Goal: Information Seeking & Learning: Learn about a topic

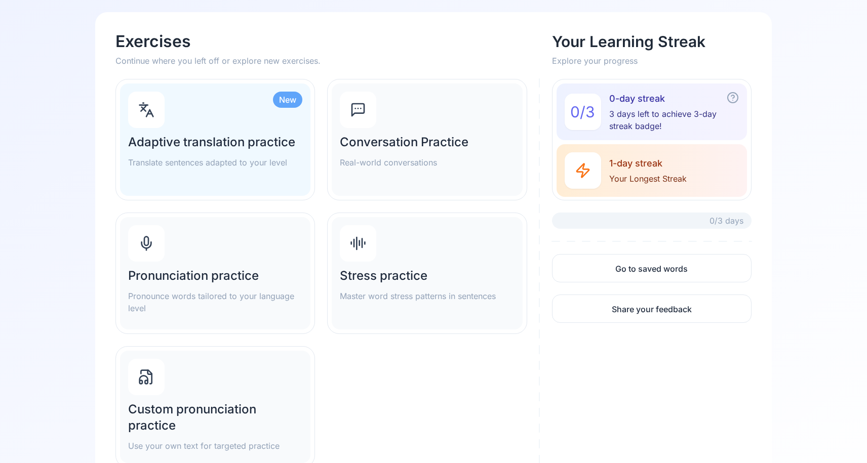
scroll to position [91, 0]
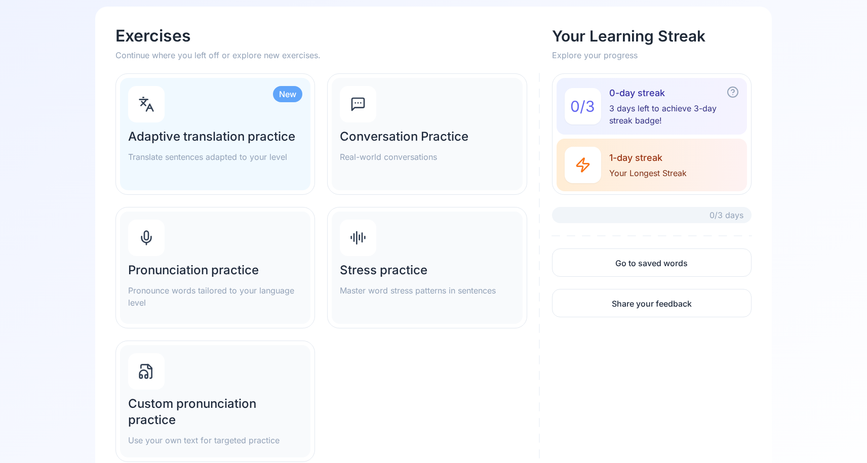
click at [172, 280] on div "Pronunciation practice Pronounce words tailored to your language level" at bounding box center [215, 285] width 174 height 47
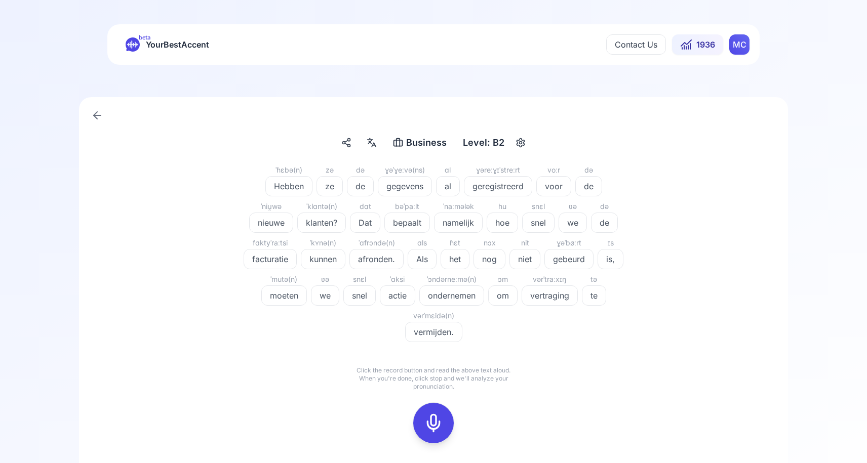
click at [101, 109] on icon at bounding box center [97, 115] width 12 height 12
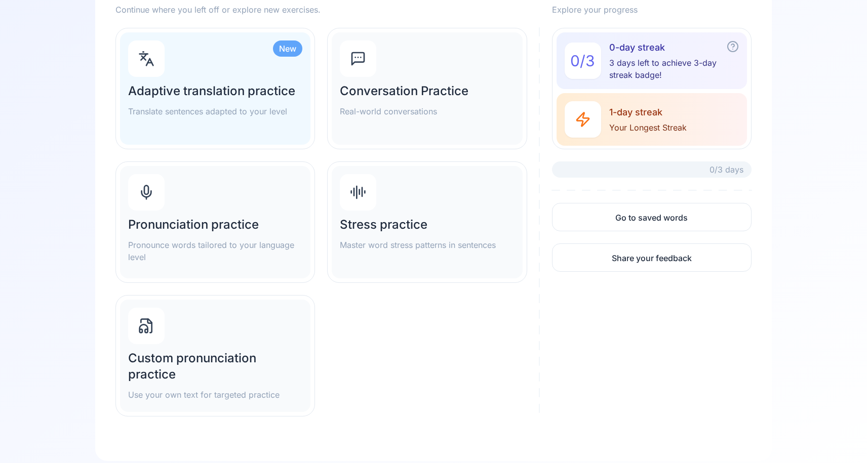
scroll to position [142, 0]
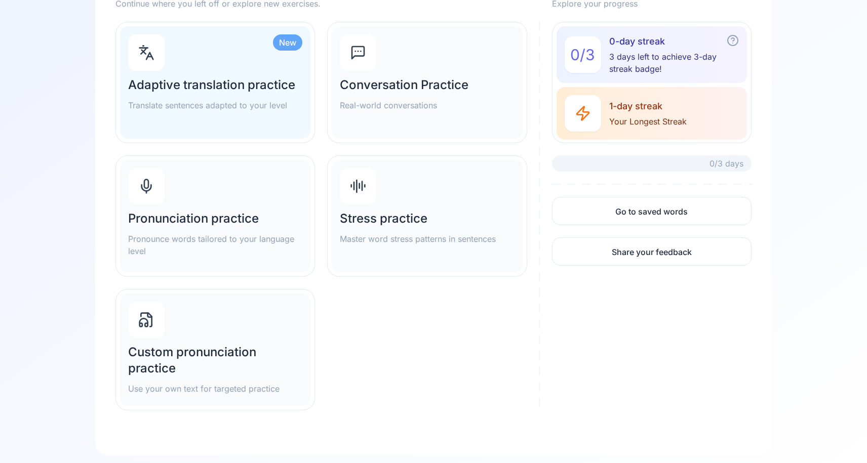
click at [190, 326] on div "Custom pronunciation practice Use your own text for targeted practice" at bounding box center [215, 350] width 190 height 112
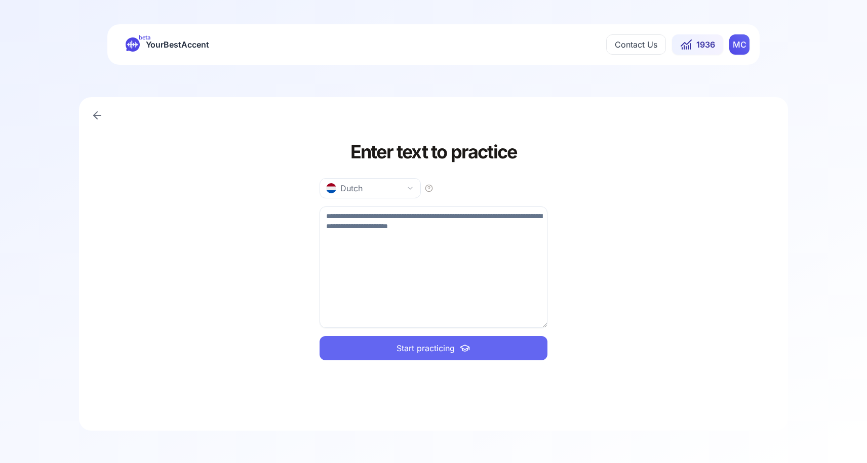
click at [409, 188] on icon "button" at bounding box center [410, 188] width 8 height 8
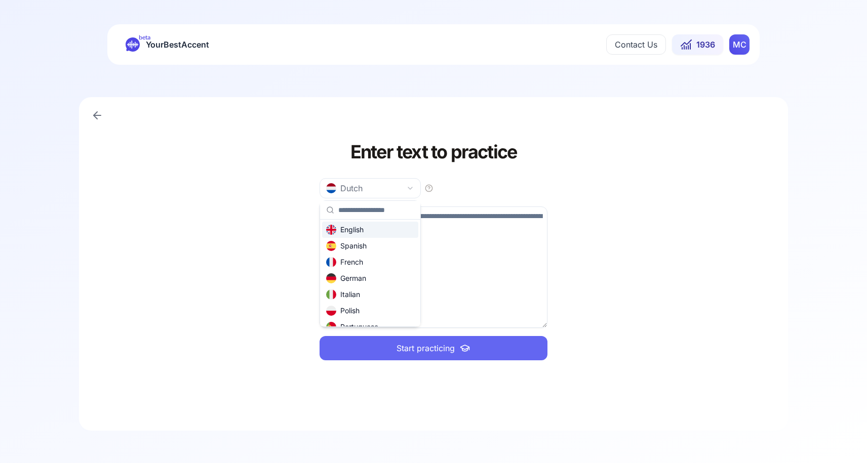
click at [409, 188] on html "beta YourBestAccent Contact Us 1936 MC Enter text to practice Dutch Start pract…" at bounding box center [433, 231] width 867 height 463
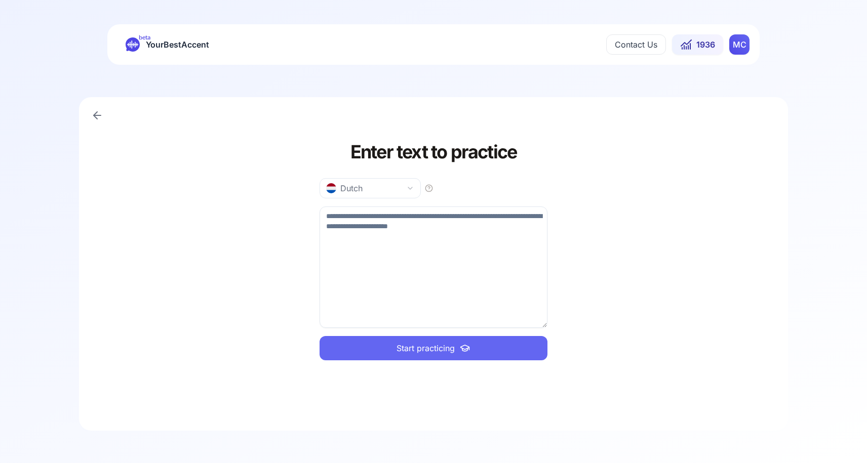
click at [365, 281] on textarea at bounding box center [433, 267] width 228 height 121
paste textarea "**********"
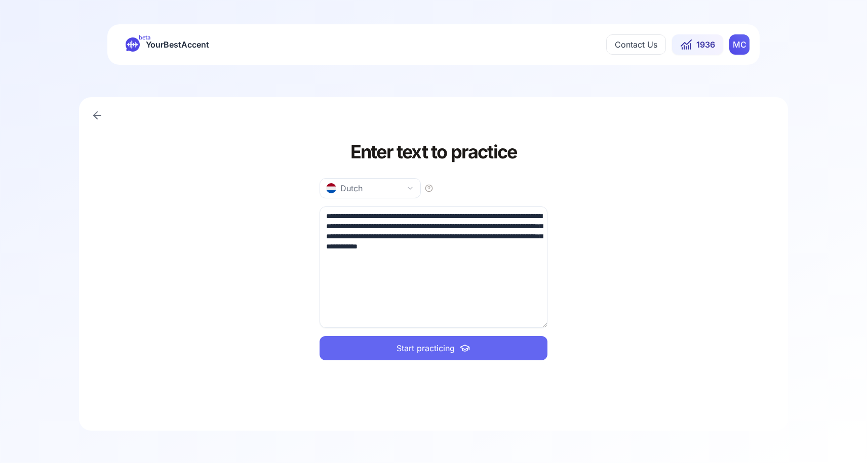
type textarea "**********"
click at [400, 347] on span "Start practicing" at bounding box center [425, 348] width 58 height 12
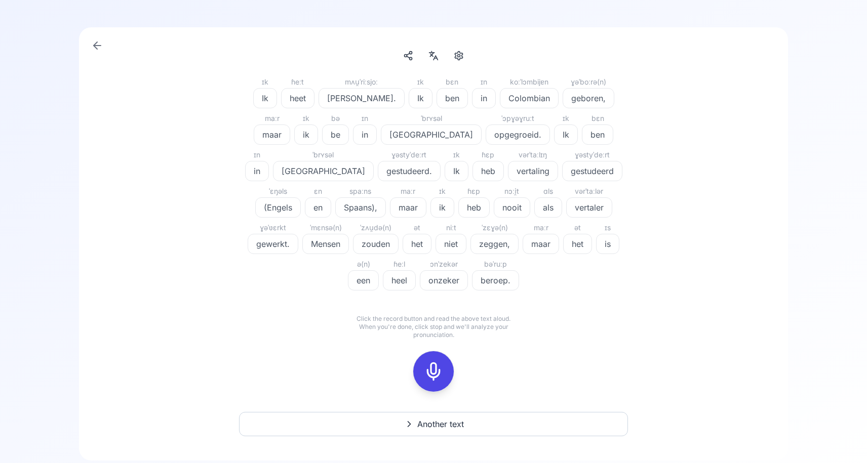
scroll to position [69, 0]
click at [438, 378] on icon at bounding box center [433, 372] width 20 height 20
click at [433, 372] on icon at bounding box center [433, 372] width 20 height 20
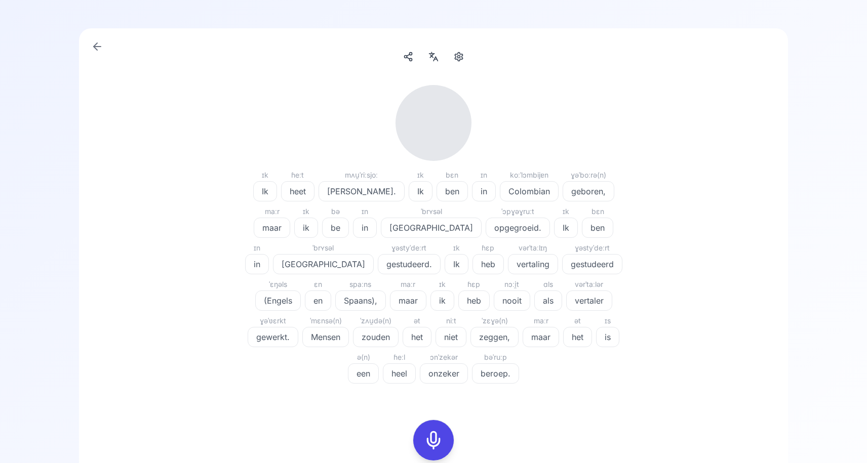
click at [97, 49] on icon at bounding box center [97, 46] width 12 height 12
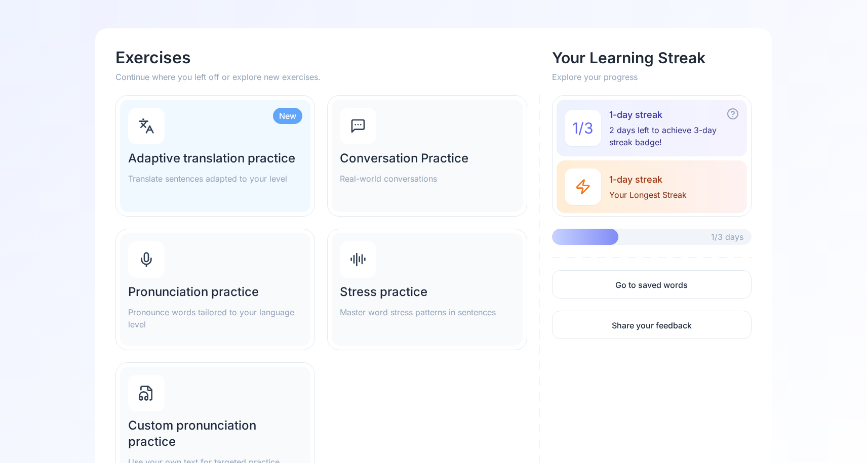
click at [199, 386] on div "Custom pronunciation practice Use your own text for targeted practice" at bounding box center [215, 423] width 190 height 112
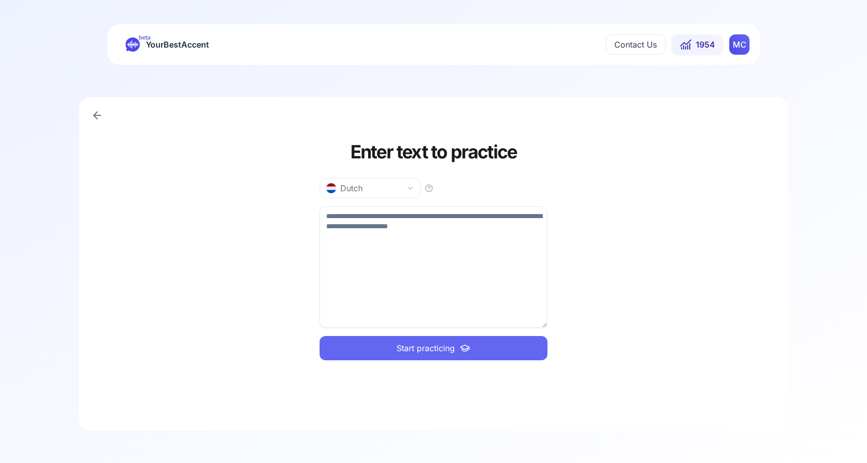
click at [455, 209] on textarea at bounding box center [433, 267] width 228 height 121
click at [450, 260] on textarea at bounding box center [433, 267] width 228 height 121
paste textarea "**********"
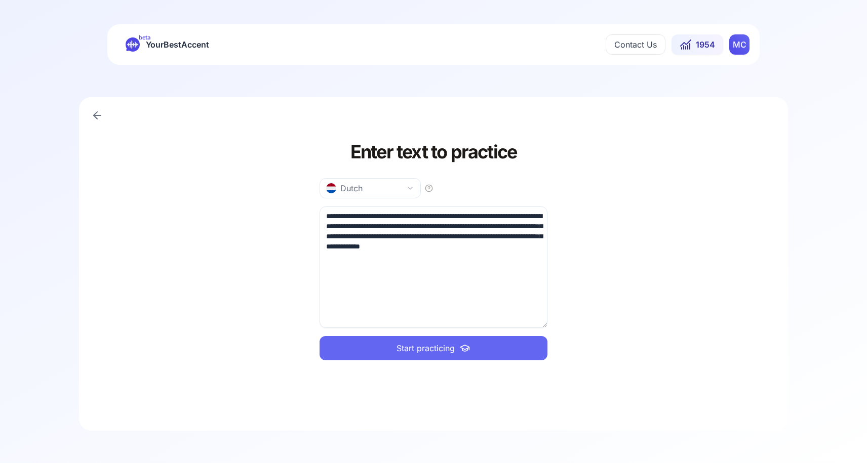
type textarea "**********"
click at [421, 348] on span "Start practicing" at bounding box center [425, 348] width 58 height 12
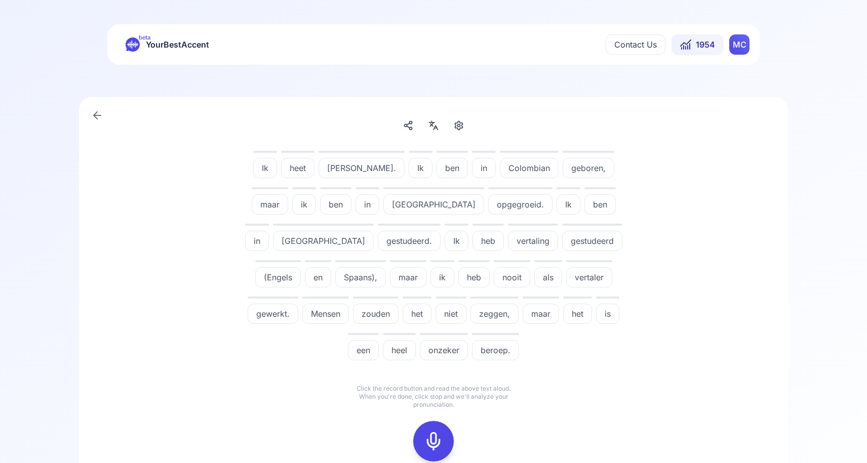
click at [435, 441] on icon at bounding box center [433, 441] width 20 height 20
click at [420, 449] on button at bounding box center [433, 441] width 40 height 40
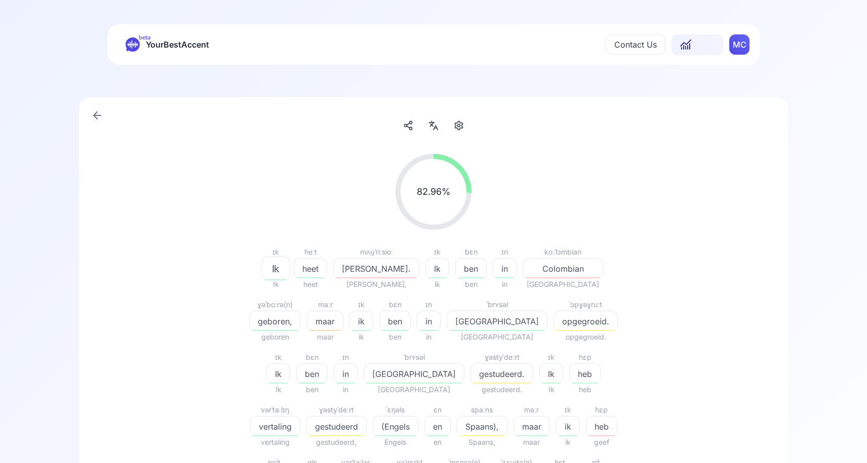
click at [101, 118] on icon at bounding box center [97, 115] width 12 height 12
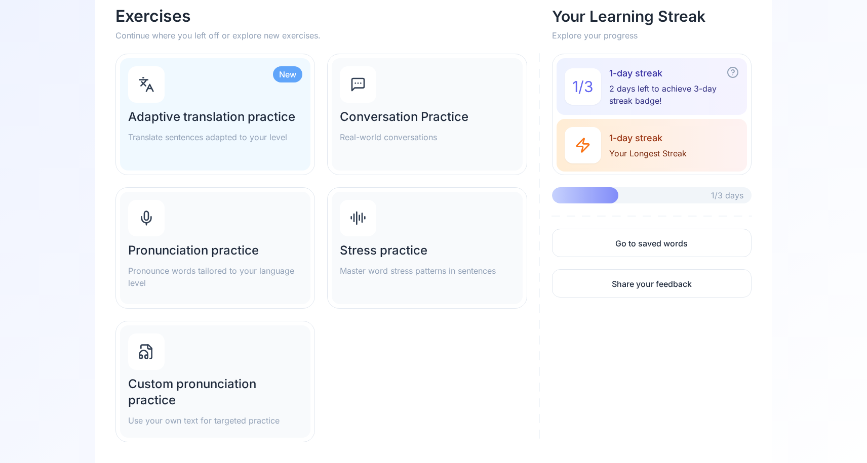
scroll to position [145, 0]
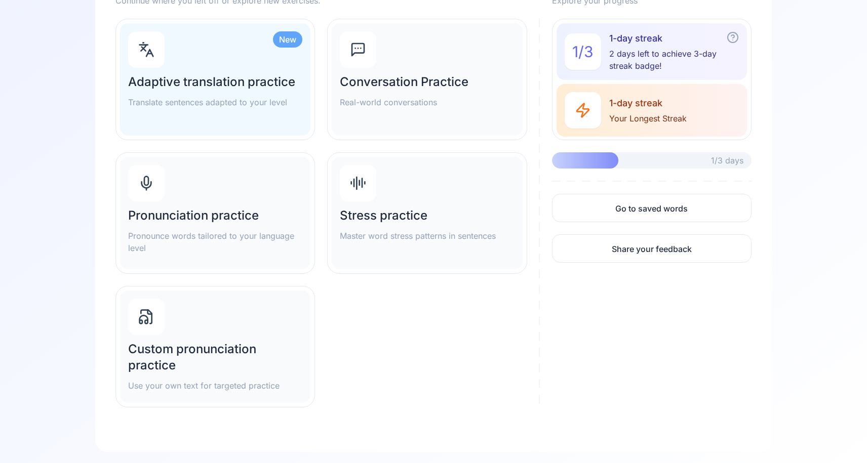
click at [178, 364] on h2 "Custom pronunciation practice" at bounding box center [215, 357] width 174 height 32
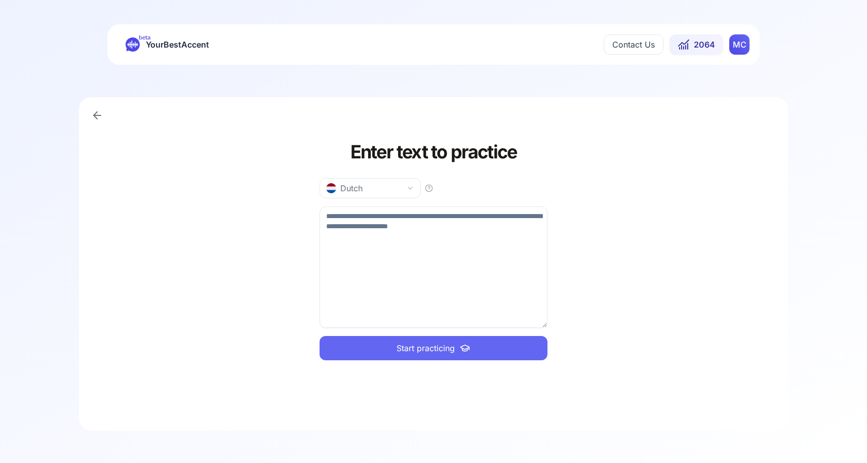
click at [434, 241] on textarea at bounding box center [433, 267] width 228 height 121
click at [430, 247] on textarea at bounding box center [433, 267] width 228 height 121
paste textarea "**********"
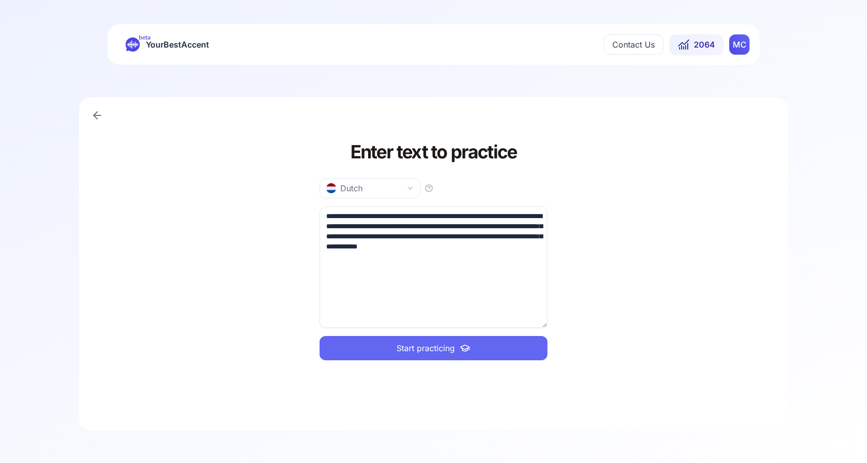
type textarea "**********"
click at [400, 350] on span "Start practicing" at bounding box center [425, 348] width 58 height 12
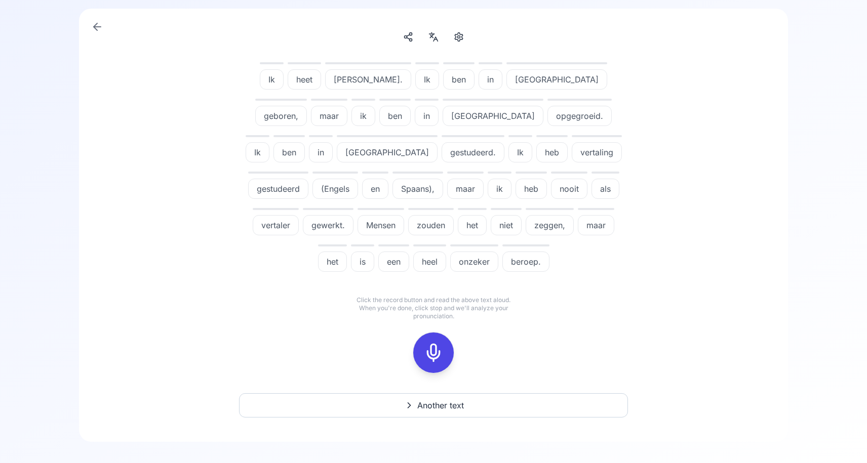
scroll to position [100, 0]
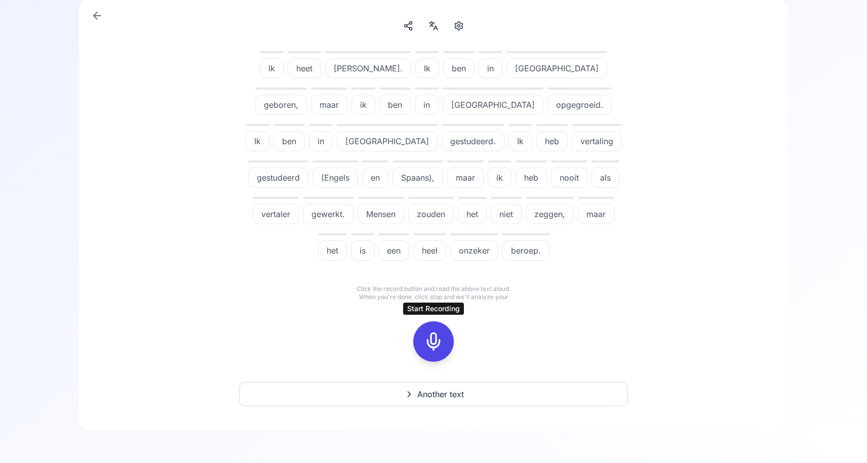
click at [427, 344] on icon at bounding box center [433, 342] width 20 height 20
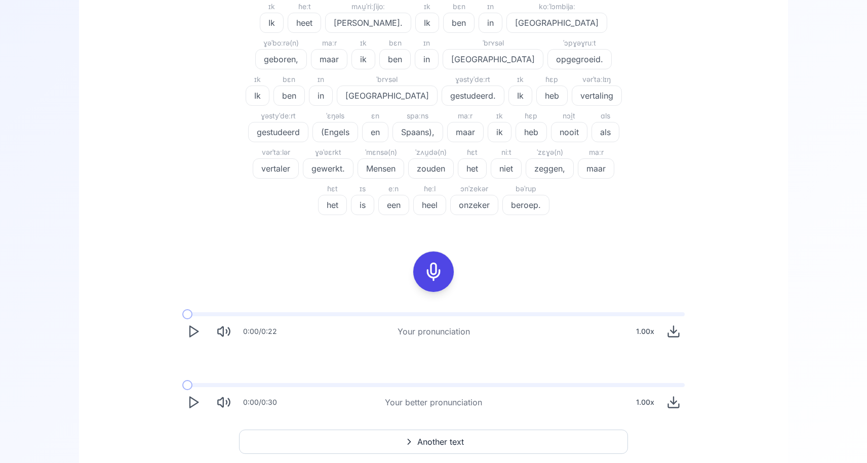
scroll to position [285, 0]
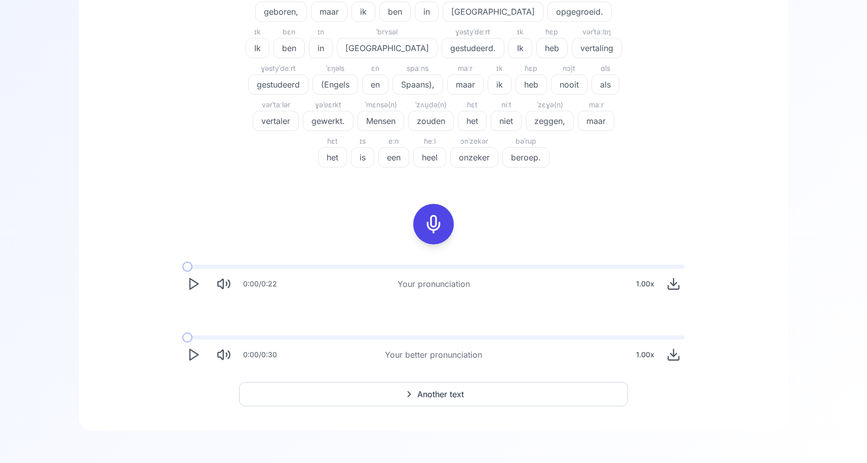
click at [194, 354] on icon "Play" at bounding box center [193, 355] width 14 height 14
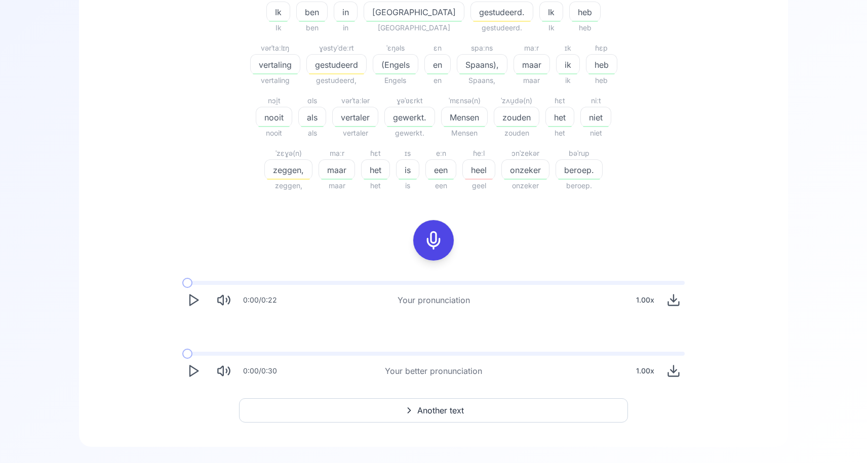
scroll to position [363, 0]
click at [436, 240] on icon at bounding box center [433, 239] width 20 height 20
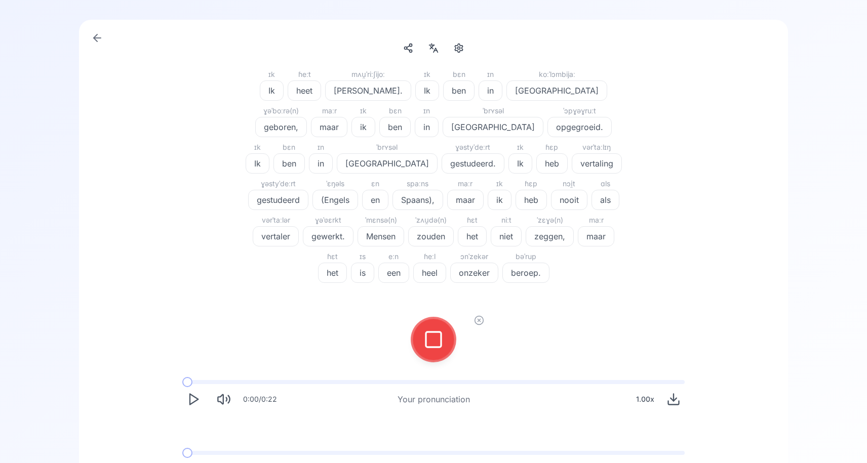
scroll to position [76, 0]
click at [439, 339] on icon at bounding box center [433, 341] width 20 height 20
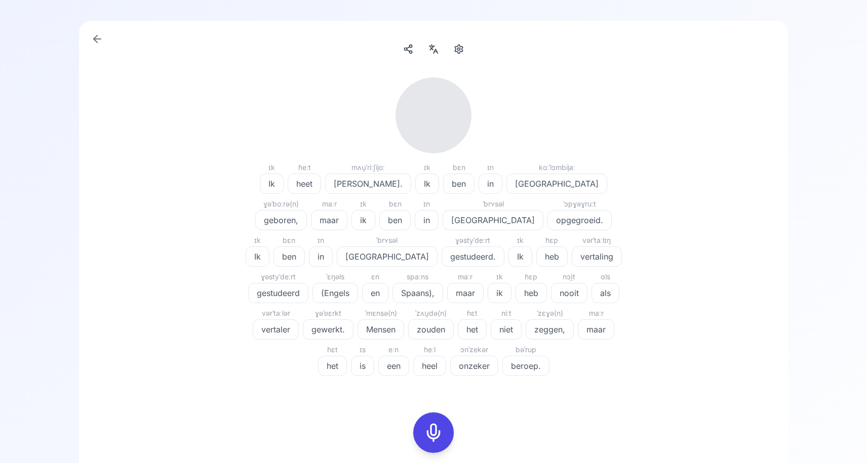
click at [95, 34] on icon at bounding box center [97, 39] width 12 height 12
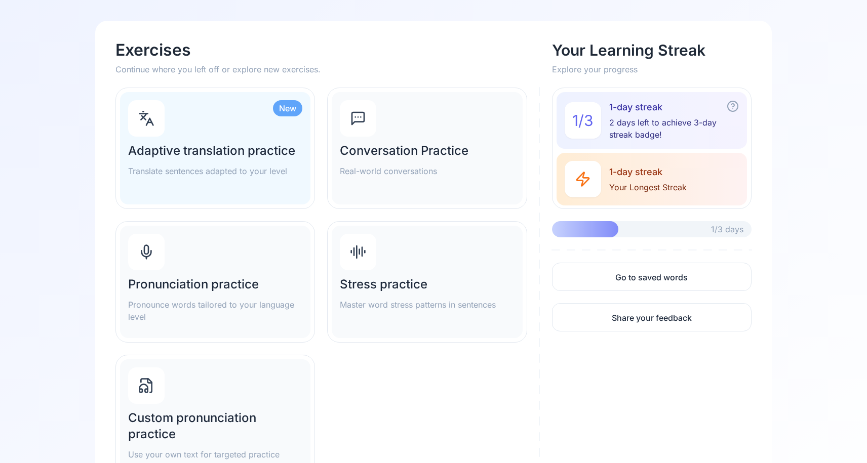
click at [195, 387] on div "Custom pronunciation practice Use your own text for targeted practice" at bounding box center [215, 415] width 190 height 112
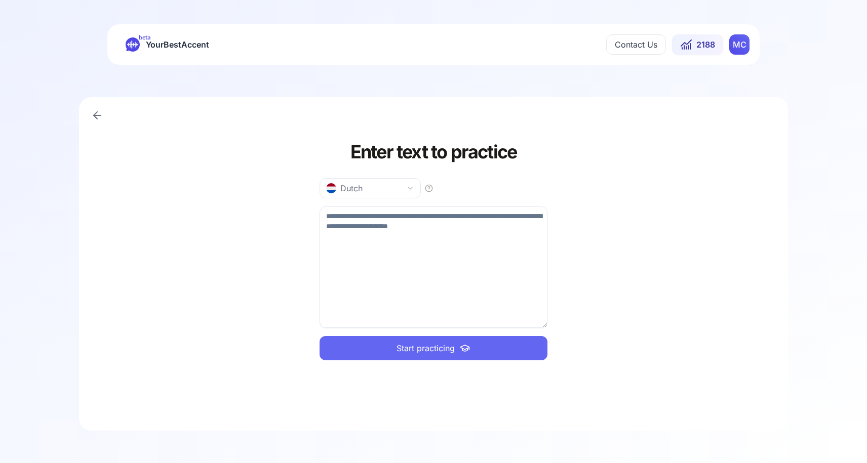
click at [410, 231] on textarea at bounding box center [433, 267] width 228 height 121
paste textarea "**********"
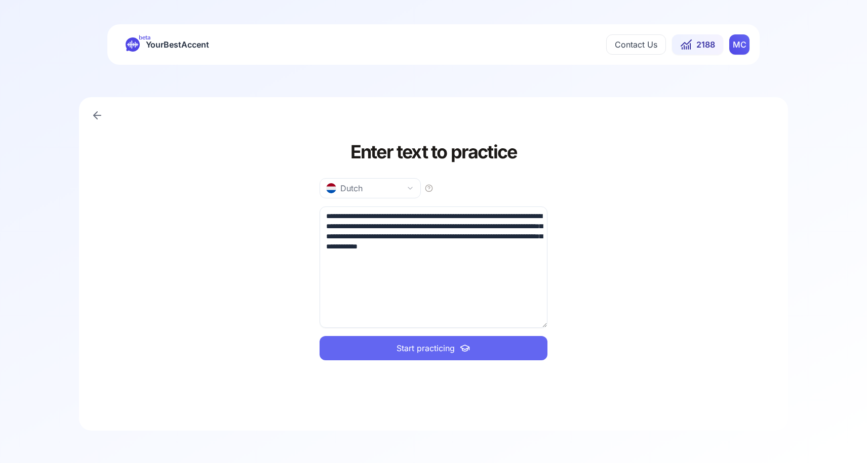
type textarea "**********"
click at [415, 355] on button "Start practicing" at bounding box center [433, 348] width 228 height 24
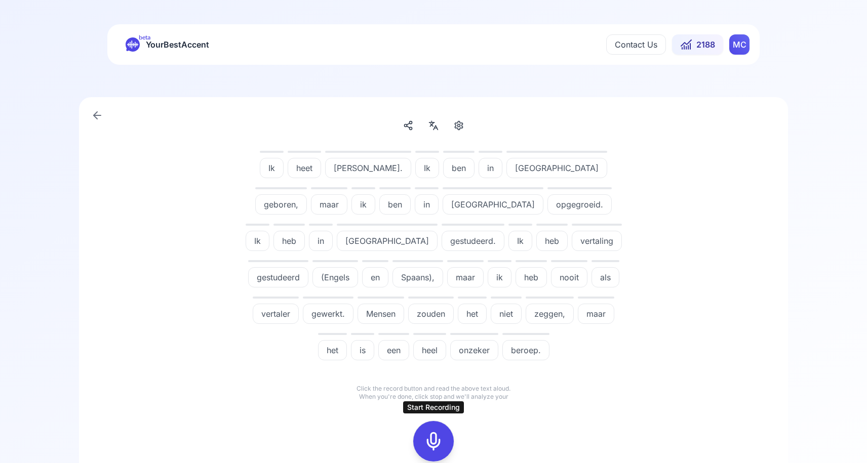
click at [434, 445] on icon at bounding box center [433, 441] width 20 height 20
click at [423, 434] on div at bounding box center [433, 441] width 24 height 40
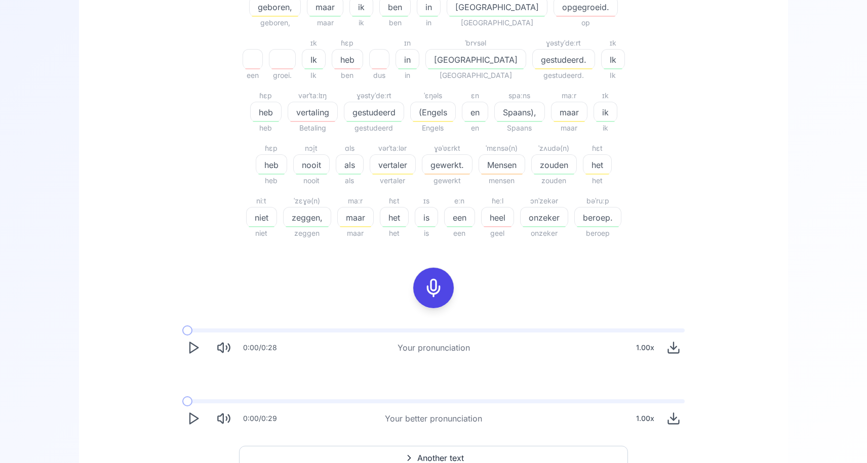
scroll to position [342, 0]
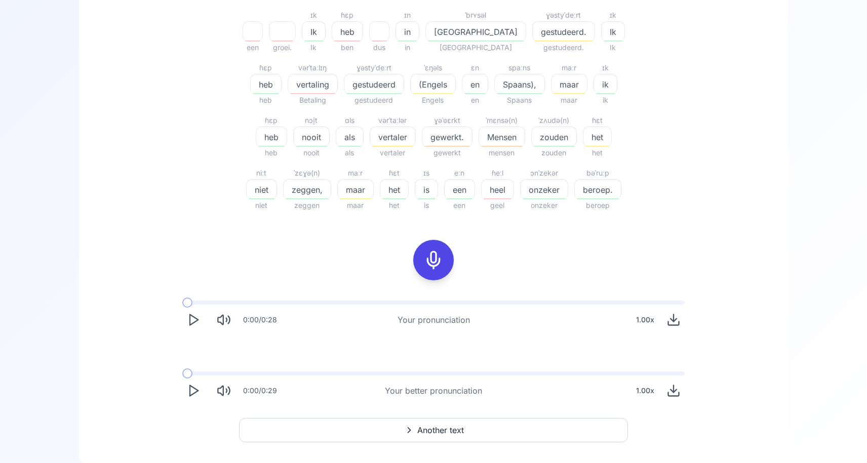
click at [190, 389] on polygon "Play" at bounding box center [194, 391] width 8 height 11
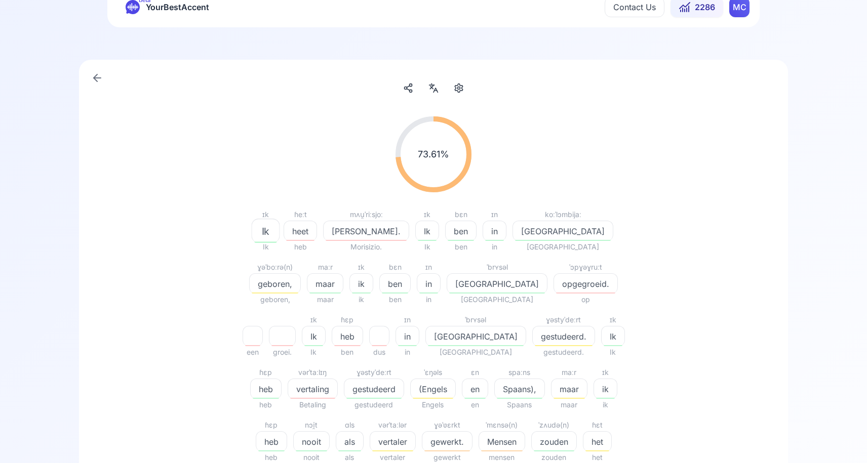
scroll to position [0, 0]
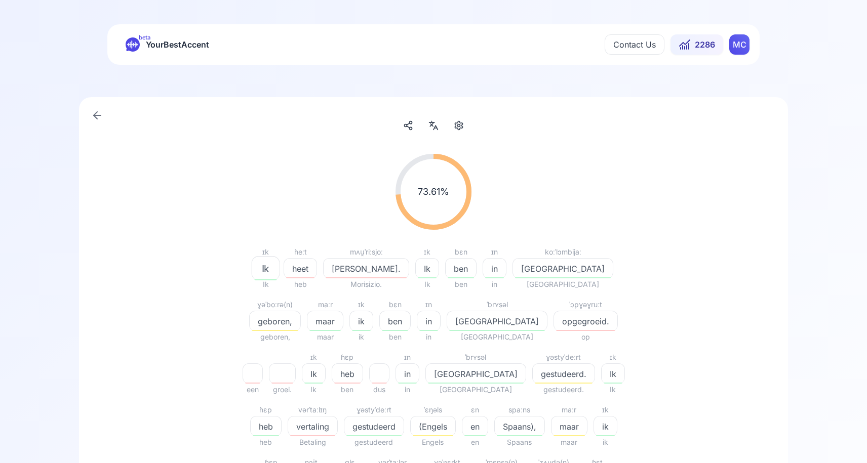
click at [95, 116] on icon at bounding box center [96, 115] width 4 height 7
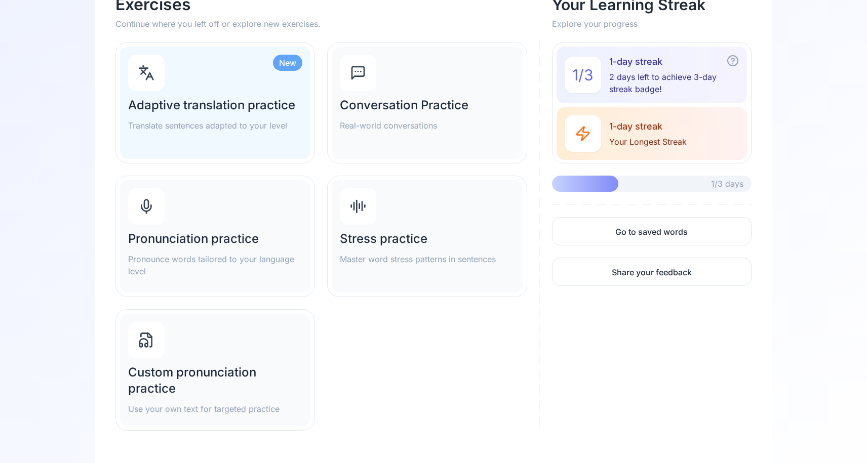
scroll to position [167, 0]
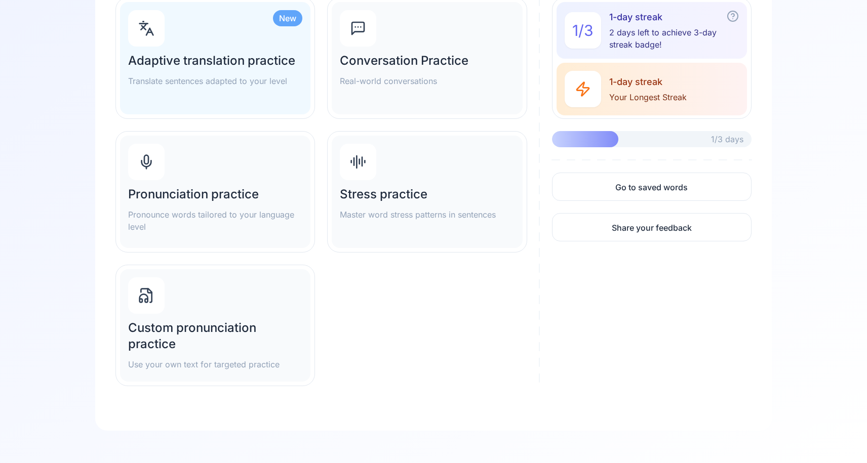
click at [191, 317] on div "Custom pronunciation practice Use your own text for targeted practice" at bounding box center [215, 325] width 190 height 112
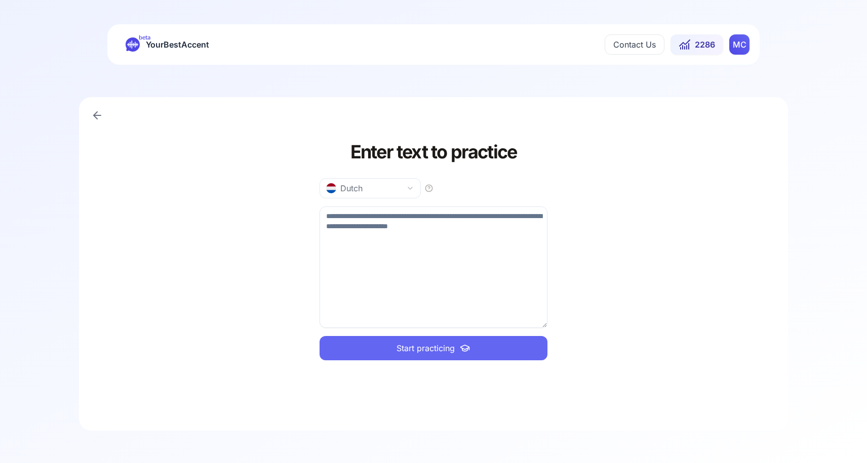
click at [393, 233] on textarea at bounding box center [433, 267] width 228 height 121
paste textarea "**********"
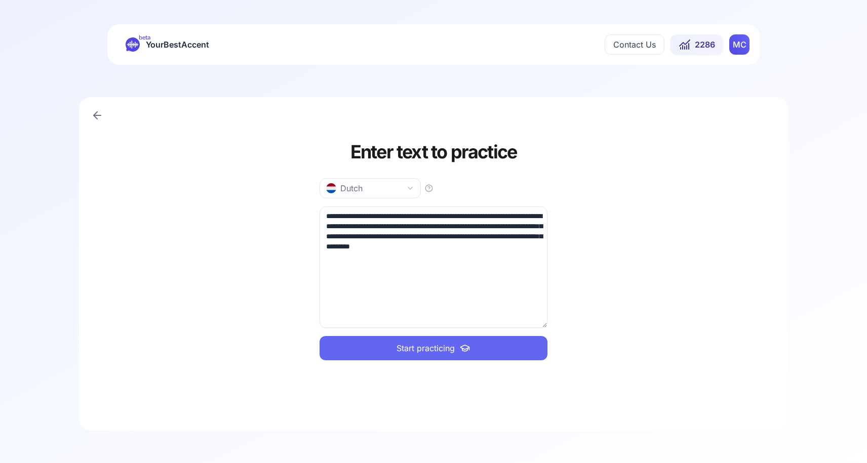
type textarea "**********"
click at [411, 353] on span "Start practicing" at bounding box center [425, 348] width 58 height 12
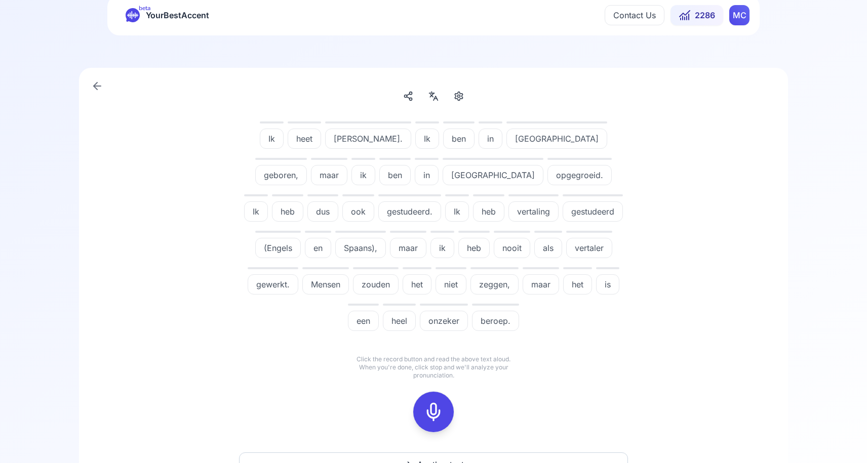
scroll to position [30, 0]
click at [437, 409] on icon at bounding box center [433, 411] width 20 height 20
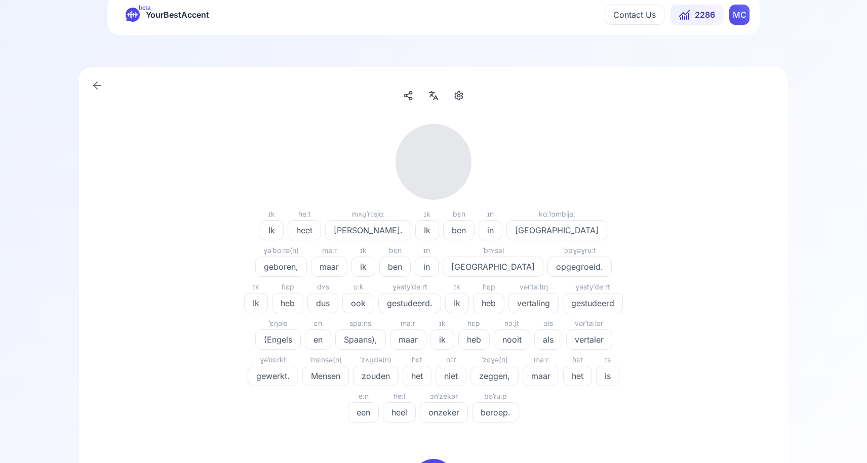
click at [91, 87] on icon at bounding box center [97, 85] width 12 height 12
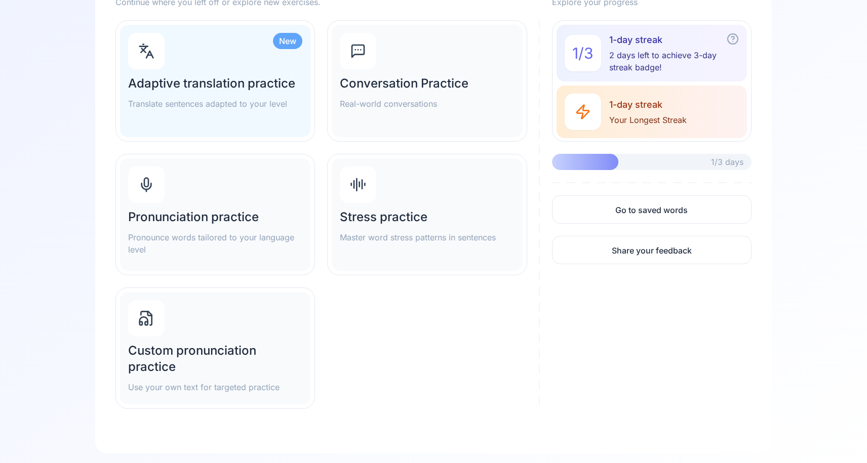
scroll to position [167, 0]
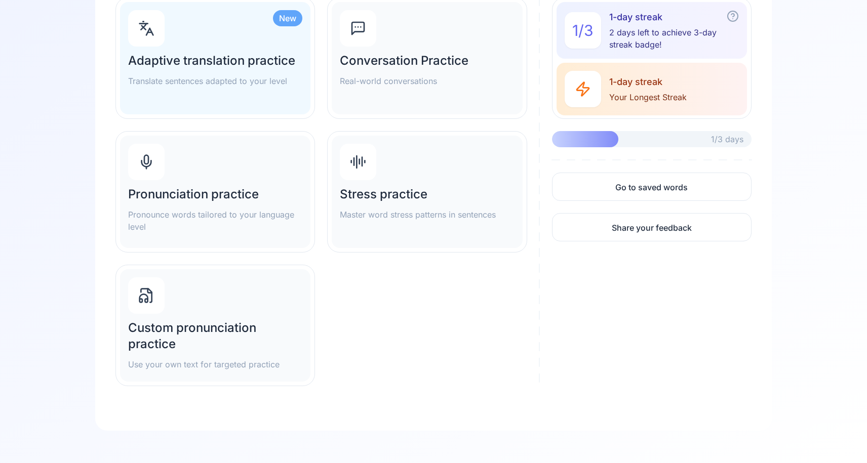
click at [182, 309] on div "Custom pronunciation practice Use your own text for targeted practice" at bounding box center [215, 325] width 190 height 112
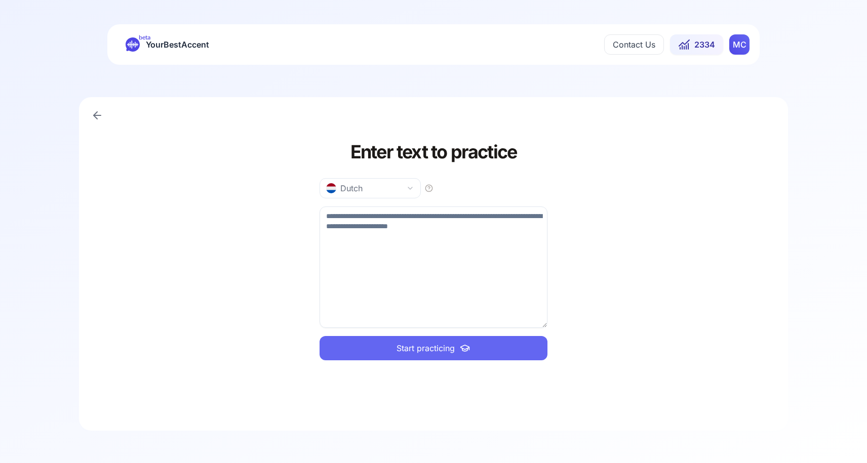
click at [426, 220] on textarea at bounding box center [433, 267] width 228 height 121
paste textarea "**********"
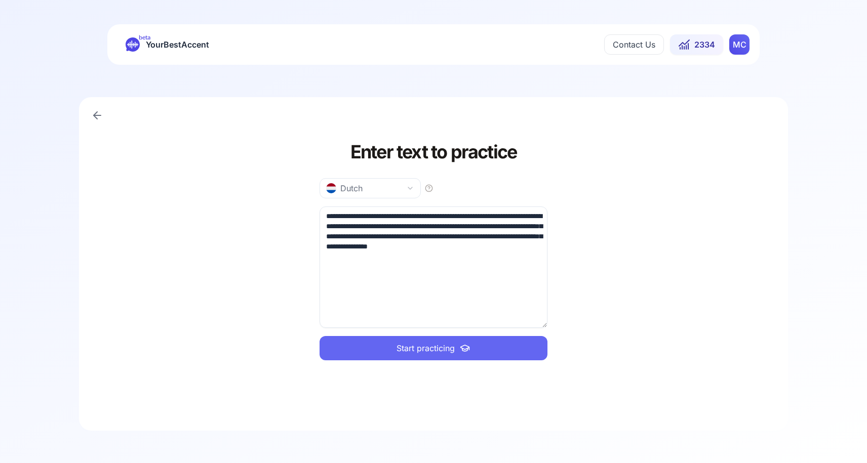
type textarea "**********"
click at [428, 356] on button "Start practicing" at bounding box center [433, 348] width 228 height 24
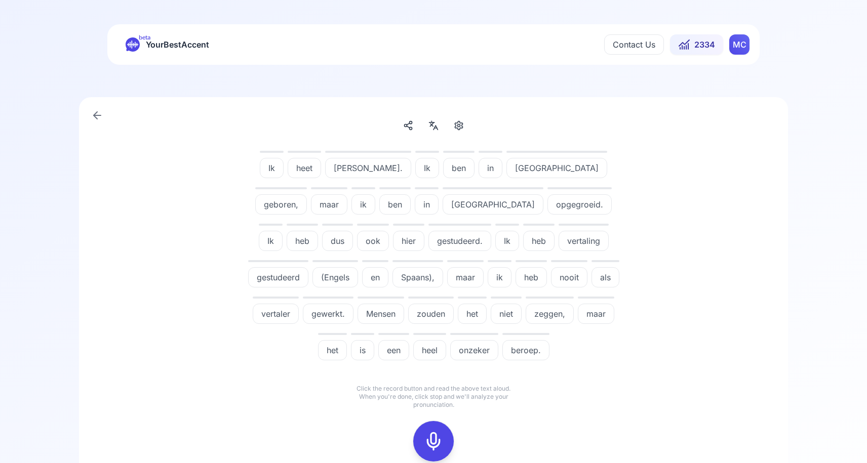
click at [434, 438] on icon at bounding box center [433, 441] width 20 height 20
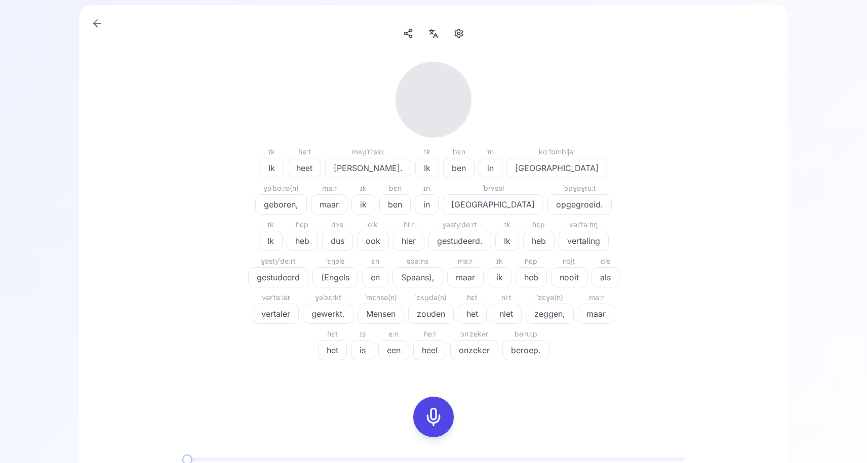
scroll to position [102, 0]
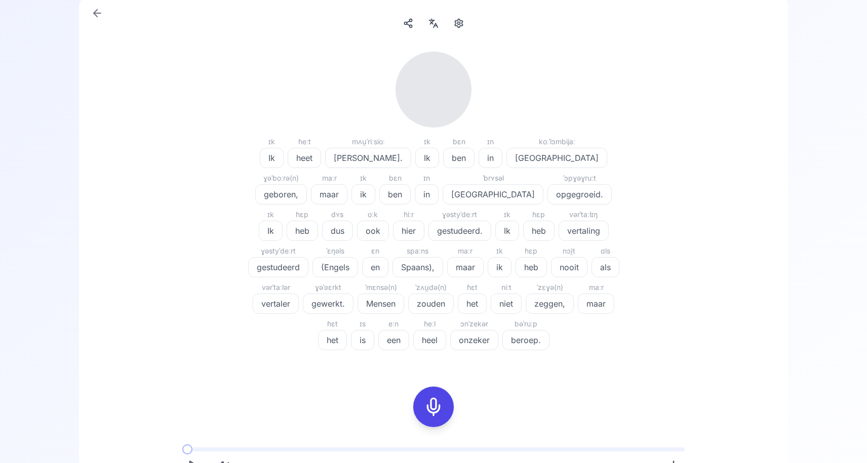
click at [429, 407] on icon at bounding box center [433, 407] width 20 height 20
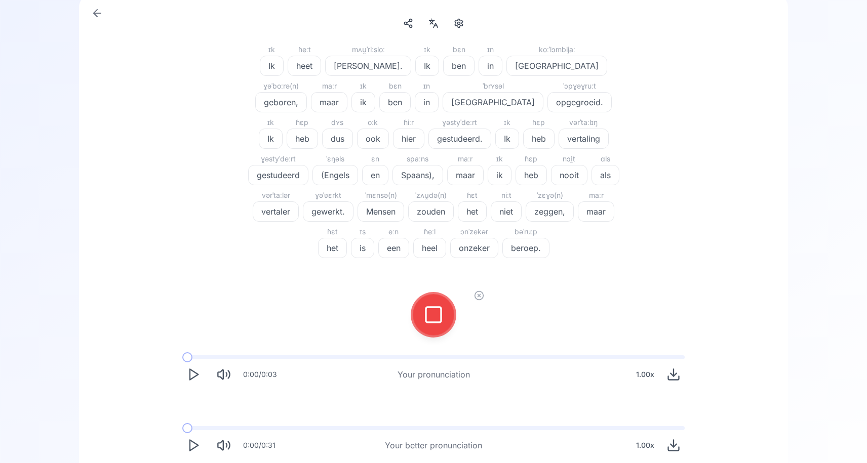
click at [427, 326] on div at bounding box center [433, 315] width 24 height 40
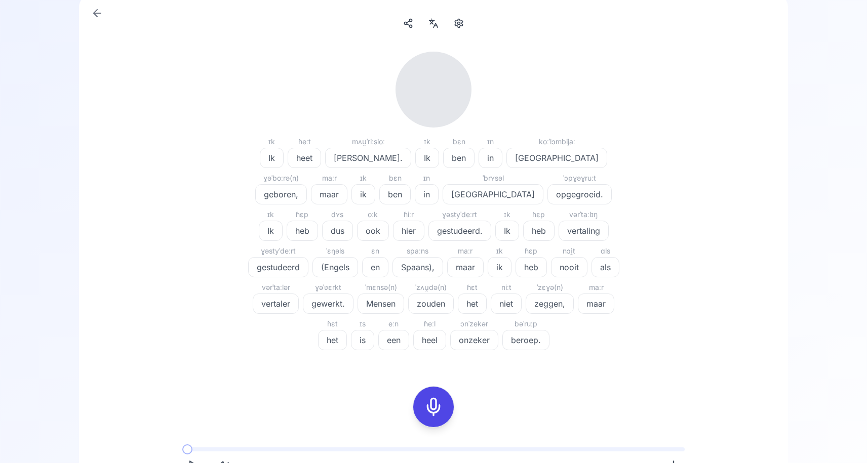
click at [432, 410] on icon at bounding box center [433, 407] width 20 height 20
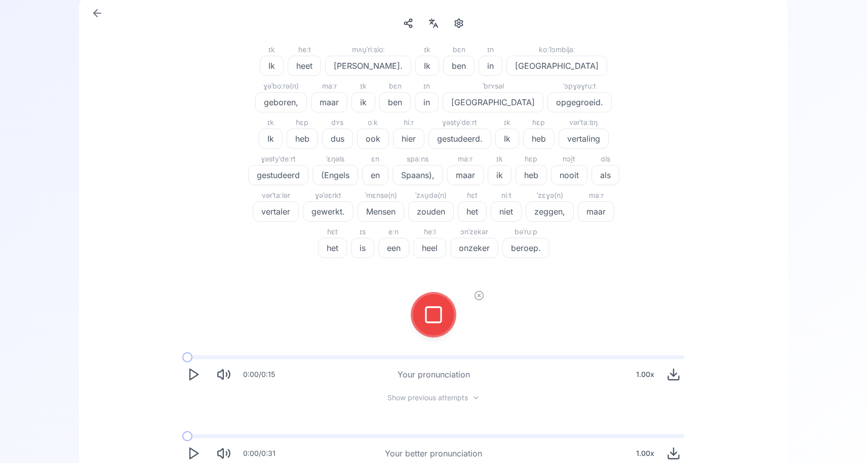
click at [436, 325] on div at bounding box center [433, 315] width 24 height 40
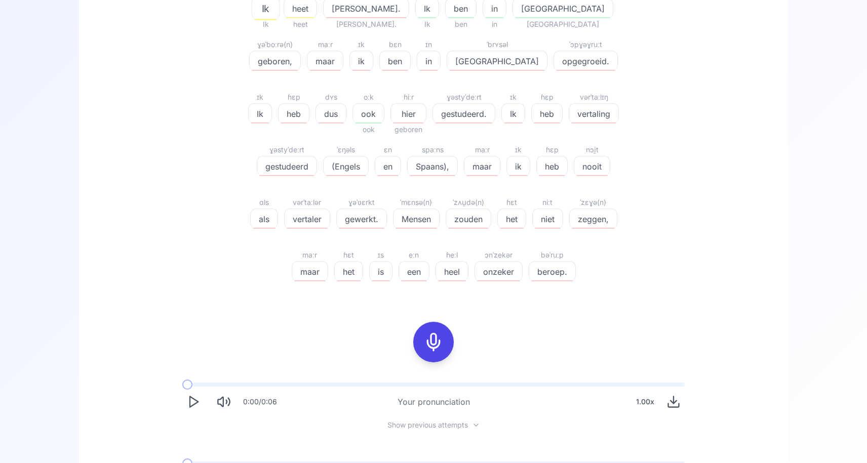
click at [426, 343] on icon at bounding box center [433, 342] width 20 height 20
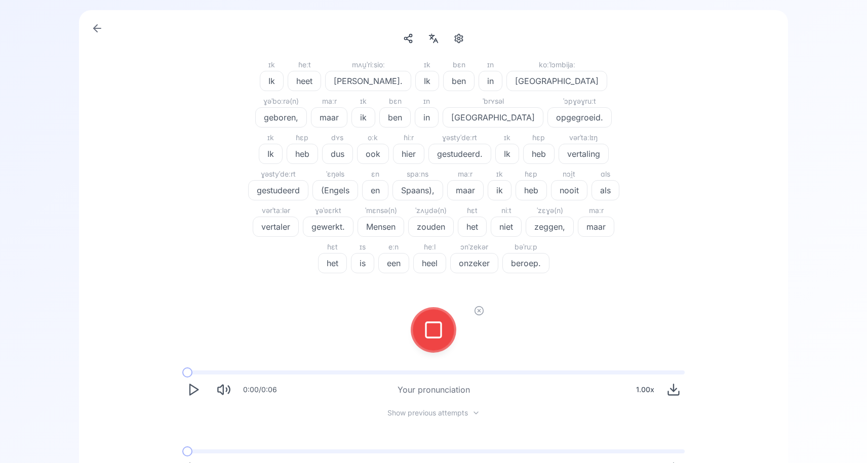
scroll to position [83, 0]
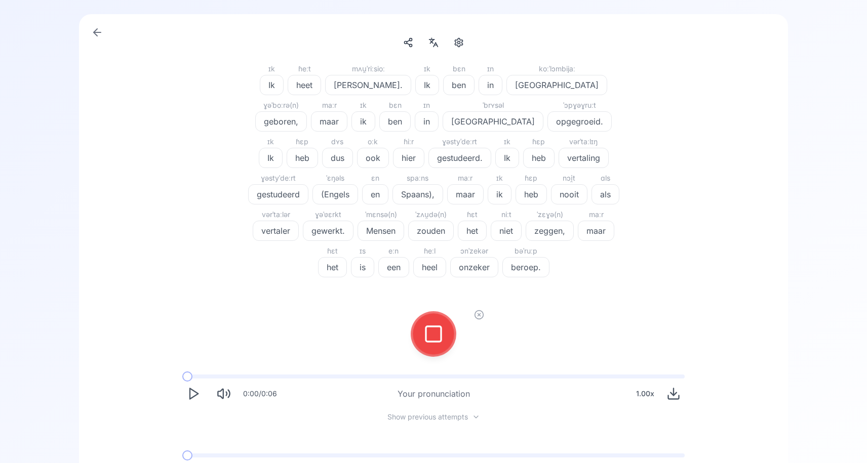
click at [433, 347] on div at bounding box center [433, 334] width 24 height 40
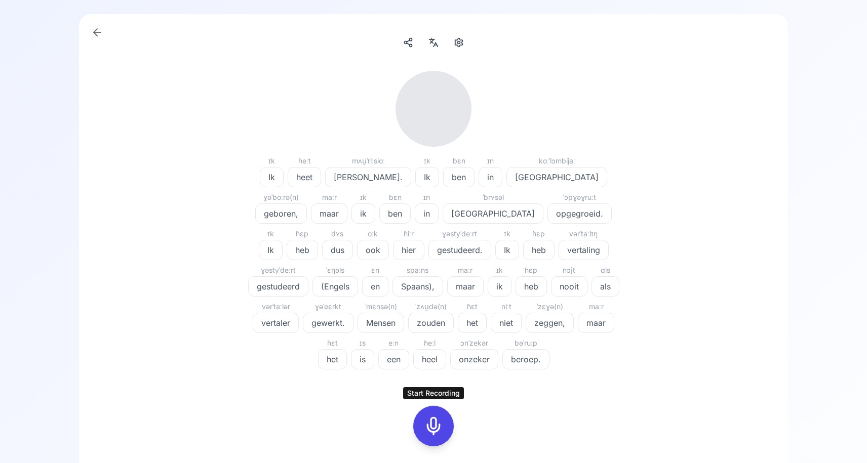
click at [427, 429] on icon at bounding box center [433, 426] width 20 height 20
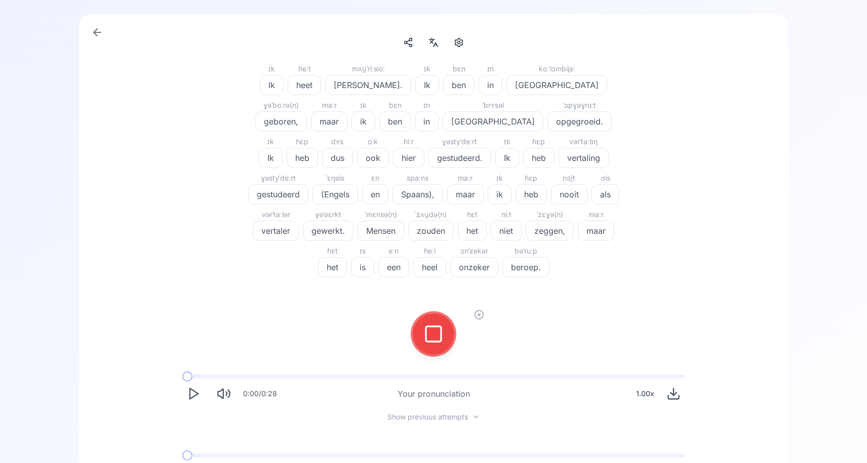
click at [428, 327] on icon at bounding box center [433, 334] width 20 height 20
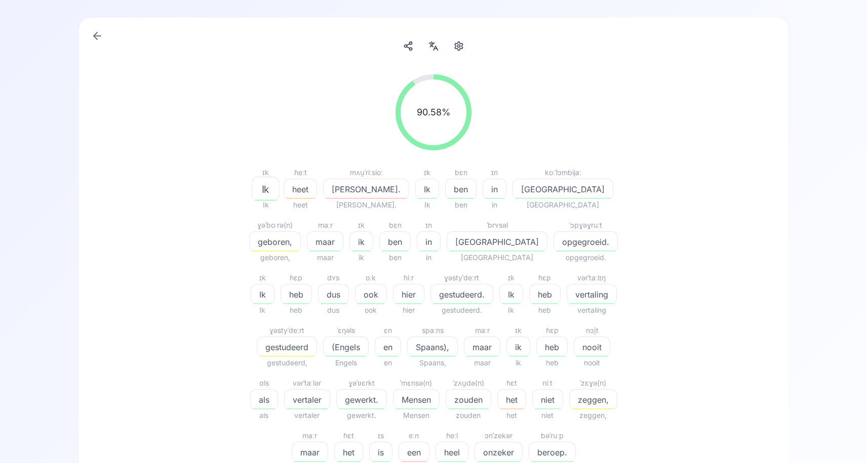
scroll to position [0, 0]
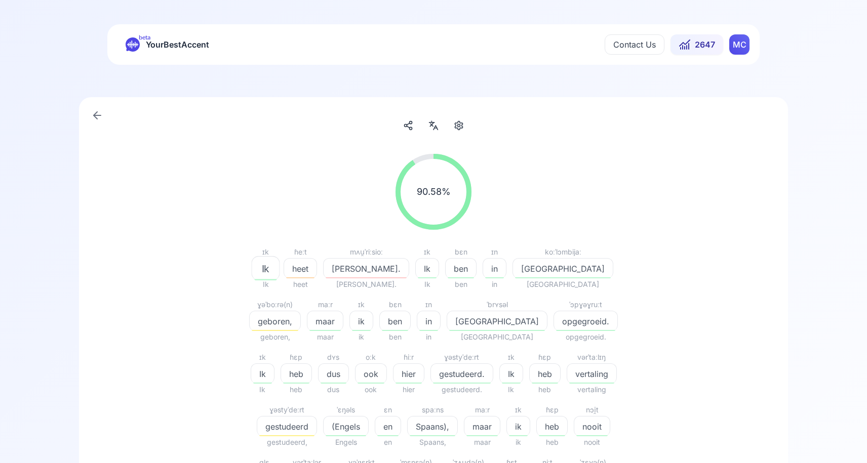
click at [94, 120] on icon at bounding box center [97, 115] width 12 height 12
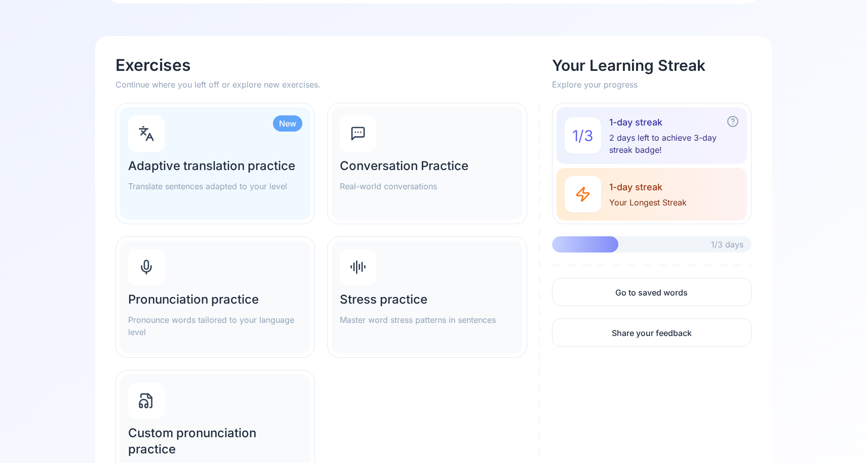
scroll to position [167, 0]
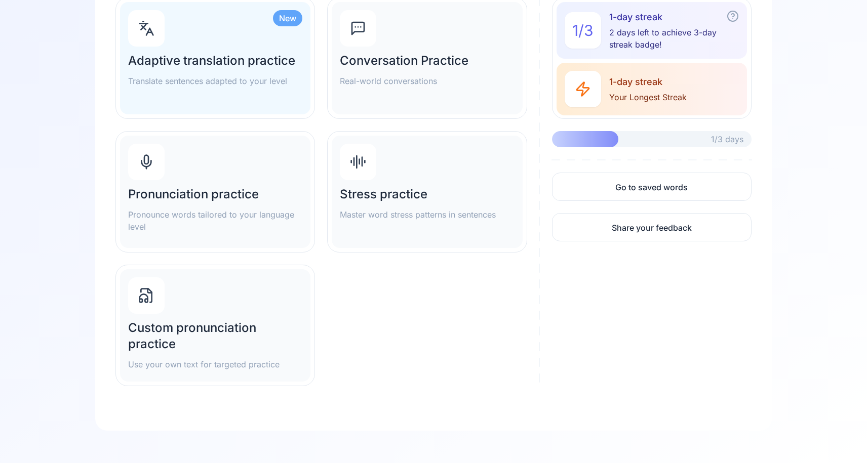
click at [173, 318] on div "Custom pronunciation practice Use your own text for targeted practice" at bounding box center [215, 325] width 190 height 112
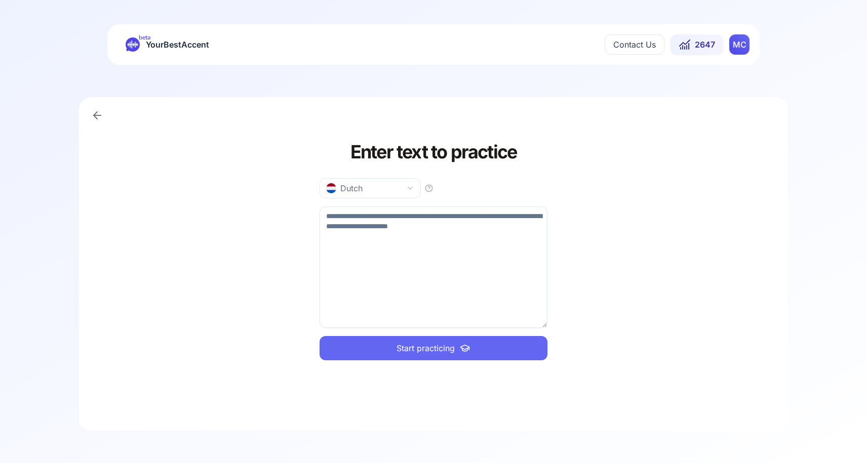
click at [423, 231] on textarea at bounding box center [433, 267] width 228 height 121
paste textarea "**********"
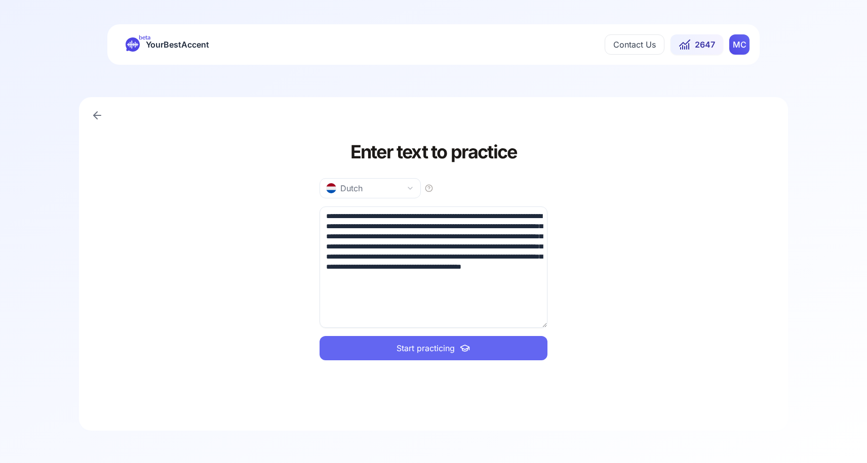
click at [435, 350] on span "Start practicing" at bounding box center [425, 348] width 58 height 12
drag, startPoint x: 541, startPoint y: 289, endPoint x: 410, endPoint y: 266, distance: 132.7
click at [410, 266] on textarea "**********" at bounding box center [433, 267] width 228 height 121
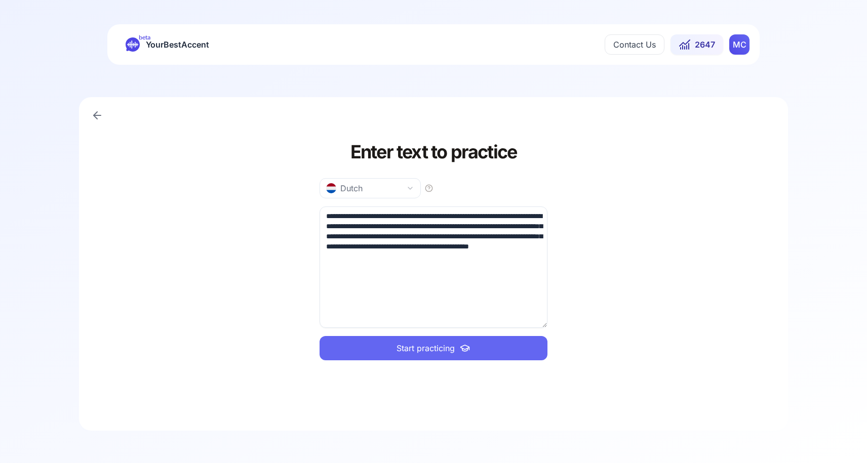
type textarea "**********"
click at [426, 353] on span "Start practicing" at bounding box center [425, 348] width 58 height 12
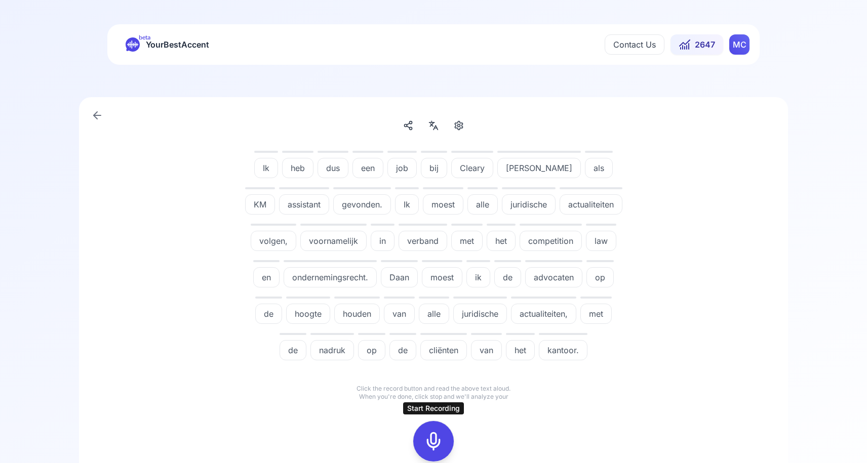
click at [427, 446] on icon at bounding box center [433, 441] width 20 height 20
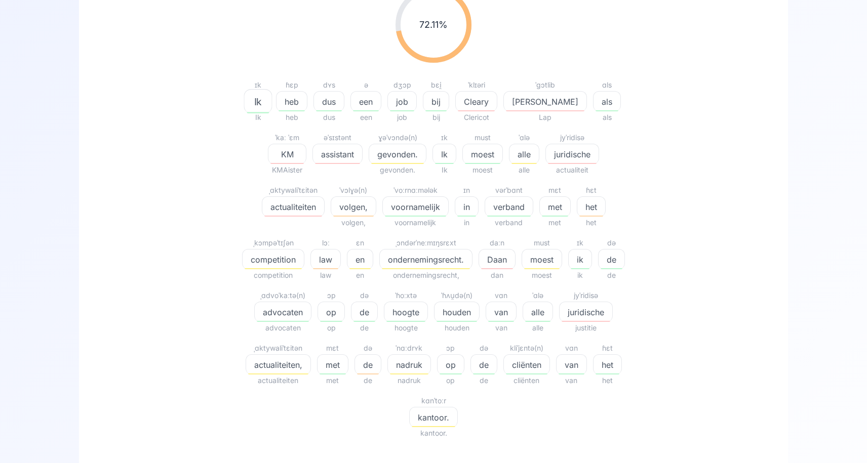
scroll to position [165, 0]
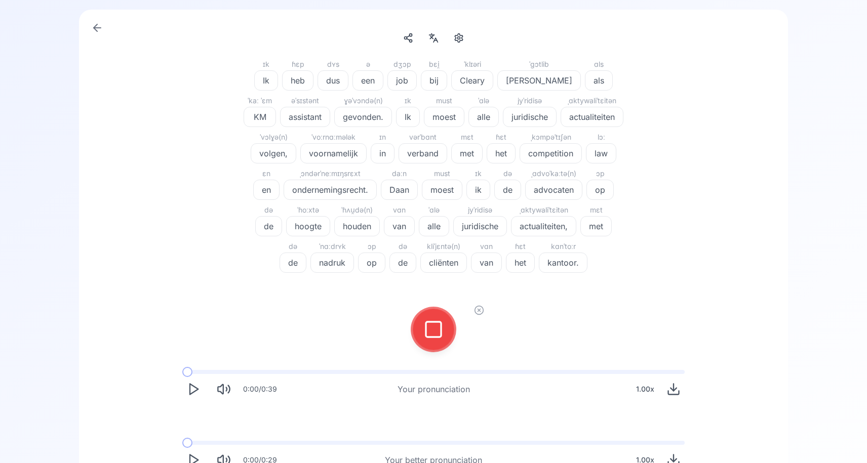
scroll to position [84, 0]
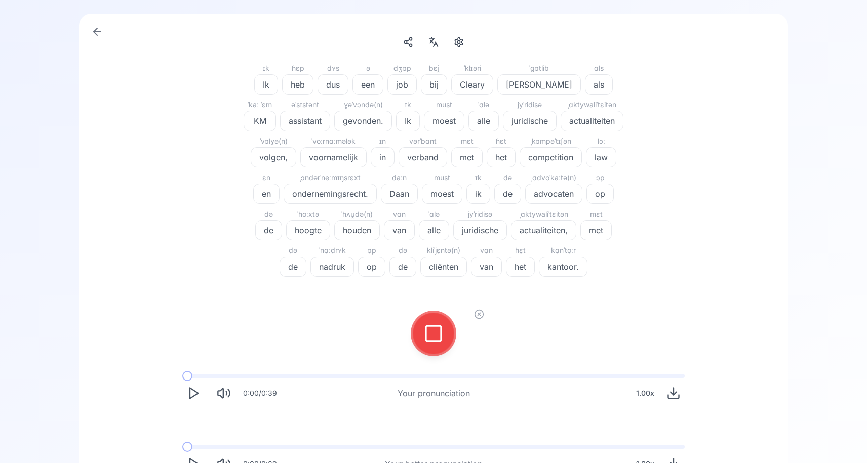
click at [420, 322] on button at bounding box center [433, 333] width 40 height 40
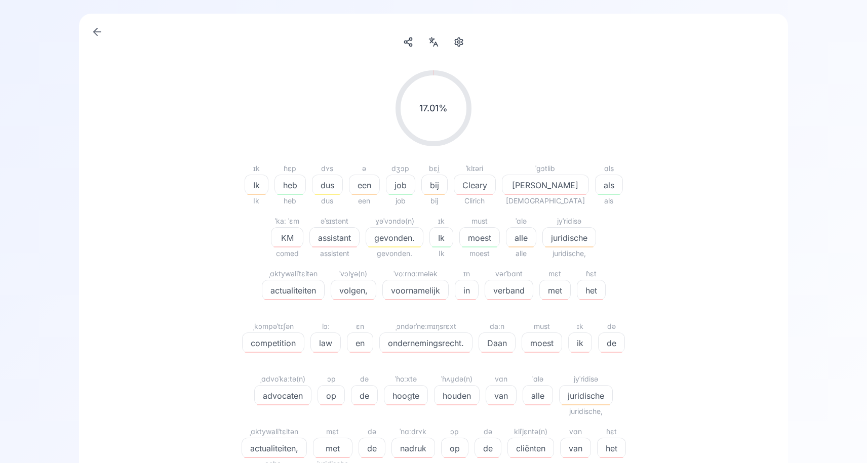
click at [507, 427] on div "kliˈjɛntə(n)" at bounding box center [530, 432] width 47 height 12
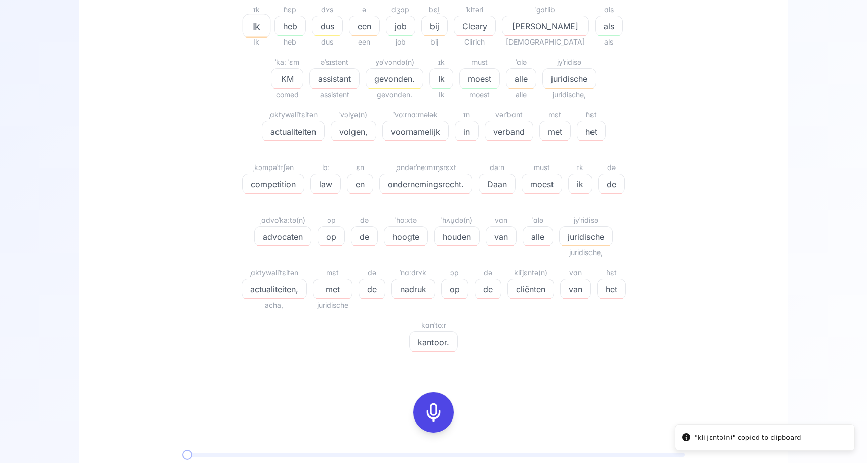
scroll to position [246, 0]
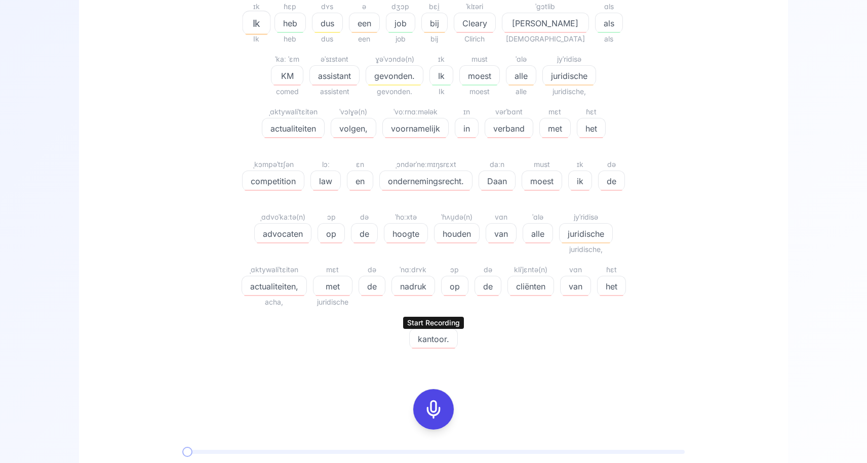
click at [433, 399] on icon at bounding box center [433, 409] width 20 height 20
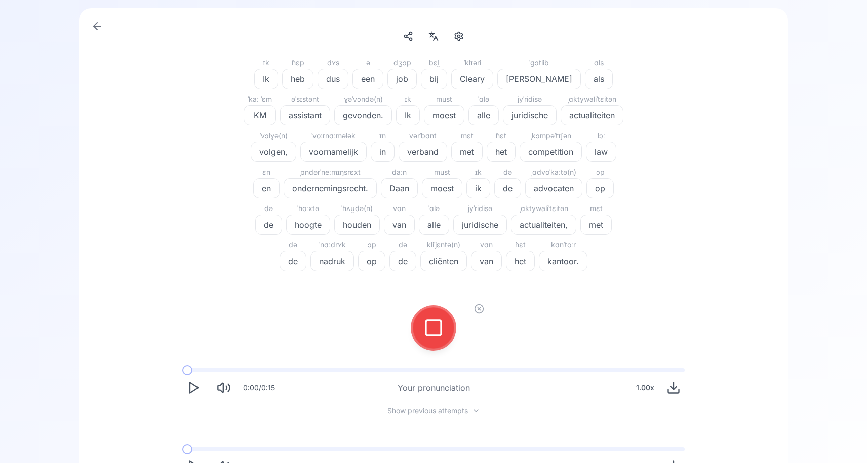
scroll to position [80, 0]
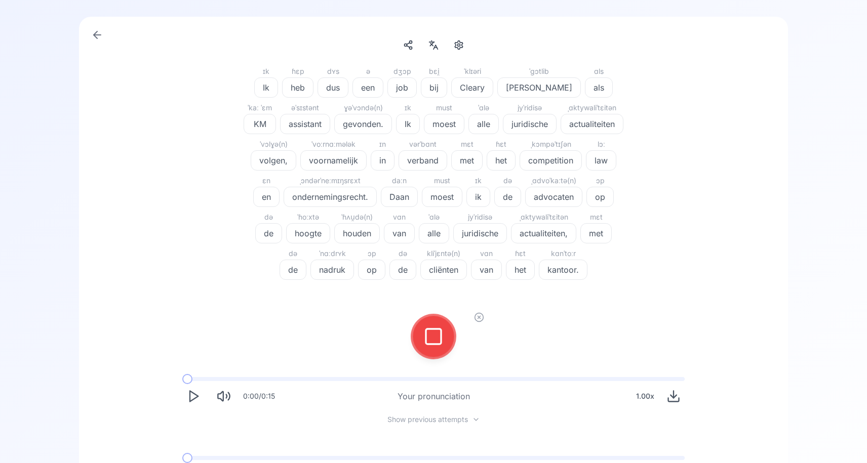
click at [433, 335] on icon at bounding box center [433, 337] width 20 height 20
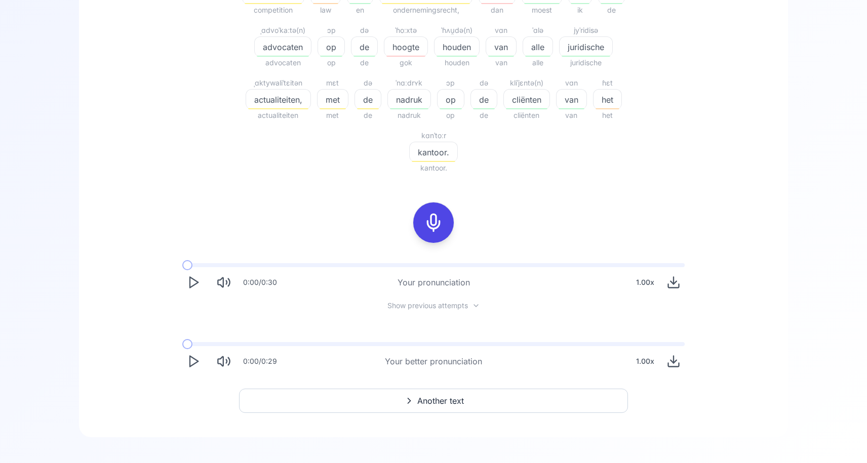
scroll to position [439, 0]
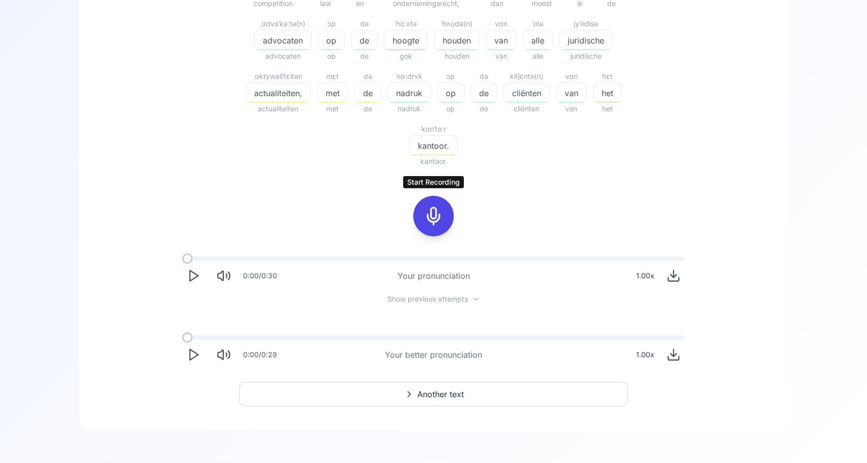
click at [387, 399] on button "Another text" at bounding box center [433, 394] width 389 height 24
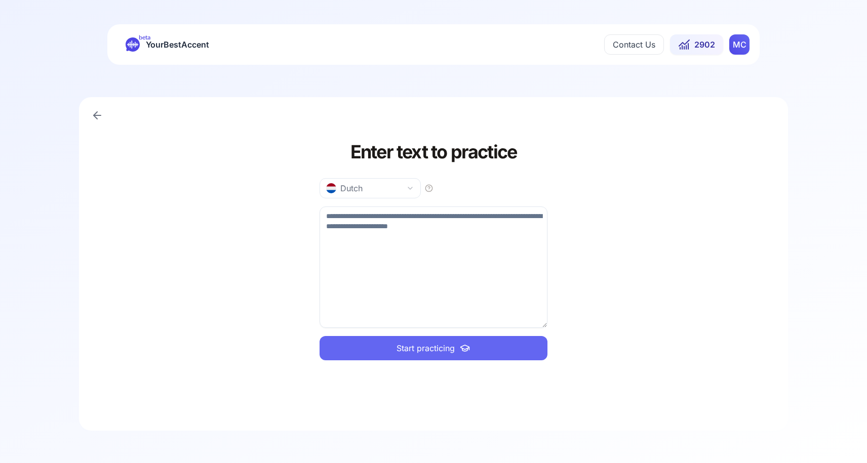
click at [400, 224] on textarea at bounding box center [433, 267] width 228 height 121
paste textarea "**********"
type textarea "**********"
click at [423, 353] on span "Start practicing" at bounding box center [425, 348] width 58 height 12
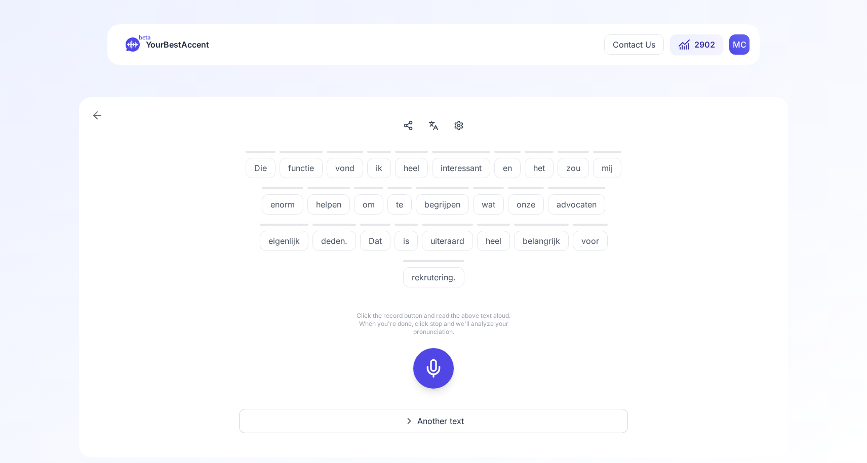
click at [428, 375] on icon at bounding box center [433, 368] width 20 height 20
click at [441, 366] on rect at bounding box center [433, 368] width 15 height 15
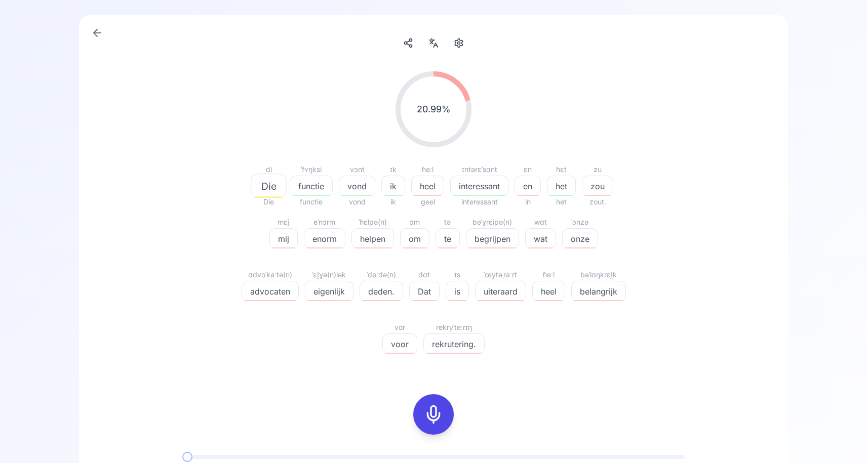
scroll to position [93, 0]
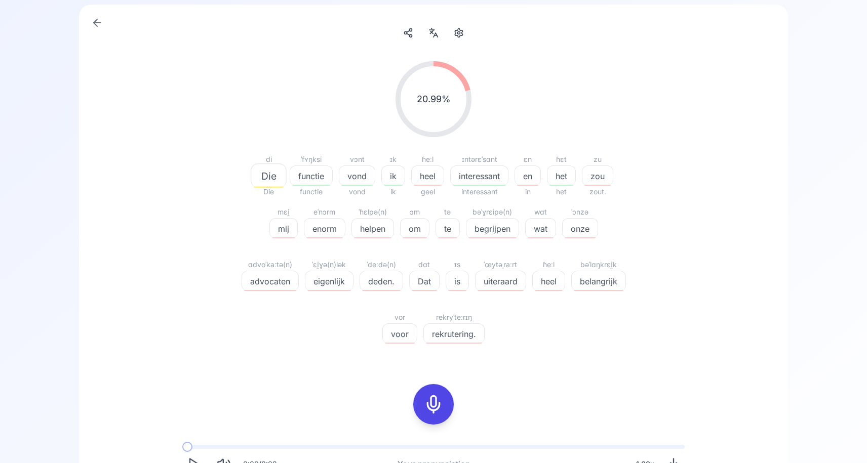
click at [427, 407] on icon at bounding box center [433, 404] width 20 height 20
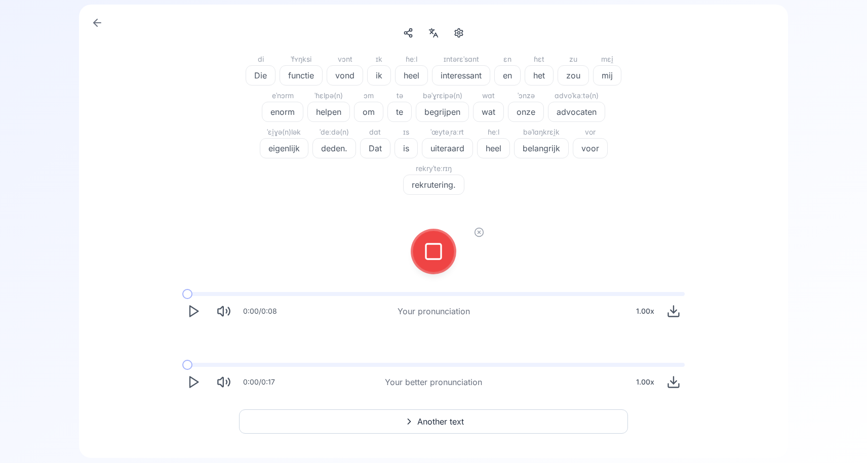
click at [424, 248] on icon at bounding box center [433, 251] width 20 height 20
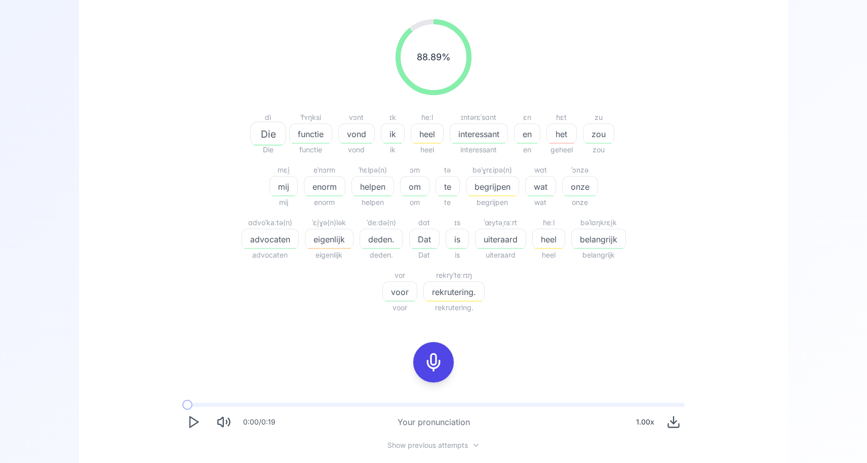
scroll to position [138, 0]
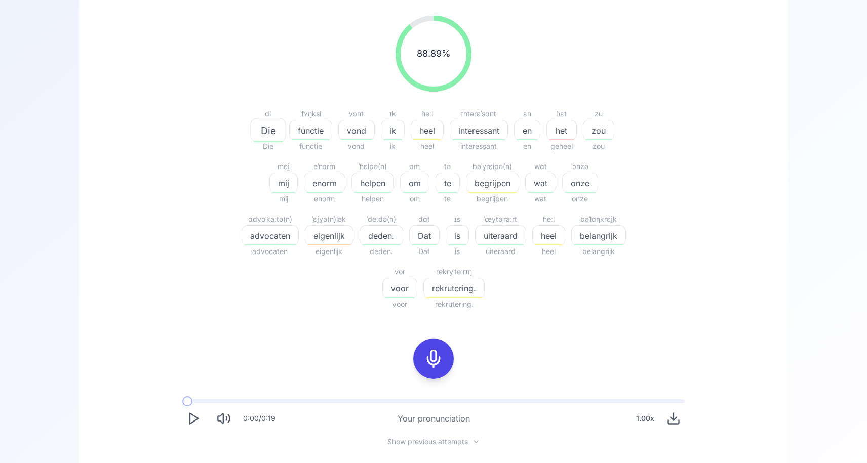
click at [434, 361] on icon at bounding box center [433, 359] width 20 height 20
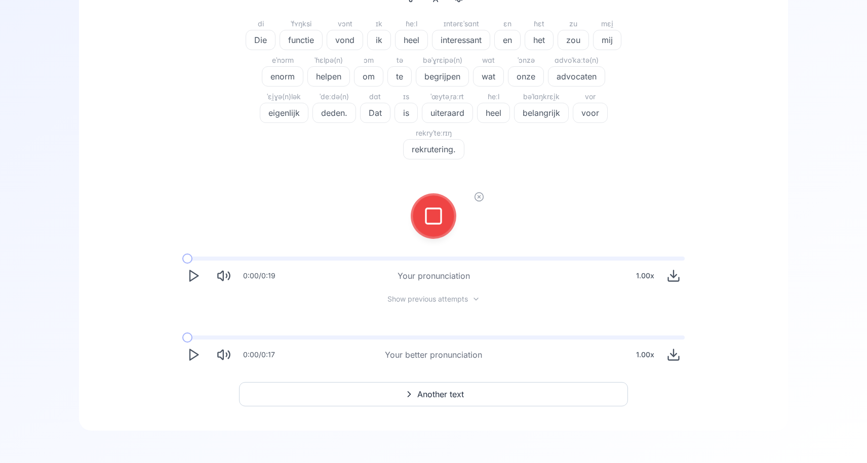
click at [433, 227] on div at bounding box center [433, 216] width 24 height 40
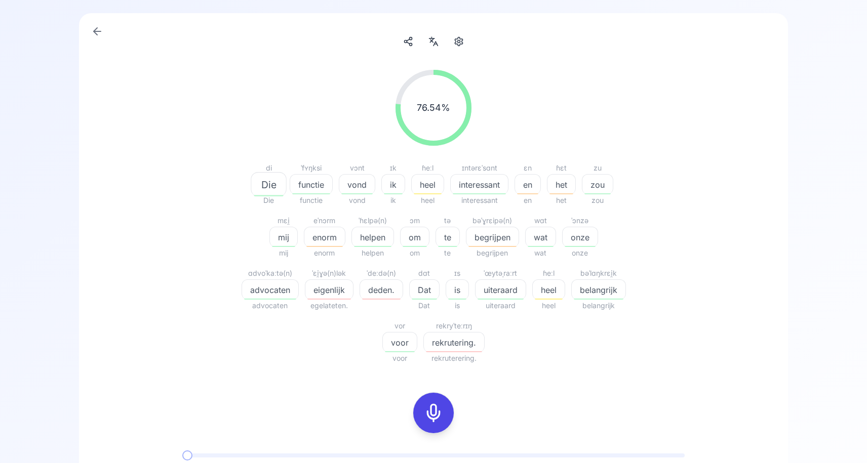
scroll to position [86, 0]
click at [353, 288] on span "eigenlijk" at bounding box center [329, 288] width 48 height 12
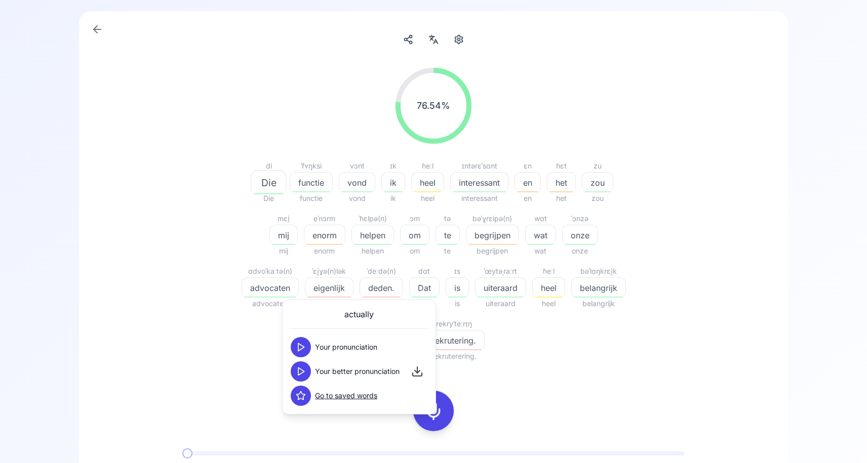
click at [300, 373] on icon at bounding box center [301, 372] width 10 height 10
click at [299, 348] on icon at bounding box center [301, 347] width 10 height 10
click at [298, 375] on icon at bounding box center [301, 372] width 10 height 10
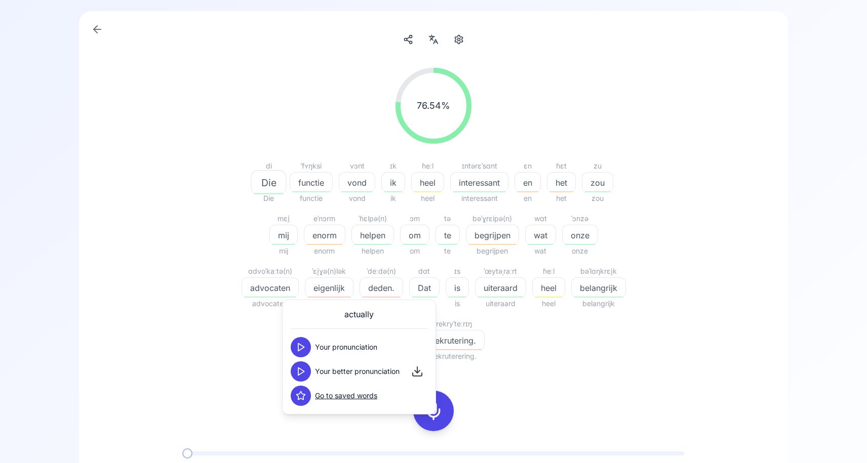
click at [757, 282] on div "76.54 % 76.54 % di Die Die ˈfʏŋksi functie functie vɔnt vond vond ɪk ik ik ɦeːl…" at bounding box center [433, 314] width 660 height 509
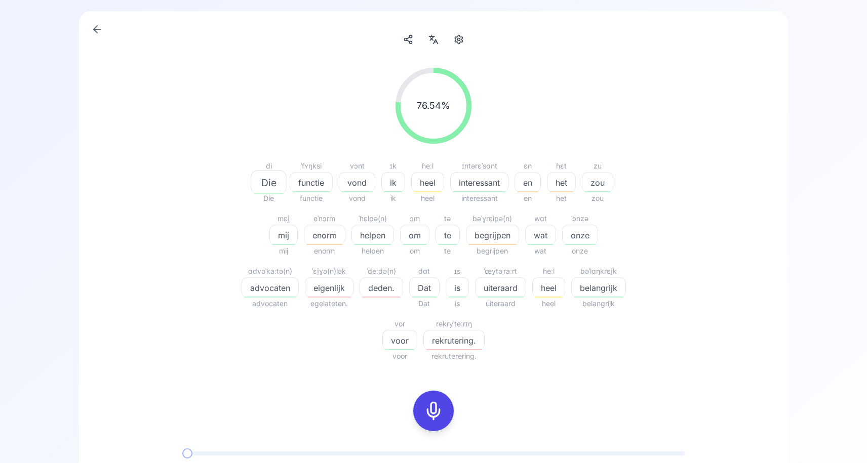
click at [402, 290] on span "deden." at bounding box center [381, 288] width 43 height 12
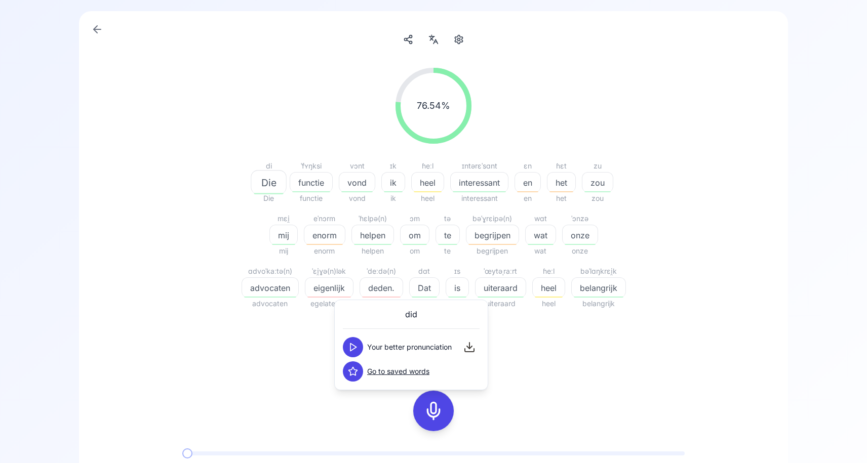
click at [352, 349] on icon at bounding box center [353, 347] width 10 height 10
click at [764, 285] on div "76.54 % 76.54 % di Die Die ˈfʏŋksi functie functie vɔnt vond vond ɪk ik ik ɦeːl…" at bounding box center [433, 331] width 668 height 550
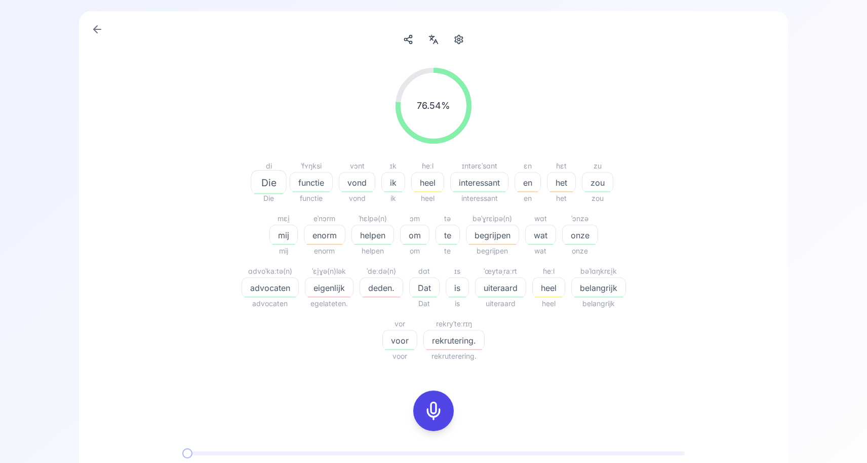
click at [480, 343] on span "rekrutering." at bounding box center [454, 341] width 60 height 12
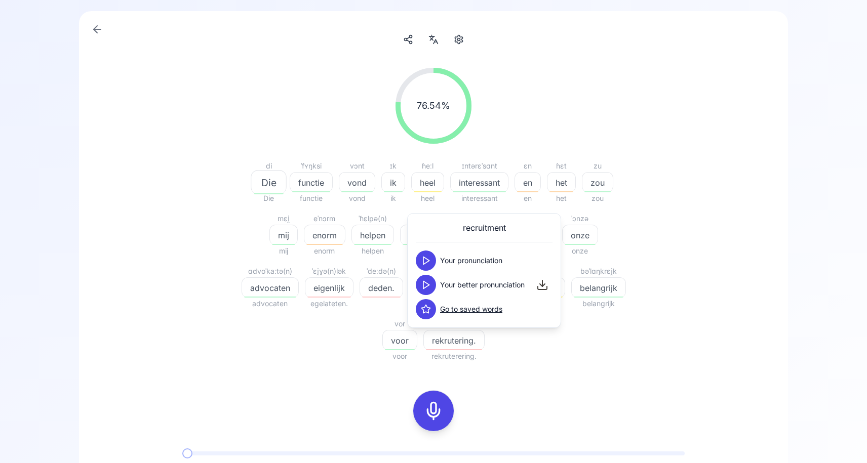
click at [425, 284] on icon at bounding box center [426, 285] width 10 height 10
click at [428, 255] on button at bounding box center [426, 261] width 20 height 20
click at [425, 288] on polygon at bounding box center [426, 285] width 6 height 8
click at [425, 259] on icon at bounding box center [426, 261] width 10 height 10
click at [422, 291] on button at bounding box center [426, 285] width 20 height 20
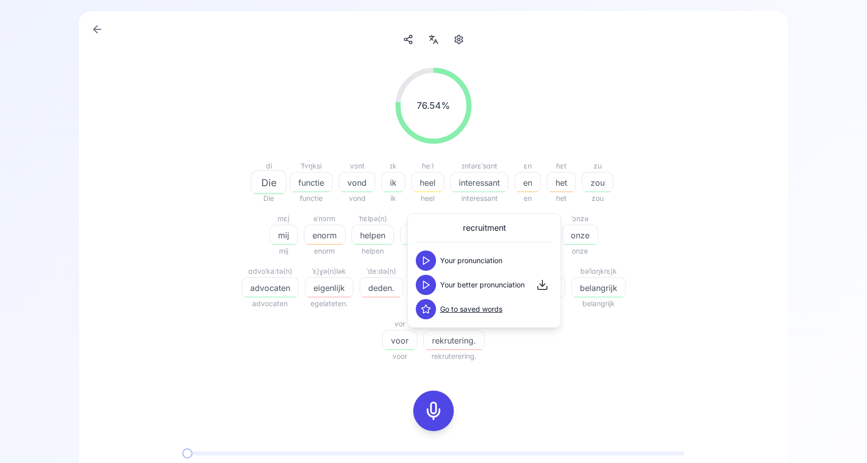
click at [646, 381] on div "76.54 % 76.54 % di Die Die ˈfʏŋksi functie functie vɔnt vond vond ɪk ik ik ɦeːl…" at bounding box center [433, 314] width 660 height 509
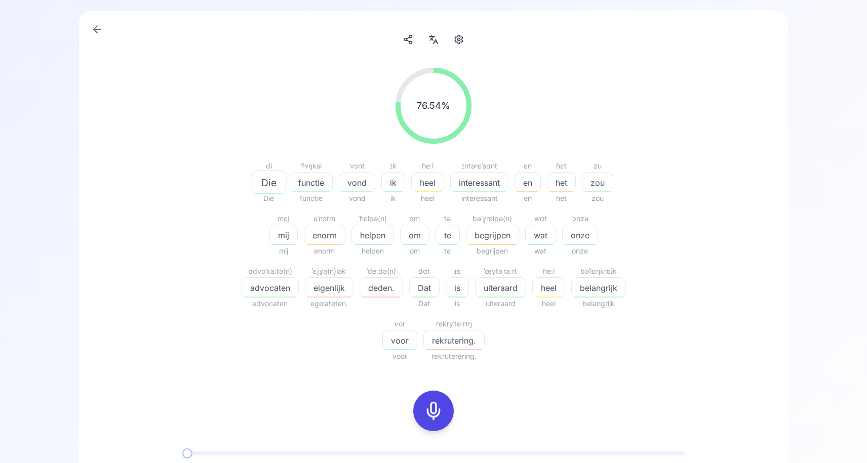
click at [441, 411] on rect at bounding box center [433, 410] width 15 height 15
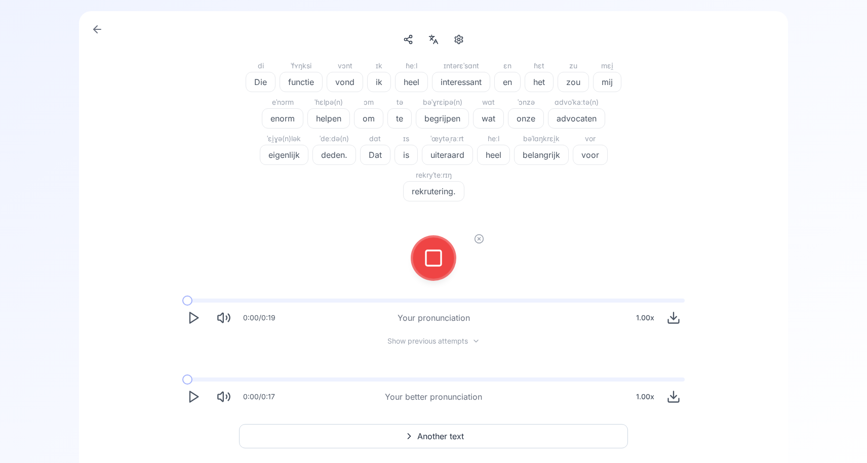
click at [445, 269] on button at bounding box center [433, 258] width 40 height 40
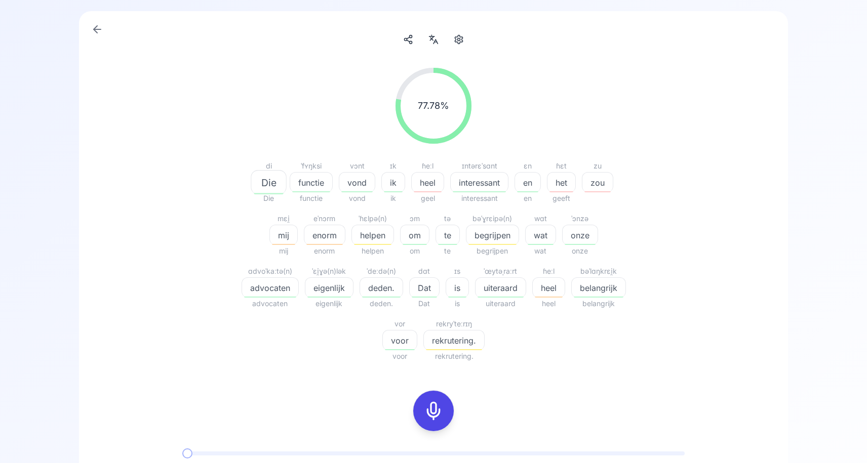
click at [328, 237] on span "enorm" at bounding box center [324, 235] width 40 height 12
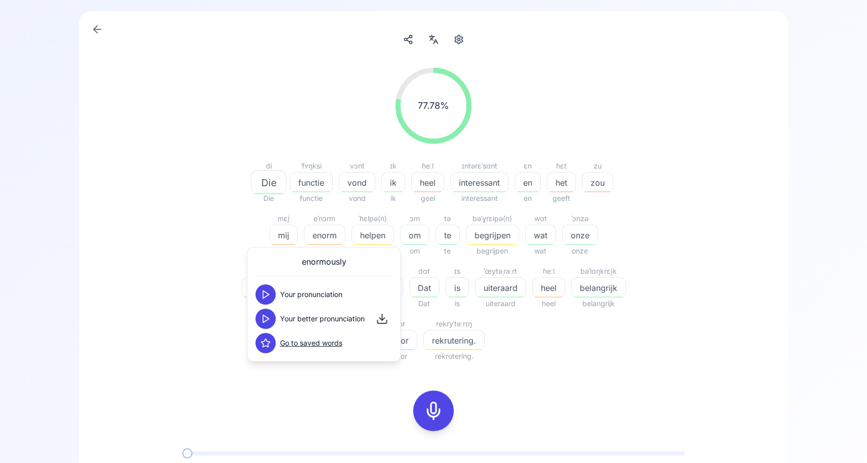
click at [263, 322] on polygon at bounding box center [266, 319] width 6 height 8
click at [263, 322] on icon at bounding box center [266, 319] width 10 height 10
click at [263, 322] on polygon at bounding box center [266, 319] width 6 height 8
click at [263, 293] on polygon at bounding box center [266, 295] width 6 height 8
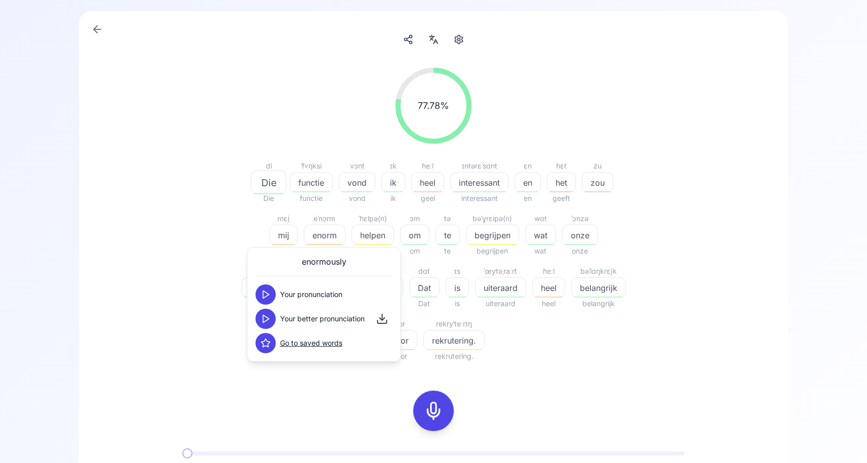
click at [263, 319] on icon at bounding box center [266, 319] width 10 height 10
click at [204, 280] on div "77.78 % 77.78 % di Die Die ˈfʏŋksi functie functie vɔnt vond vond ɪk ik ik ɦeːl…" at bounding box center [433, 215] width 583 height 311
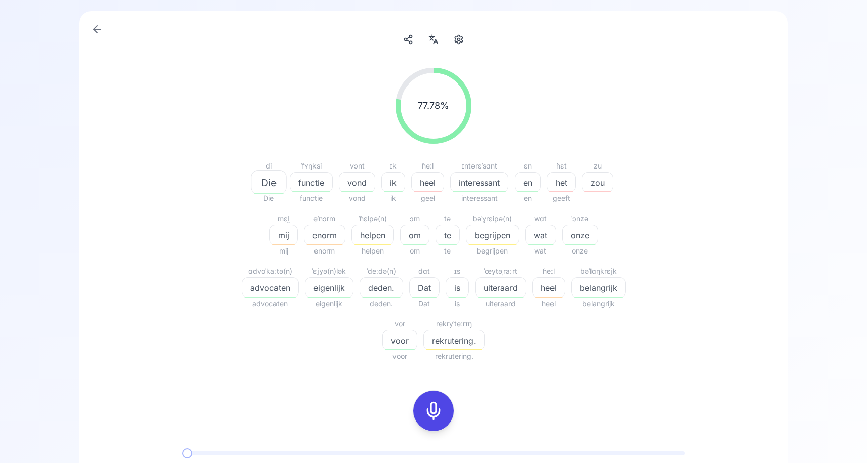
click at [430, 405] on icon at bounding box center [433, 411] width 20 height 20
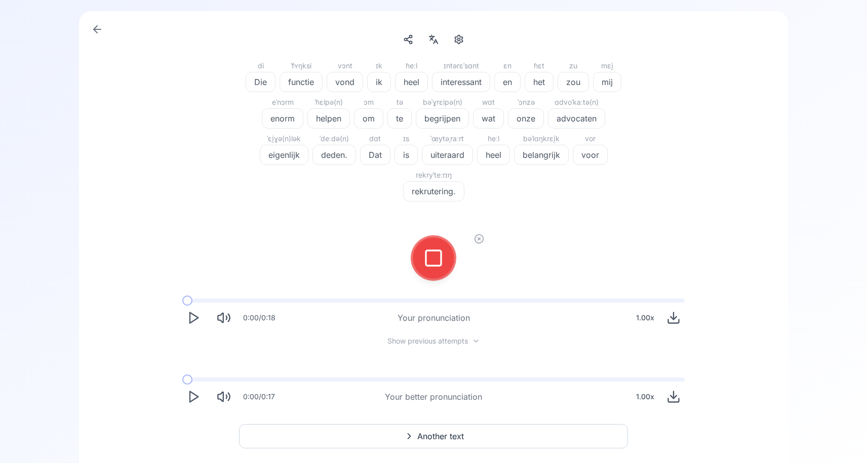
click at [431, 260] on icon at bounding box center [433, 258] width 20 height 20
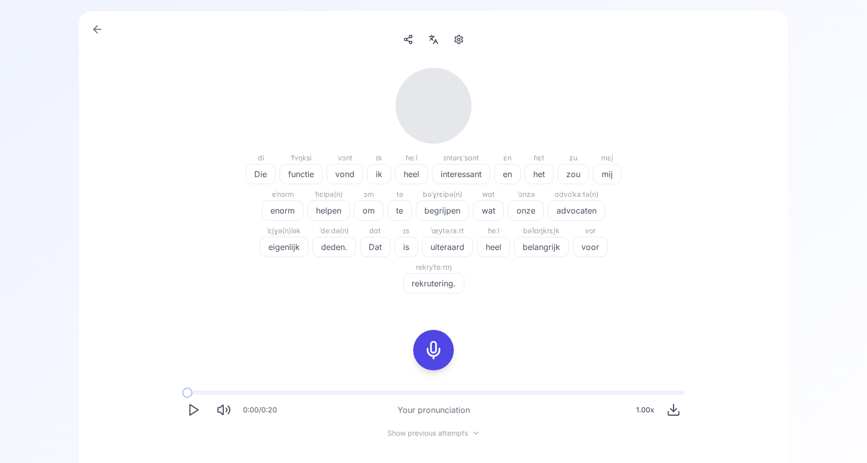
click at [433, 344] on icon at bounding box center [433, 350] width 20 height 20
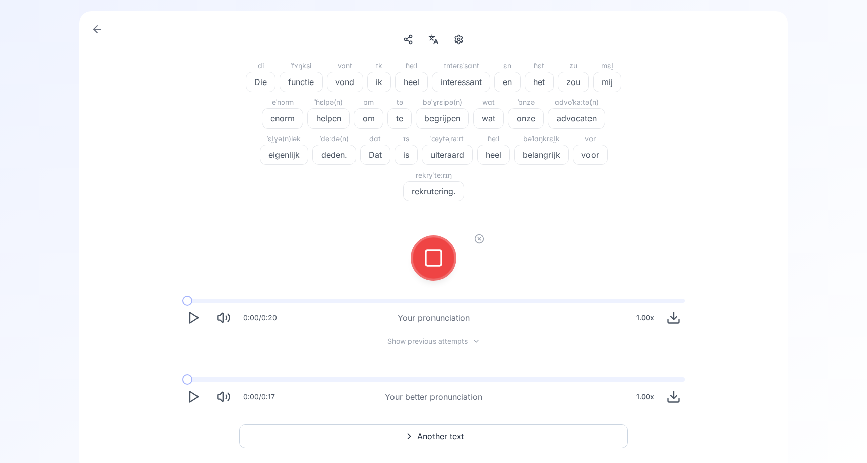
click at [437, 254] on icon at bounding box center [433, 258] width 20 height 20
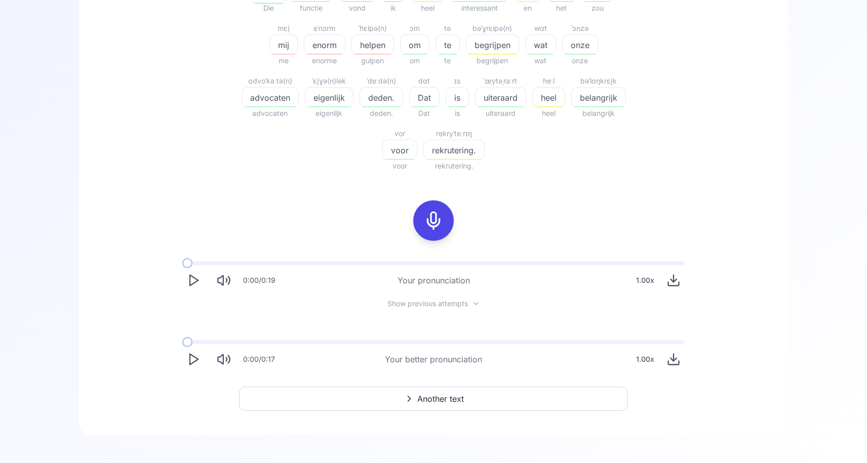
scroll to position [281, 0]
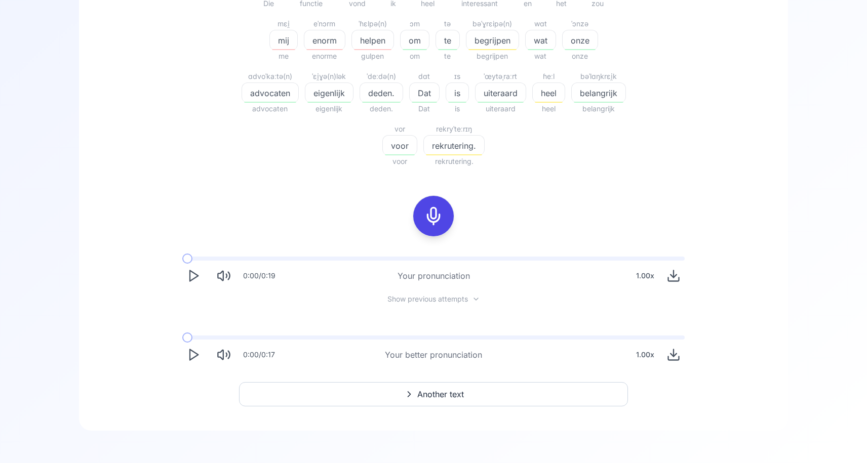
click at [369, 398] on button "Another text" at bounding box center [433, 394] width 389 height 24
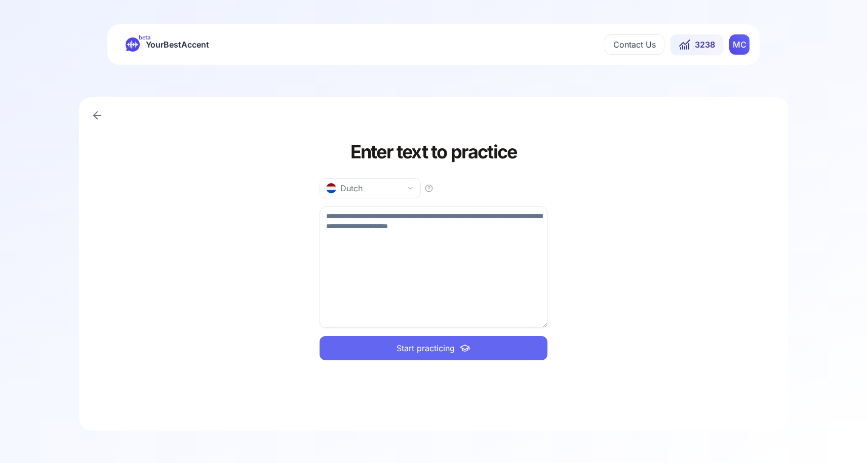
click at [366, 244] on textarea at bounding box center [433, 267] width 228 height 121
paste textarea "**********"
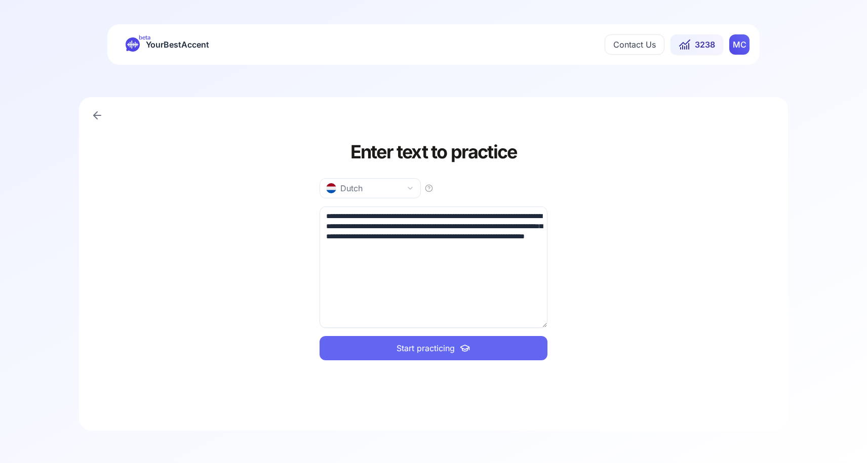
type textarea "**********"
click at [399, 344] on span "Start practicing" at bounding box center [425, 348] width 58 height 12
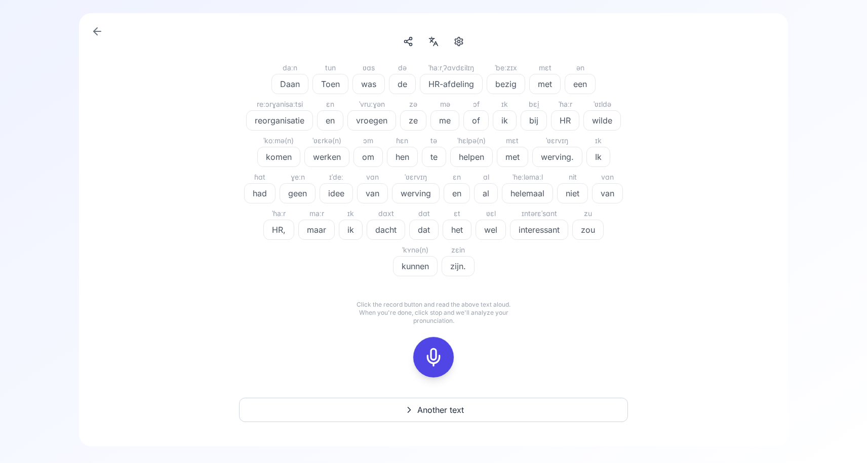
scroll to position [92, 0]
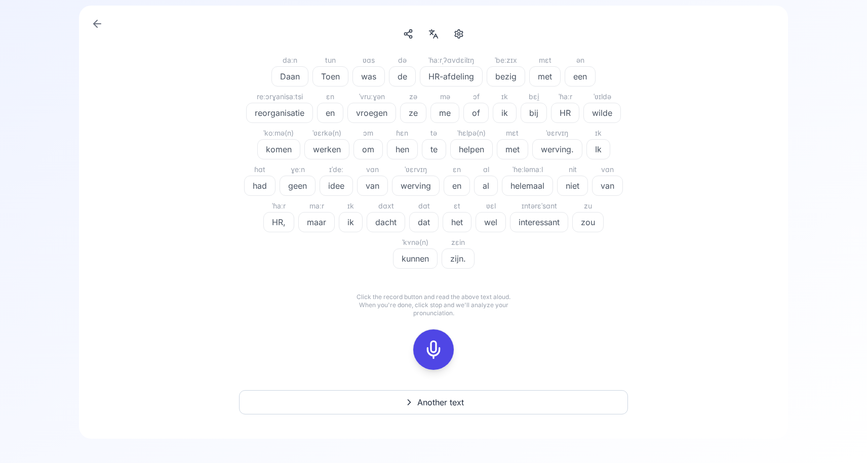
click at [450, 396] on span "Another text" at bounding box center [440, 402] width 47 height 12
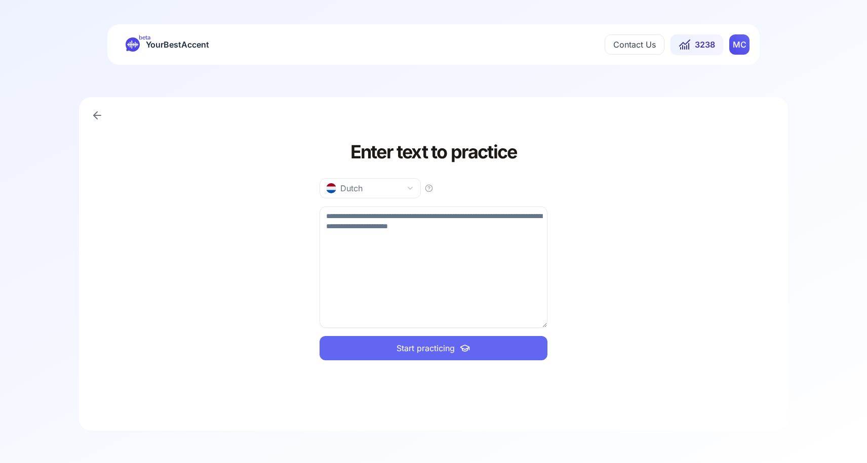
click at [373, 236] on textarea at bounding box center [433, 267] width 228 height 121
paste textarea "**********"
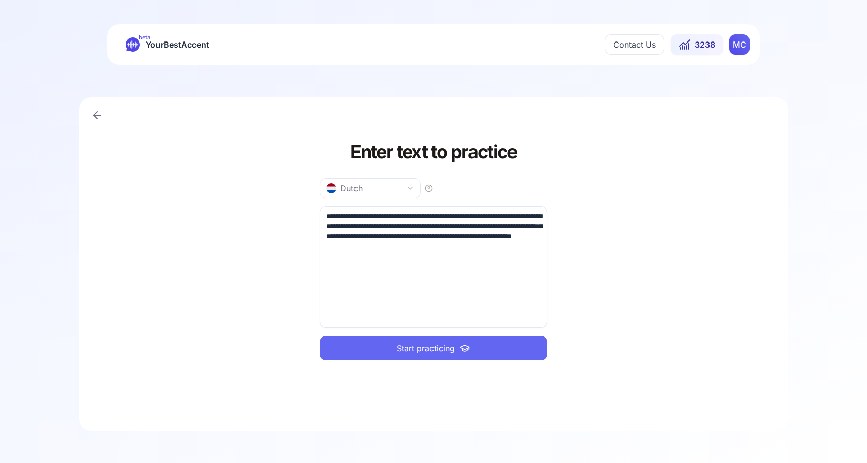
type textarea "**********"
click at [387, 346] on button "Start practicing" at bounding box center [433, 348] width 228 height 24
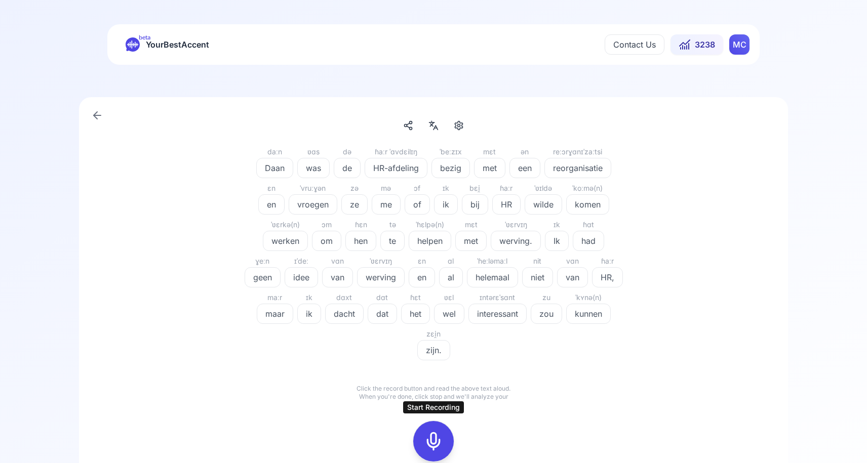
click at [435, 446] on icon at bounding box center [433, 441] width 20 height 20
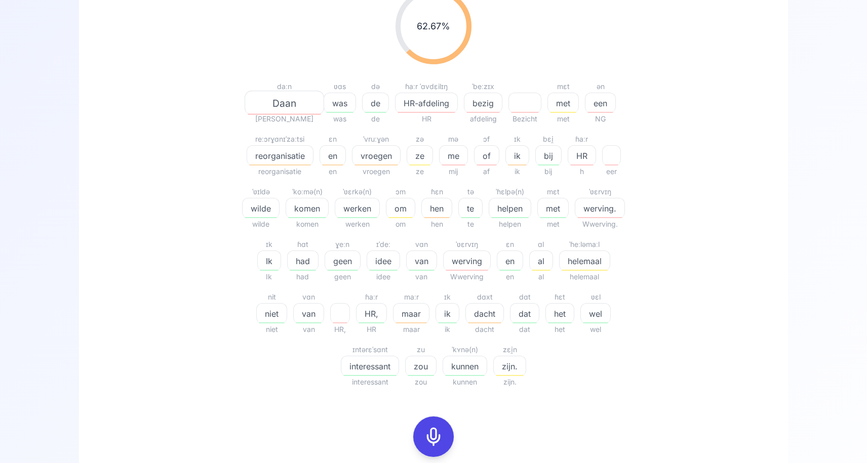
scroll to position [175, 0]
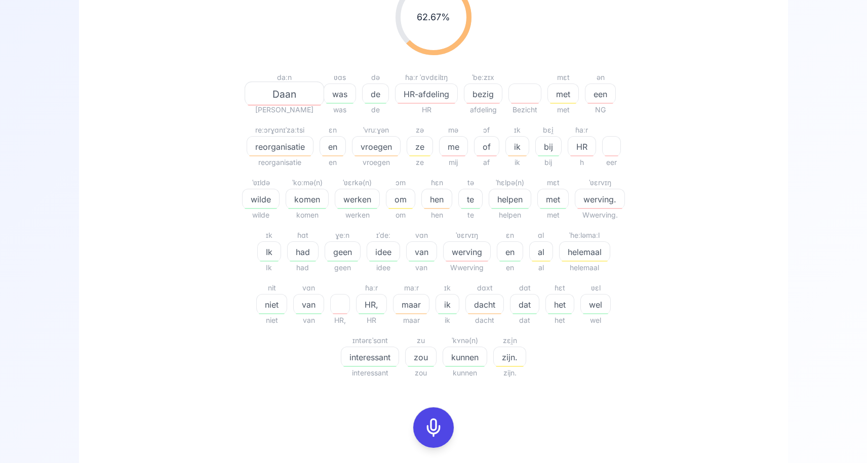
click at [429, 431] on icon at bounding box center [433, 428] width 20 height 20
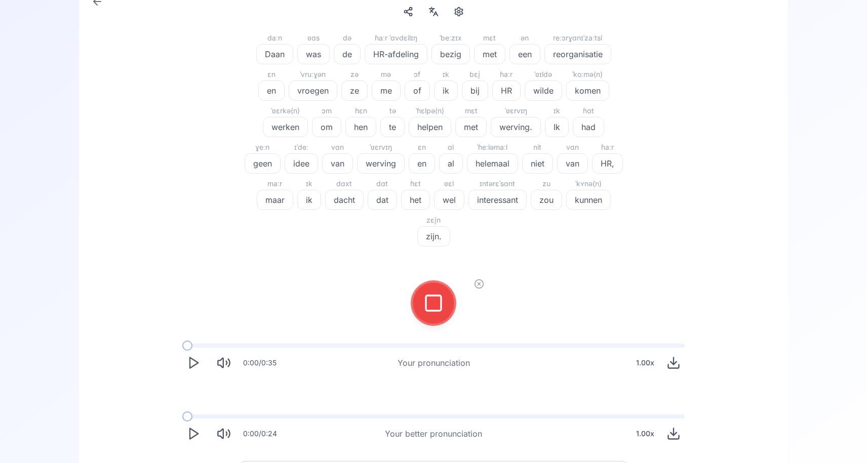
scroll to position [106, 0]
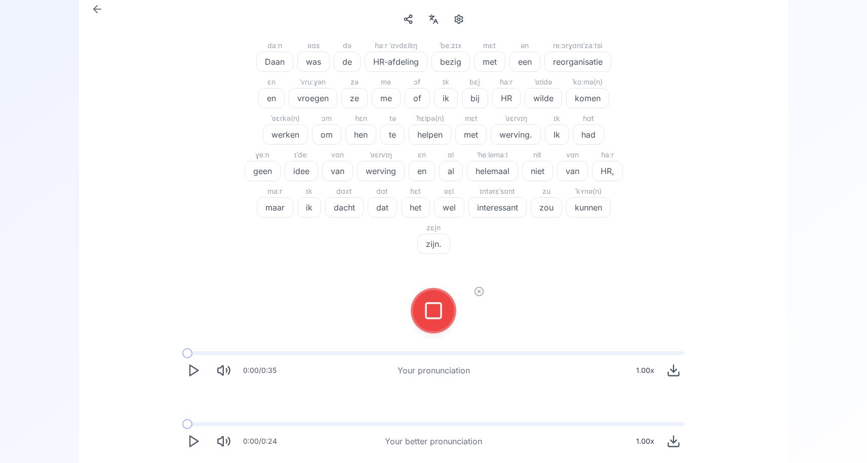
click at [441, 314] on icon at bounding box center [433, 311] width 20 height 20
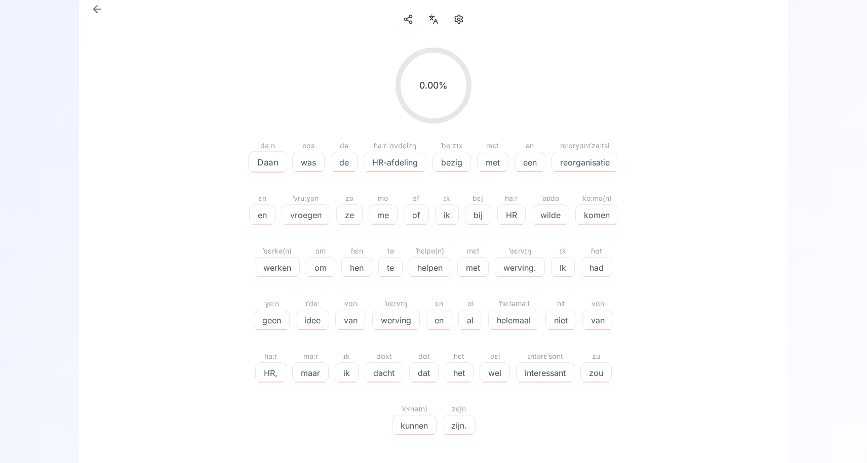
click at [419, 403] on div "ˈkʏnə(n)" at bounding box center [414, 409] width 45 height 12
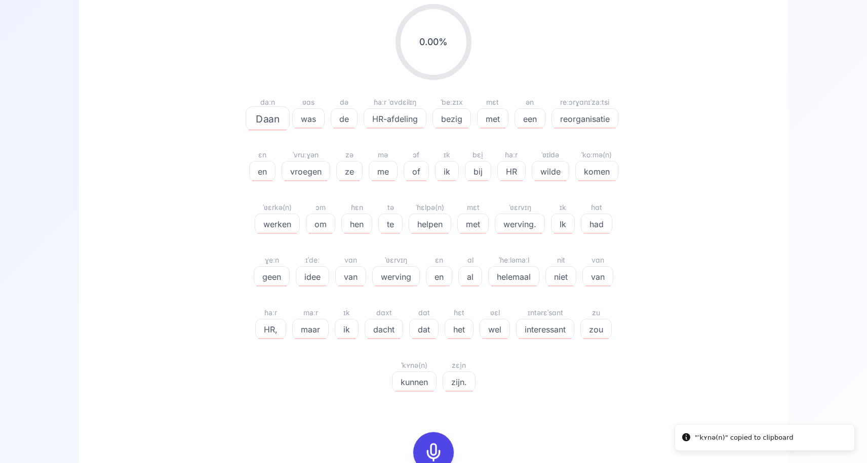
scroll to position [156, 0]
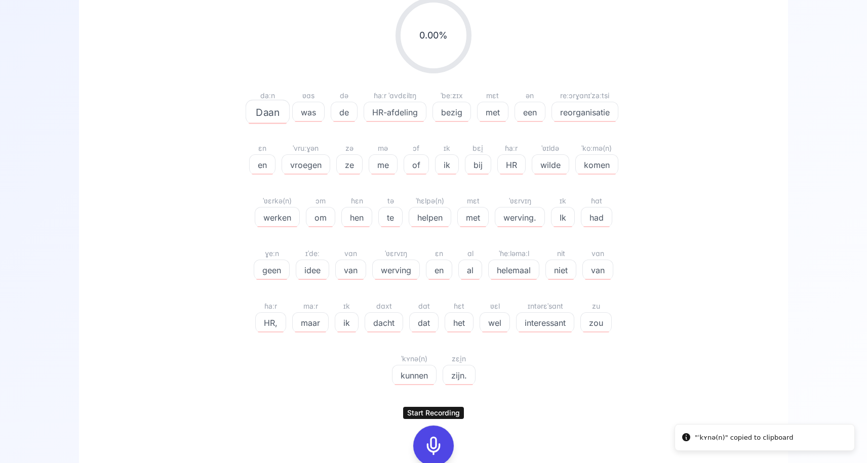
click at [435, 453] on icon at bounding box center [433, 446] width 20 height 20
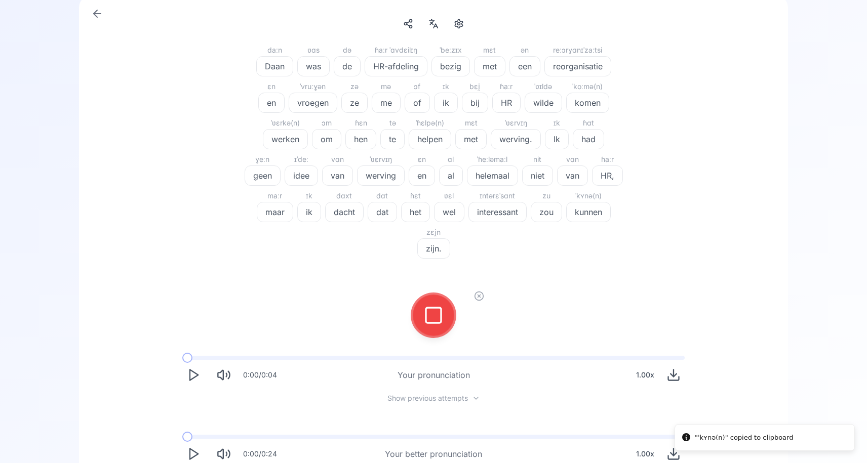
scroll to position [100, 0]
click at [430, 320] on icon at bounding box center [433, 317] width 20 height 20
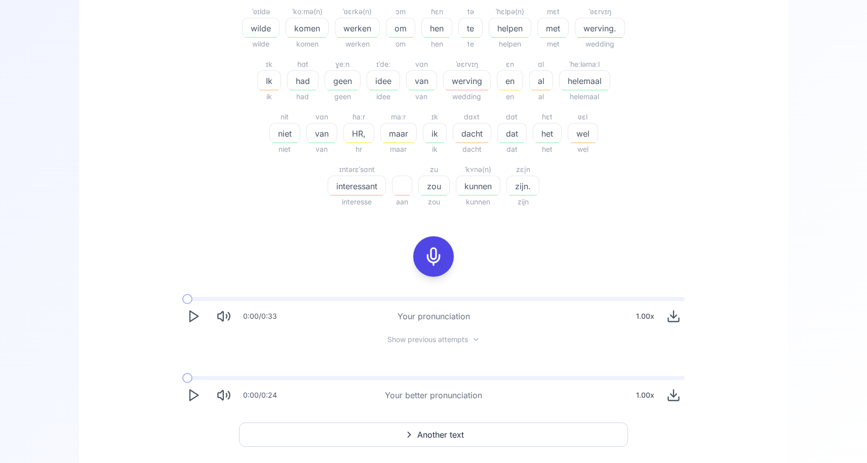
scroll to position [386, 0]
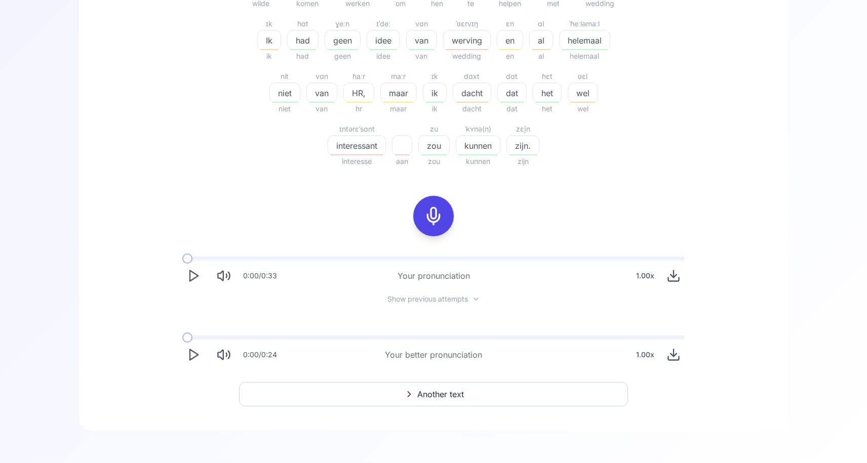
click at [444, 394] on span "Another text" at bounding box center [440, 394] width 47 height 12
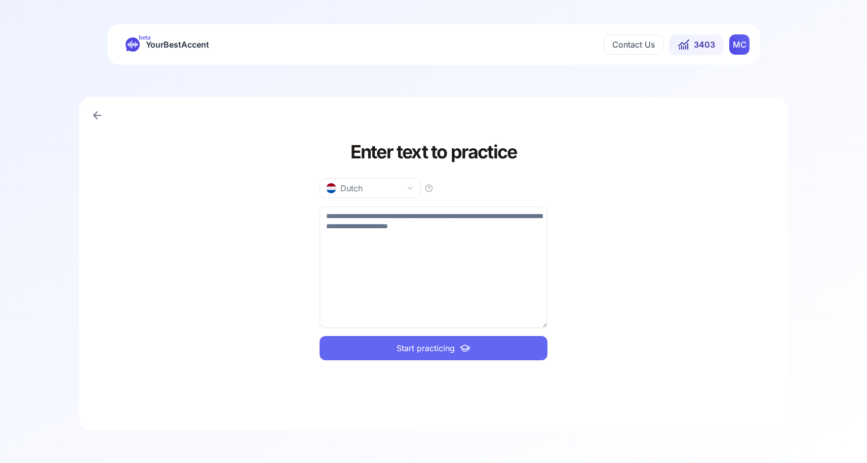
drag, startPoint x: 482, startPoint y: 228, endPoint x: 289, endPoint y: 226, distance: 193.4
click at [289, 226] on div "Enter text to practice Dutch Start practicing" at bounding box center [433, 264] width 709 height 334
paste textarea "**********"
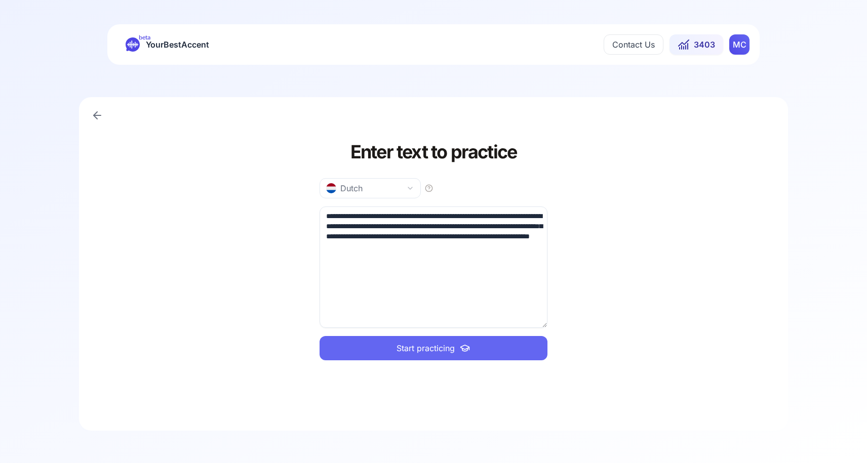
type textarea "**********"
click at [403, 353] on span "Start practicing" at bounding box center [425, 348] width 58 height 12
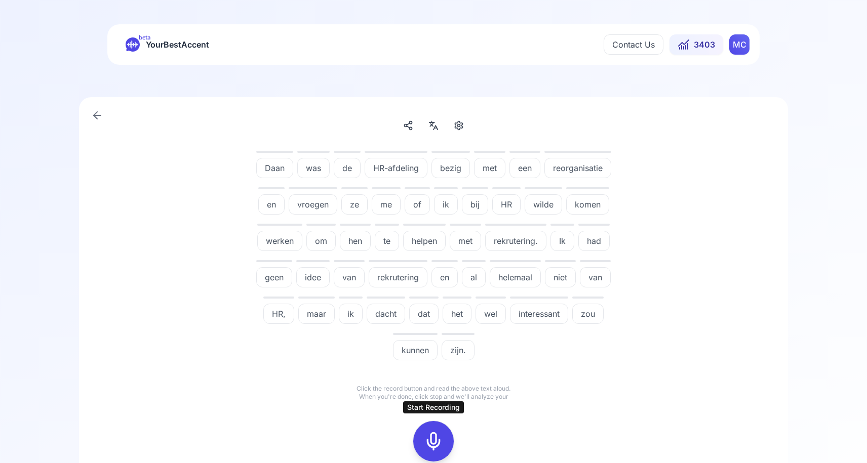
click at [428, 442] on icon at bounding box center [433, 441] width 20 height 20
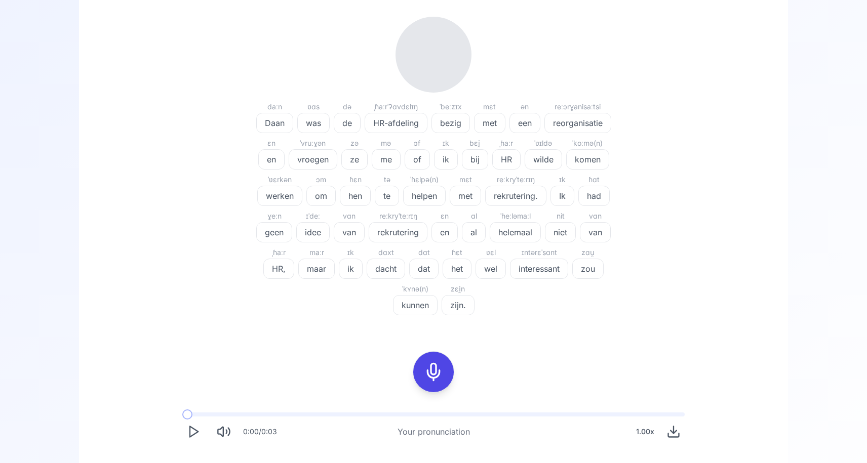
scroll to position [154, 0]
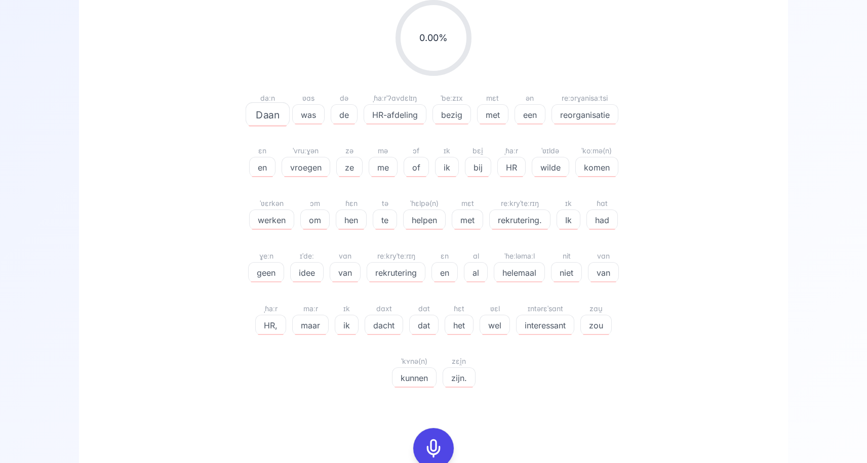
click at [438, 442] on icon at bounding box center [433, 448] width 20 height 20
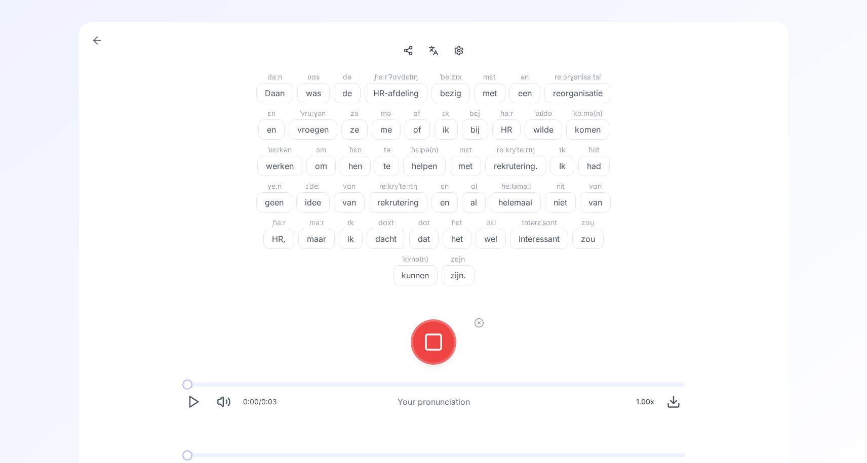
scroll to position [69, 0]
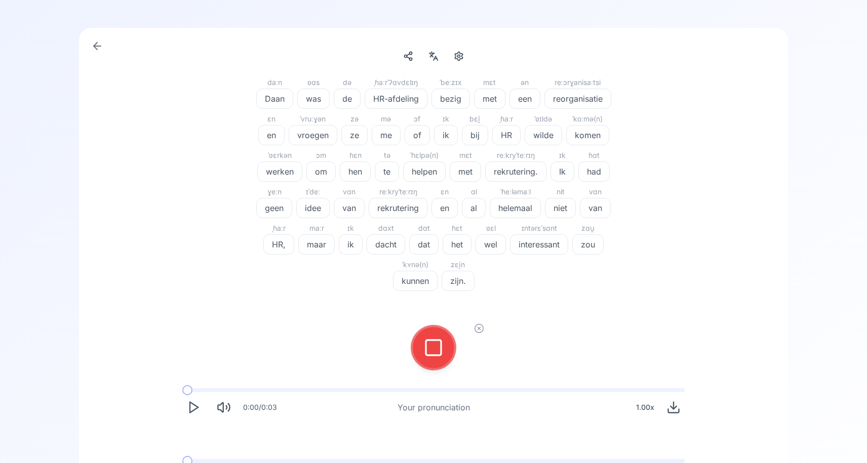
click at [432, 342] on icon at bounding box center [433, 348] width 20 height 20
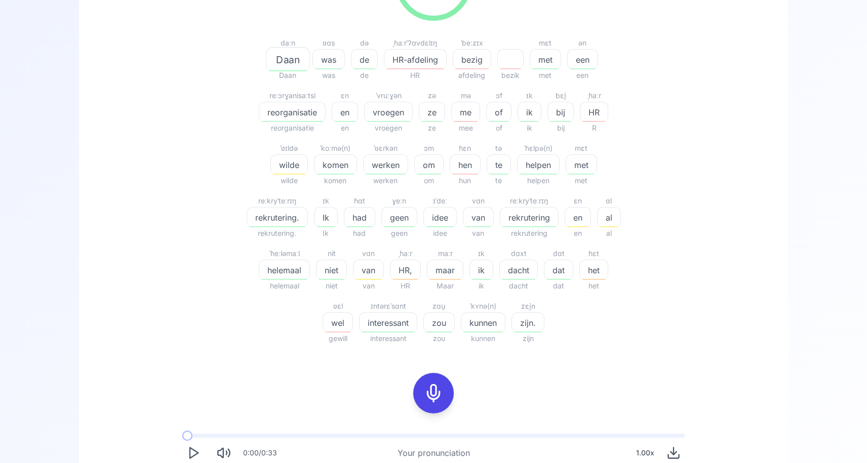
scroll to position [202, 0]
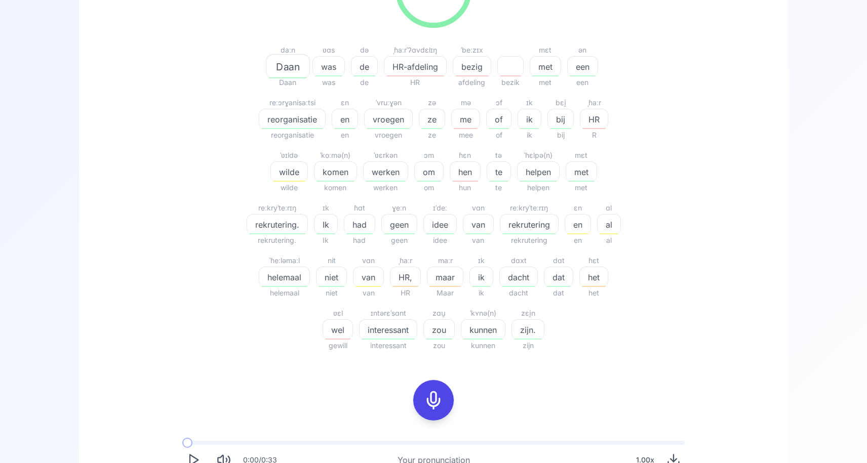
click at [416, 67] on span "HR-afdeling" at bounding box center [415, 67] width 62 height 12
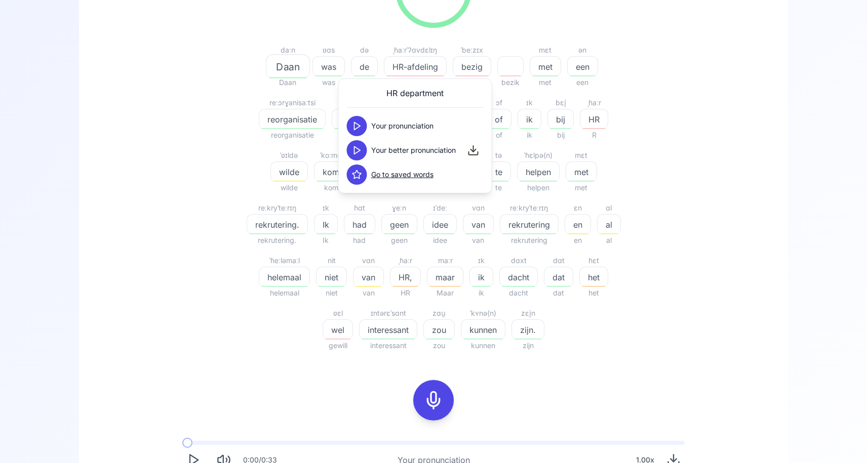
click at [358, 152] on icon at bounding box center [357, 150] width 10 height 10
click at [746, 185] on div "78.47 % 78.47 % daːn Daan Daan ʋɑs was was də de de ˌɦaːrˈʔɑvdɛlɪŋ HR-afdeling …" at bounding box center [433, 251] width 660 height 615
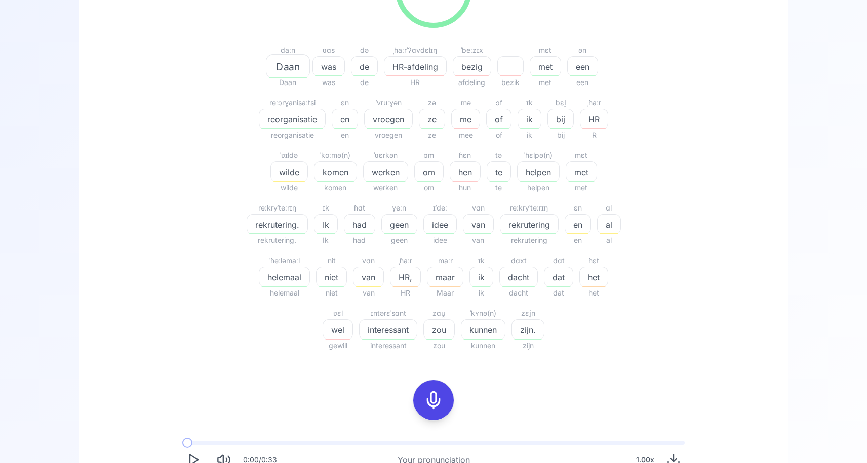
click at [403, 61] on span "HR-afdeling" at bounding box center [415, 67] width 62 height 12
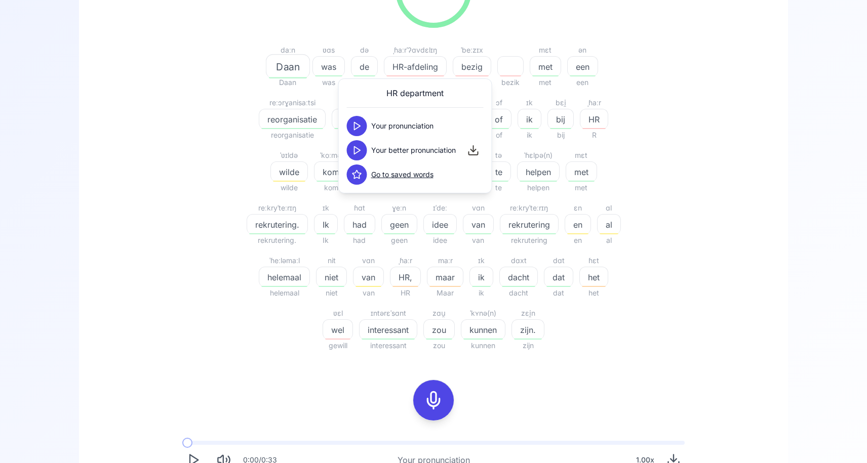
click at [350, 149] on button at bounding box center [357, 150] width 20 height 20
click at [469, 61] on span "bezig" at bounding box center [471, 67] width 37 height 12
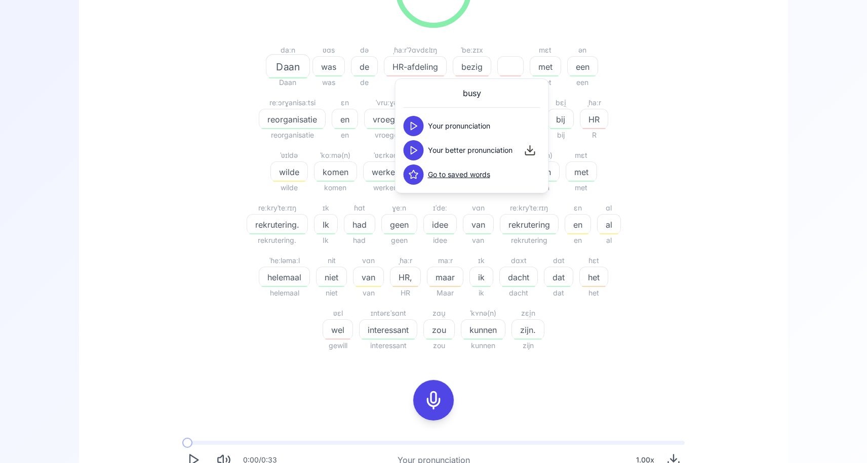
click at [413, 151] on icon at bounding box center [414, 150] width 10 height 10
click at [715, 139] on div "78.47 % 78.47 % daːn Daan Daan ʋɑs was was də de de ˌɦaːrˈʔɑvdɛlɪŋ HR-afdeling …" at bounding box center [433, 152] width 583 height 416
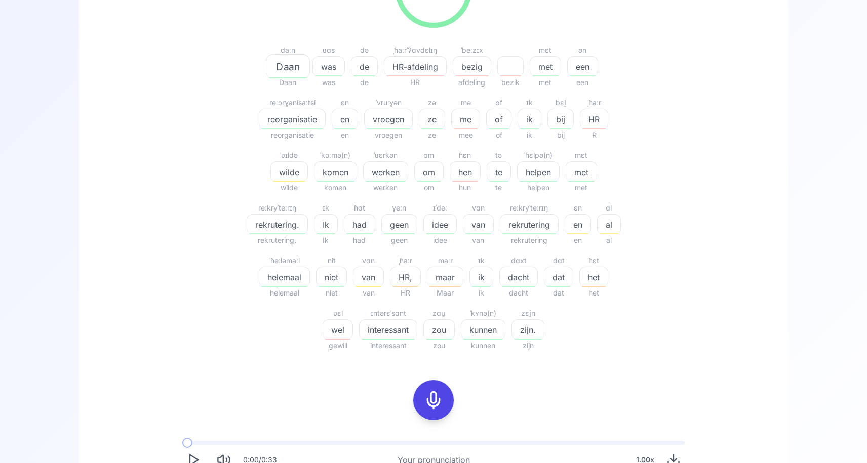
click at [426, 407] on rect at bounding box center [433, 400] width 15 height 15
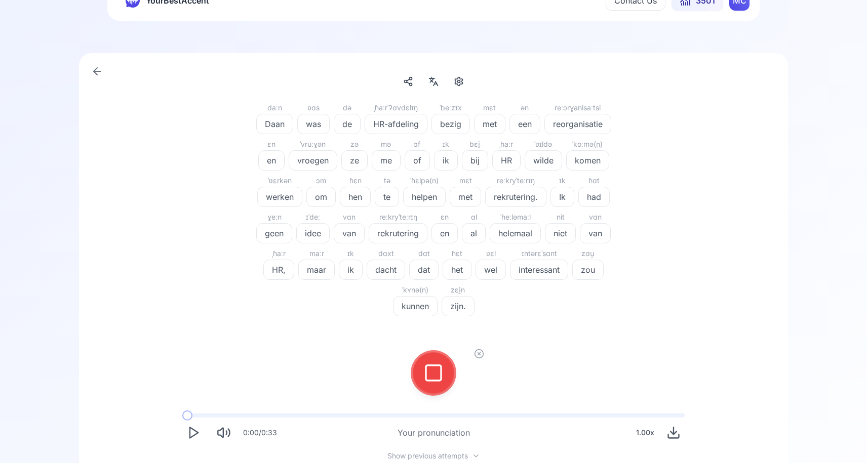
scroll to position [10, 0]
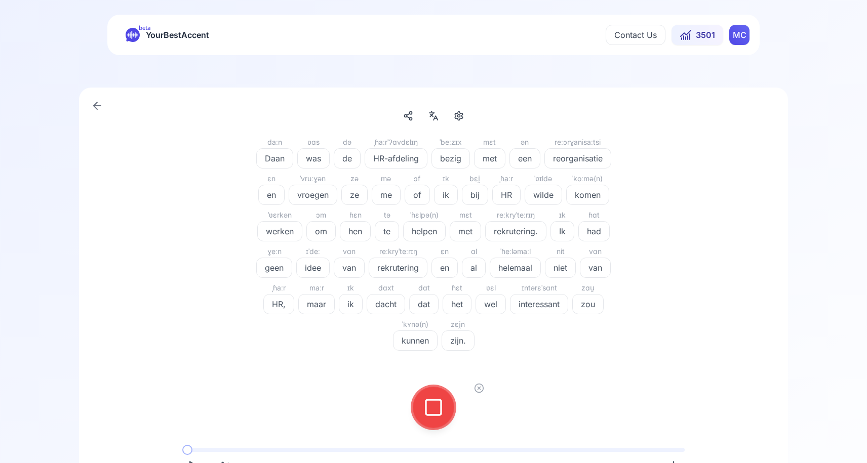
click at [443, 408] on div at bounding box center [433, 407] width 24 height 40
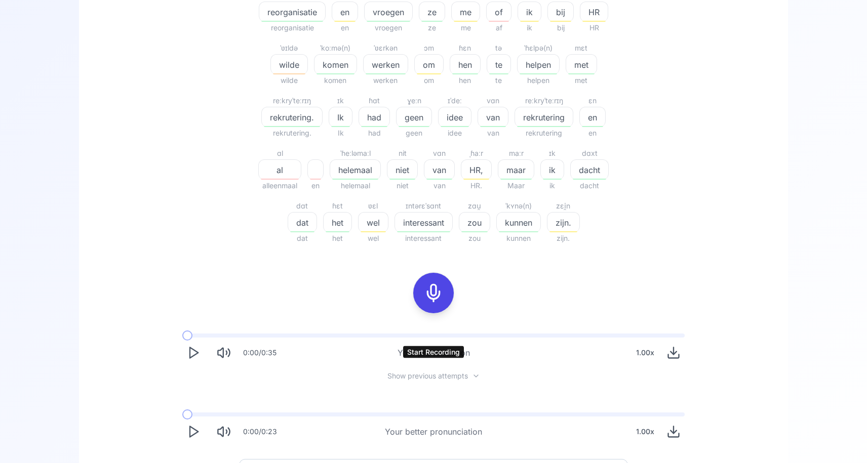
scroll to position [386, 0]
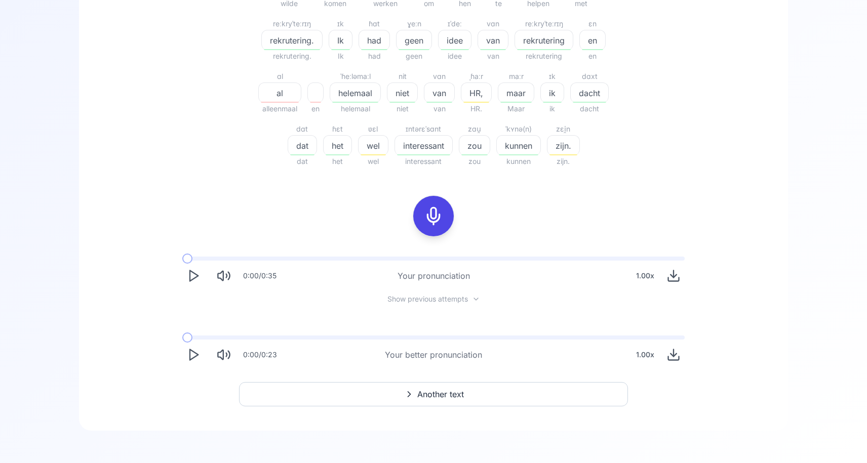
click at [432, 396] on span "Another text" at bounding box center [440, 394] width 47 height 12
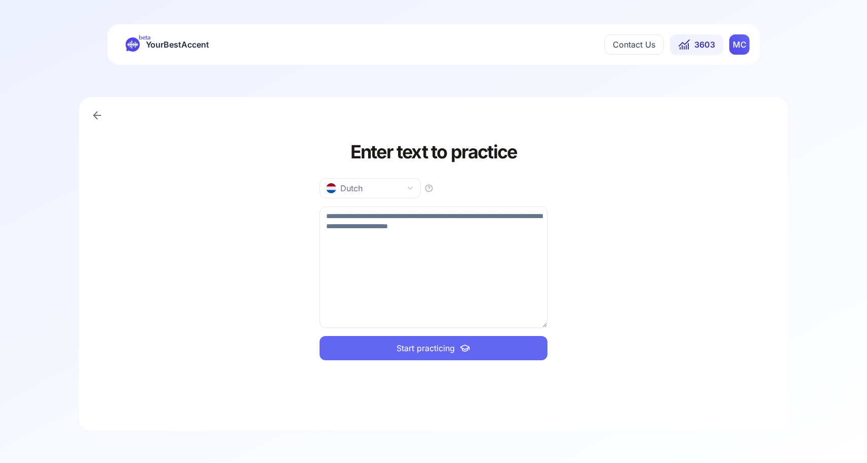
click at [388, 219] on textarea at bounding box center [433, 267] width 228 height 121
paste textarea "**********"
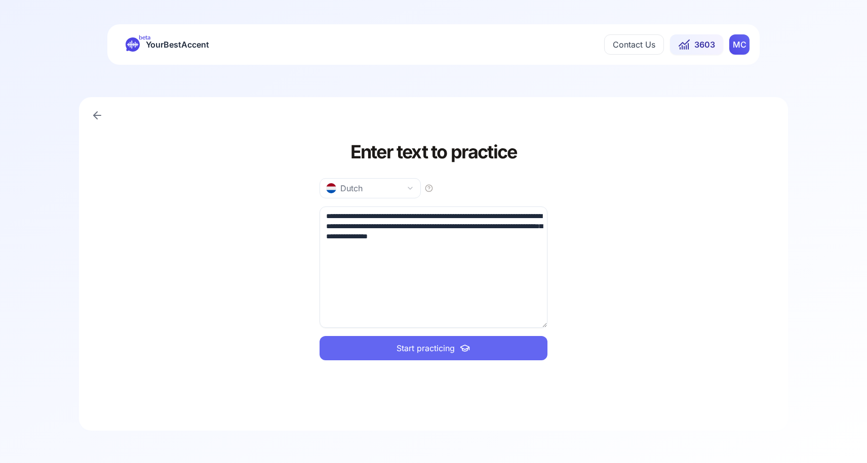
click at [376, 238] on textarea "**********" at bounding box center [433, 267] width 228 height 121
click at [427, 238] on textarea "**********" at bounding box center [433, 267] width 228 height 121
drag, startPoint x: 531, startPoint y: 239, endPoint x: 267, endPoint y: 215, distance: 264.9
click at [267, 215] on div "**********" at bounding box center [433, 264] width 709 height 334
type textarea "**********"
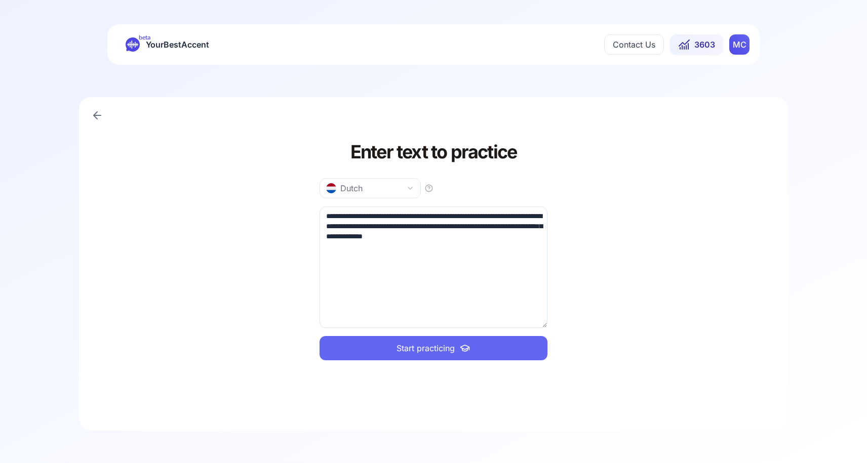
click at [495, 351] on button "Start practicing" at bounding box center [433, 348] width 228 height 24
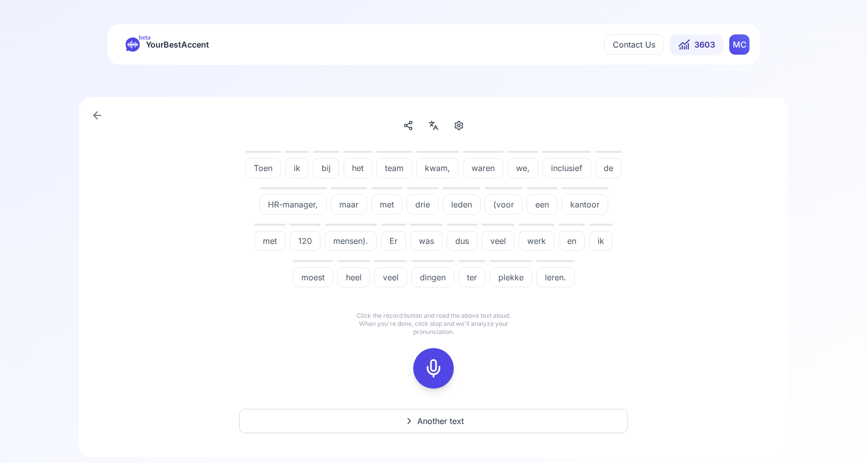
click at [430, 369] on icon at bounding box center [433, 368] width 20 height 20
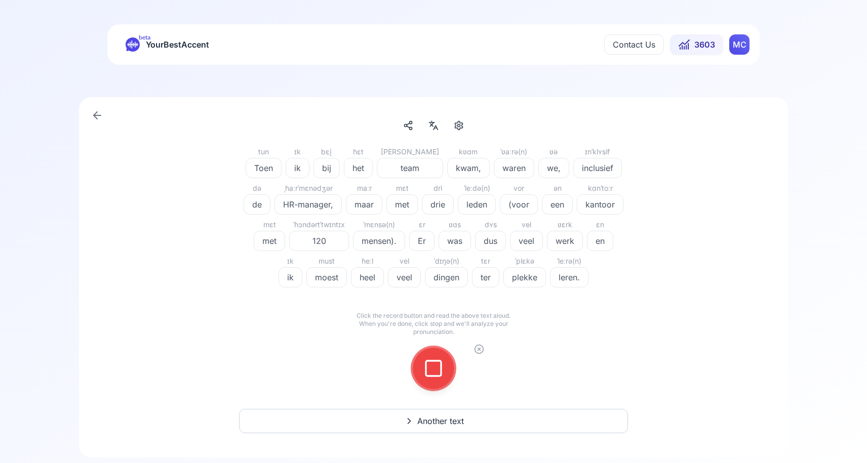
click at [427, 378] on icon at bounding box center [433, 368] width 20 height 20
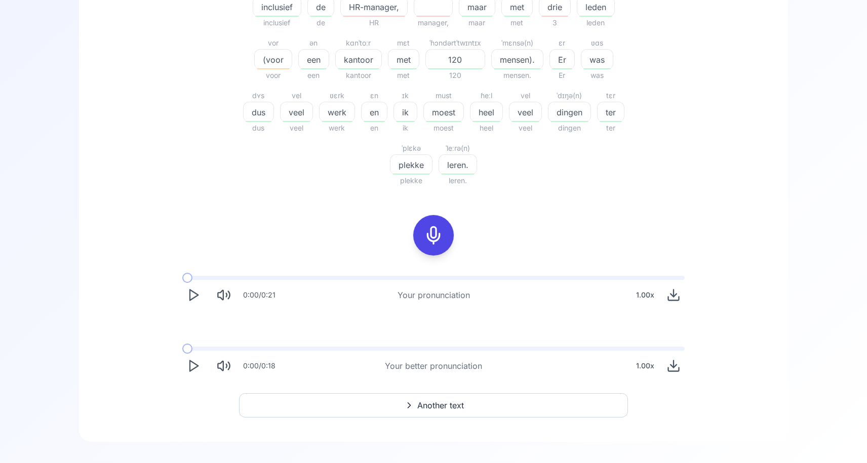
scroll to position [326, 0]
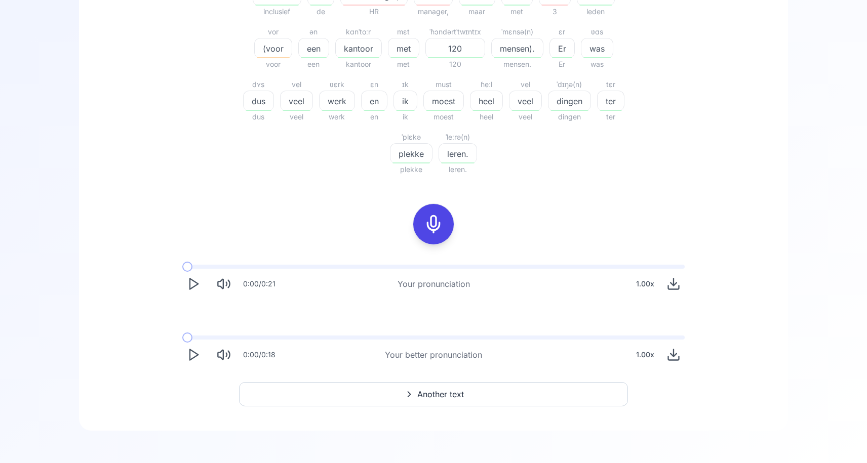
click at [411, 387] on button "Another text" at bounding box center [433, 394] width 389 height 24
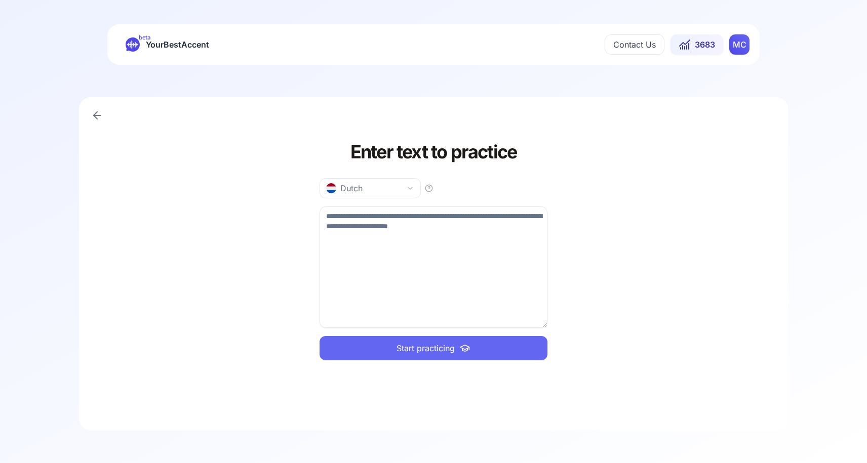
click at [358, 234] on textarea at bounding box center [433, 267] width 228 height 121
paste textarea "**********"
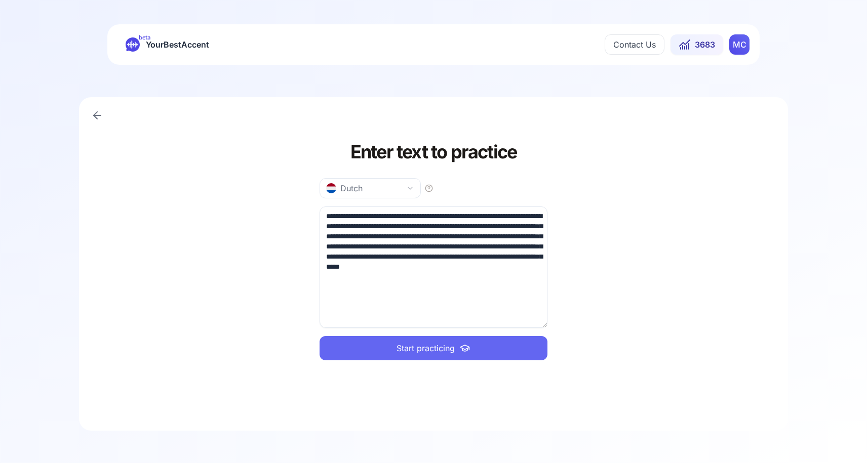
click at [423, 354] on span "Start practicing" at bounding box center [425, 348] width 58 height 12
drag, startPoint x: 396, startPoint y: 290, endPoint x: 356, endPoint y: 246, distance: 59.9
click at [356, 246] on textarea "**********" at bounding box center [433, 267] width 228 height 121
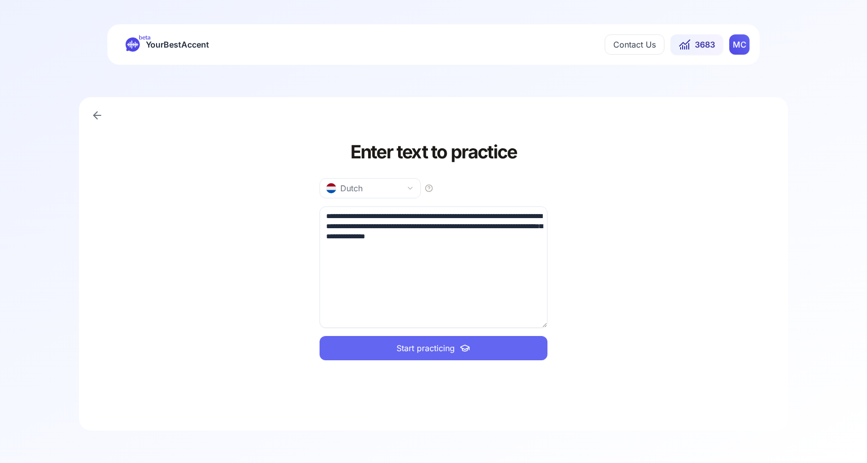
click at [382, 227] on textarea "**********" at bounding box center [433, 267] width 228 height 121
type textarea "**********"
click at [399, 344] on span "Start practicing" at bounding box center [425, 348] width 58 height 12
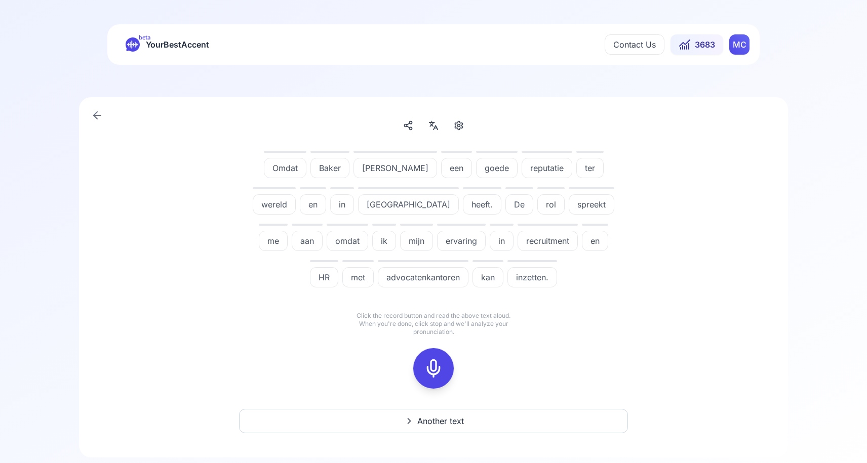
click at [428, 372] on icon at bounding box center [433, 368] width 20 height 20
click at [436, 370] on icon at bounding box center [433, 368] width 20 height 20
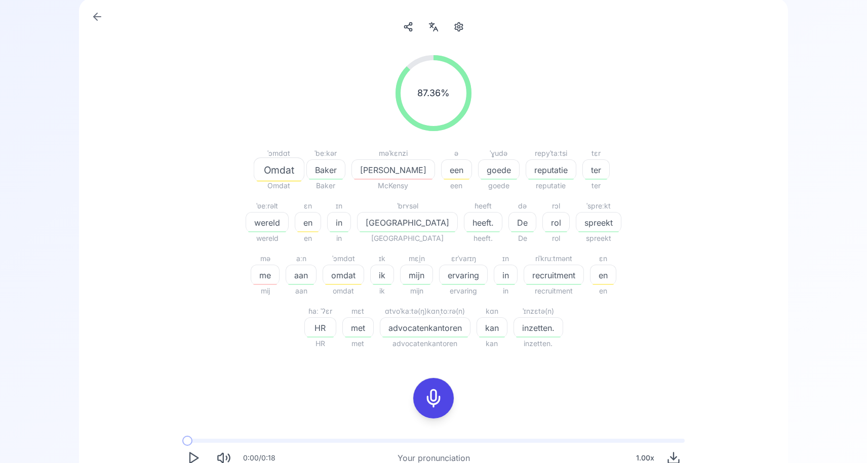
scroll to position [97, 0]
click at [322, 285] on div "omdat" at bounding box center [343, 276] width 42 height 20
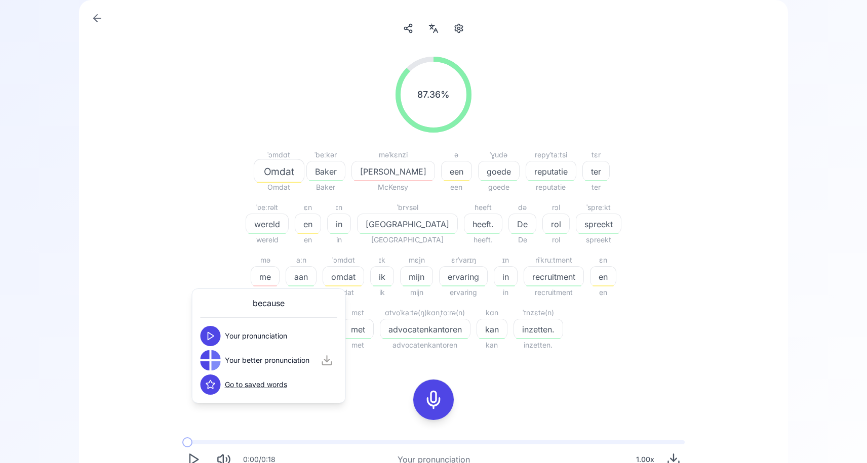
click at [209, 364] on div at bounding box center [204, 365] width 9 height 9
click at [209, 364] on icon at bounding box center [211, 360] width 10 height 10
click at [123, 225] on div "87.36 % 87.36 % ˈɔmdɑt Omdat Omdat [PERSON_NAME] ə een een ˈɣudə goede goede re…" at bounding box center [433, 299] width 660 height 501
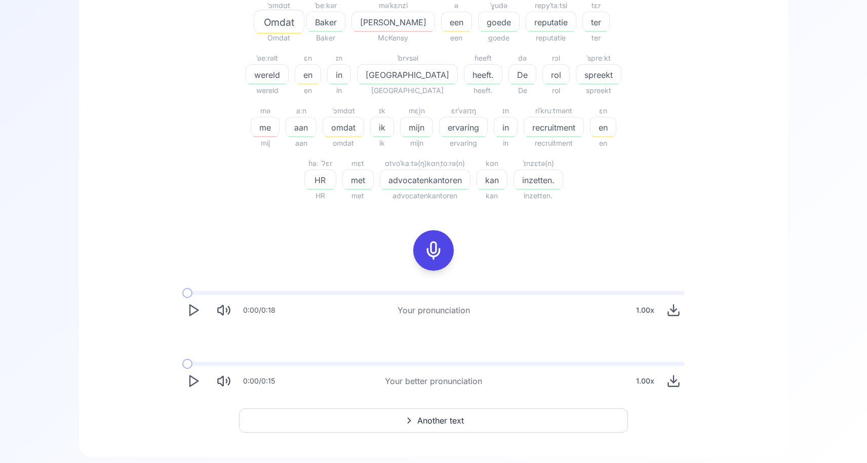
scroll to position [273, 0]
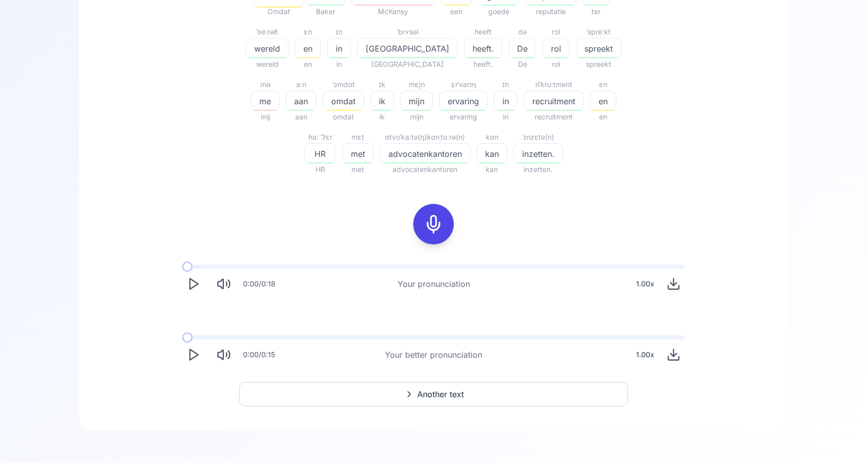
click at [501, 395] on button "Another text" at bounding box center [433, 394] width 389 height 24
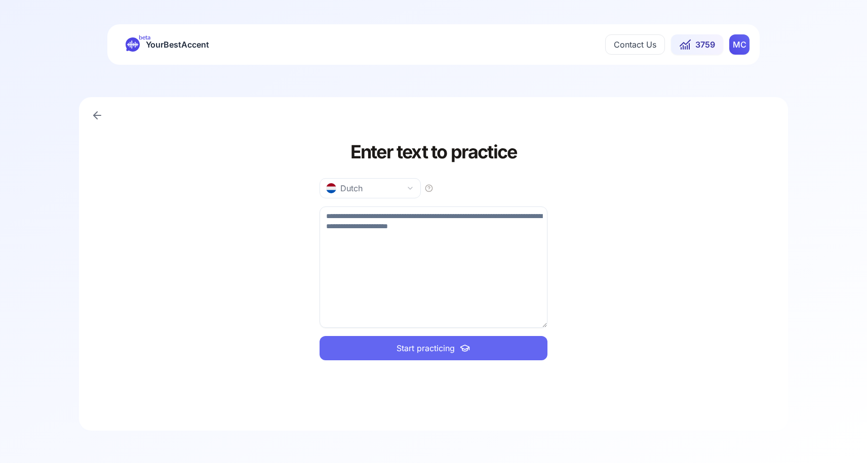
click at [454, 247] on textarea at bounding box center [433, 267] width 228 height 121
paste textarea "**********"
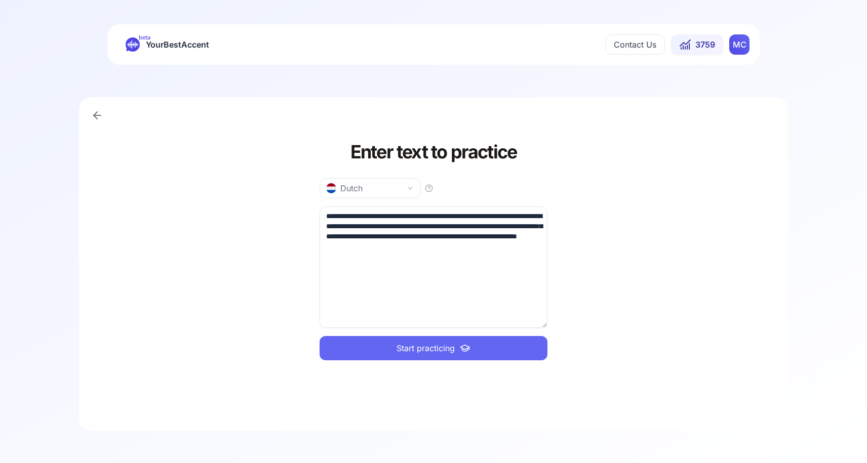
type textarea "**********"
click at [411, 353] on span "Start practicing" at bounding box center [425, 348] width 58 height 12
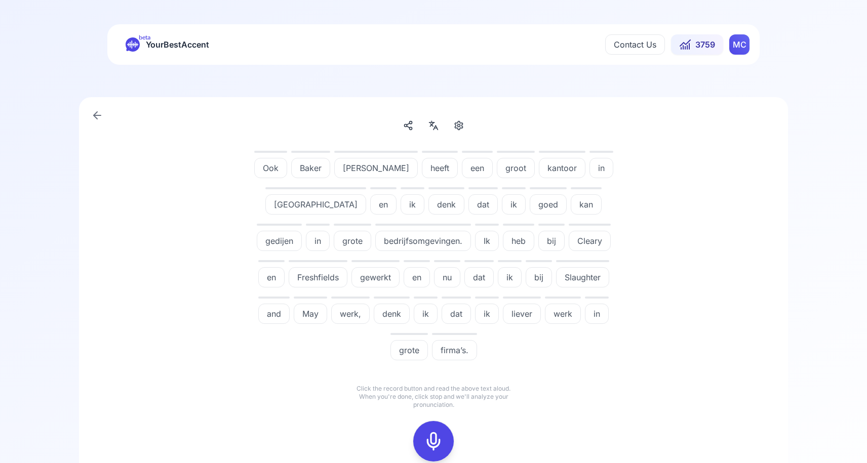
click at [301, 235] on span "gedijen" at bounding box center [279, 241] width 44 height 12
click at [557, 236] on span "thrive" at bounding box center [561, 235] width 21 height 12
click at [559, 237] on span "thrive" at bounding box center [561, 235] width 21 height 12
click at [661, 215] on div "oːk Ook ˈbeːkər Baker məˈkɛnzi McKenzie ɦeːft heeft ə(n) een ɣroːt groot kɑnˈto…" at bounding box center [433, 261] width 583 height 231
click at [429, 434] on rect at bounding box center [433, 441] width 15 height 15
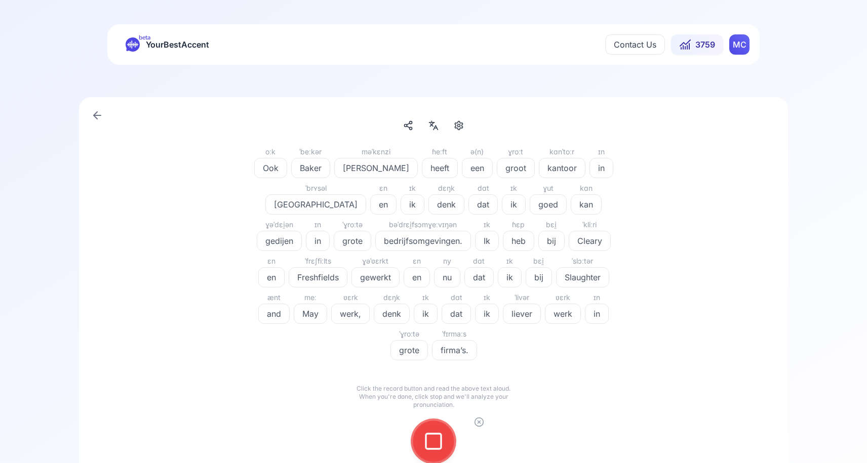
click at [429, 434] on rect at bounding box center [433, 441] width 15 height 15
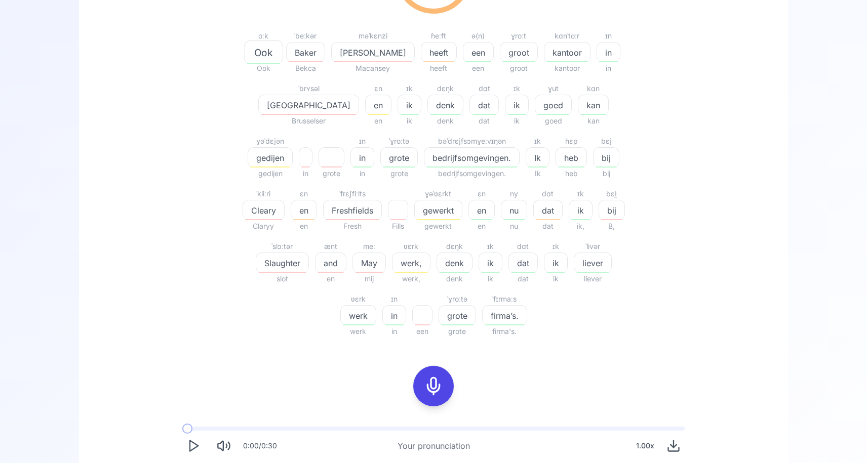
scroll to position [214, 0]
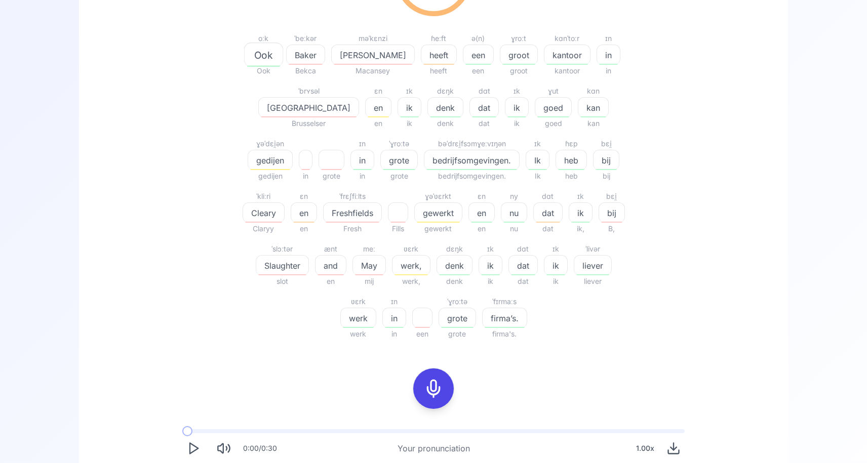
click at [415, 216] on span "gewerkt" at bounding box center [438, 213] width 47 height 12
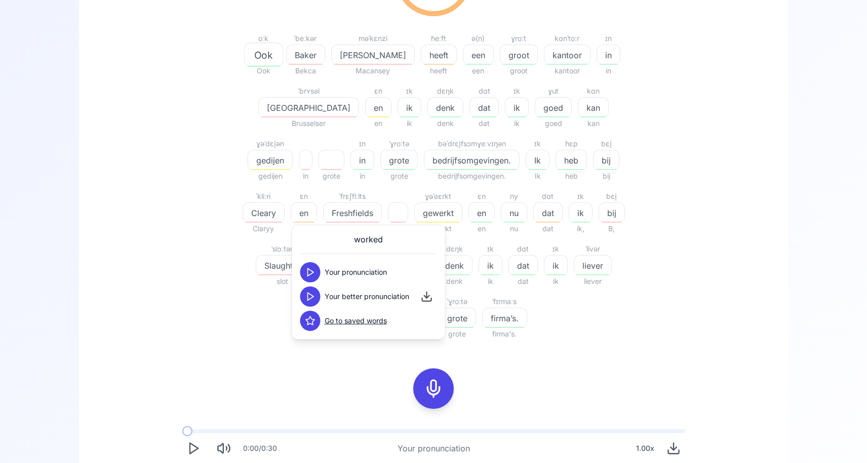
click at [311, 301] on icon at bounding box center [310, 297] width 10 height 10
click at [232, 337] on div "66.67 % 66.67 % oːk Ook Ook ˈbeːkər Baker Bekca məˈkɛnzi McKenzie Macansey ɦeːf…" at bounding box center [433, 140] width 583 height 416
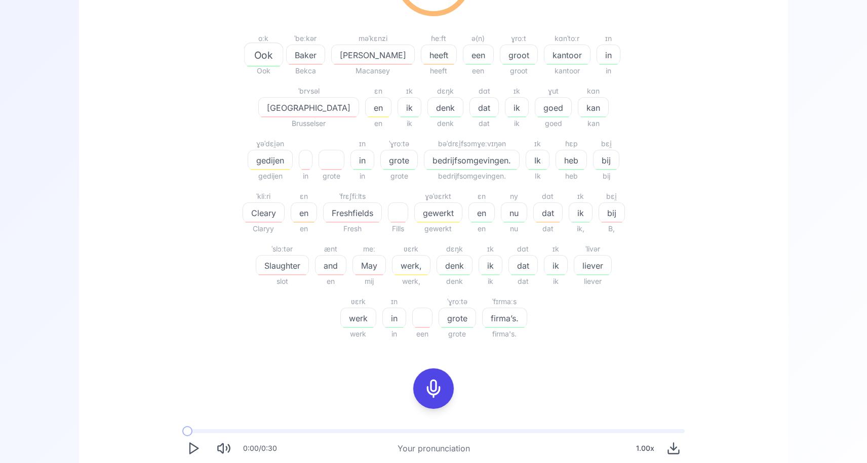
click at [392, 267] on span "werk," at bounding box center [410, 266] width 37 height 12
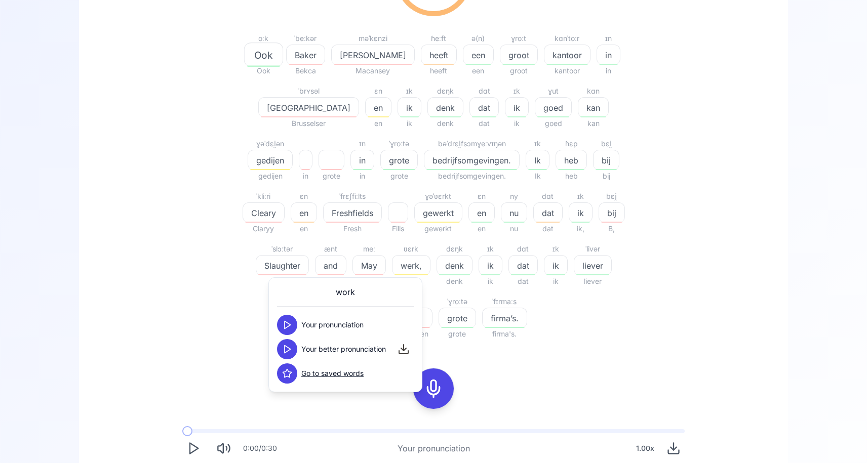
click at [289, 350] on polygon at bounding box center [288, 350] width 6 height 8
click at [182, 346] on div "66.67 % 66.67 % oːk Ook Ook ˈbeːkər Baker Bekca məˈkɛnzi McKenzie Macansey ɦeːf…" at bounding box center [433, 140] width 583 height 416
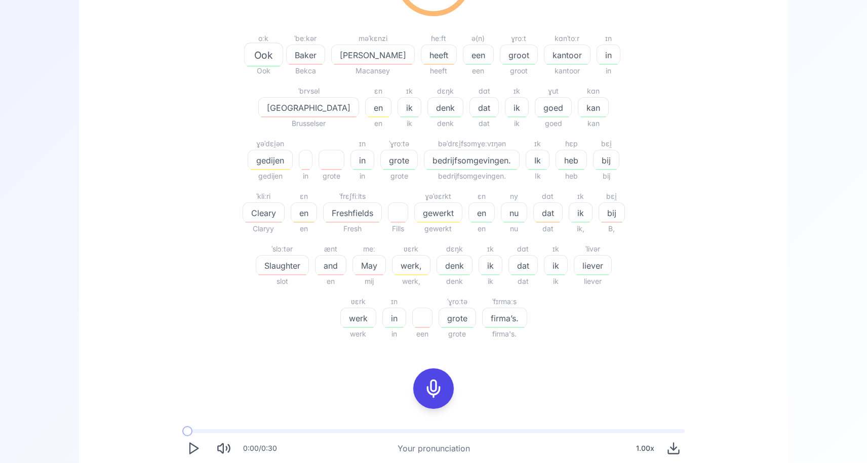
click at [292, 154] on span "gedijen" at bounding box center [270, 160] width 44 height 12
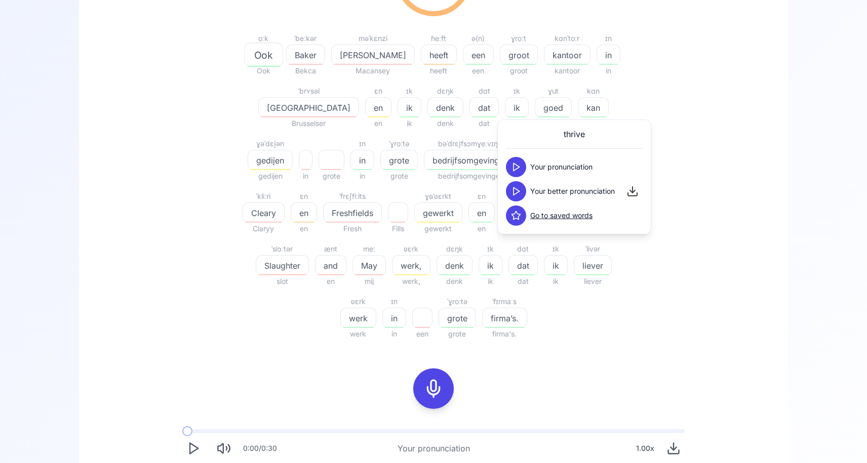
click at [514, 192] on icon at bounding box center [516, 191] width 10 height 10
click at [761, 142] on div "66.67 % 66.67 % oːk Ook Ook ˈbeːkər Baker Bekca məˈkɛnzi McKenzie Macansey ɦeːf…" at bounding box center [433, 235] width 660 height 606
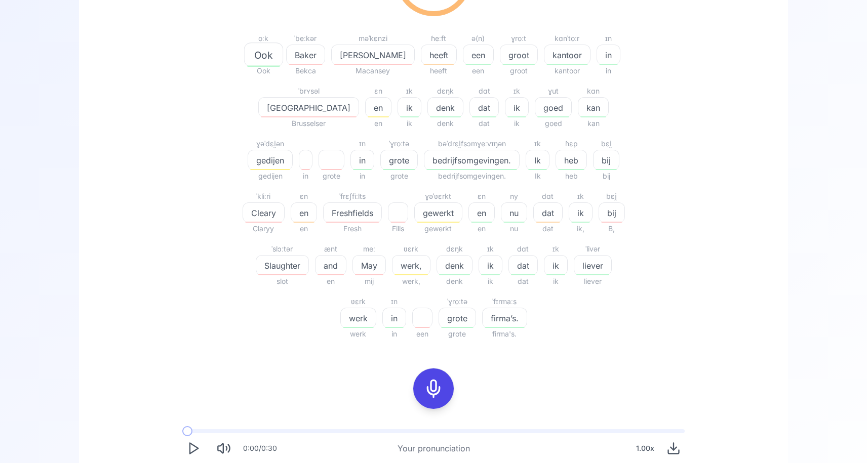
click at [431, 398] on div at bounding box center [433, 389] width 24 height 40
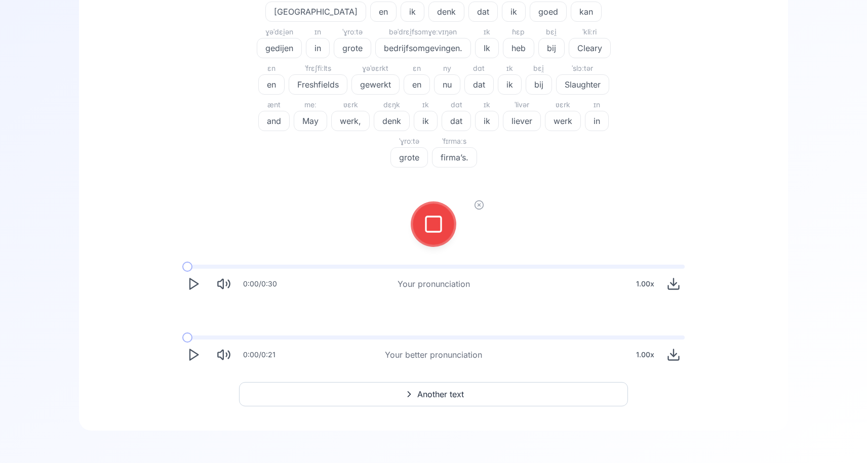
scroll to position [156, 0]
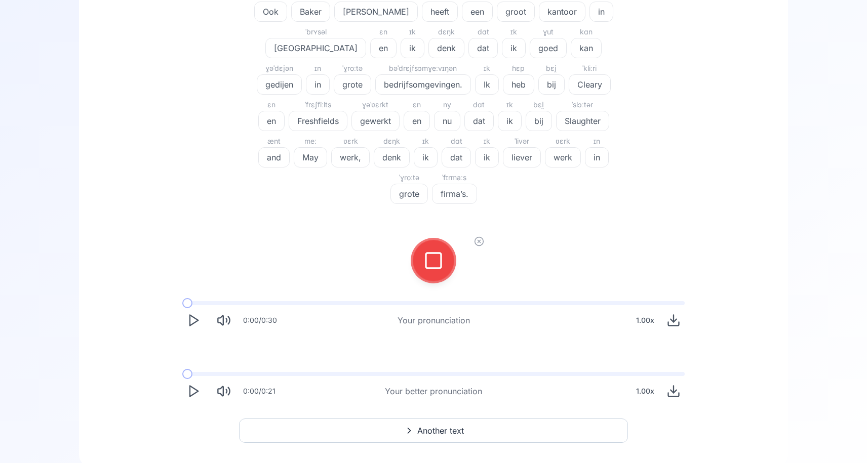
click at [423, 240] on div at bounding box center [433, 260] width 24 height 40
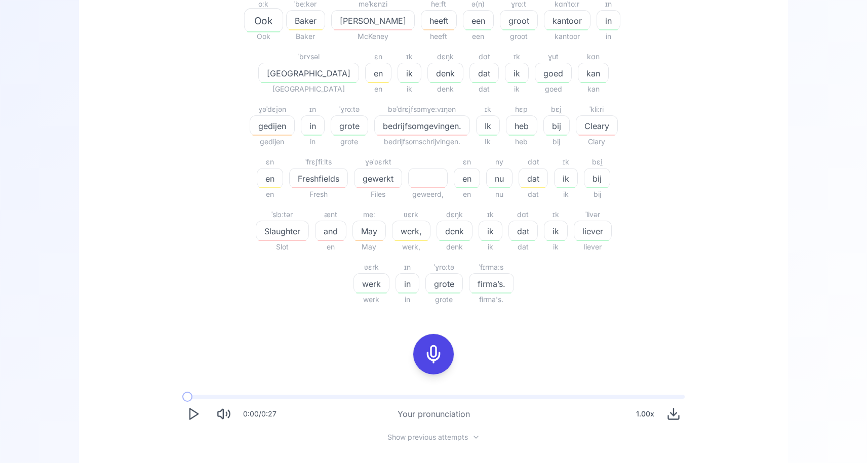
scroll to position [240, 0]
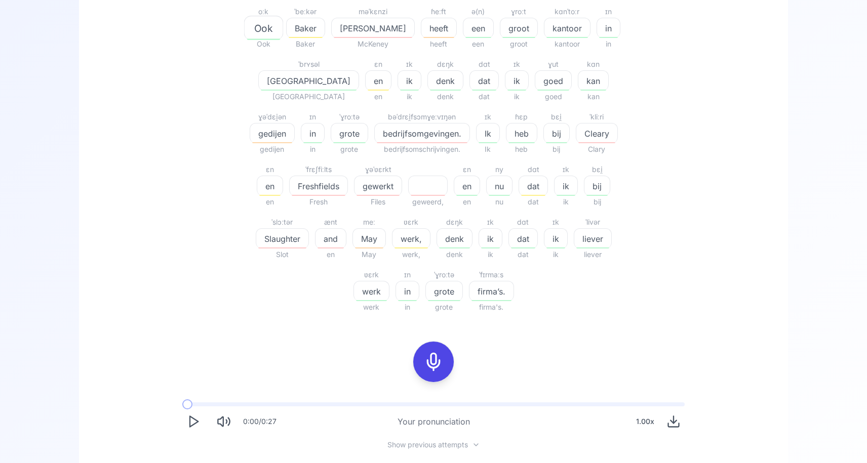
click at [436, 363] on icon at bounding box center [433, 362] width 20 height 20
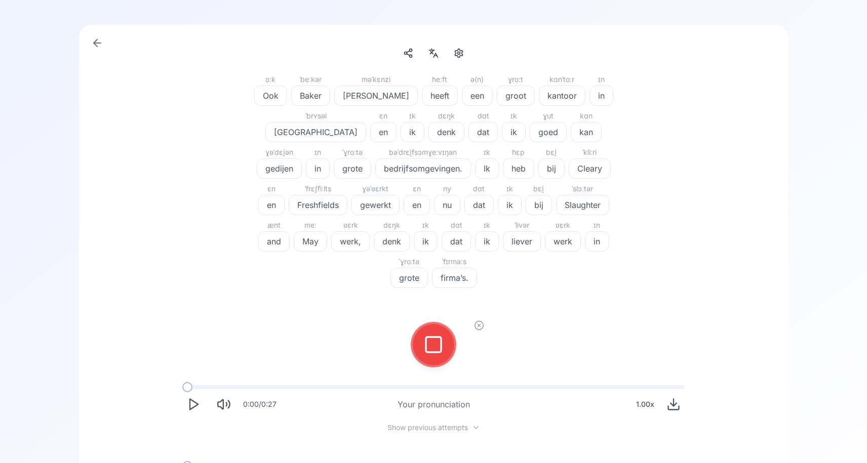
scroll to position [69, 0]
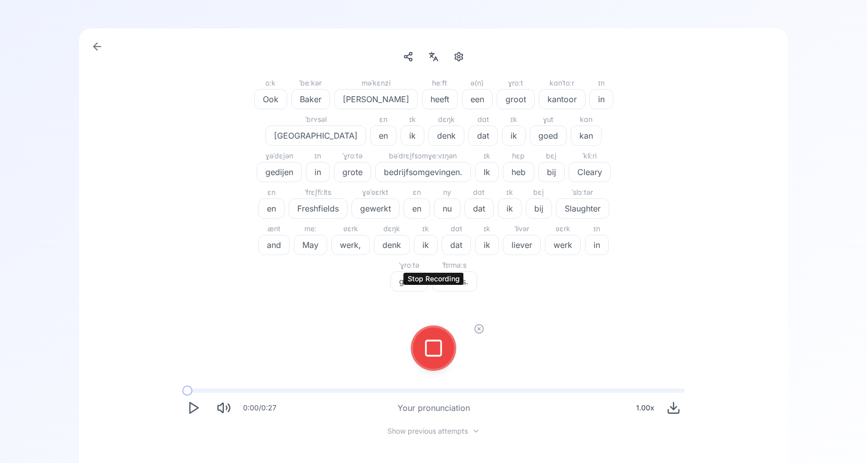
click at [435, 338] on icon at bounding box center [433, 348] width 20 height 20
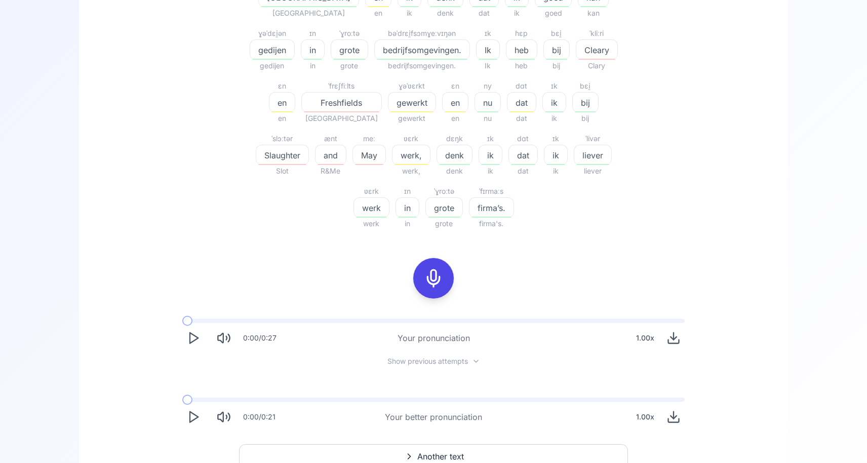
scroll to position [386, 0]
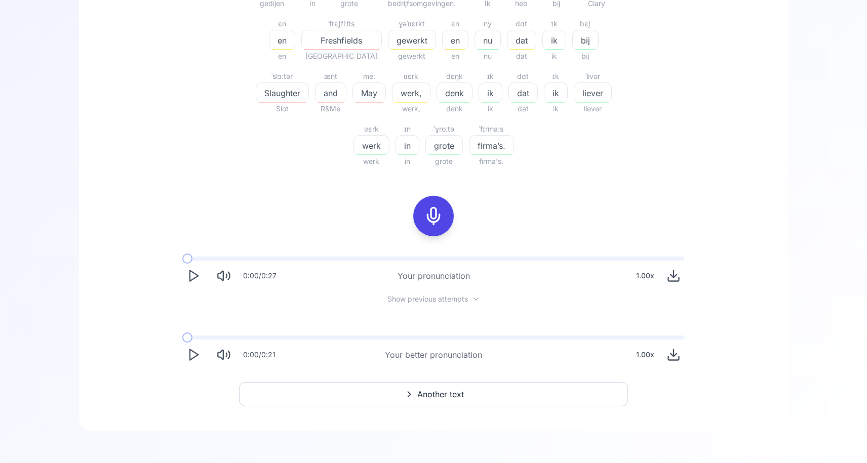
click at [469, 394] on button "Another text" at bounding box center [433, 394] width 389 height 24
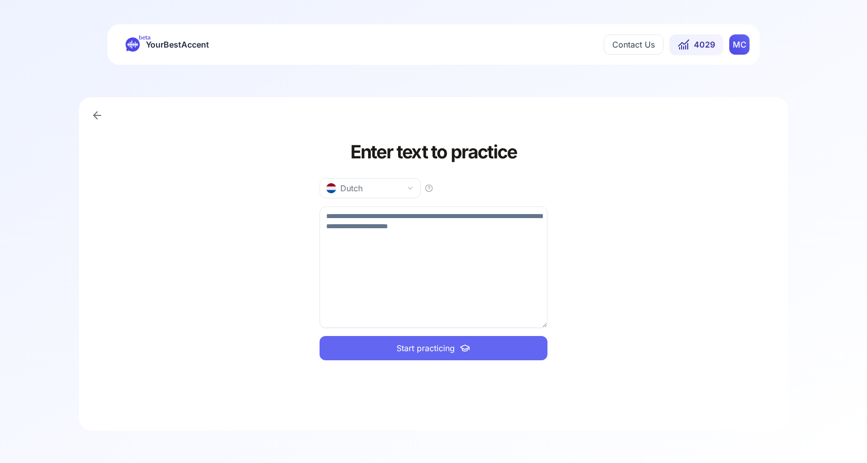
click at [361, 228] on textarea at bounding box center [433, 267] width 228 height 121
paste textarea "**********"
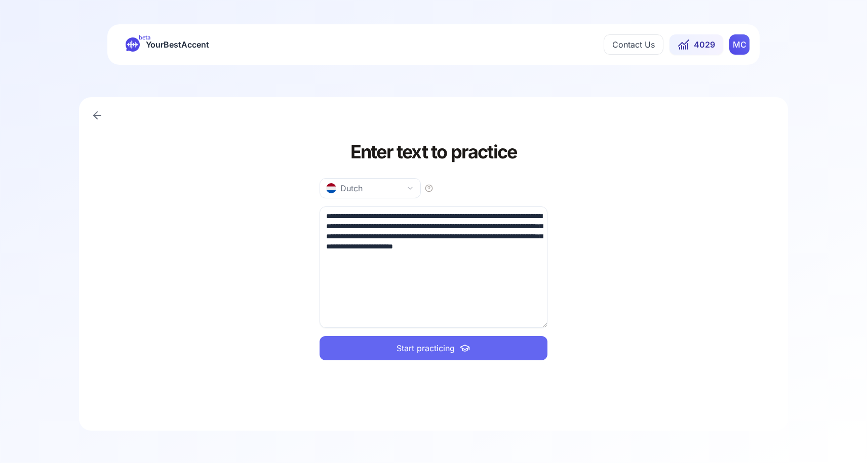
click at [497, 273] on textarea "**********" at bounding box center [433, 267] width 228 height 121
click at [463, 247] on textarea "**********" at bounding box center [433, 267] width 228 height 121
type textarea "**********"
click at [481, 351] on button "Start practicing" at bounding box center [433, 348] width 228 height 24
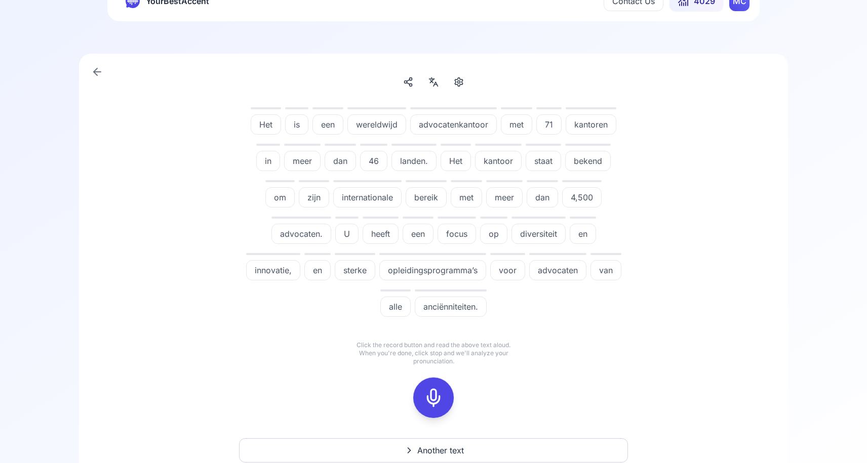
scroll to position [55, 0]
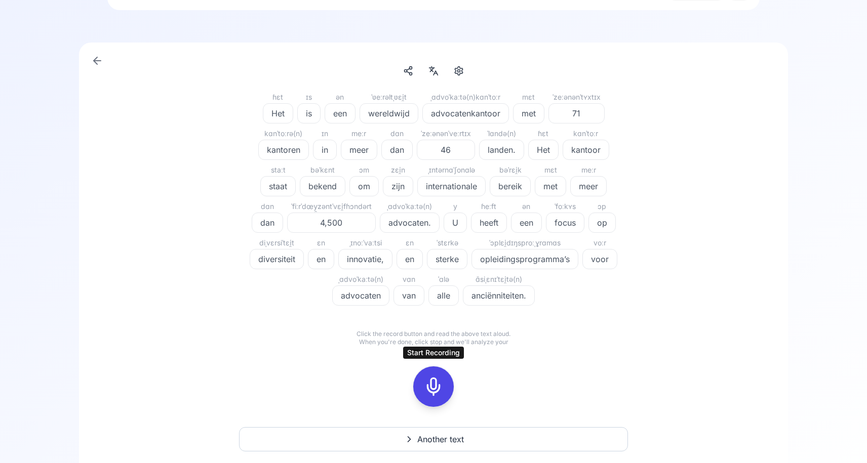
click at [430, 401] on div at bounding box center [433, 387] width 24 height 40
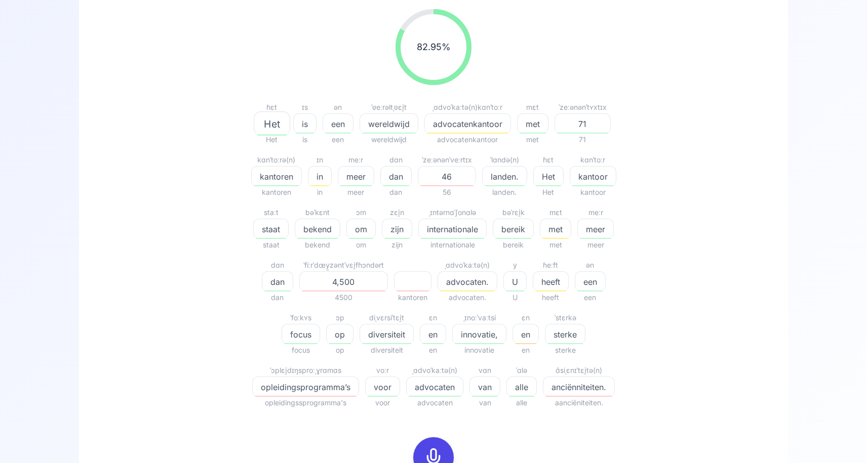
scroll to position [156, 0]
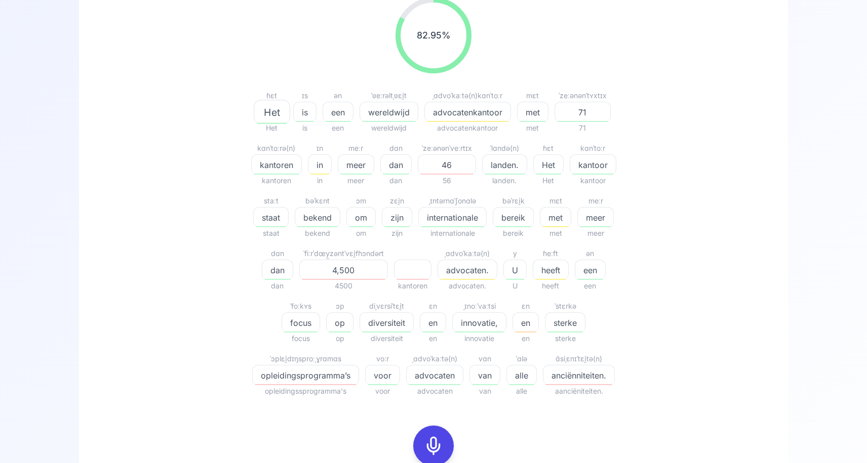
click at [449, 166] on span "46" at bounding box center [446, 165] width 57 height 12
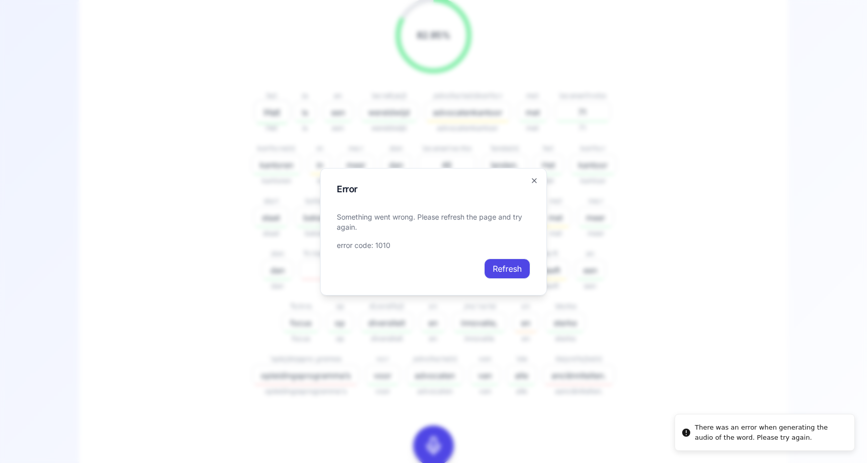
click at [515, 267] on button "Refresh" at bounding box center [507, 269] width 46 height 20
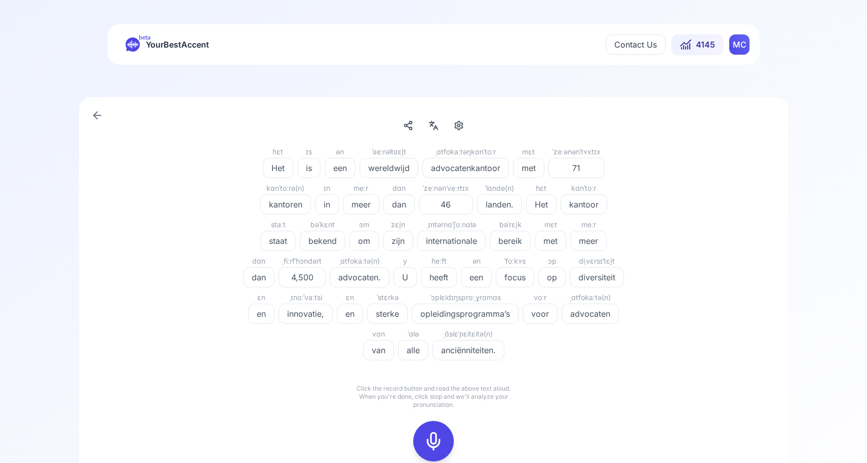
click at [441, 202] on span "46" at bounding box center [445, 204] width 53 height 12
click at [712, 222] on div "ɦɛt Het ɪs is ən een ˈʋeːrəltʋɛi̯t wereldwijd ˌɑtfokaːtəŋkɑnˈtoːr advocatenkant…" at bounding box center [433, 261] width 583 height 231
click at [440, 439] on rect at bounding box center [433, 441] width 15 height 15
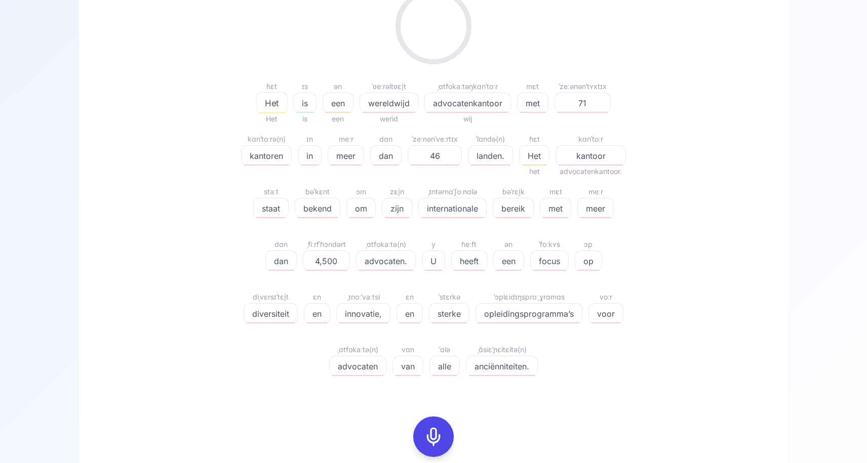
scroll to position [191, 0]
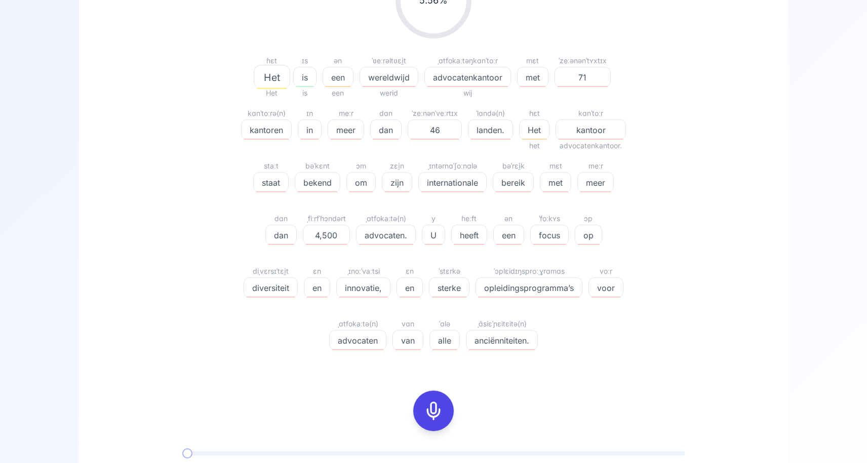
click at [432, 420] on icon at bounding box center [433, 411] width 20 height 20
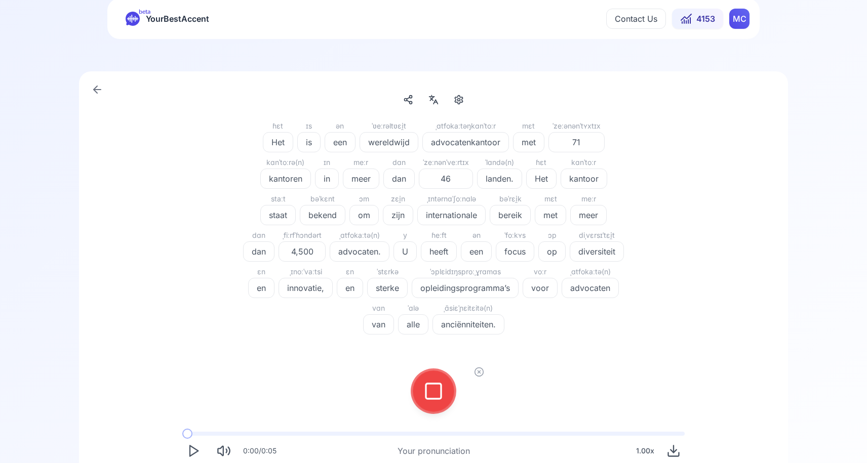
scroll to position [39, 0]
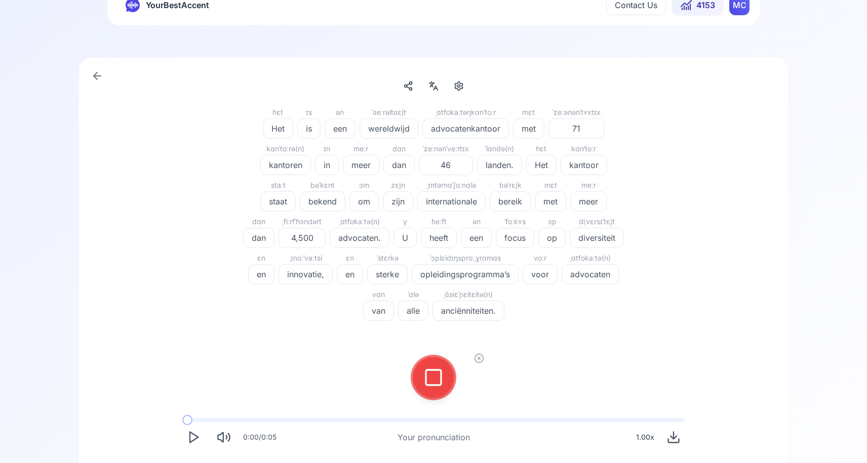
click at [440, 369] on icon at bounding box center [433, 378] width 20 height 20
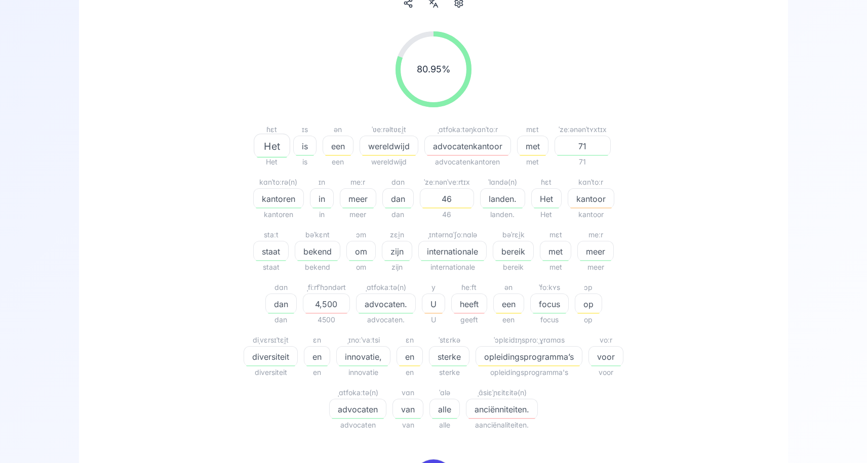
scroll to position [132, 0]
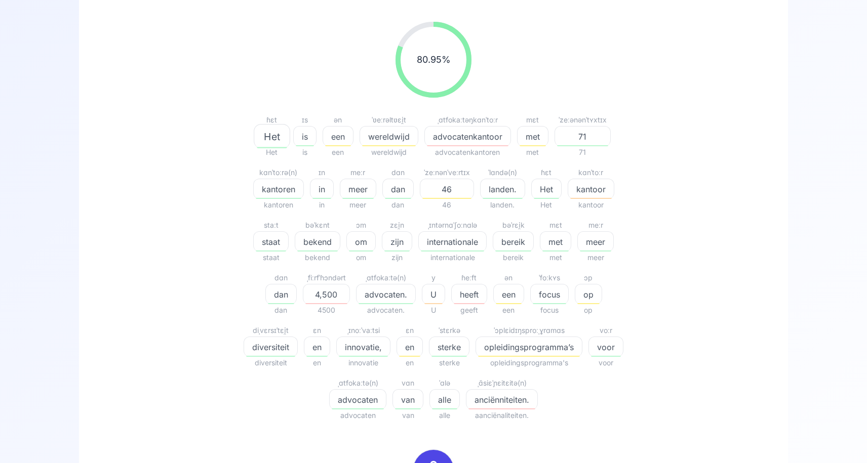
click at [455, 193] on span "46" at bounding box center [446, 189] width 53 height 12
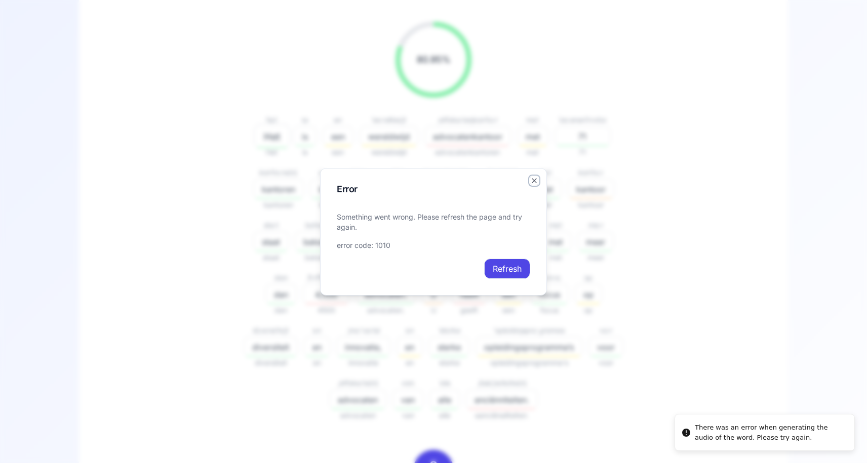
click at [534, 180] on icon "button" at bounding box center [534, 181] width 4 height 4
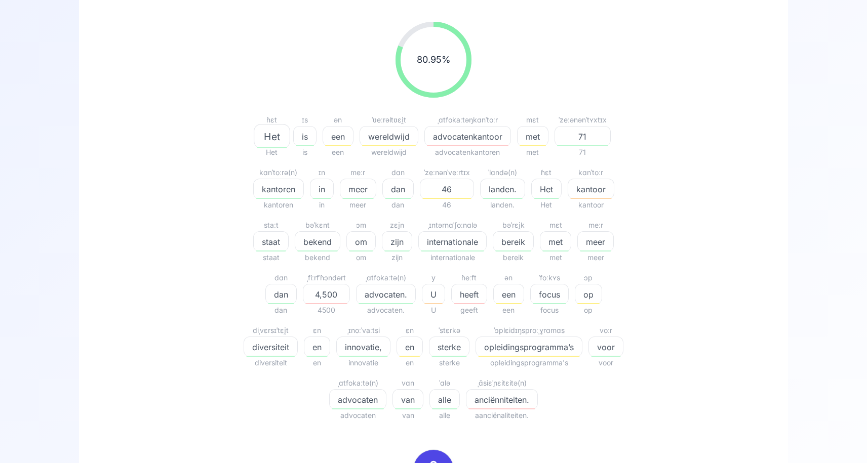
click at [444, 195] on div "46" at bounding box center [447, 189] width 54 height 20
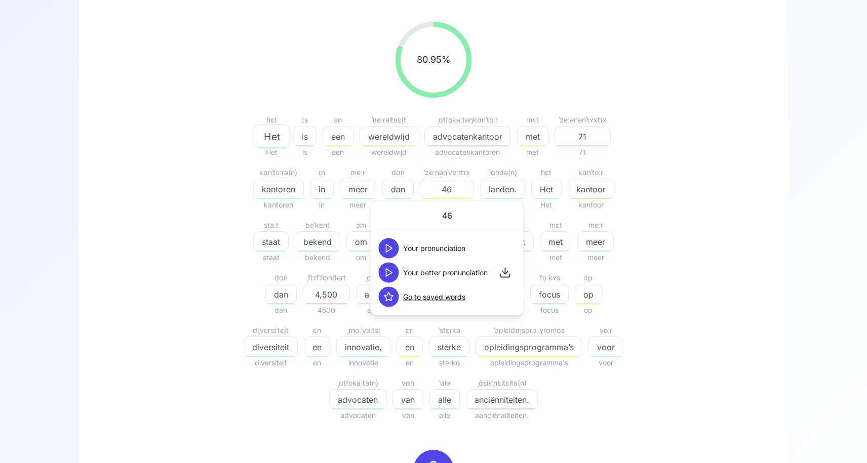
click at [391, 272] on polygon at bounding box center [389, 273] width 6 height 8
click at [391, 272] on icon at bounding box center [389, 273] width 10 height 10
click at [384, 276] on icon at bounding box center [389, 273] width 10 height 10
click at [390, 244] on icon at bounding box center [389, 249] width 10 height 10
click at [687, 247] on div "80.95 % 80.95 % ɦɛt Het Het ɪs is is ən een een ˈʋeːrəltʋɛi̯t wereldwijd wereld…" at bounding box center [433, 222] width 583 height 416
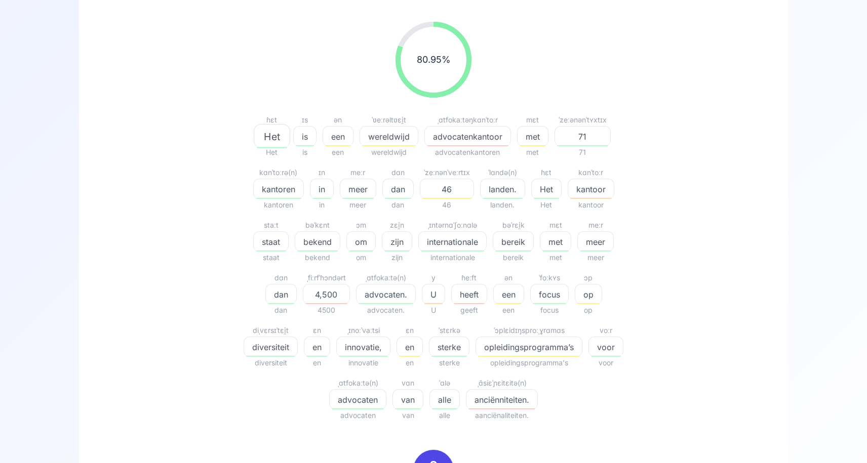
scroll to position [139, 0]
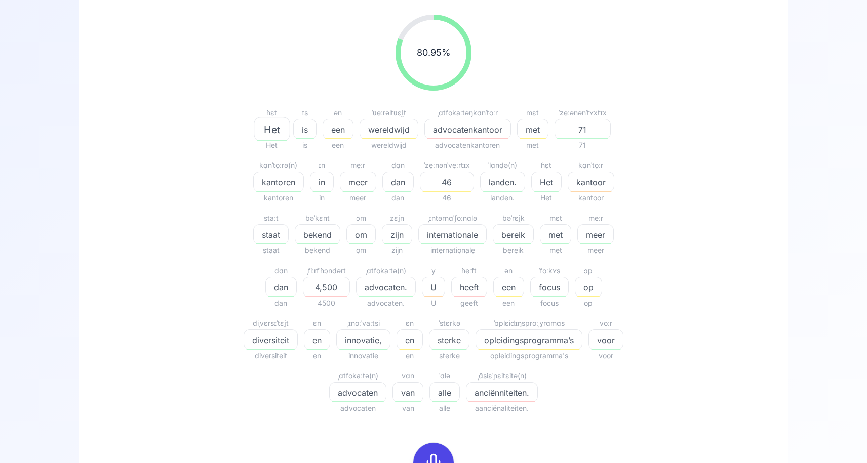
click at [504, 398] on div "anciënniteiten." at bounding box center [502, 392] width 72 height 20
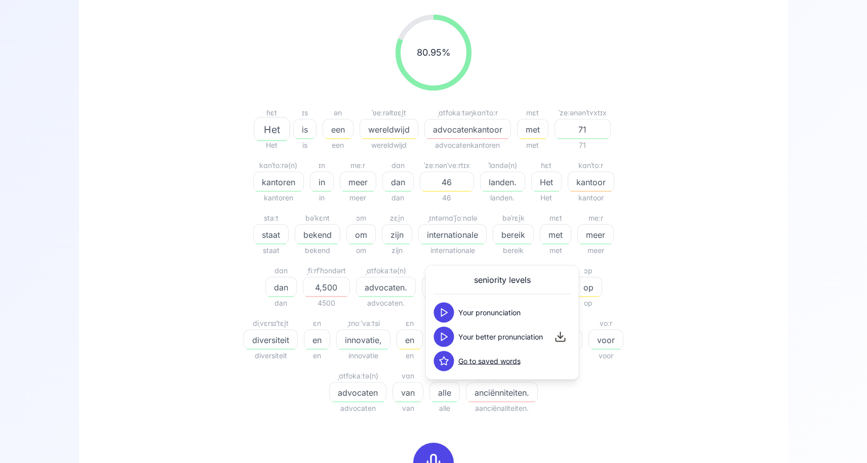
click at [442, 340] on polygon at bounding box center [444, 337] width 6 height 8
click at [657, 301] on div "80.95 % 80.95 % ɦɛt Het Het ɪs is is ən een een ˈʋeːrəltʋɛi̯t wereldwijd wereld…" at bounding box center [433, 215] width 583 height 416
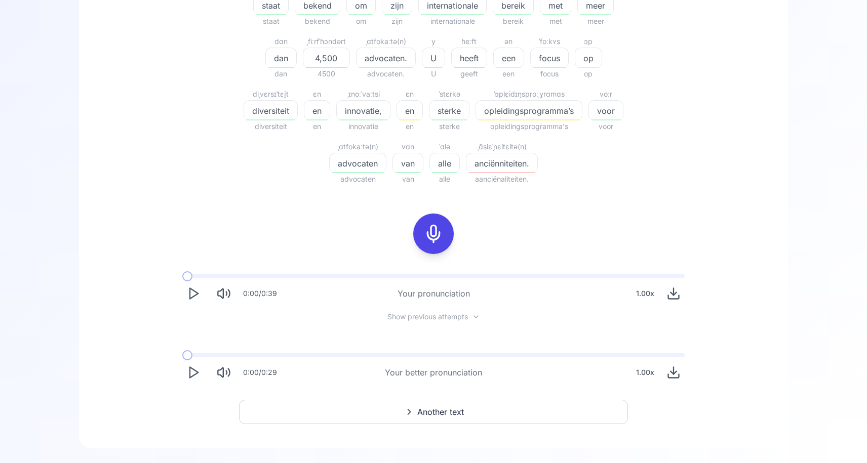
scroll to position [386, 0]
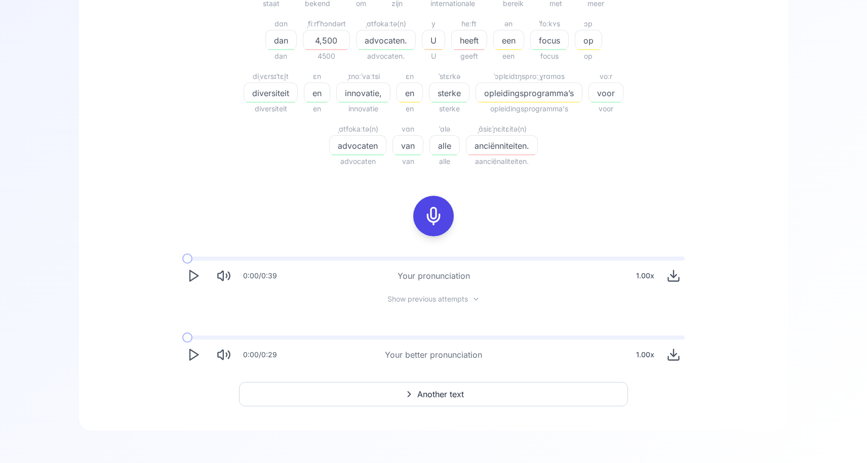
click at [433, 381] on div "80.95 % 80.95 % ɦɛt Het Het ɪs is is ən een een ˈʋeːrəltʋɛi̯t wereldwijd wereld…" at bounding box center [433, 82] width 668 height 655
click at [434, 392] on span "Another text" at bounding box center [440, 394] width 47 height 12
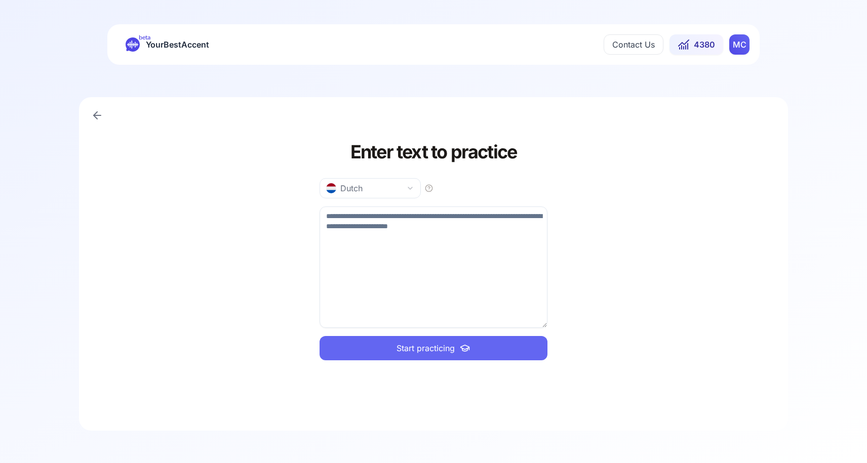
click at [412, 242] on textarea at bounding box center [433, 267] width 228 height 121
paste textarea "**********"
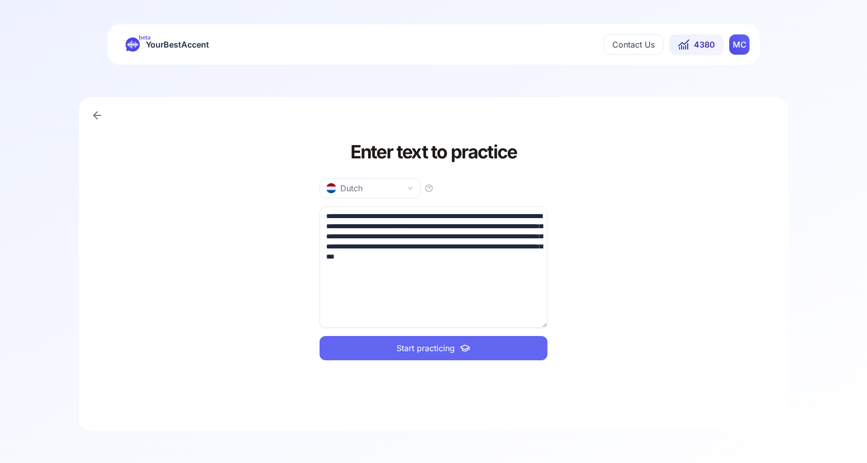
type textarea "**********"
click at [411, 354] on button "Start practicing" at bounding box center [433, 348] width 228 height 24
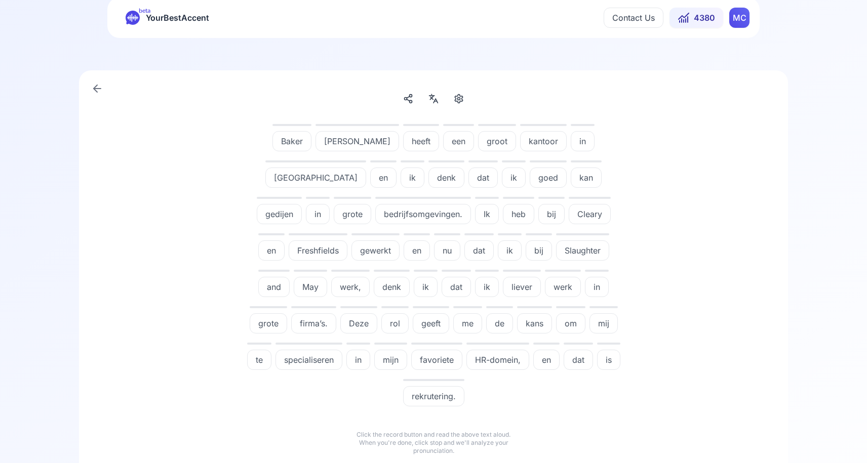
scroll to position [34, 0]
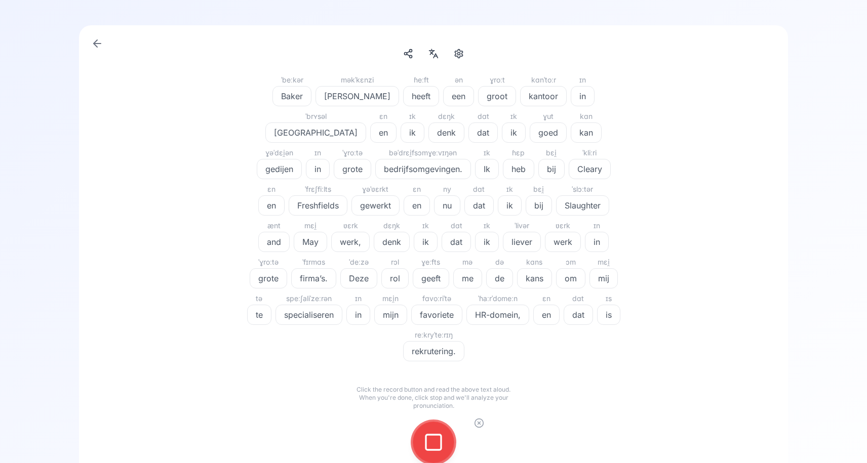
scroll to position [75, 0]
click at [426, 419] on div at bounding box center [433, 439] width 24 height 40
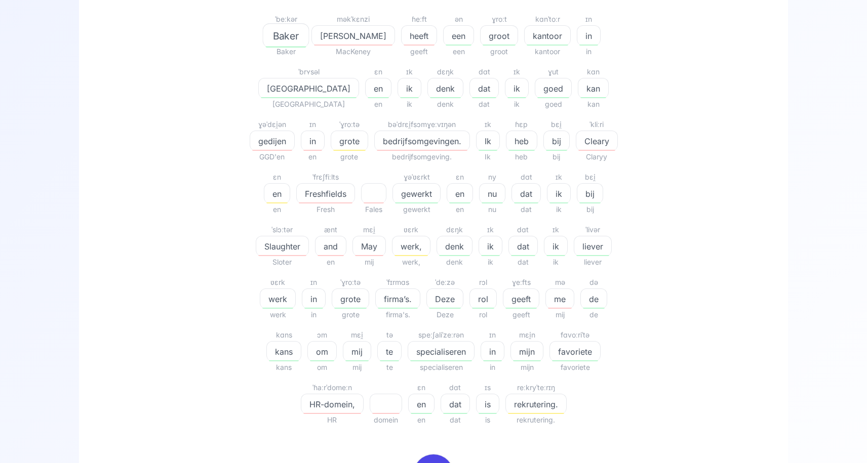
scroll to position [231, 0]
click at [363, 400] on span "HR-domein," at bounding box center [332, 406] width 62 height 12
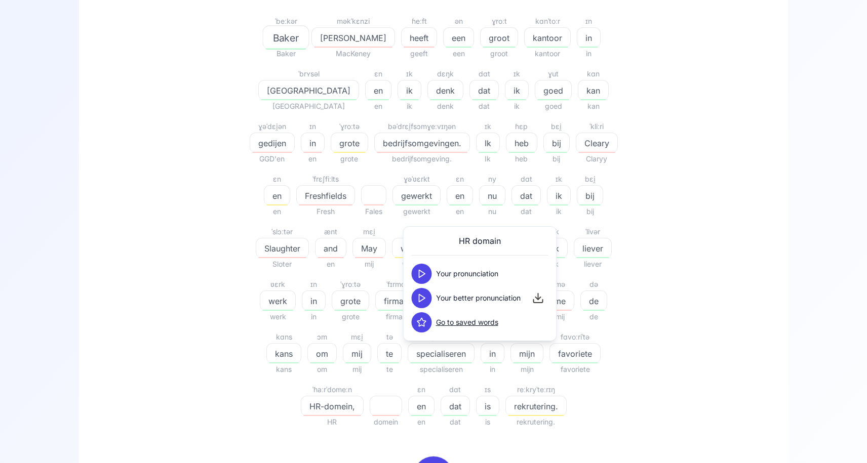
click at [419, 300] on polygon at bounding box center [422, 299] width 6 height 8
click at [754, 324] on div "76.04 % 76.04 % ˈbeːkər Baker Baker məkˈkɛnzi McKenzie MacKeney ɦeːft heeft gee…" at bounding box center [433, 271] width 660 height 712
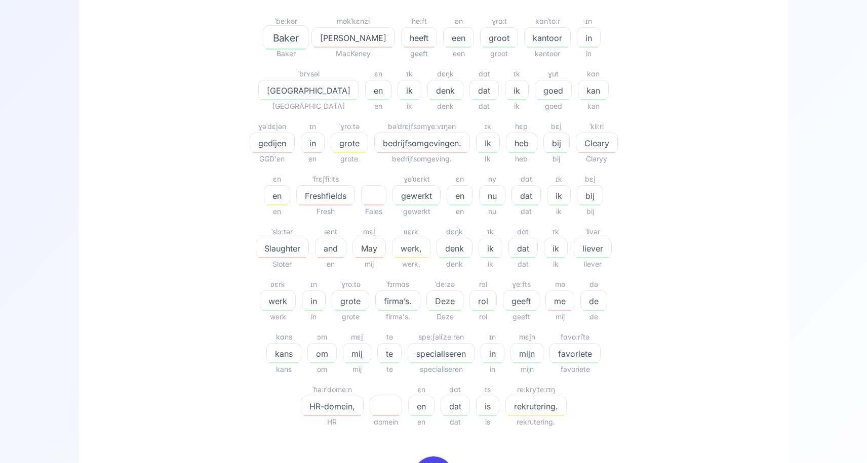
click at [375, 142] on span "bedrijfsomgevingen." at bounding box center [422, 143] width 95 height 12
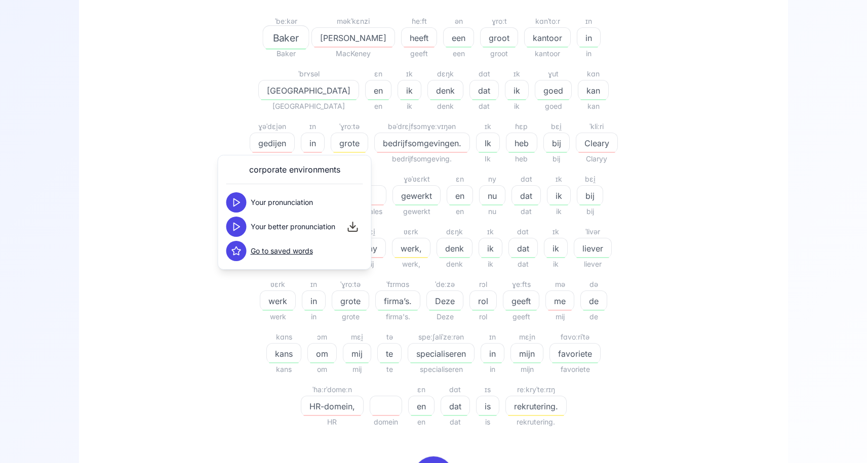
click at [234, 229] on icon at bounding box center [236, 227] width 10 height 10
click at [190, 220] on div "76.04 % 76.04 % ˈbeːkər Baker Baker məkˈkɛnzi McKenzie MacKeney ɦeːft heeft gee…" at bounding box center [433, 175] width 583 height 521
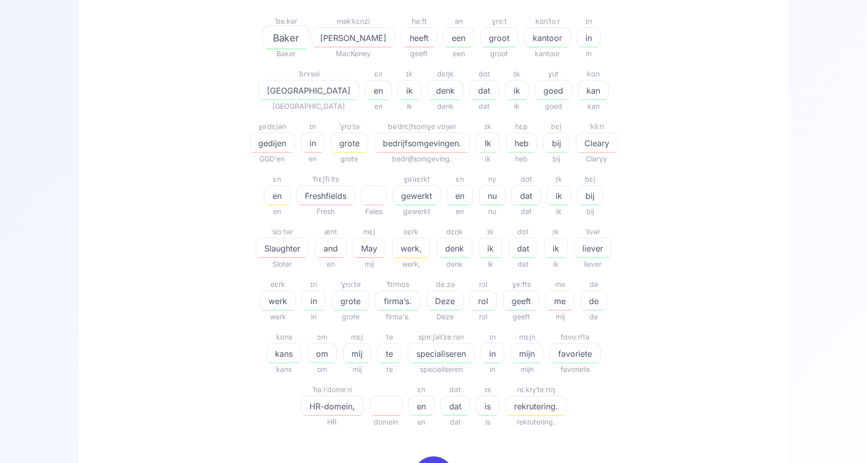
click at [294, 137] on span "gedijen" at bounding box center [272, 143] width 44 height 12
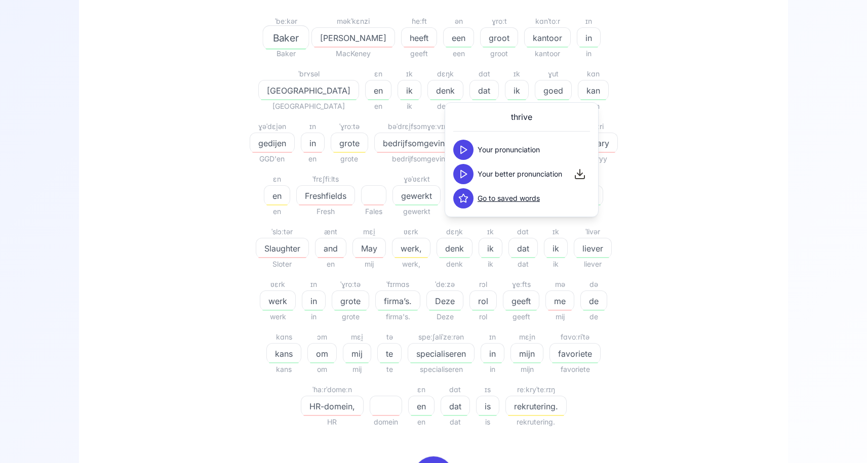
click at [466, 176] on icon at bounding box center [463, 174] width 10 height 10
click at [703, 194] on div "76.04 % 76.04 % ˈbeːkər Baker Baker məkˈkɛnzi McKenzie MacKeney ɦeːft heeft gee…" at bounding box center [433, 175] width 583 height 521
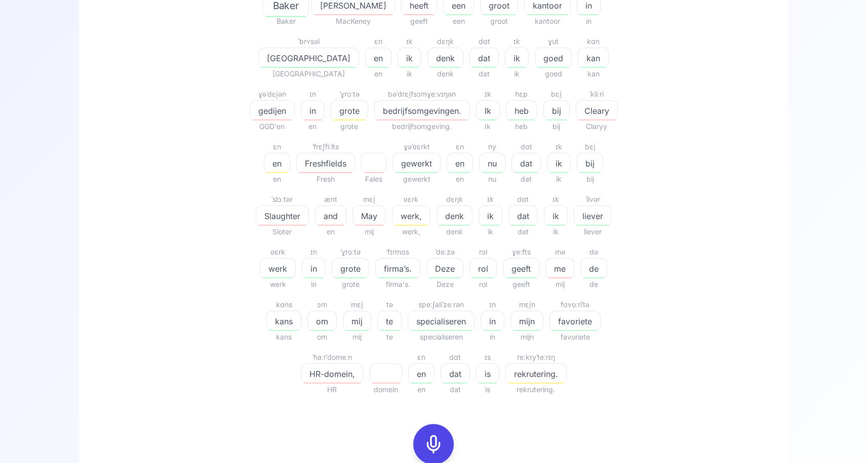
scroll to position [260, 0]
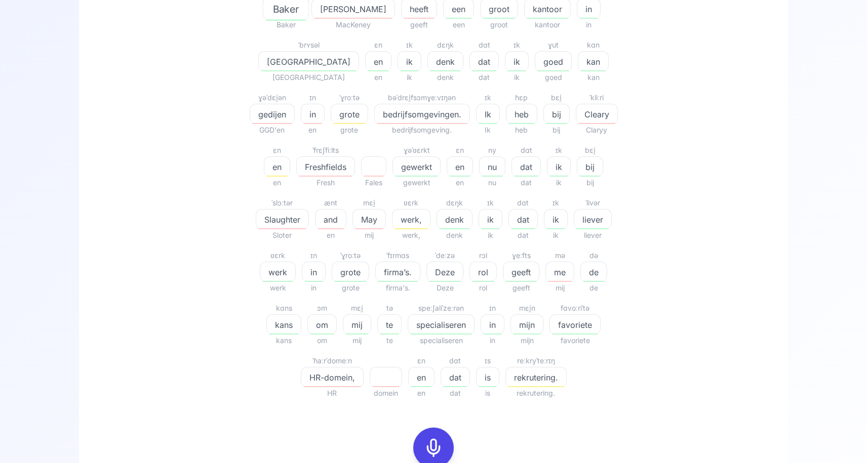
click at [438, 454] on icon at bounding box center [433, 448] width 20 height 20
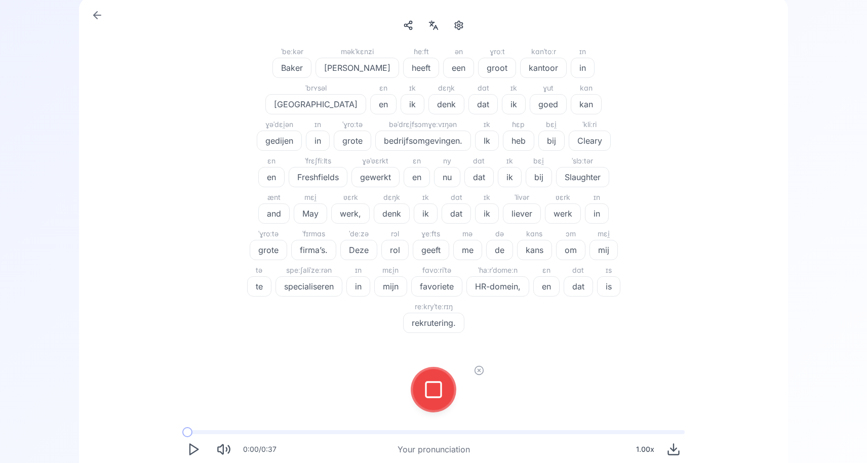
scroll to position [93, 0]
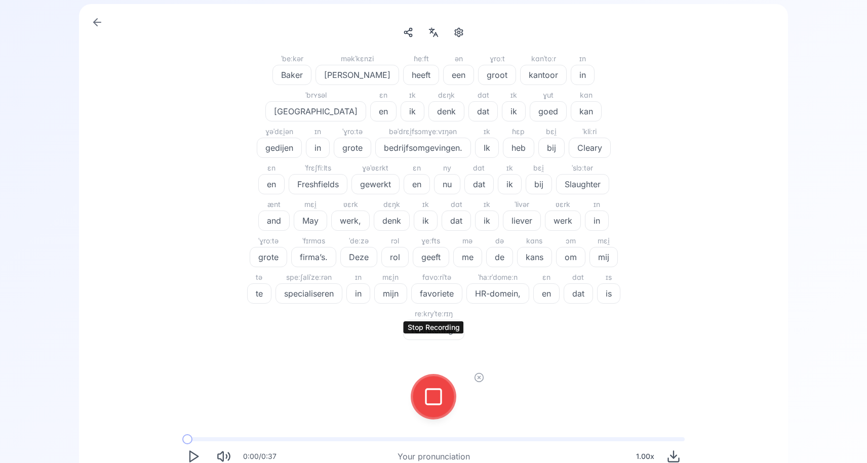
click at [431, 387] on icon at bounding box center [433, 397] width 20 height 20
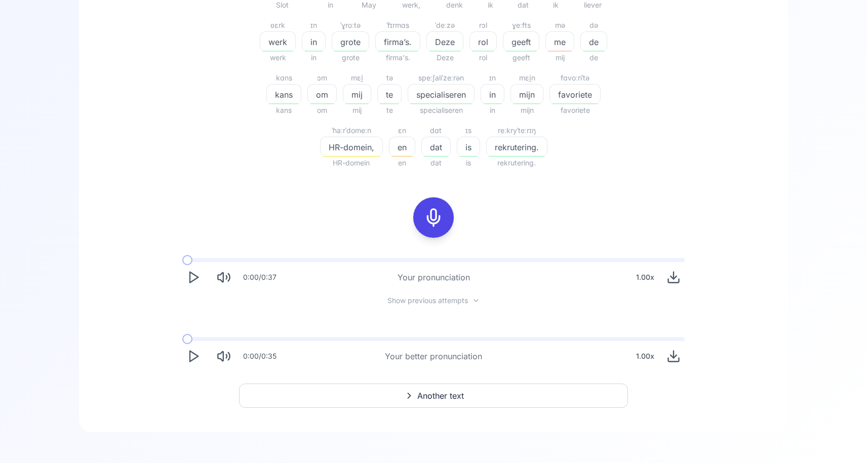
scroll to position [491, 0]
click at [419, 394] on span "Another text" at bounding box center [440, 395] width 47 height 12
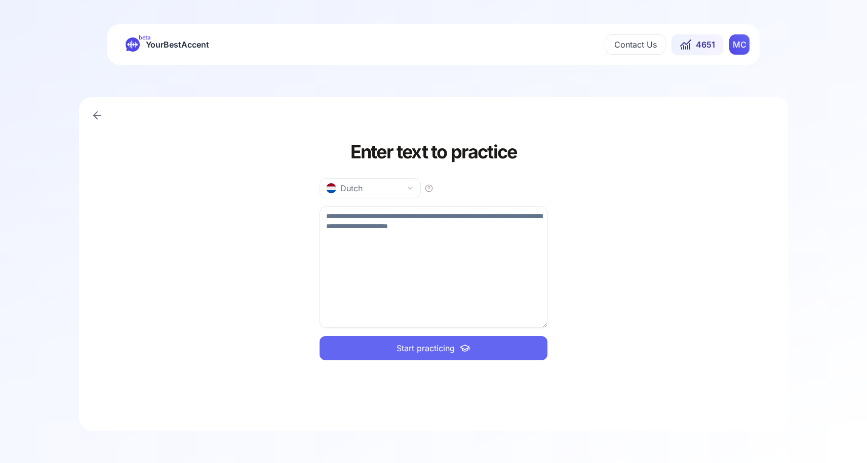
click at [403, 242] on textarea at bounding box center [433, 267] width 228 height 121
paste textarea "**********"
type textarea "**********"
click at [412, 355] on button "Start practicing" at bounding box center [433, 348] width 228 height 24
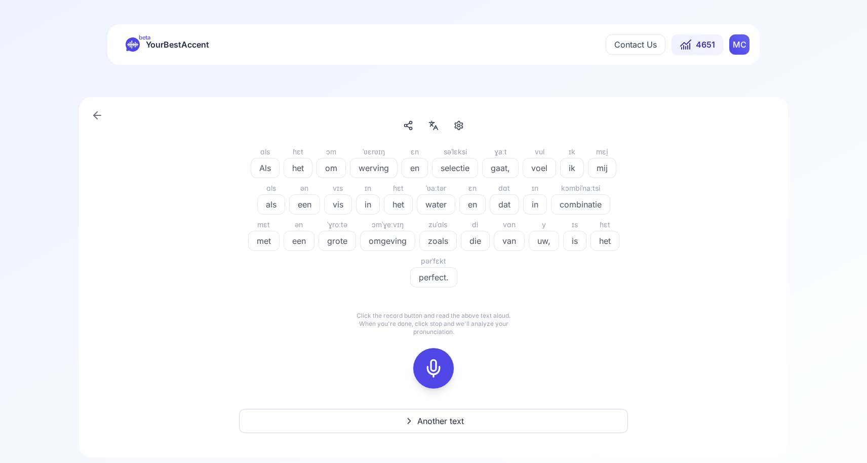
click at [423, 422] on span "Another text" at bounding box center [440, 421] width 47 height 12
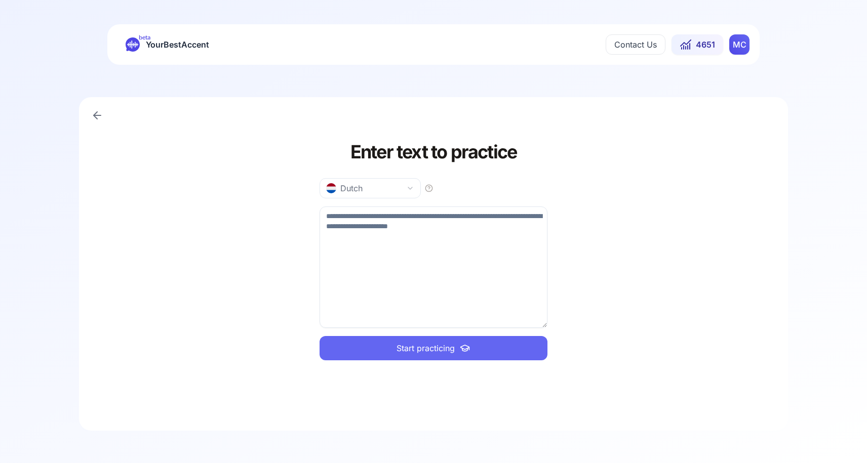
click at [394, 260] on textarea at bounding box center [433, 267] width 228 height 121
paste textarea "**********"
type textarea "**********"
click at [417, 349] on span "Start practicing" at bounding box center [425, 348] width 58 height 12
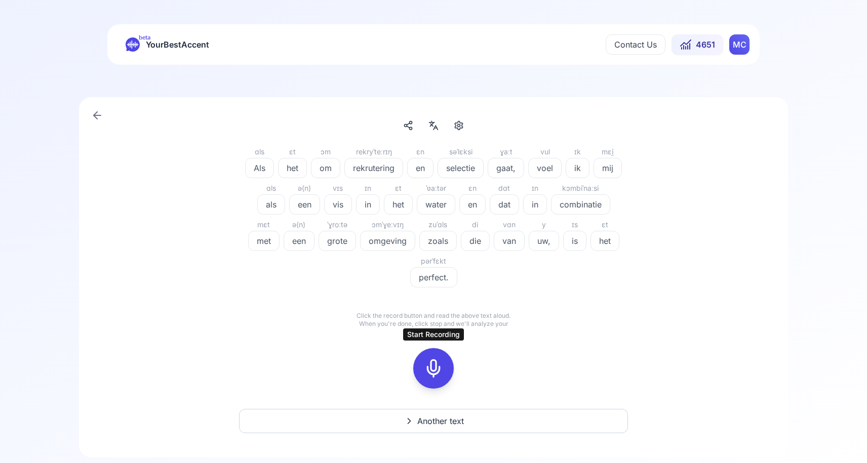
click at [432, 366] on icon at bounding box center [433, 368] width 20 height 20
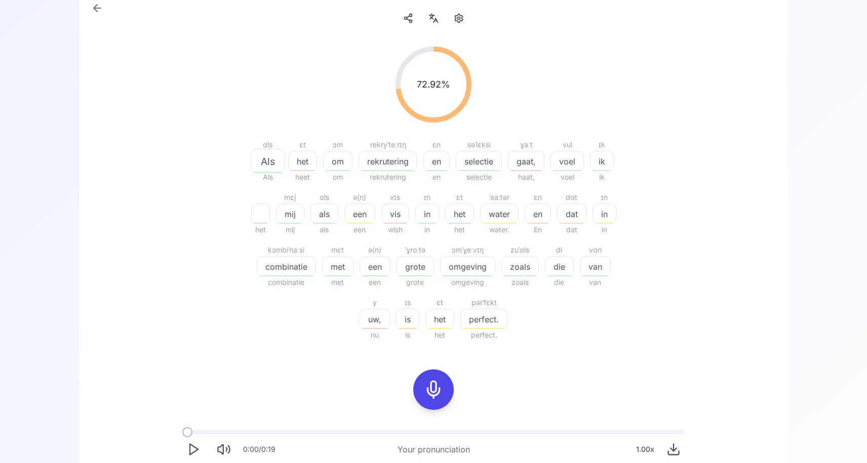
scroll to position [109, 0]
click at [429, 393] on icon at bounding box center [433, 388] width 20 height 20
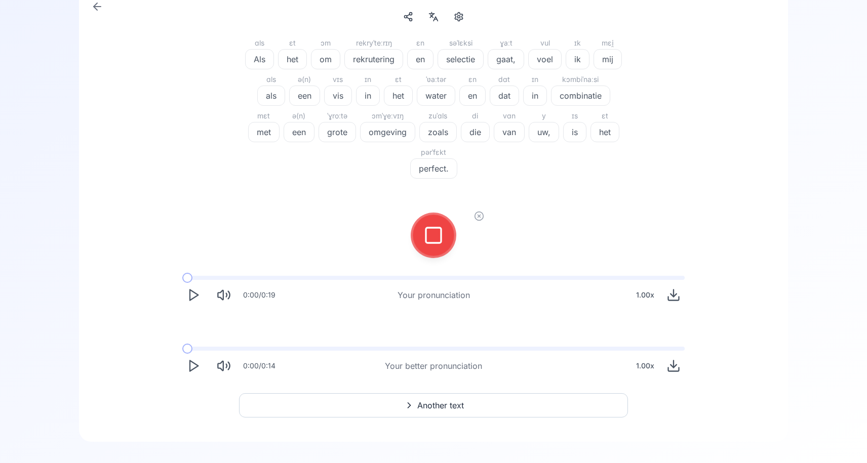
click at [430, 224] on div at bounding box center [433, 235] width 24 height 40
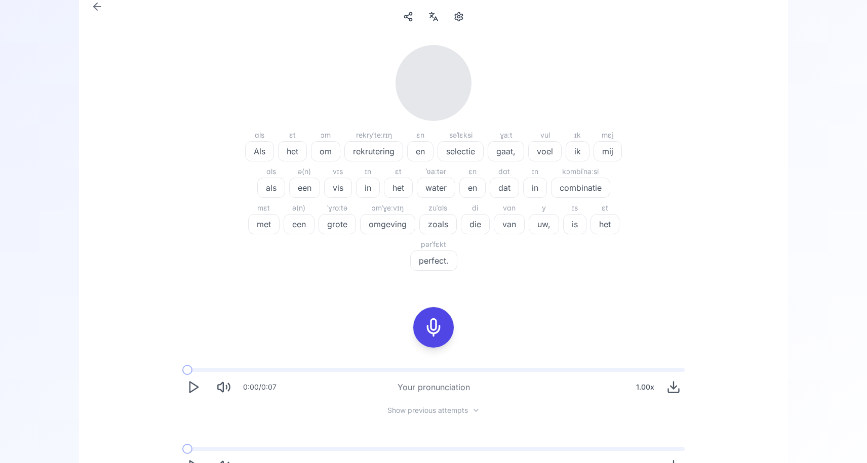
click at [429, 327] on icon at bounding box center [433, 327] width 20 height 20
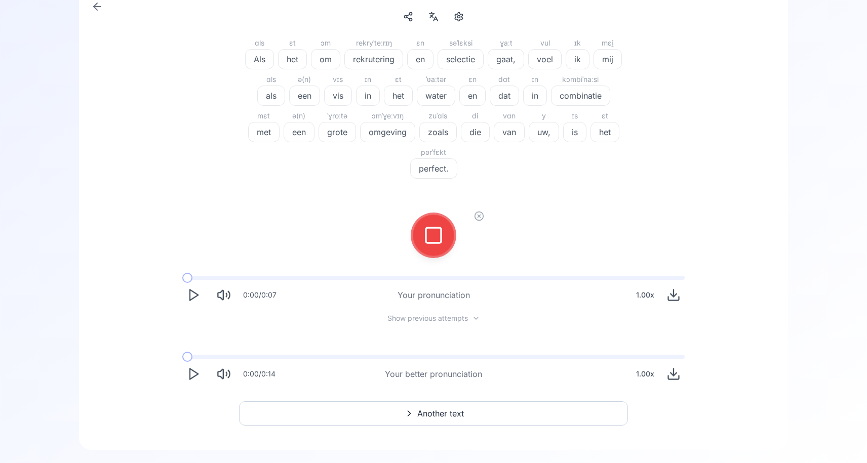
click at [439, 238] on icon at bounding box center [433, 235] width 20 height 20
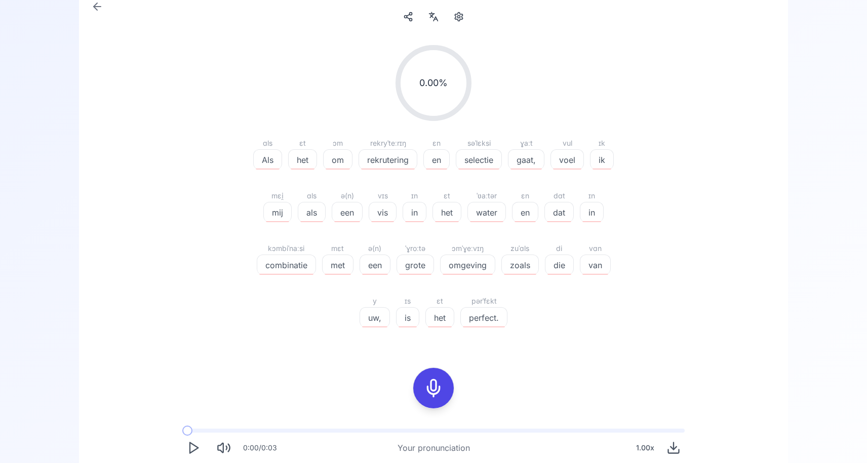
click at [433, 331] on div at bounding box center [439, 334] width 29 height 12
click at [424, 396] on icon at bounding box center [433, 388] width 20 height 20
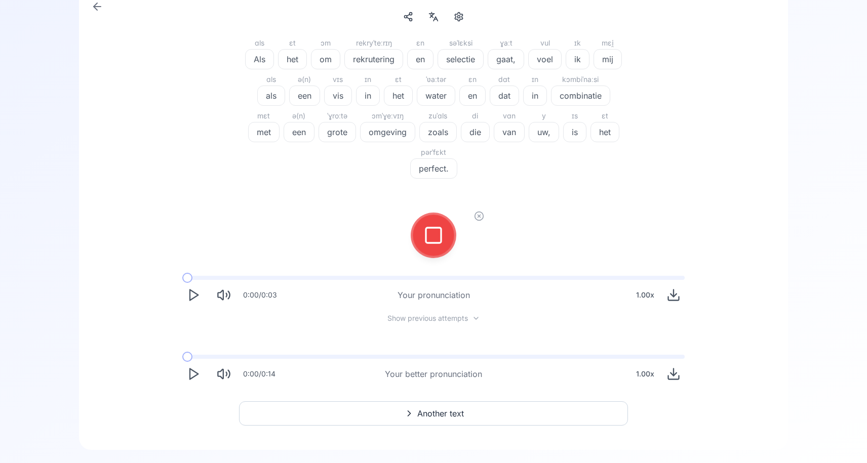
click at [431, 241] on icon at bounding box center [433, 235] width 20 height 20
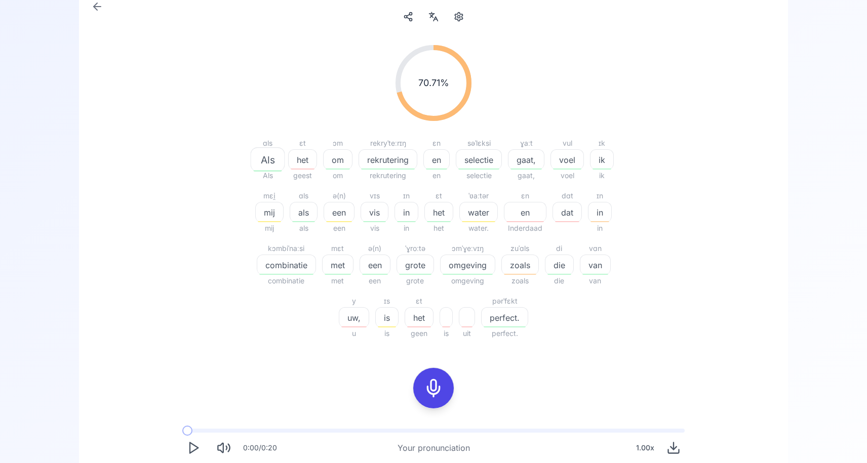
click at [443, 392] on div at bounding box center [433, 388] width 24 height 40
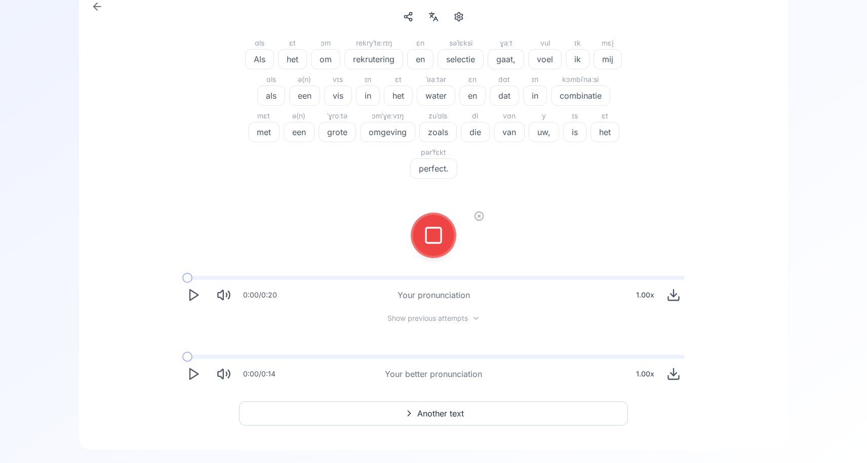
click at [436, 235] on icon at bounding box center [433, 235] width 20 height 20
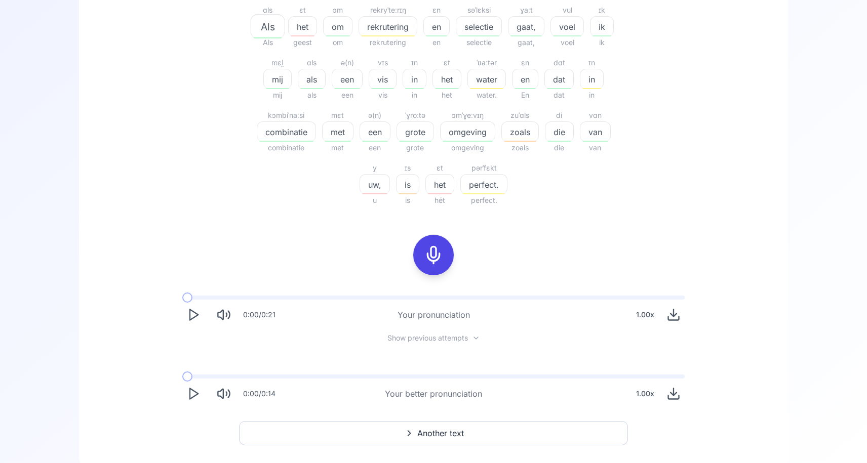
scroll to position [281, 0]
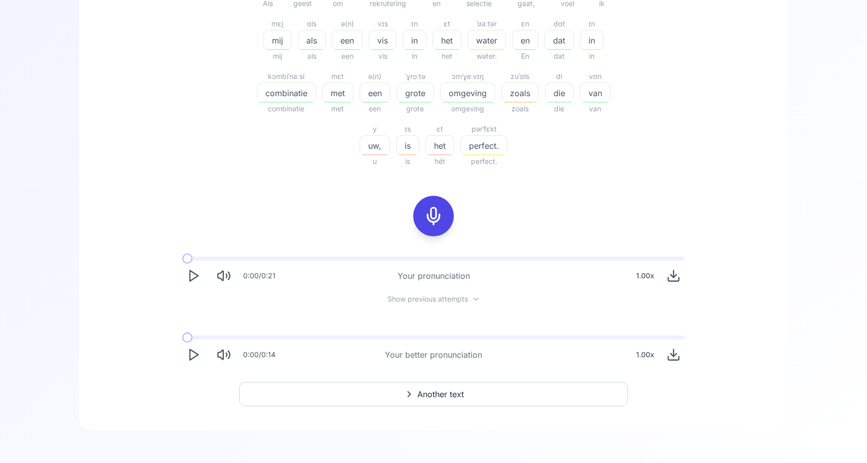
click at [454, 396] on span "Another text" at bounding box center [440, 394] width 47 height 12
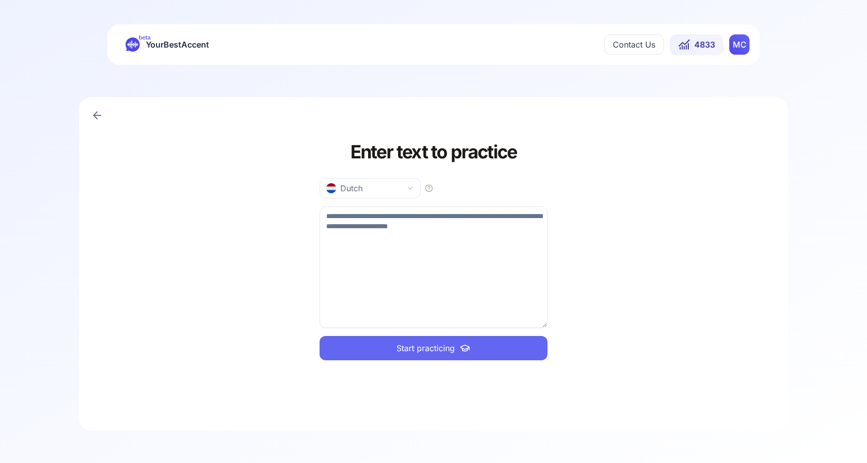
click at [419, 232] on textarea at bounding box center [433, 267] width 228 height 121
paste textarea "**********"
type textarea "**********"
click at [425, 345] on span "Start practicing" at bounding box center [425, 348] width 58 height 12
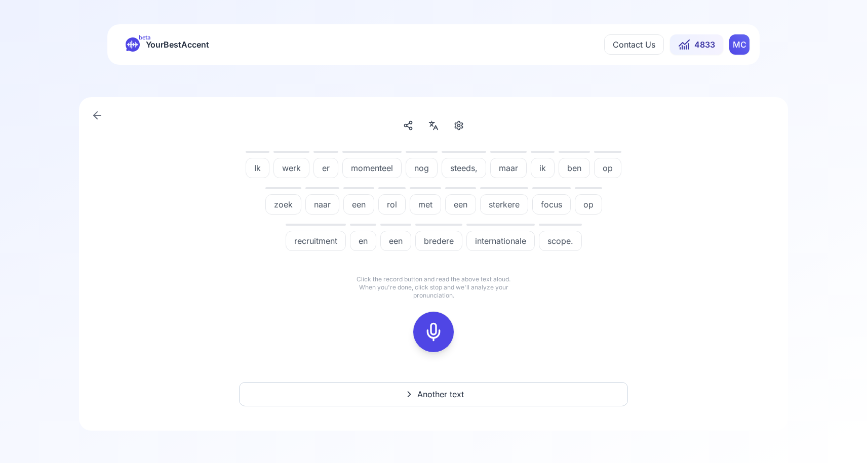
click at [434, 328] on icon at bounding box center [433, 332] width 20 height 20
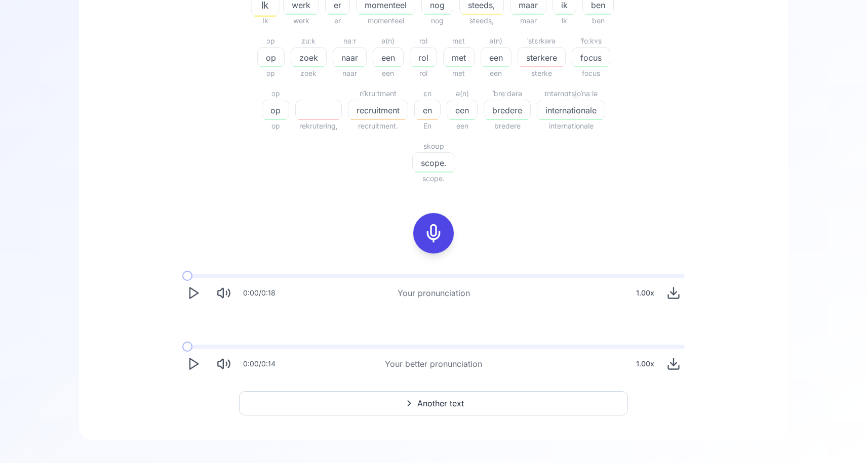
scroll to position [273, 0]
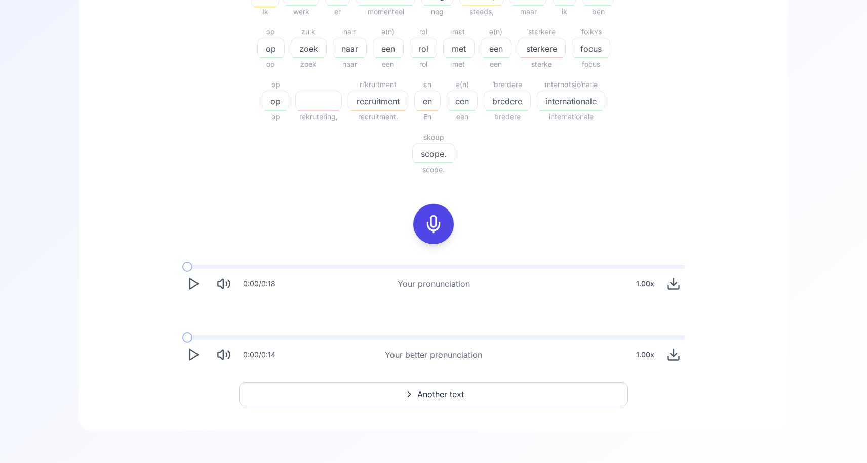
click at [357, 391] on button "Another text" at bounding box center [433, 394] width 389 height 24
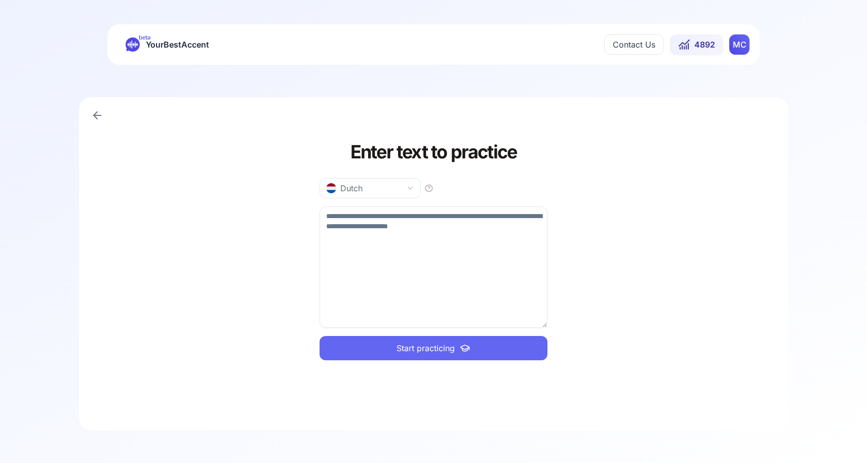
click at [432, 257] on textarea at bounding box center [433, 267] width 228 height 121
paste textarea "**********"
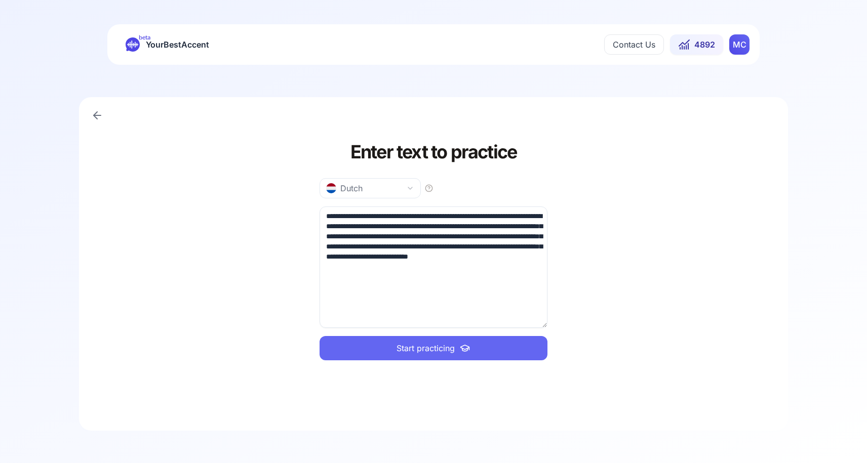
type textarea "**********"
click at [423, 352] on span "Start practicing" at bounding box center [425, 348] width 58 height 12
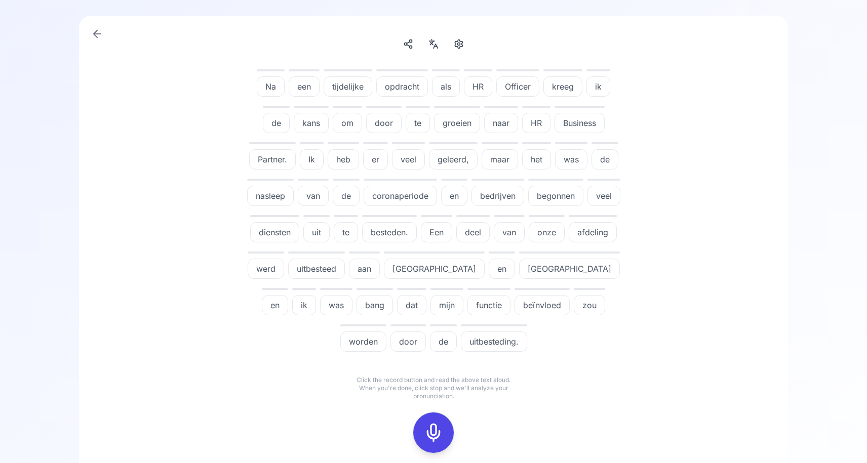
scroll to position [86, 0]
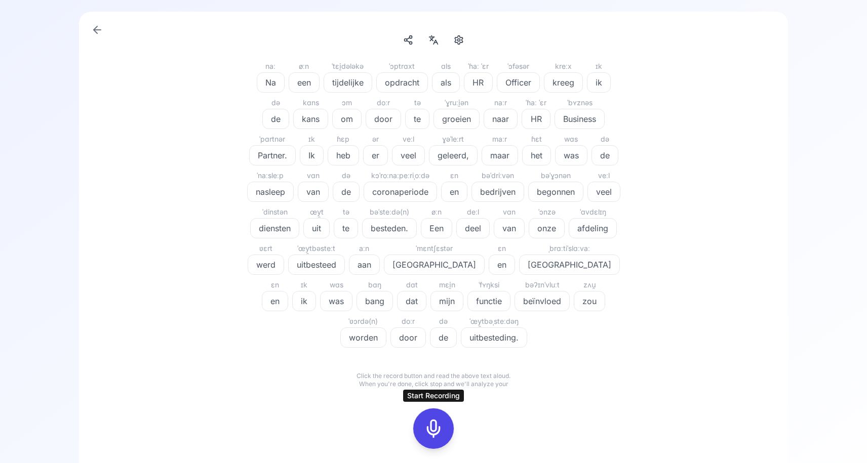
click at [428, 438] on icon at bounding box center [433, 429] width 20 height 20
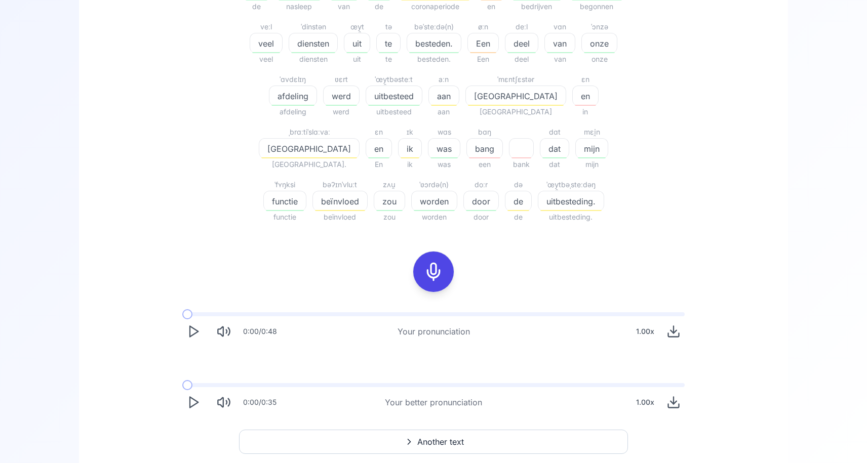
scroll to position [483, 0]
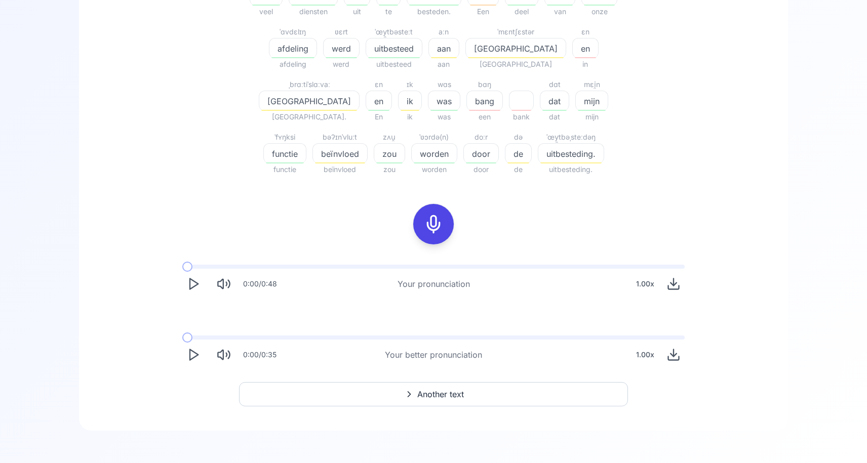
click at [470, 391] on button "Another text" at bounding box center [433, 394] width 389 height 24
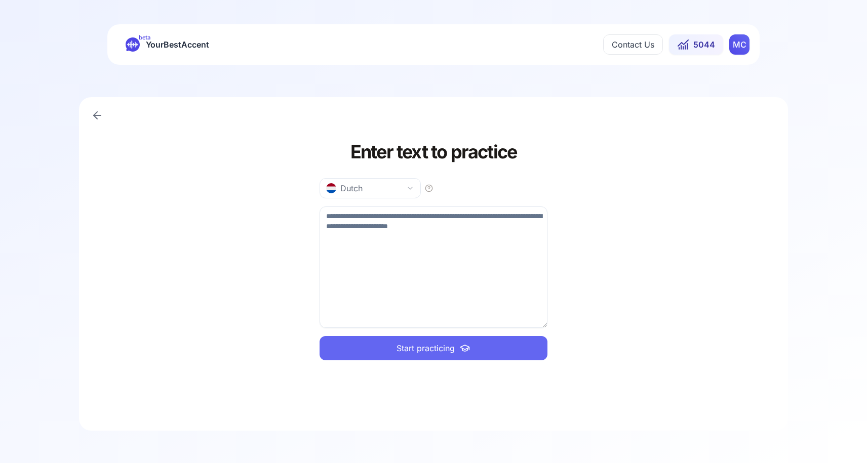
click at [394, 265] on textarea at bounding box center [433, 267] width 228 height 121
paste textarea "**********"
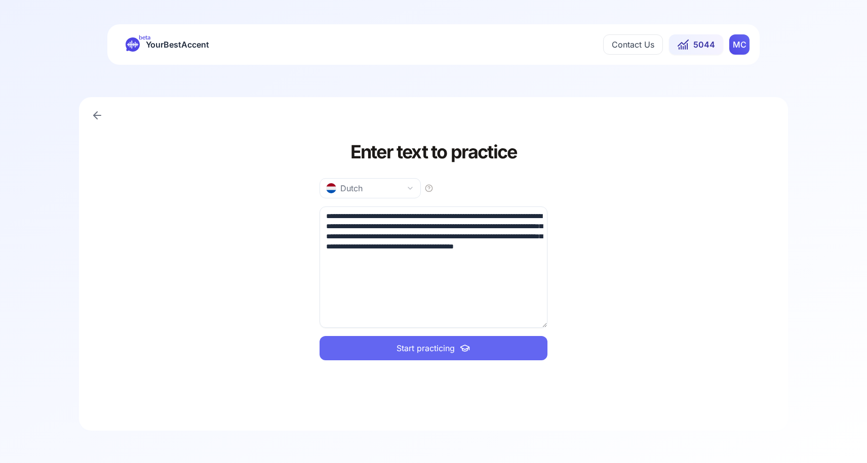
type textarea "**********"
click at [378, 351] on button "Start practicing" at bounding box center [433, 348] width 228 height 24
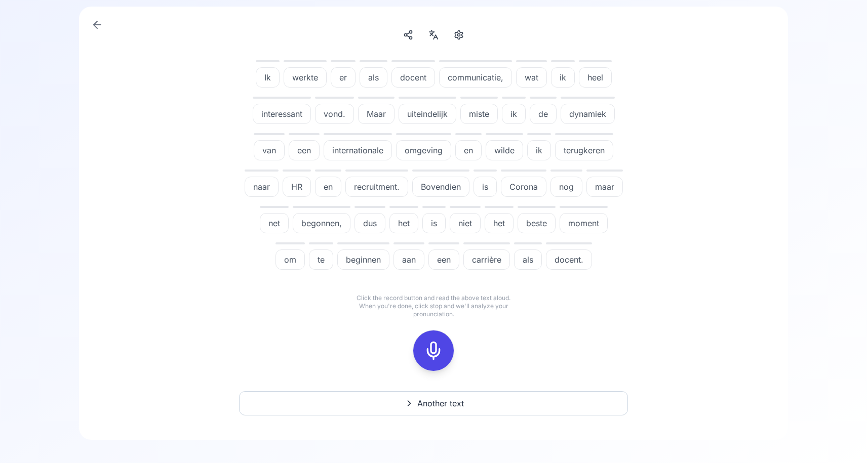
scroll to position [100, 0]
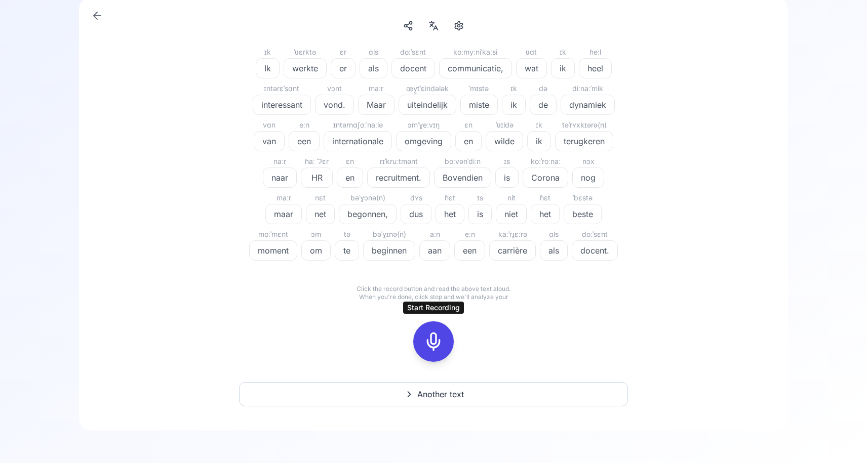
click at [429, 345] on icon at bounding box center [433, 342] width 20 height 20
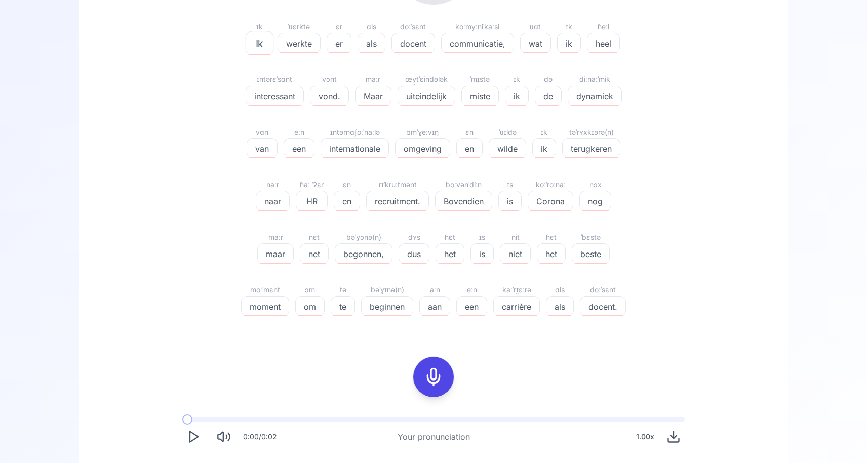
scroll to position [227, 0]
click at [435, 386] on icon at bounding box center [433, 376] width 20 height 20
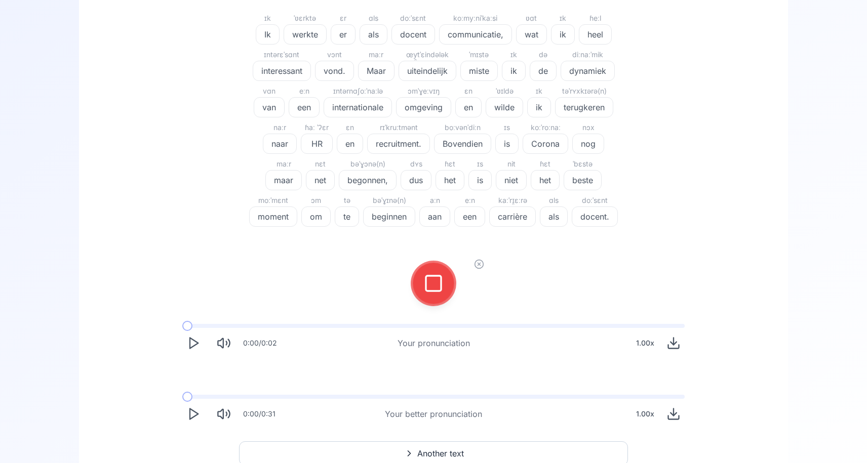
scroll to position [128, 0]
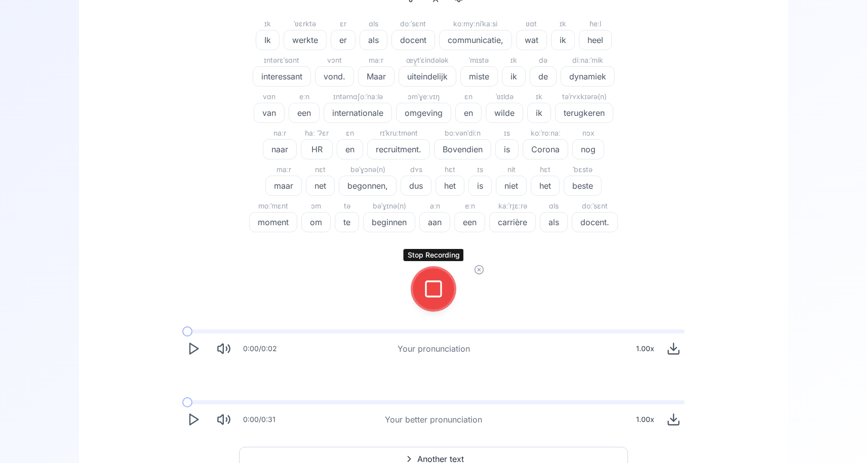
click at [434, 294] on icon at bounding box center [433, 289] width 20 height 20
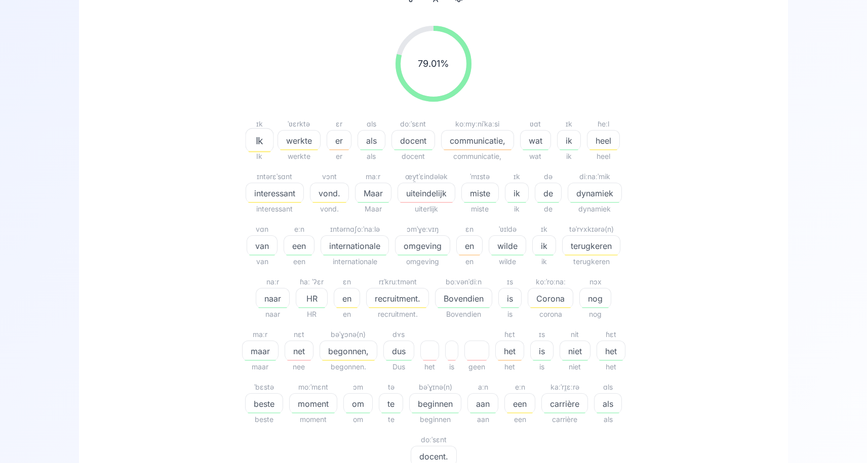
click at [714, 196] on div "79.01 % 79.01 % ɪk Ik Ik ˈʋɛrktə werkte werkte ɛr er er ɑls als als doːˈsɛnt do…" at bounding box center [433, 252] width 583 height 469
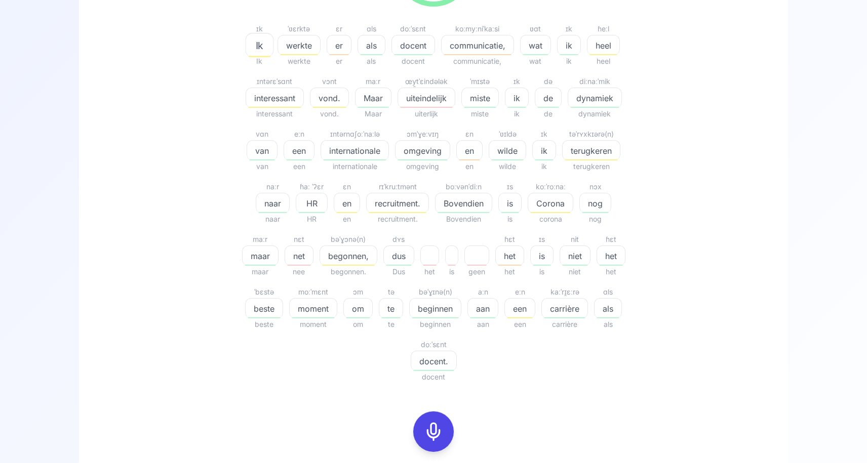
scroll to position [216, 0]
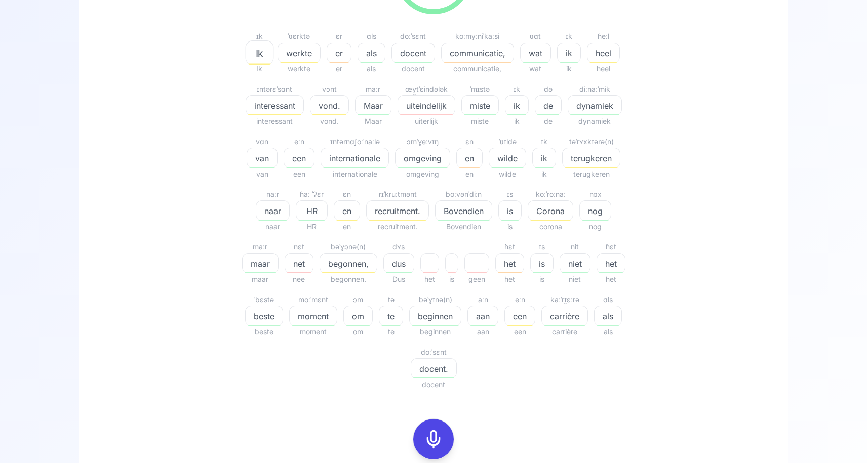
click at [432, 440] on icon at bounding box center [433, 439] width 20 height 20
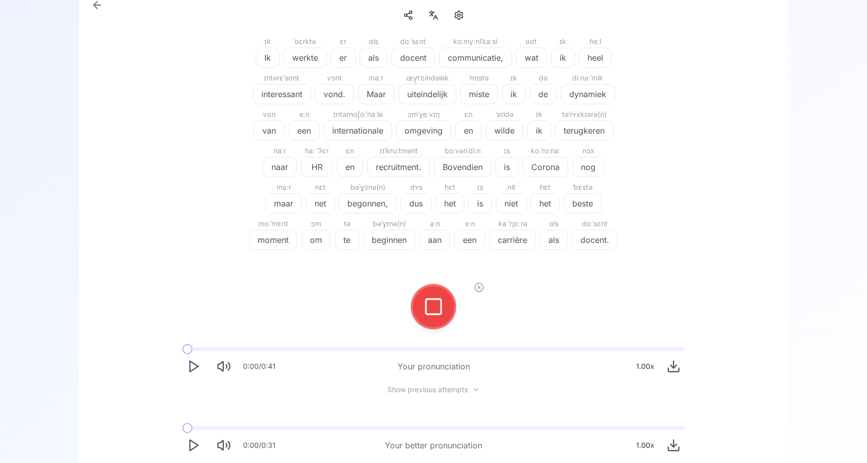
scroll to position [114, 0]
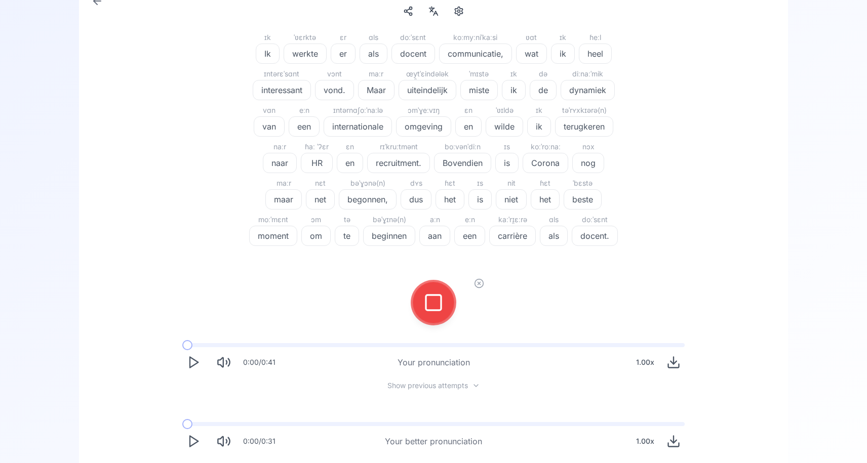
click at [435, 295] on rect at bounding box center [433, 302] width 15 height 15
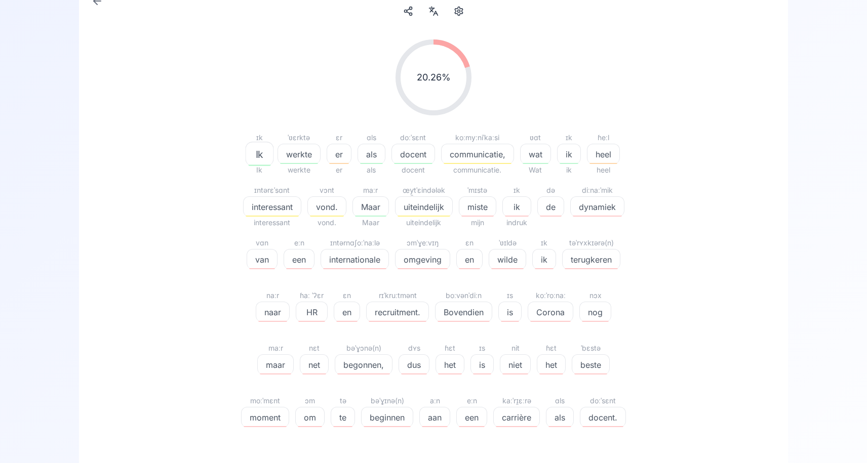
click at [415, 213] on div "uiteindelijk" at bounding box center [424, 206] width 58 height 20
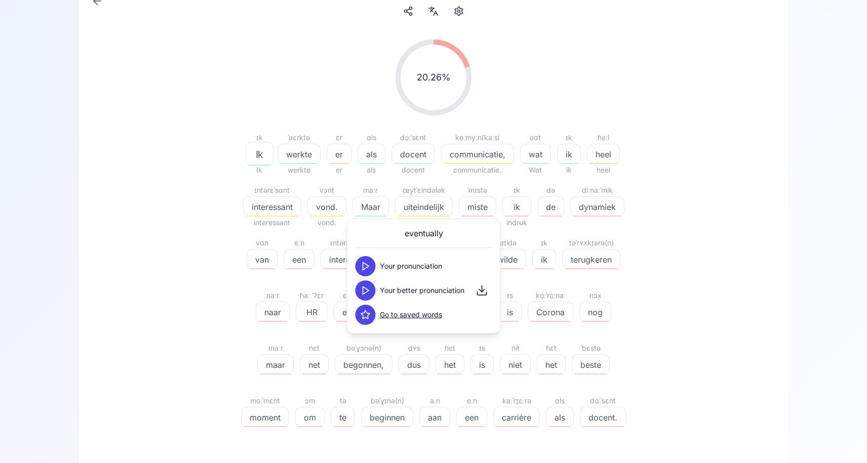
click at [368, 293] on icon at bounding box center [365, 291] width 10 height 10
click at [691, 263] on div "20.26 % 20.26 % ɪk Ik Ik ˈʋɛrktə werkte werkte ɛr er er ɑls als als doːˈsɛnt do…" at bounding box center [433, 239] width 583 height 416
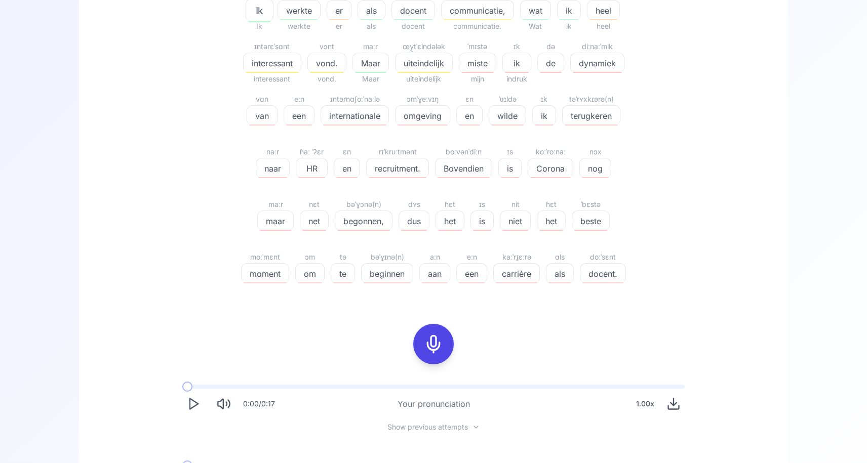
scroll to position [439, 0]
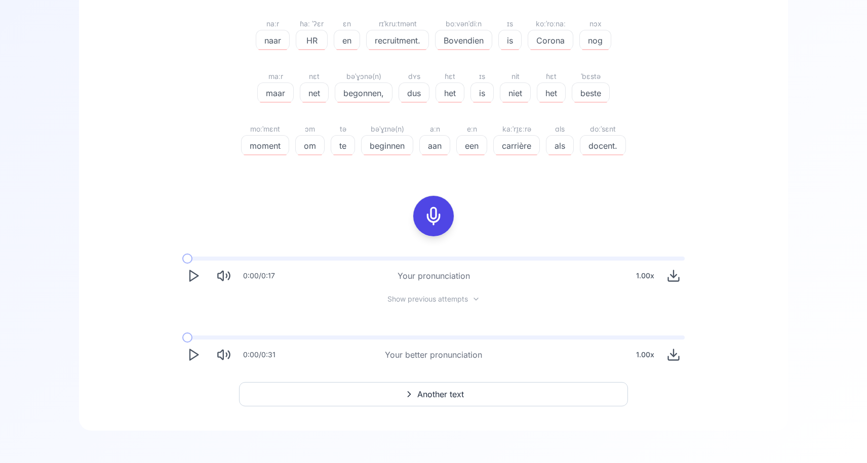
click at [411, 393] on icon at bounding box center [409, 394] width 12 height 10
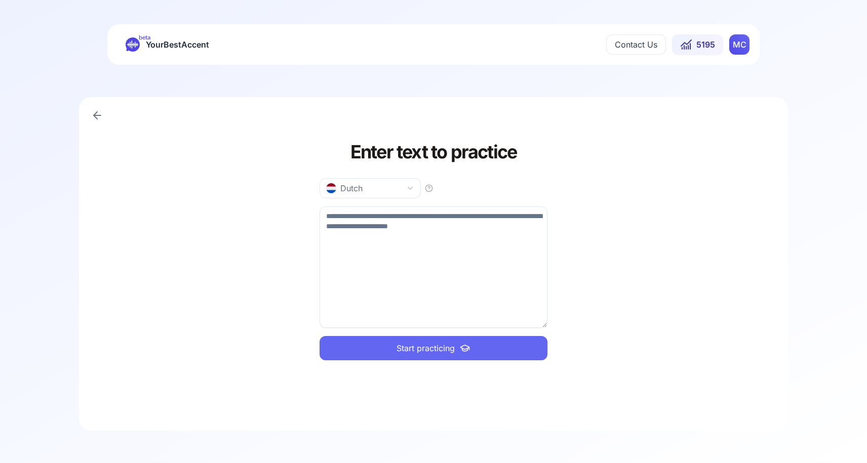
click at [355, 246] on textarea at bounding box center [433, 267] width 228 height 121
paste textarea "**********"
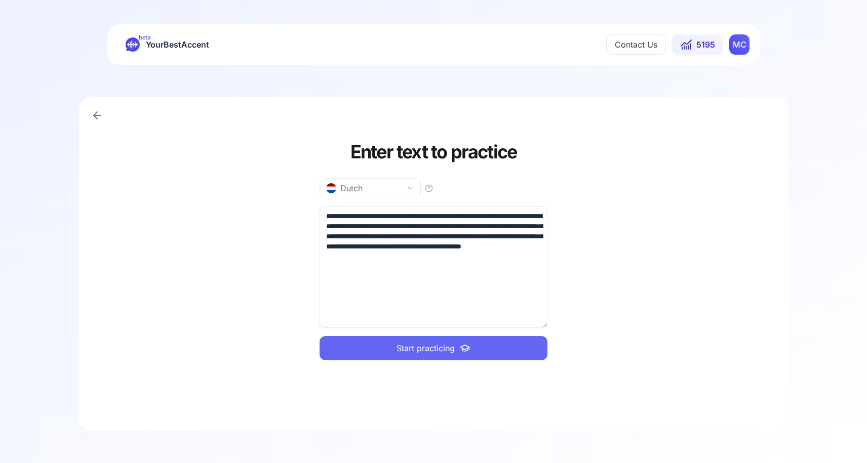
type textarea "**********"
click at [389, 346] on button "Start practicing" at bounding box center [433, 348] width 228 height 24
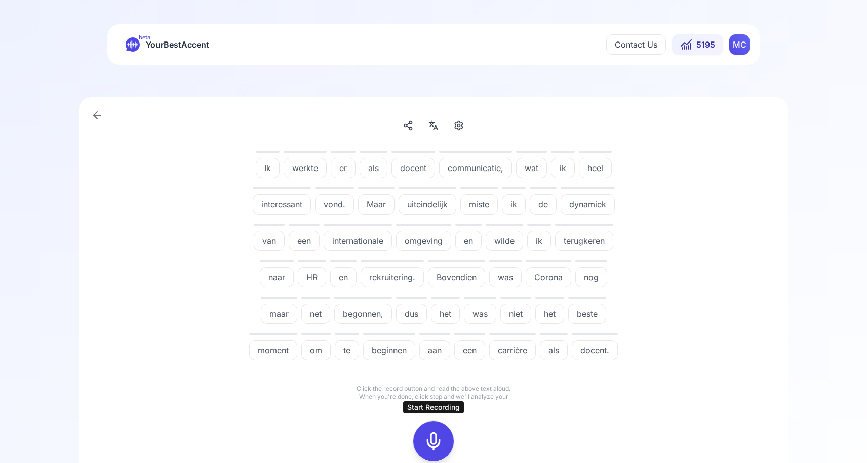
click at [440, 451] on div at bounding box center [433, 441] width 24 height 40
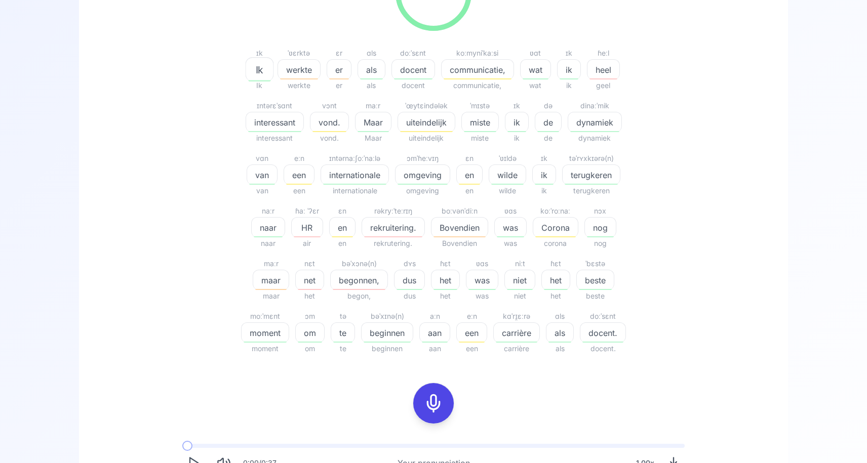
scroll to position [201, 0]
click at [426, 409] on rect at bounding box center [433, 401] width 15 height 15
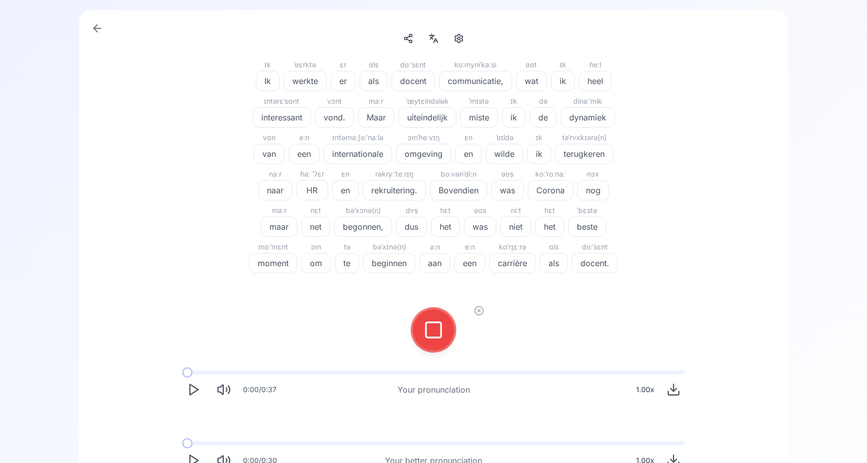
scroll to position [77, 0]
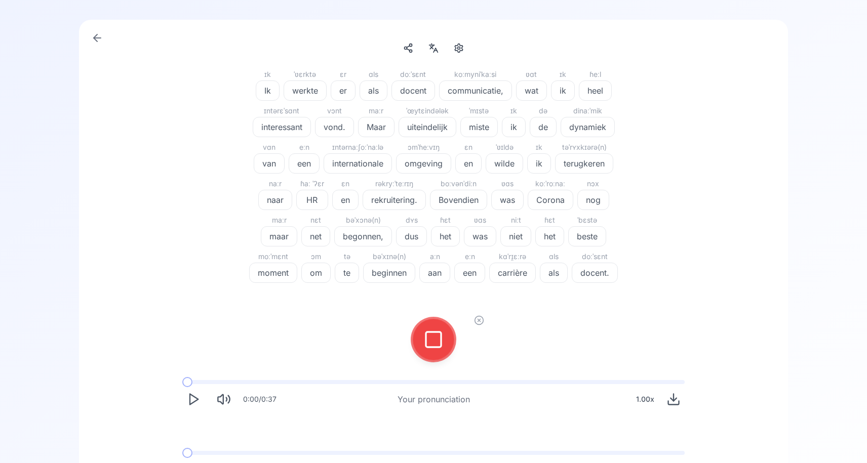
click at [435, 342] on icon at bounding box center [433, 340] width 20 height 20
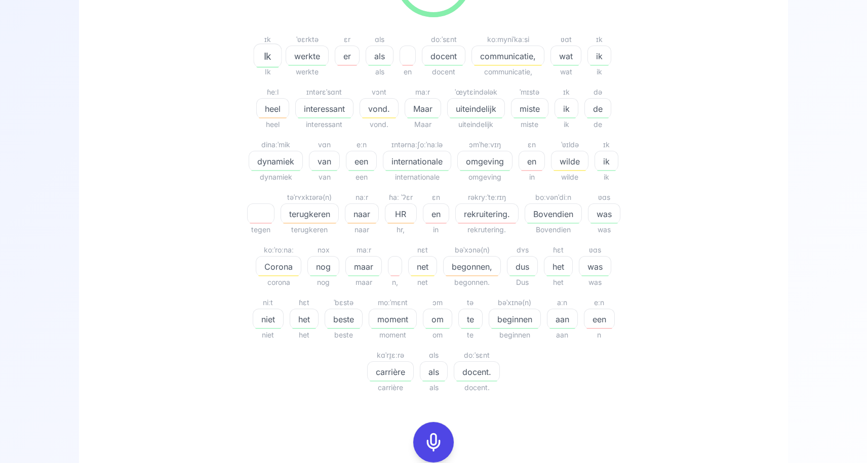
scroll to position [211, 0]
click at [343, 57] on span "er" at bounding box center [347, 58] width 24 height 12
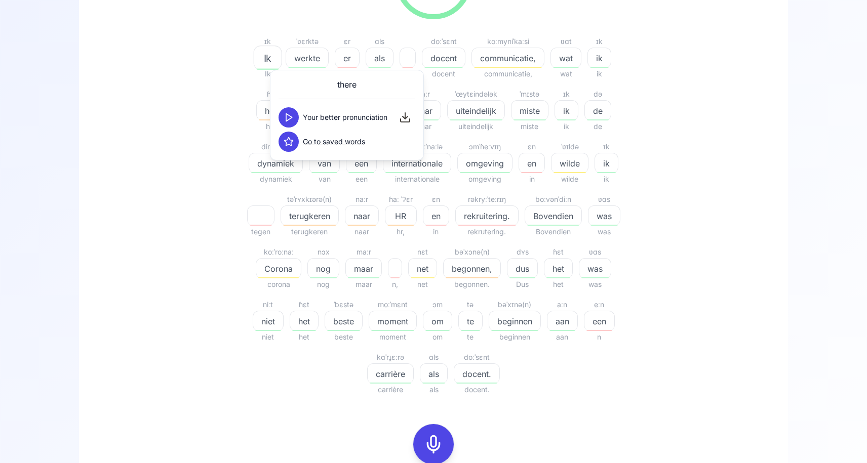
click at [339, 56] on span "er" at bounding box center [347, 58] width 24 height 12
click at [737, 166] on div "75.93 % 75.93 % ɪk Ik Ik ˈʋɛrktə werkte werkte ɛr er ɑls als als en doːˈsɛnt do…" at bounding box center [433, 268] width 660 height 667
click at [433, 443] on icon at bounding box center [433, 444] width 20 height 20
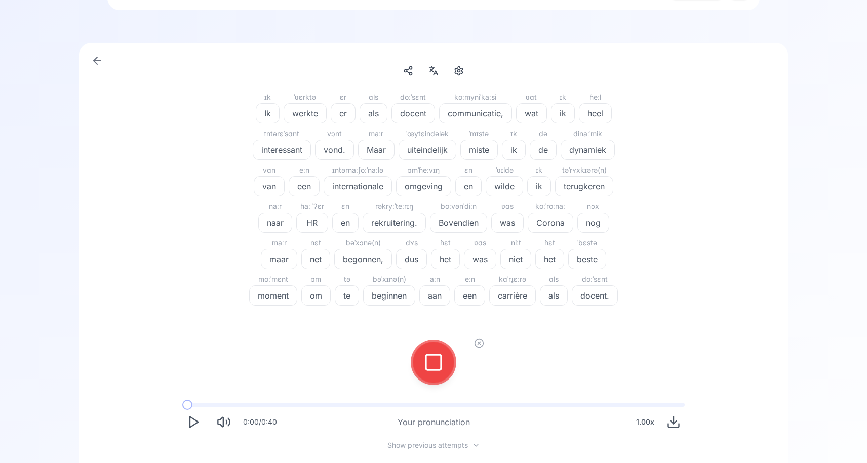
scroll to position [61, 0]
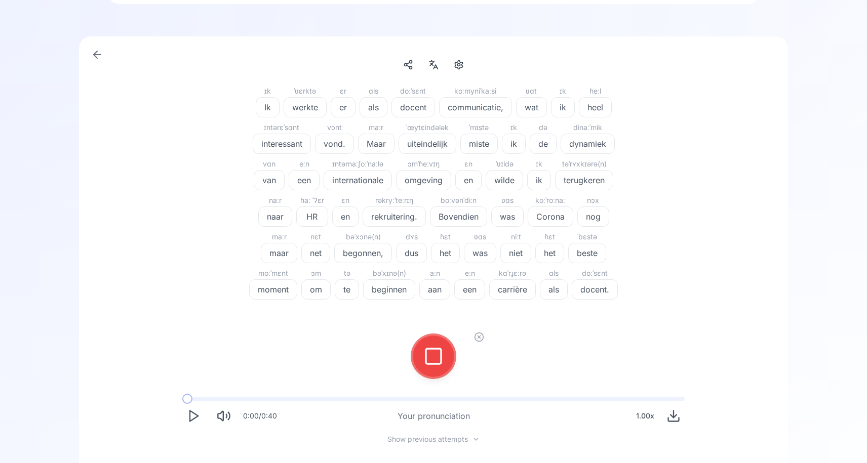
click at [422, 345] on div at bounding box center [433, 356] width 24 height 40
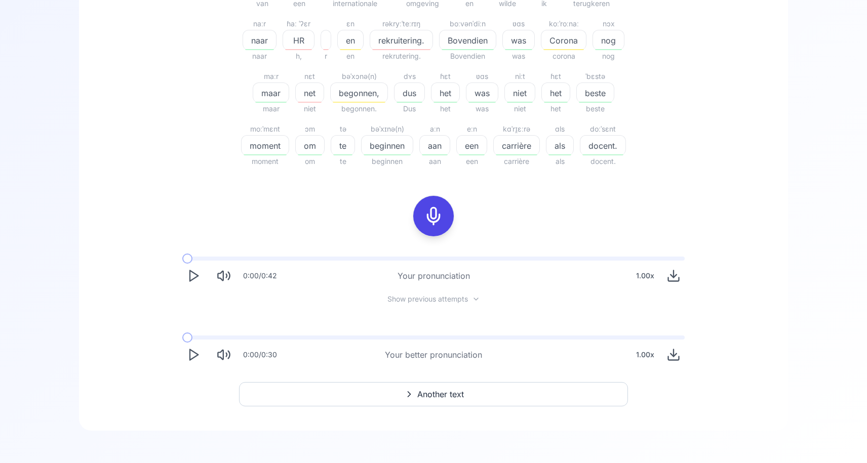
scroll to position [439, 0]
click at [443, 389] on span "Another text" at bounding box center [440, 394] width 47 height 12
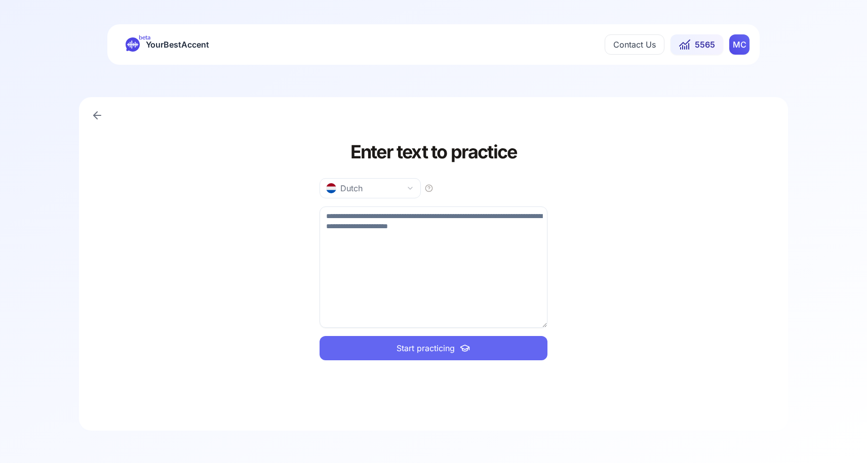
click at [380, 214] on textarea at bounding box center [433, 267] width 228 height 121
paste textarea "**********"
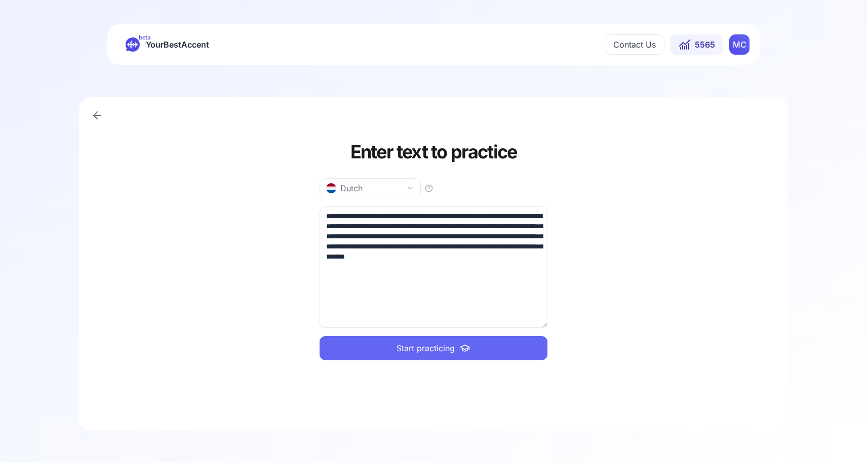
type textarea "**********"
click at [426, 350] on span "Start practicing" at bounding box center [425, 348] width 58 height 12
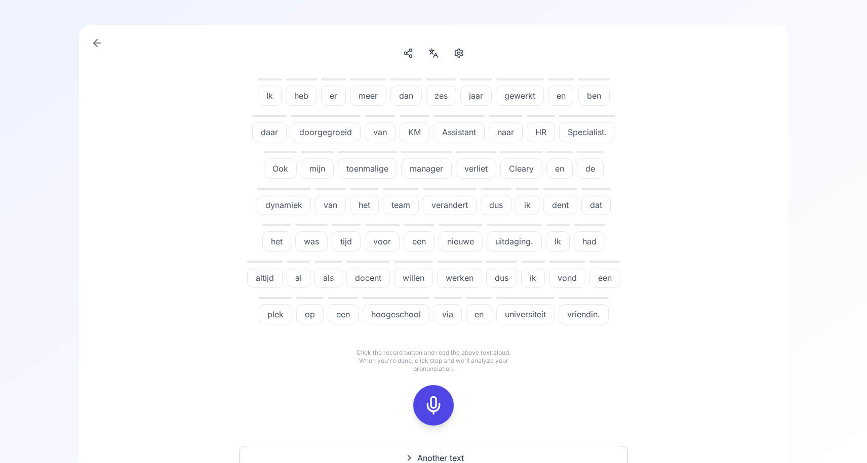
scroll to position [76, 0]
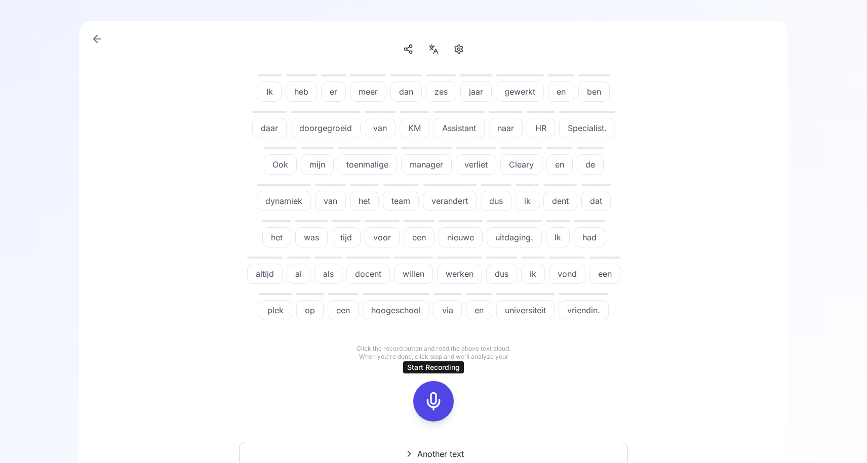
click at [429, 408] on icon at bounding box center [433, 401] width 20 height 20
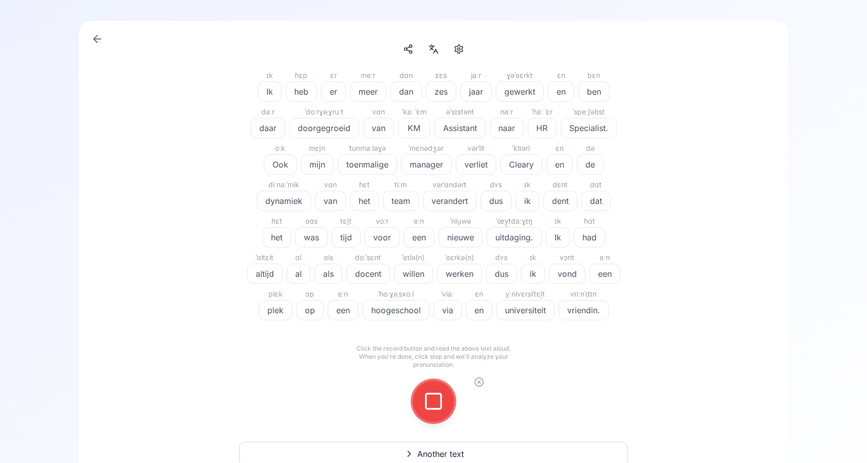
click at [429, 408] on icon at bounding box center [433, 401] width 20 height 20
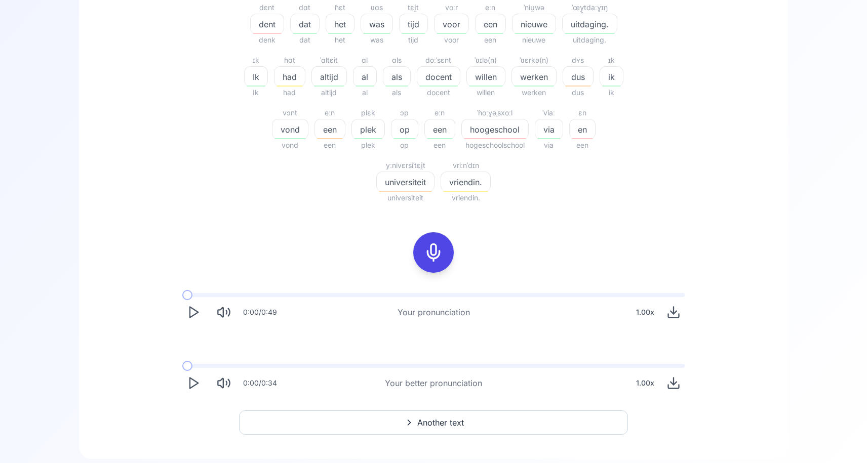
scroll to position [483, 0]
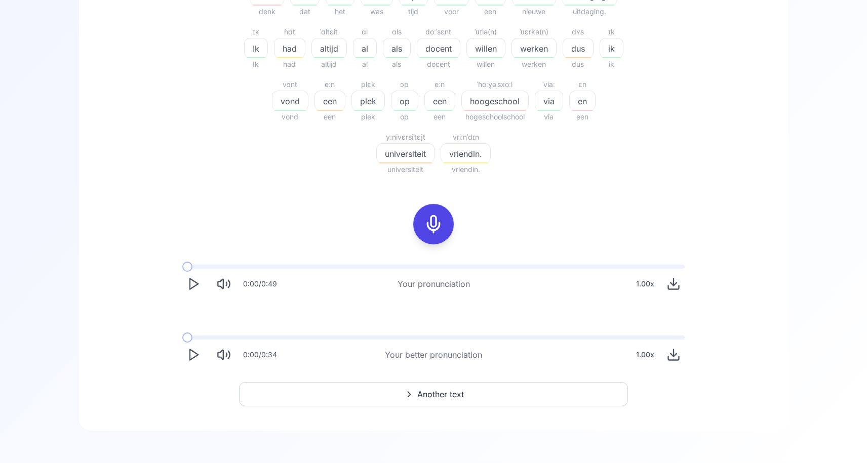
click at [436, 392] on span "Another text" at bounding box center [440, 394] width 47 height 12
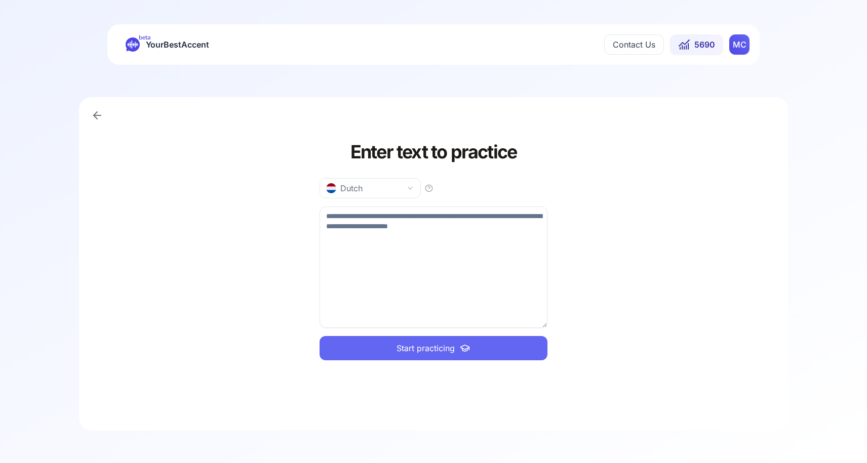
click at [436, 392] on div "Enter text to practice Dutch Start practicing" at bounding box center [433, 255] width 228 height 277
click at [376, 243] on textarea at bounding box center [433, 267] width 228 height 121
paste textarea "**********"
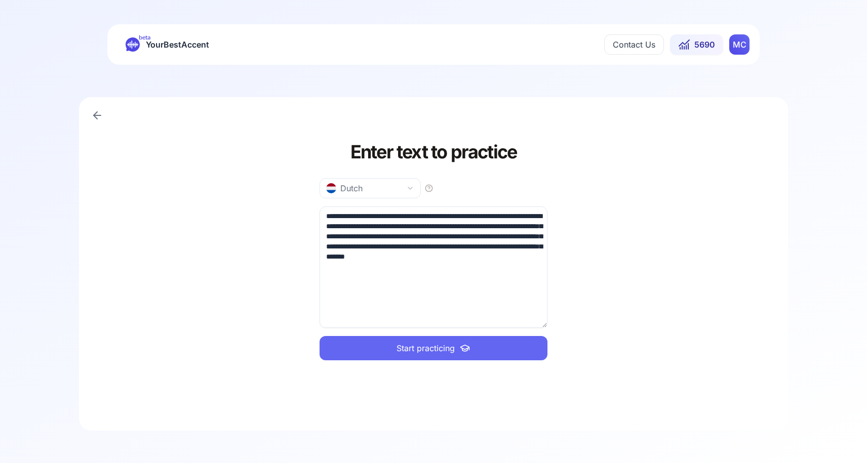
type textarea "**********"
click at [434, 348] on span "Start practicing" at bounding box center [425, 348] width 58 height 12
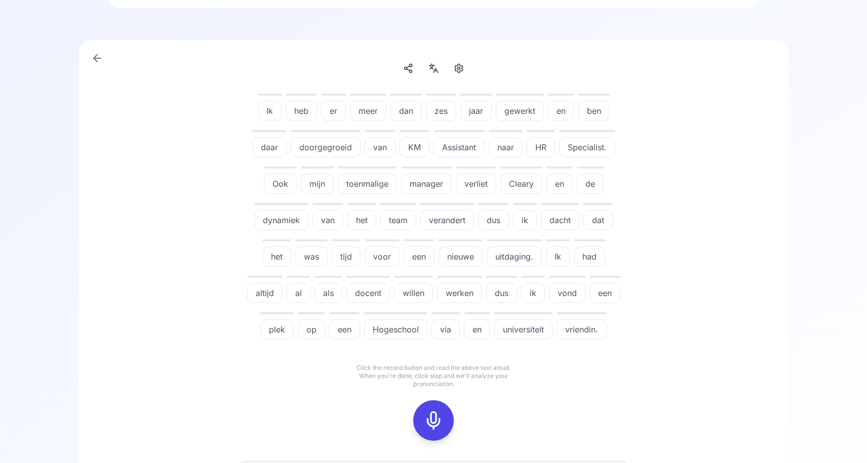
scroll to position [77, 0]
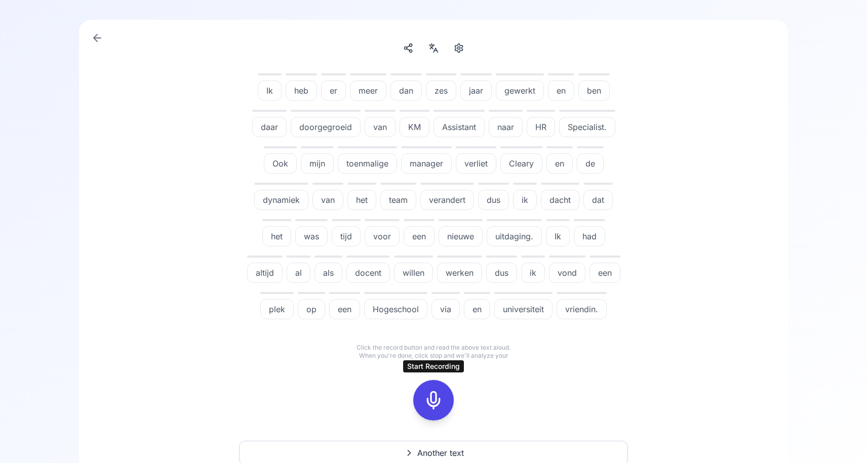
click at [431, 405] on icon at bounding box center [433, 400] width 20 height 20
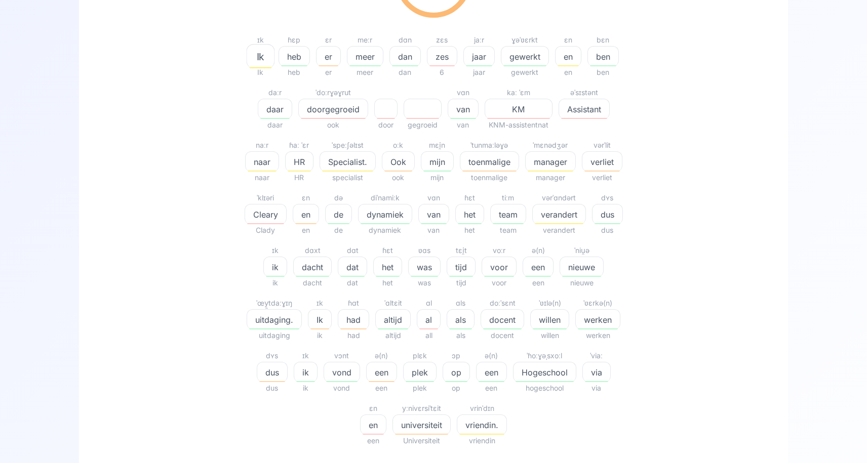
scroll to position [207, 0]
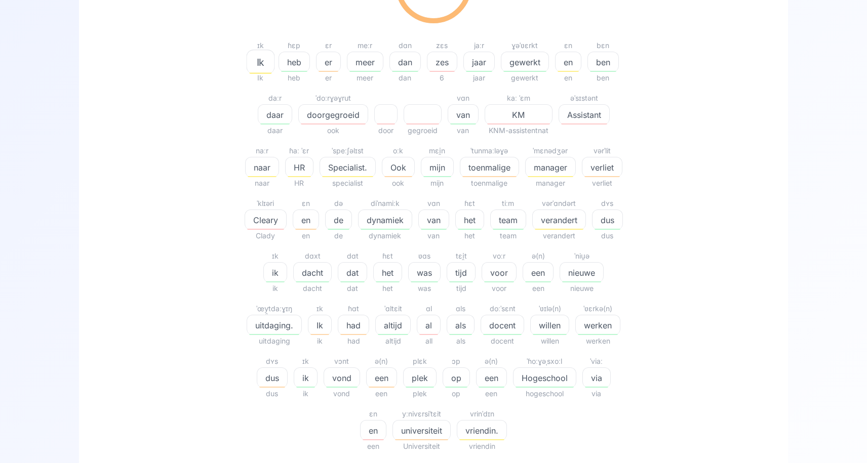
click at [335, 120] on span "doorgegroeid" at bounding box center [333, 115] width 69 height 12
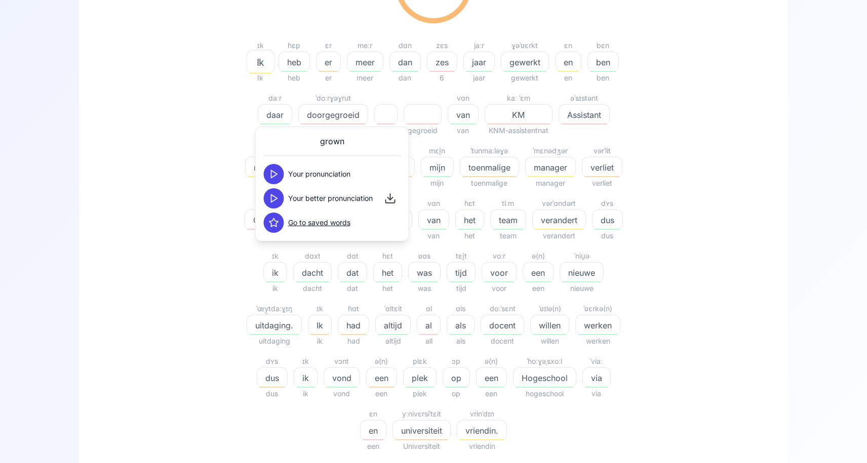
click at [275, 199] on polygon at bounding box center [274, 199] width 6 height 8
click at [144, 179] on div "71.35 % 71.35 % ɪk Ik Ik ɦɛp heb heb ɛr er er meːr meer meer dɑn dan dan zɛs ze…" at bounding box center [433, 199] width 583 height 521
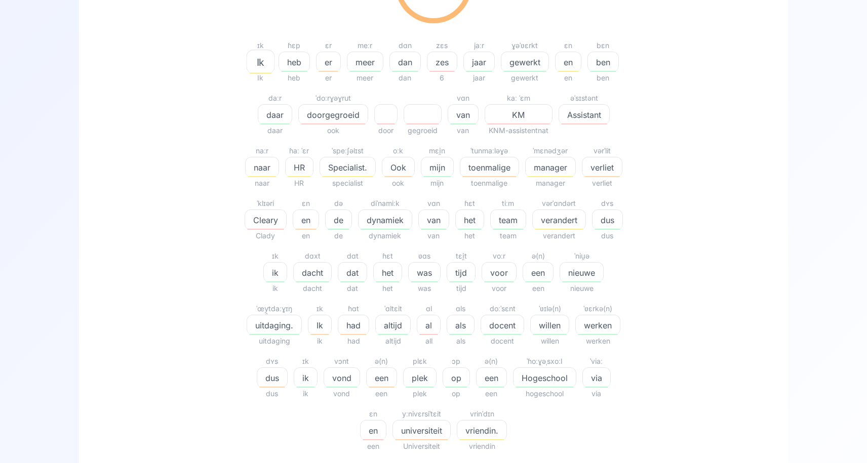
click at [434, 63] on span "zes" at bounding box center [441, 62] width 29 height 12
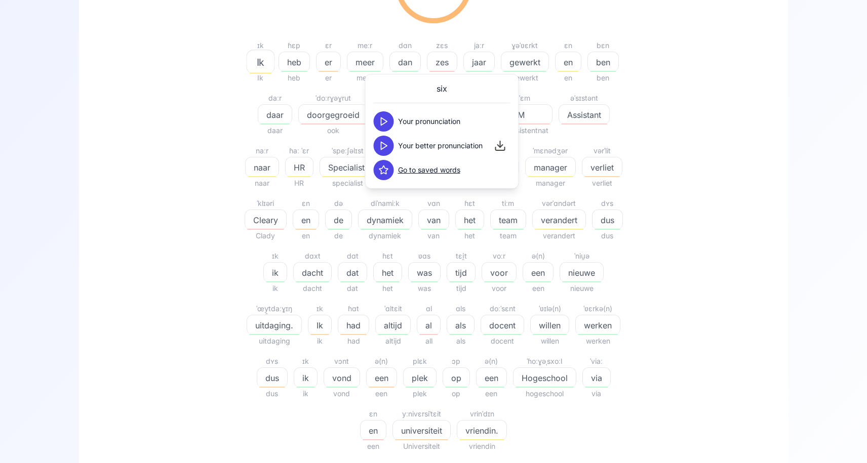
click at [382, 147] on icon at bounding box center [384, 146] width 10 height 10
click at [382, 121] on icon at bounding box center [384, 121] width 10 height 10
click at [380, 148] on icon at bounding box center [384, 146] width 10 height 10
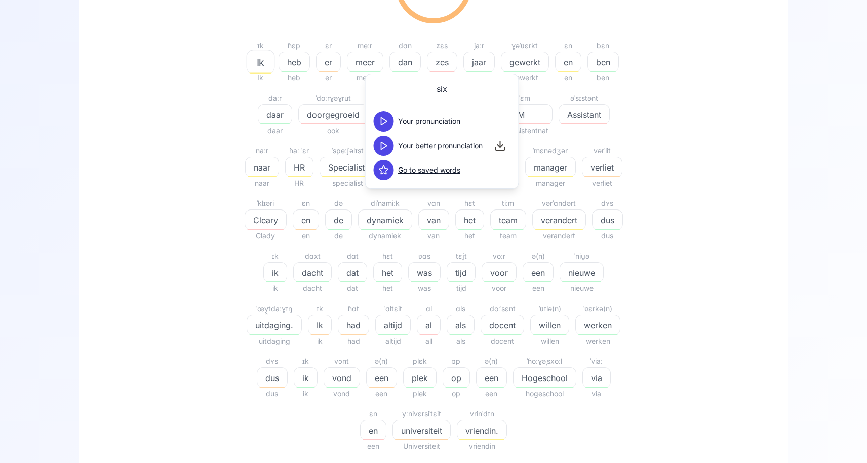
click at [708, 174] on div "71.35 % 71.35 % ɪk Ik Ik ɦɛp heb heb ɛr er er meːr meer meer dɑn dan dan zɛs ze…" at bounding box center [433, 199] width 583 height 521
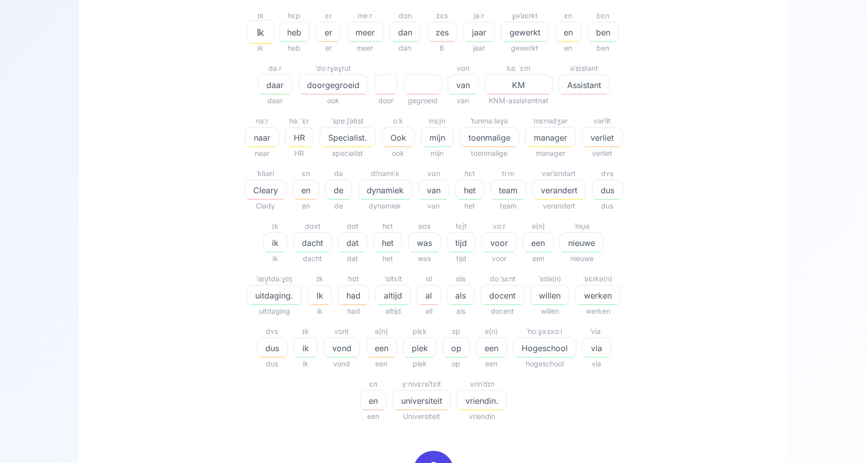
scroll to position [239, 0]
click at [423, 292] on span "al" at bounding box center [428, 293] width 23 height 12
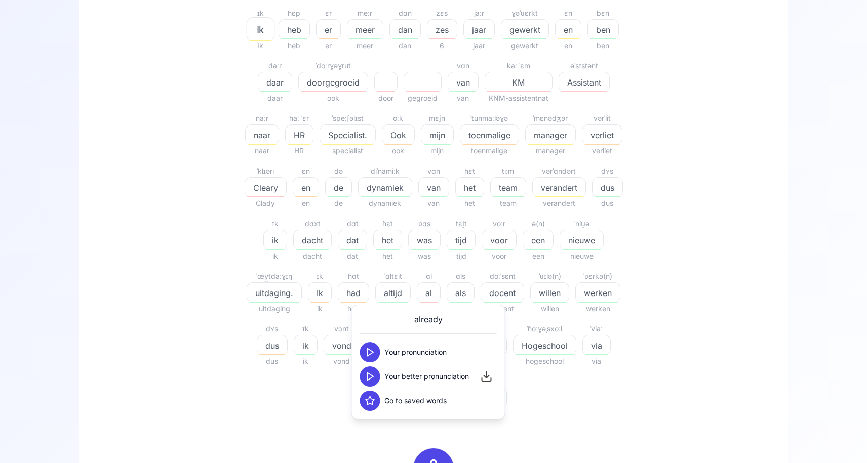
click at [371, 376] on icon at bounding box center [370, 377] width 10 height 10
click at [202, 360] on div "71.35 % 71.35 % ɪk Ik Ik ɦɛp heb heb ɛr er er meːr meer meer dɑn dan dan zɛs ze…" at bounding box center [433, 167] width 583 height 521
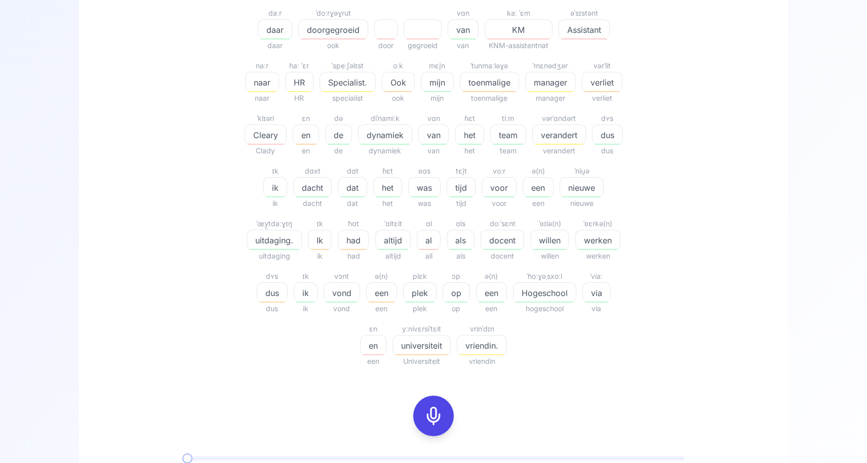
scroll to position [301, 0]
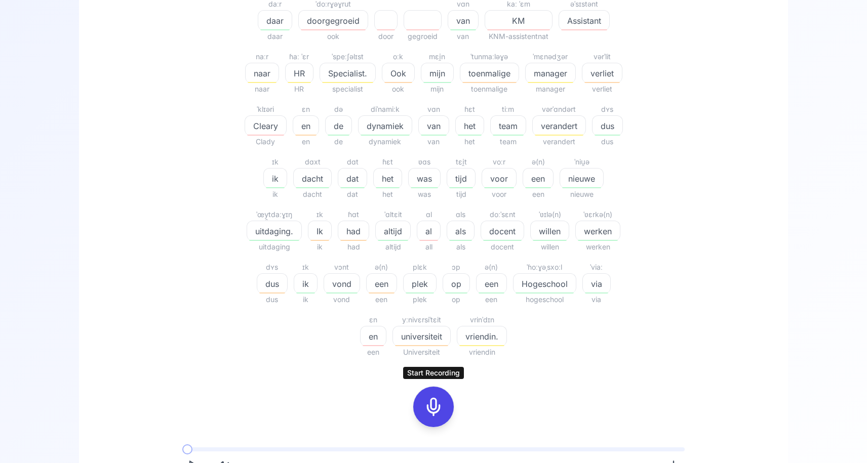
click at [431, 409] on icon at bounding box center [433, 407] width 20 height 20
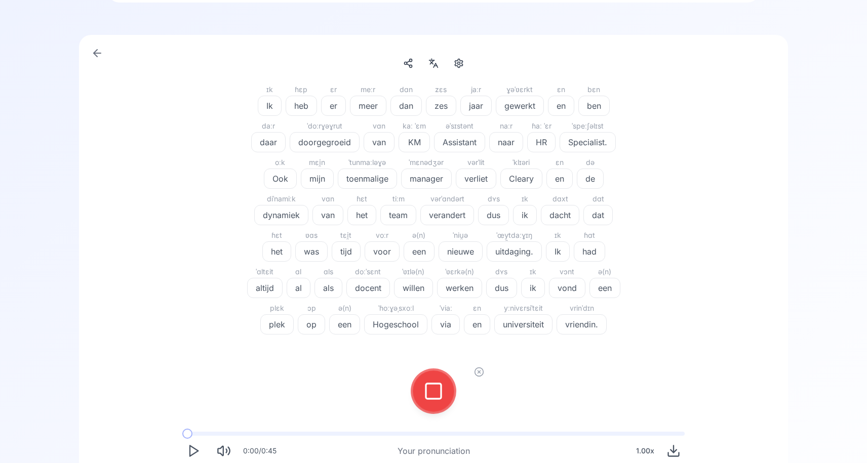
scroll to position [61, 0]
click at [419, 396] on button at bounding box center [433, 393] width 40 height 40
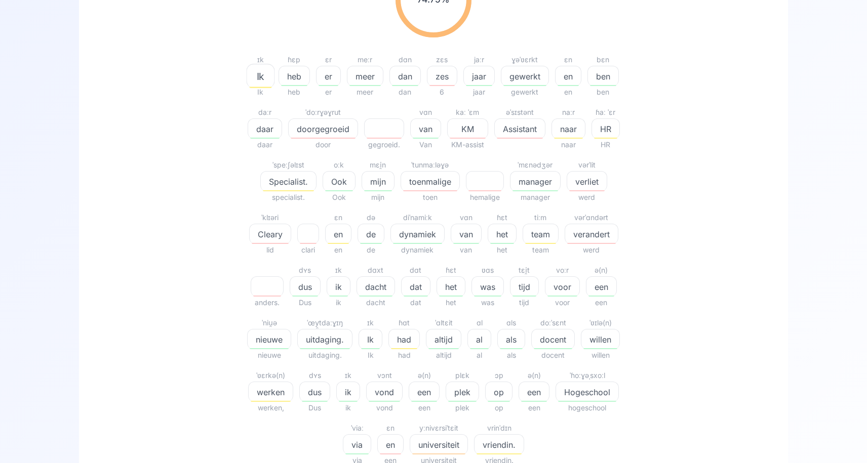
scroll to position [189, 0]
click at [417, 188] on span "toenmalige" at bounding box center [430, 185] width 58 height 12
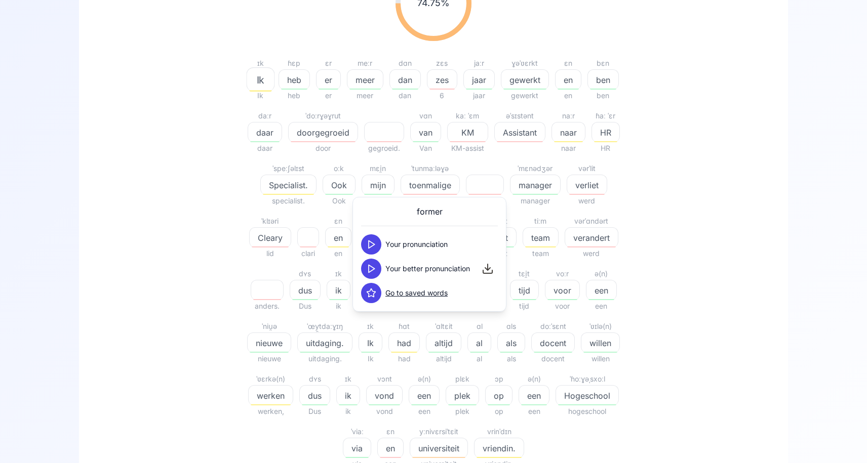
click at [369, 267] on icon at bounding box center [371, 269] width 10 height 10
click at [685, 240] on div "74.75 % 74.75 % ɪk Ik Ik ɦɛp heb heb ɛr er er meːr meer meer dɑn dan dan zɛs ze…" at bounding box center [433, 217] width 583 height 521
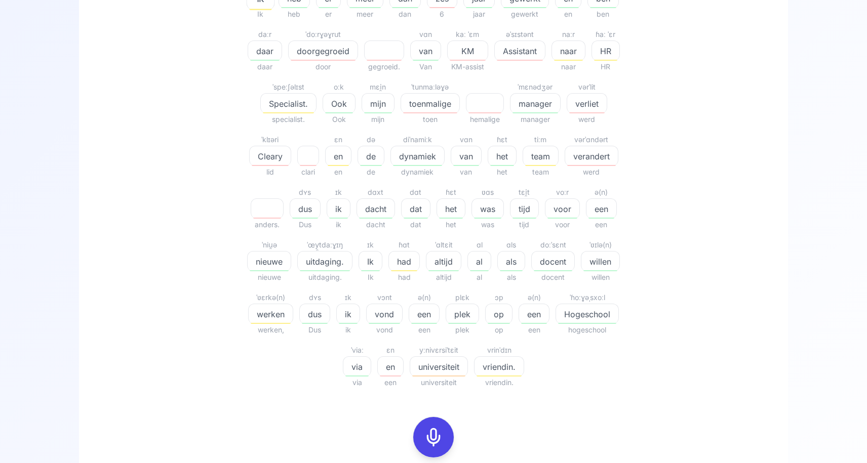
scroll to position [266, 0]
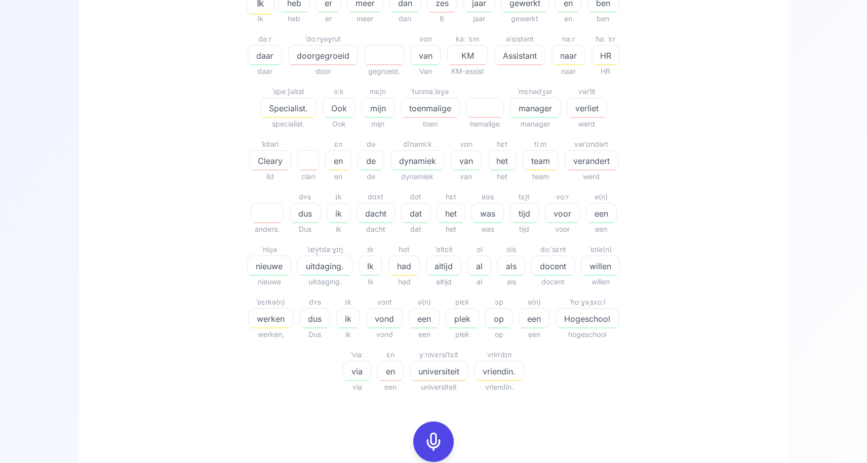
click at [330, 60] on span "doorgegroeid" at bounding box center [323, 56] width 69 height 12
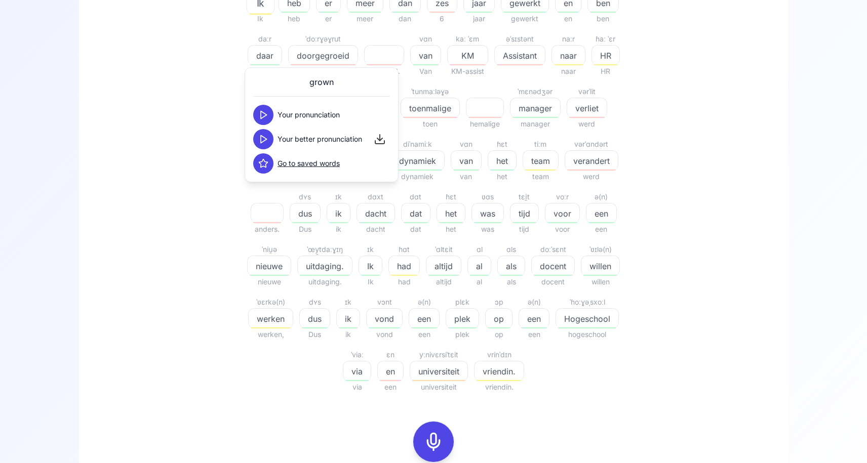
click at [263, 141] on icon at bounding box center [263, 139] width 10 height 10
click at [171, 166] on div "74.75 % 74.75 % ɪk Ik Ik ɦɛp heb heb ɛr er er meːr meer meer dɑn dan dan zɛs ze…" at bounding box center [433, 140] width 583 height 521
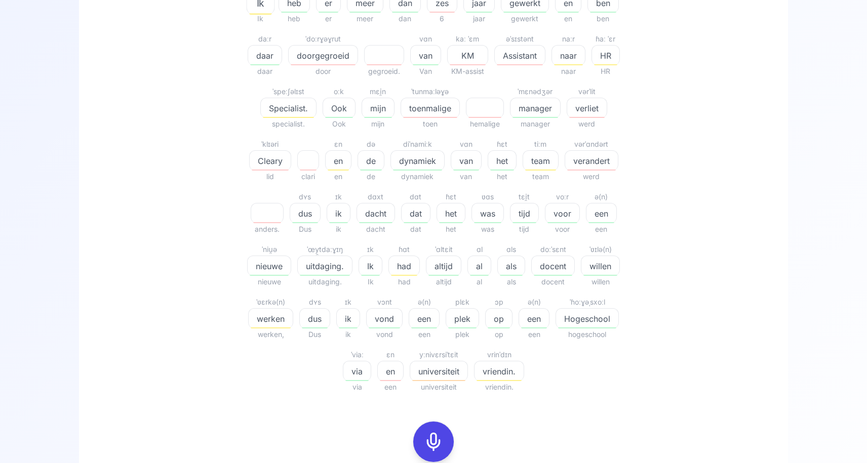
click at [431, 434] on rect at bounding box center [433, 441] width 15 height 15
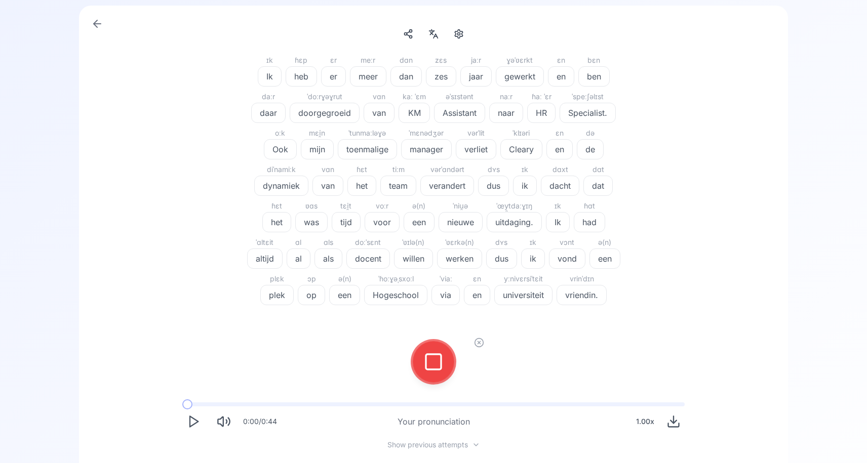
scroll to position [91, 0]
click at [440, 360] on rect at bounding box center [433, 362] width 15 height 15
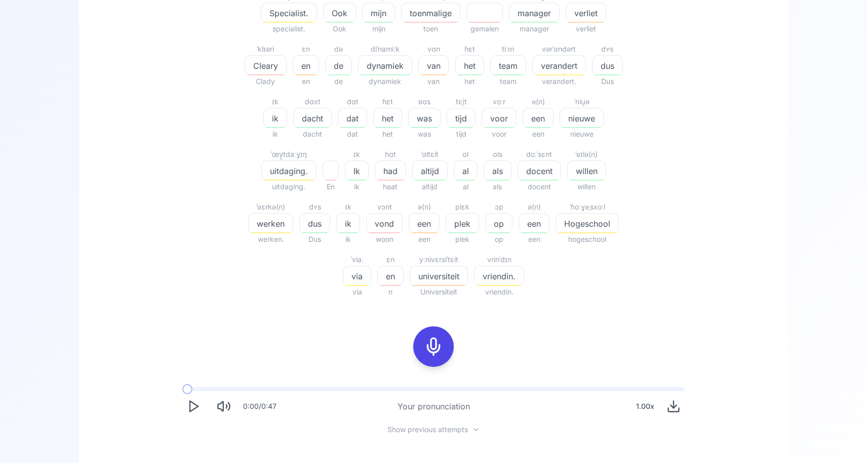
scroll to position [357, 0]
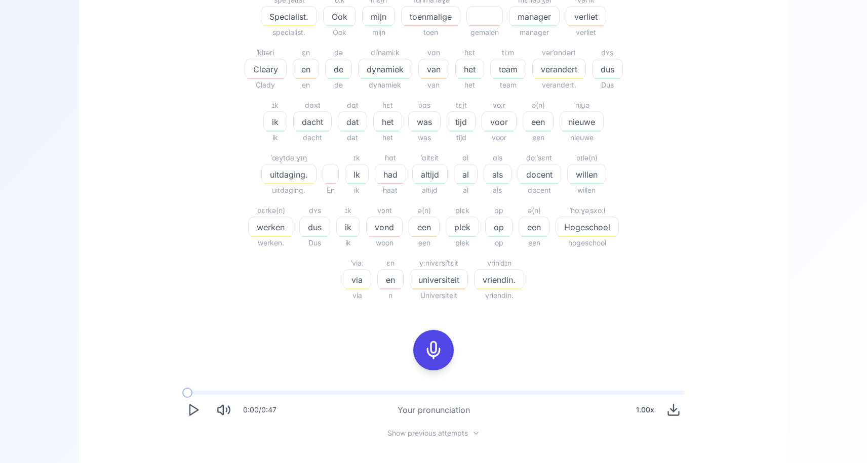
click at [425, 354] on icon at bounding box center [433, 350] width 20 height 20
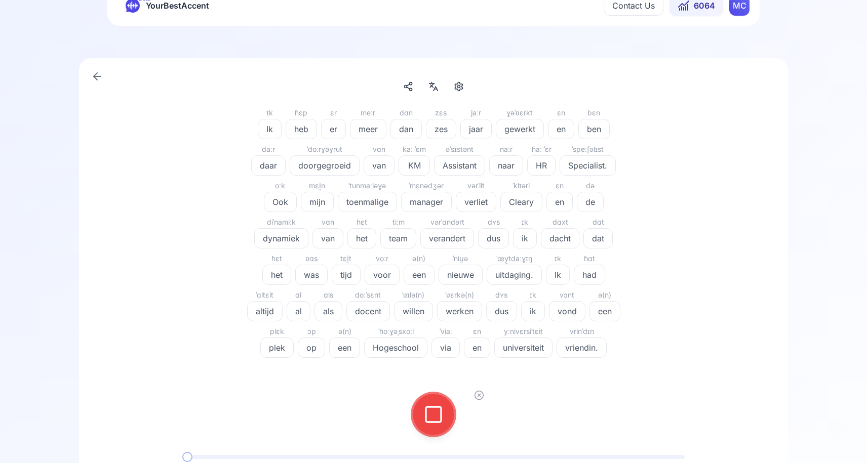
scroll to position [40, 0]
click at [428, 419] on icon at bounding box center [433, 413] width 20 height 20
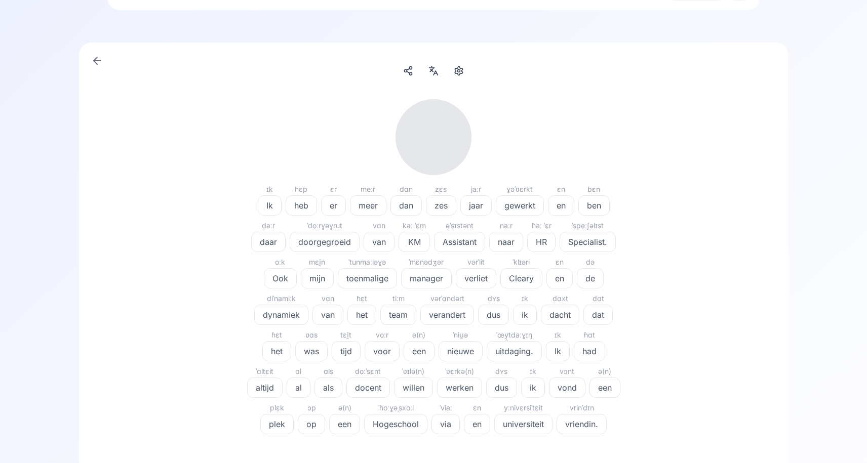
scroll to position [58, 0]
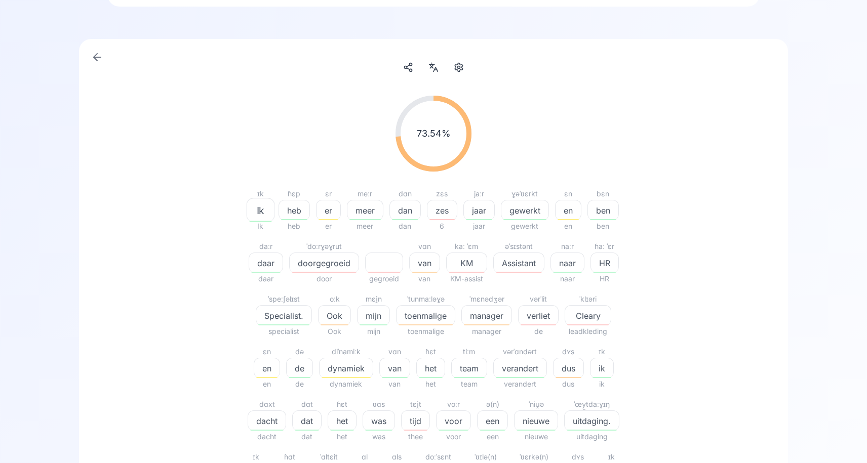
click at [323, 212] on span "er" at bounding box center [328, 211] width 24 height 12
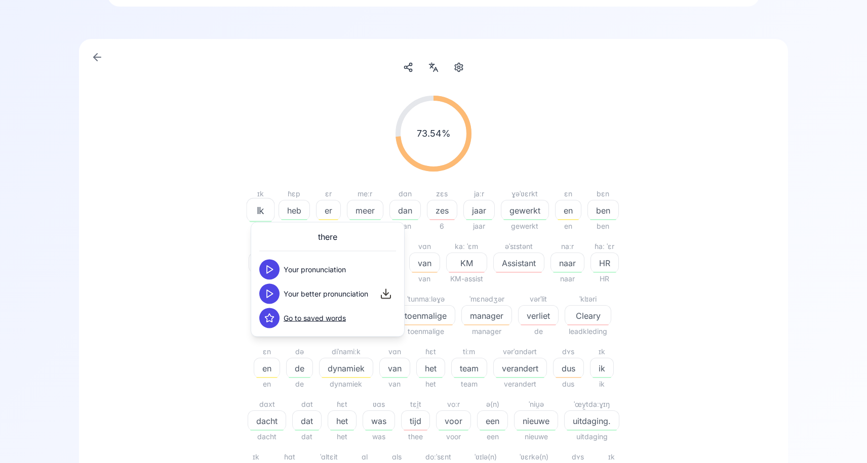
click at [269, 297] on polygon at bounding box center [270, 294] width 6 height 8
click at [264, 297] on icon at bounding box center [269, 294] width 10 height 10
click at [722, 230] on div "73.54 % 73.54 % ɪk Ik Ik ɦɛp heb heb ɛr er er meːr meer meer dɑn dan dan zɛs ze…" at bounding box center [433, 348] width 583 height 521
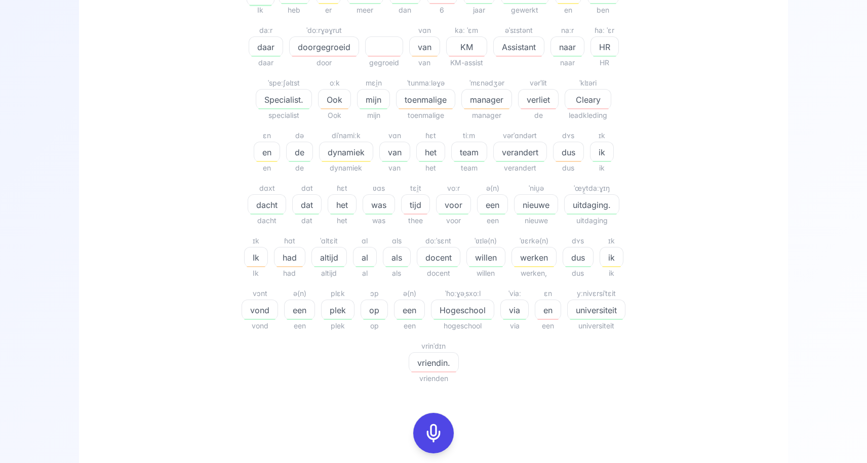
scroll to position [275, 0]
click at [432, 431] on icon at bounding box center [433, 433] width 20 height 20
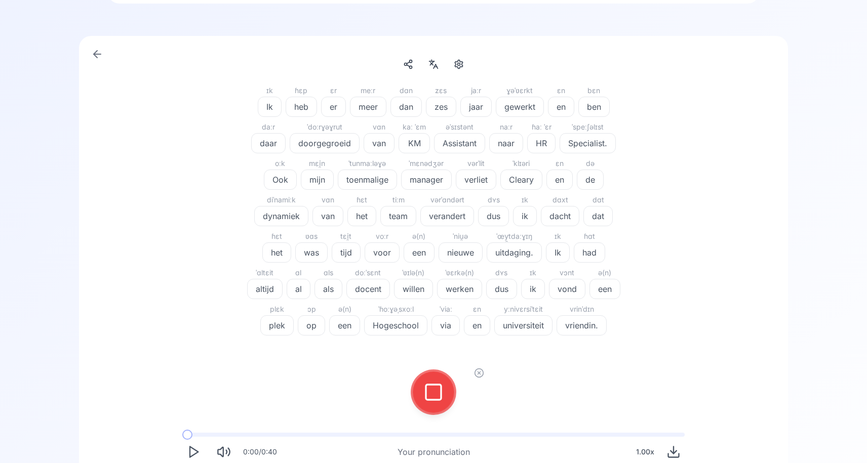
scroll to position [60, 0]
click at [420, 394] on button at bounding box center [433, 394] width 40 height 40
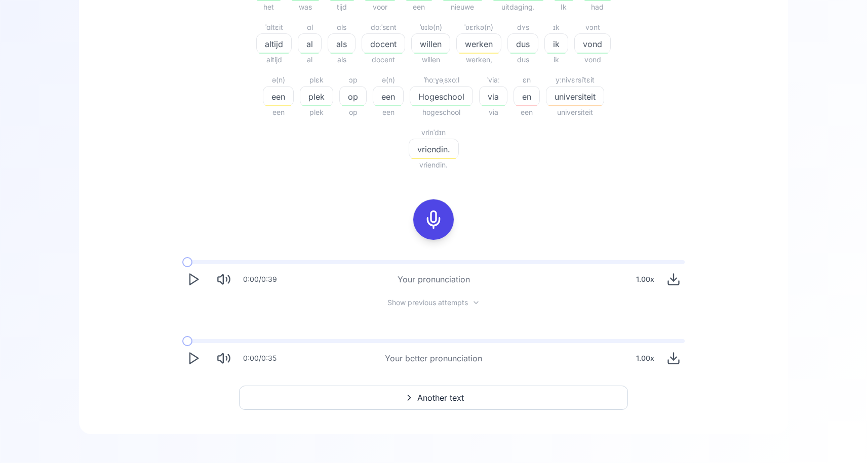
scroll to position [492, 0]
click at [397, 391] on button "Another text" at bounding box center [433, 394] width 389 height 24
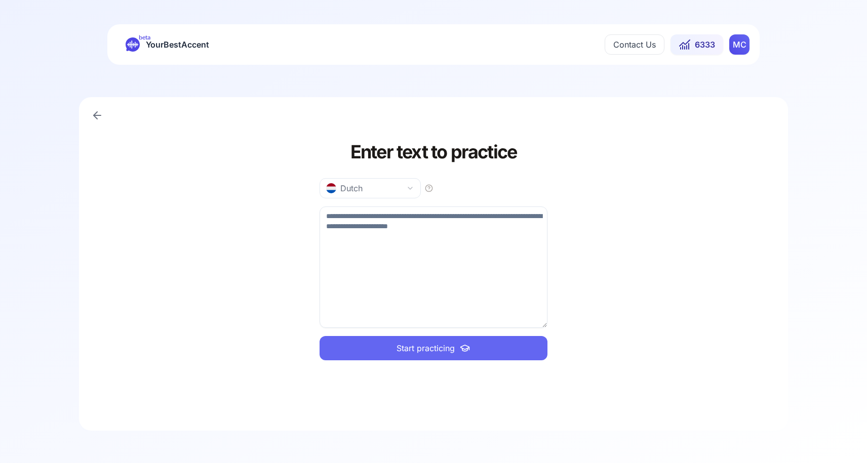
click at [395, 232] on textarea at bounding box center [433, 267] width 228 height 121
paste textarea "**********"
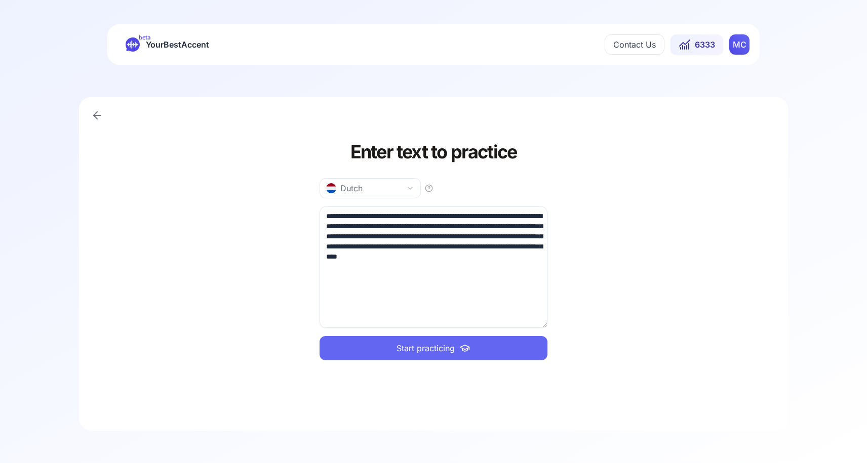
type textarea "**********"
click at [409, 346] on span "Start practicing" at bounding box center [425, 348] width 58 height 12
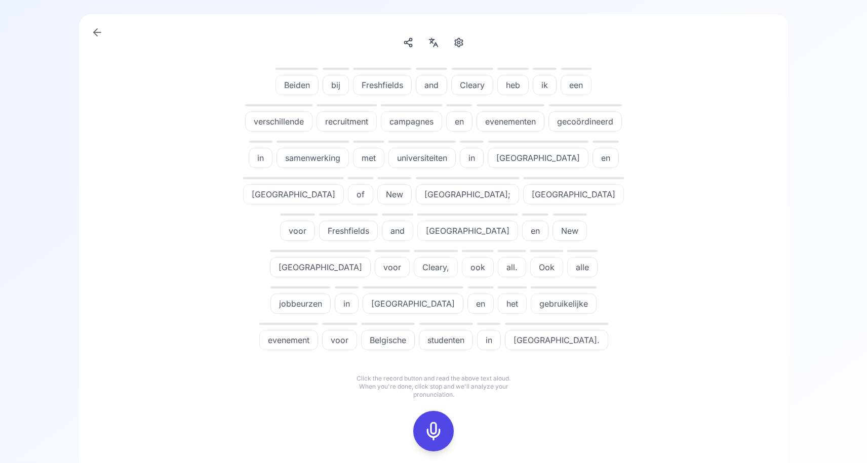
scroll to position [82, 0]
click at [426, 425] on rect at bounding box center [433, 432] width 15 height 15
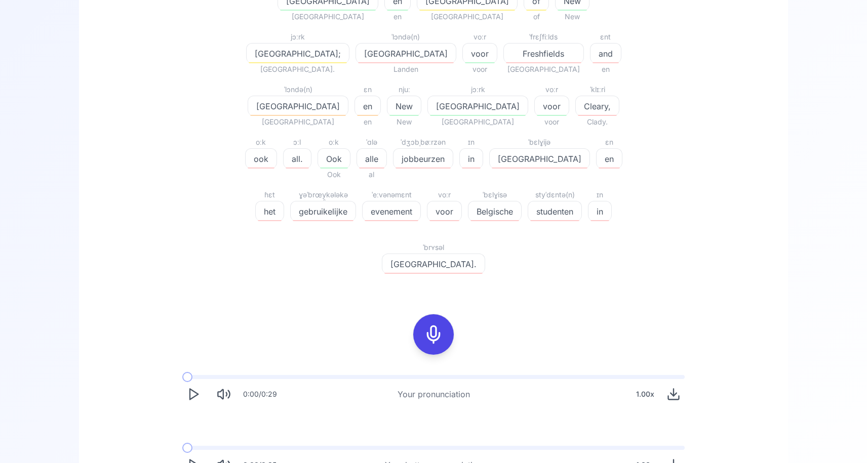
scroll to position [431, 0]
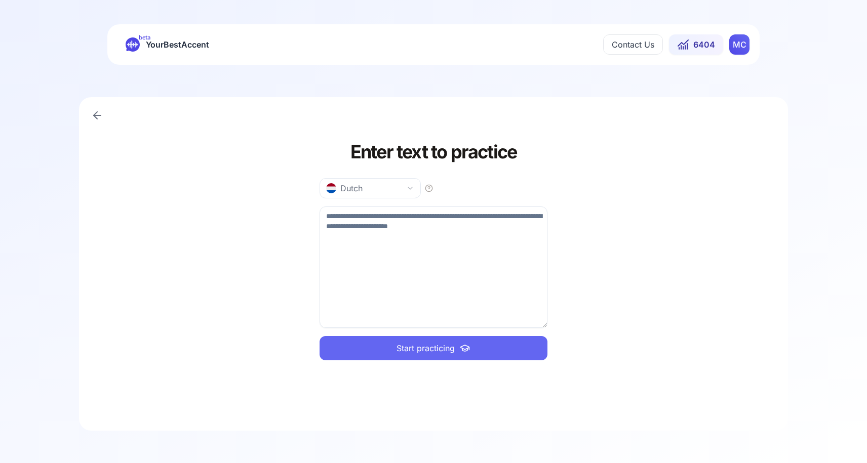
click at [358, 258] on textarea at bounding box center [433, 267] width 228 height 121
paste textarea "**********"
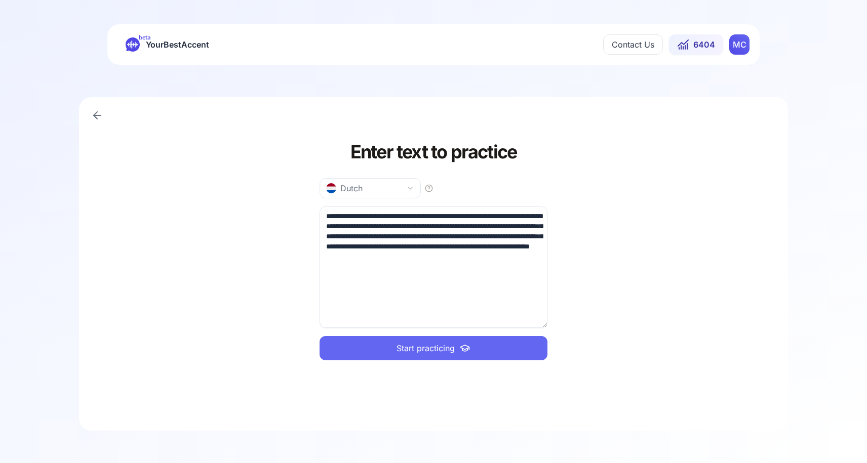
type textarea "**********"
click at [386, 356] on button "Start practicing" at bounding box center [433, 348] width 228 height 24
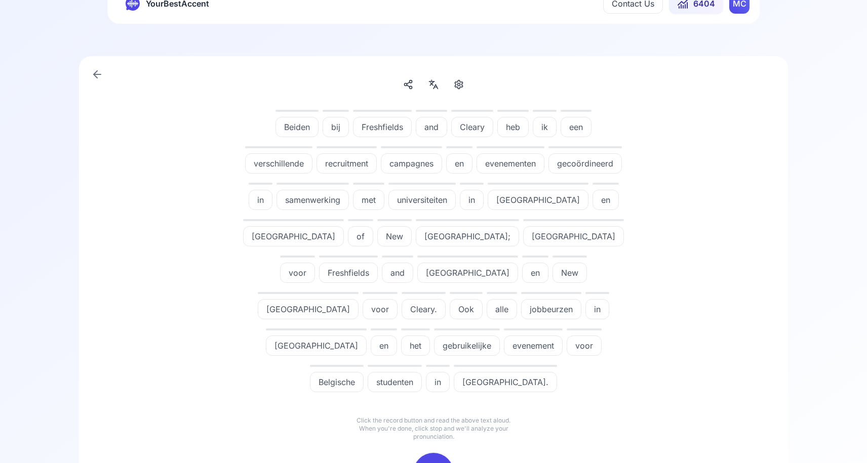
scroll to position [44, 0]
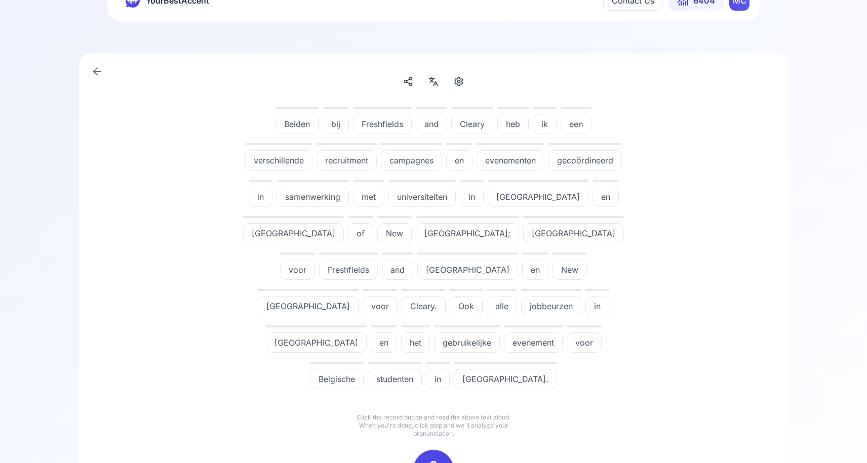
click at [437, 460] on icon at bounding box center [433, 470] width 20 height 20
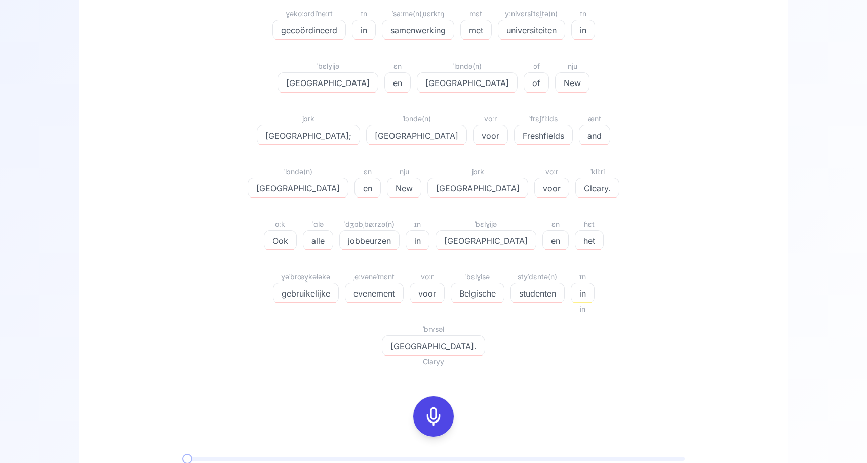
scroll to position [431, 0]
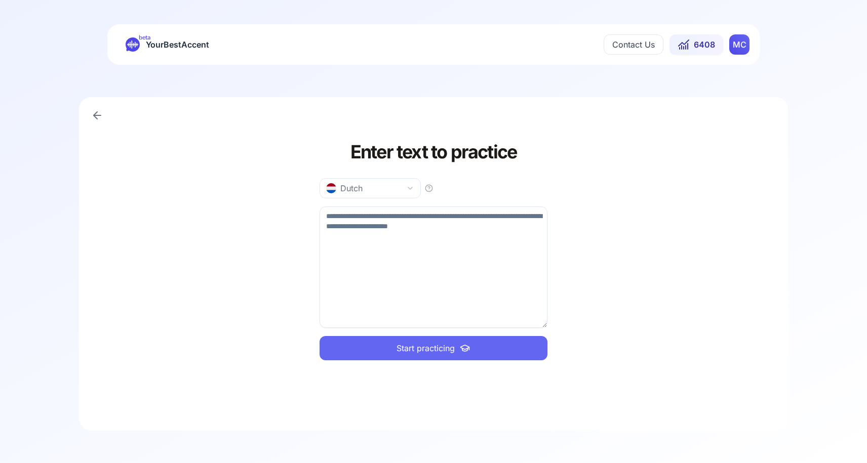
click at [358, 258] on textarea at bounding box center [433, 267] width 228 height 121
paste textarea "**********"
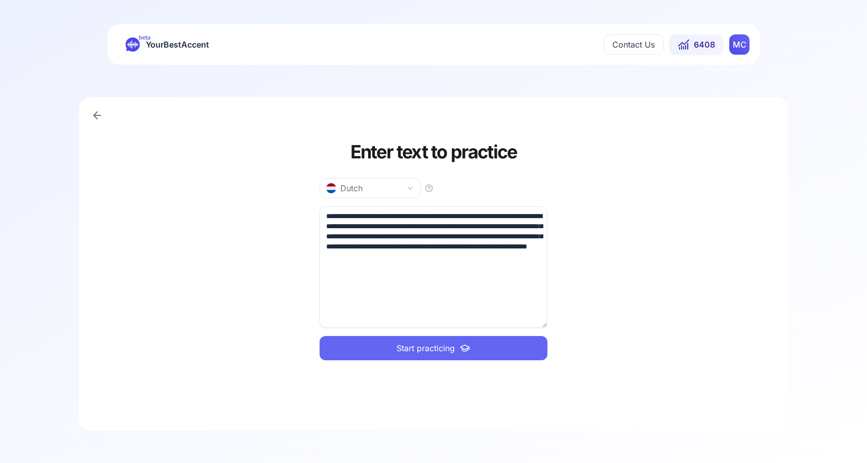
type textarea "**********"
click at [397, 346] on span "Start practicing" at bounding box center [425, 348] width 58 height 12
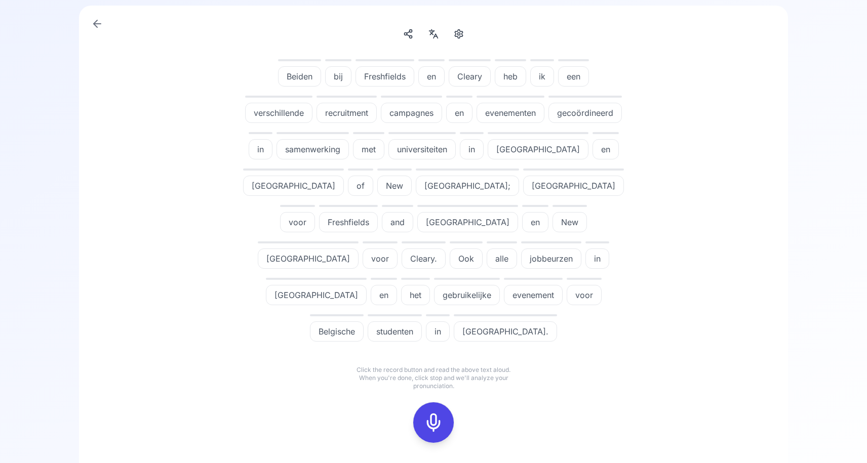
scroll to position [92, 0]
click at [436, 412] on icon at bounding box center [433, 422] width 20 height 20
click at [424, 402] on div at bounding box center [433, 422] width 24 height 40
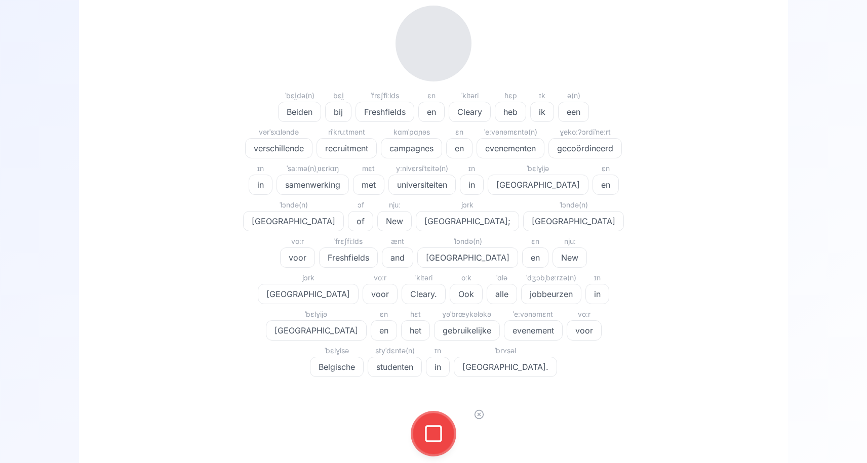
scroll to position [56, 0]
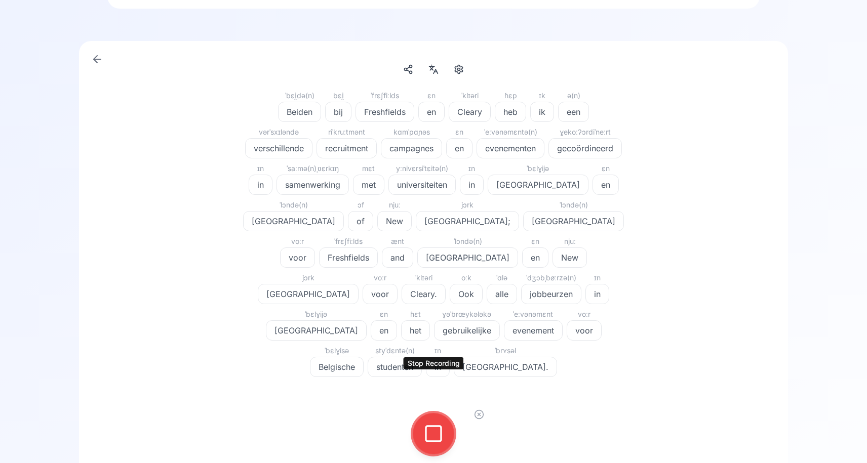
click at [440, 426] on rect at bounding box center [433, 433] width 15 height 15
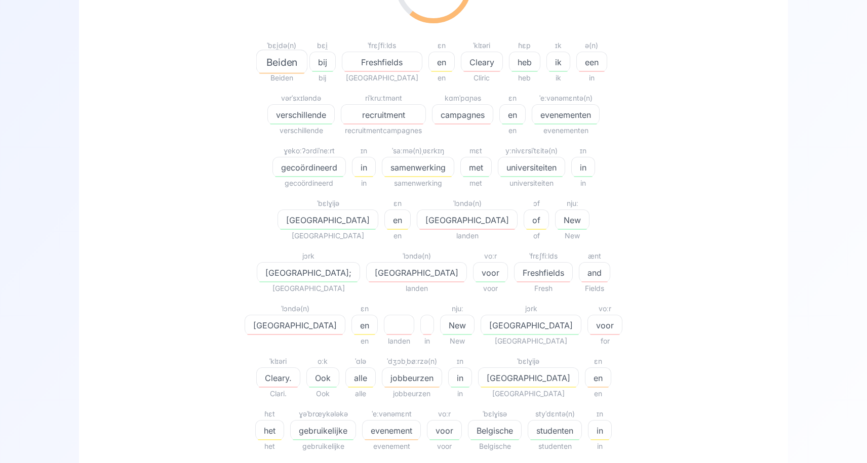
scroll to position [211, 0]
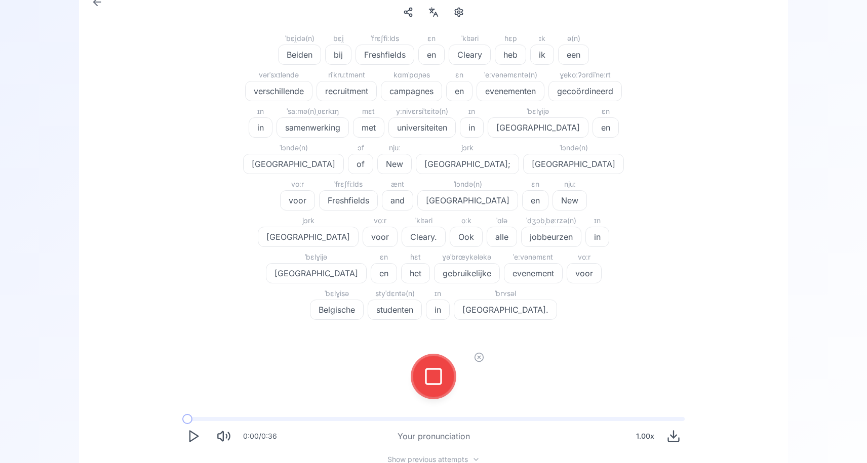
scroll to position [94, 0]
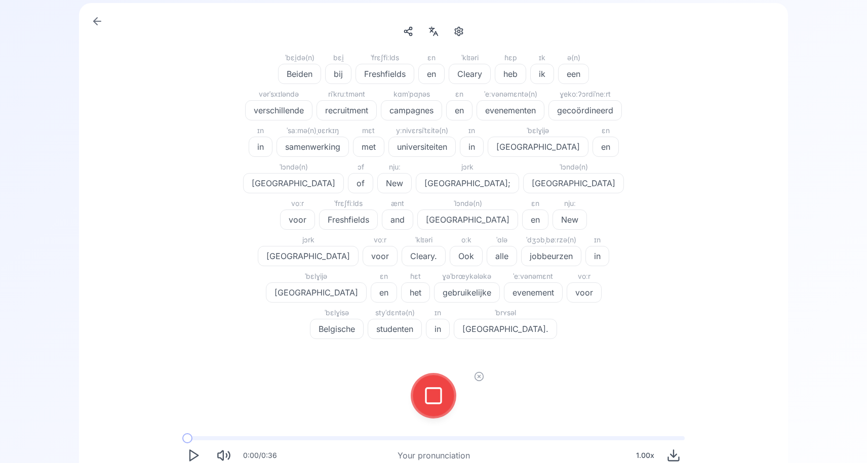
click at [436, 386] on icon at bounding box center [433, 396] width 20 height 20
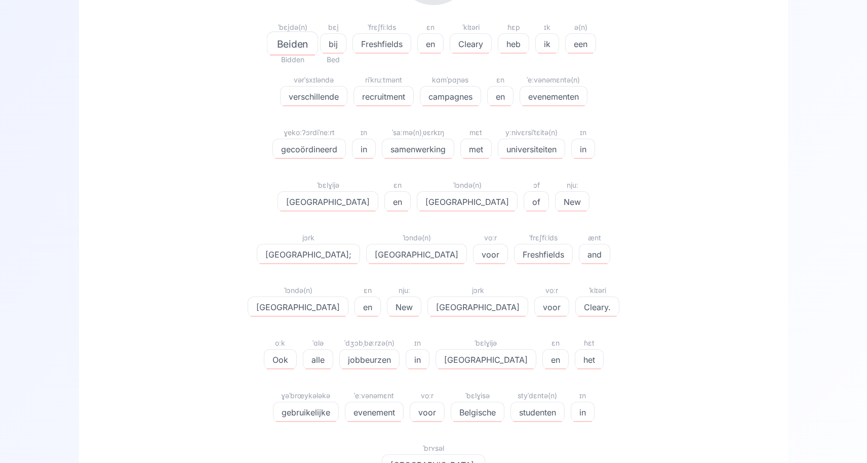
scroll to position [239, 0]
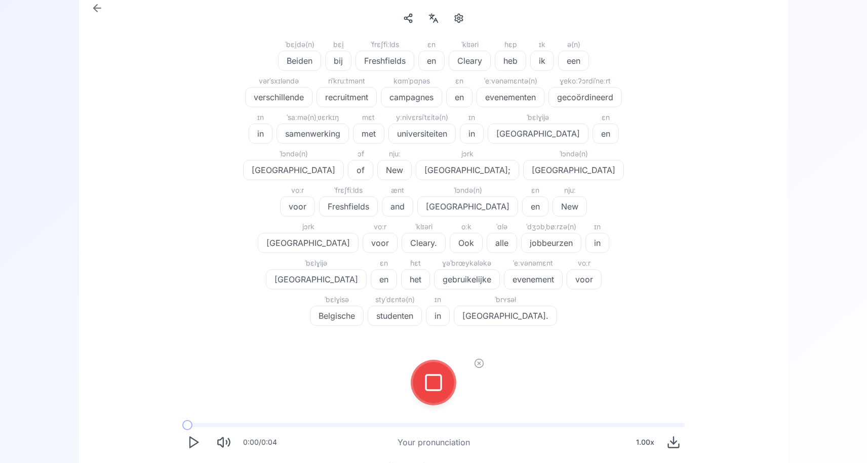
scroll to position [103, 0]
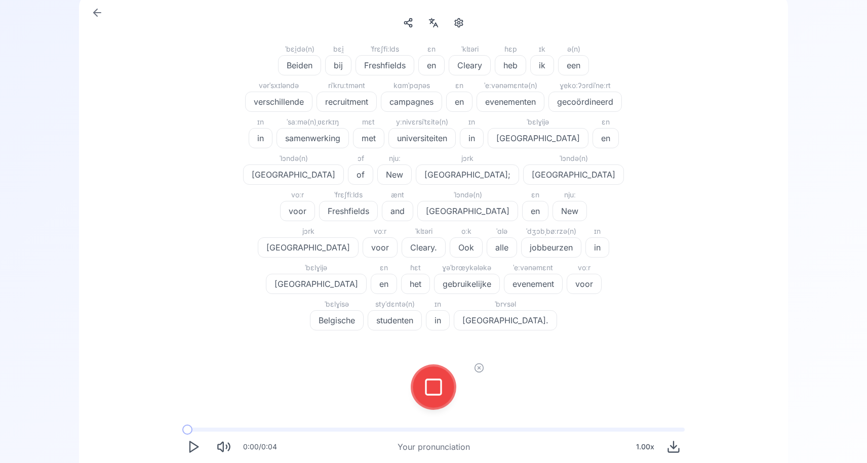
click at [438, 380] on rect at bounding box center [433, 387] width 15 height 15
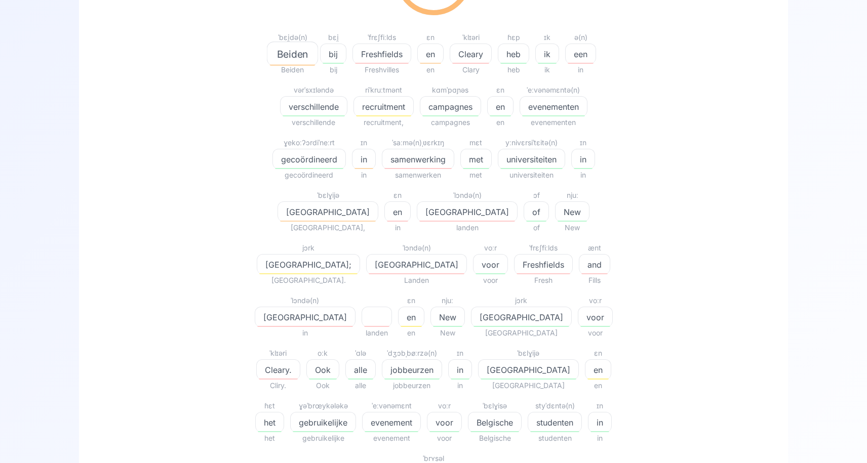
scroll to position [214, 0]
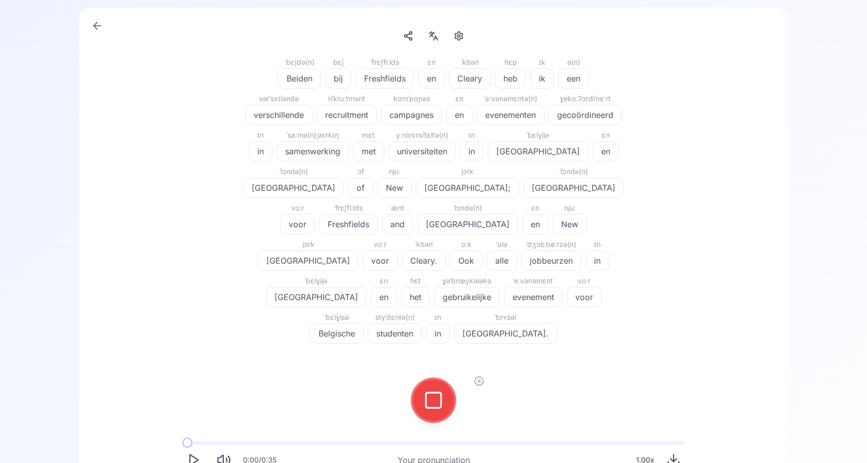
scroll to position [89, 0]
click at [435, 391] on icon at bounding box center [433, 401] width 20 height 20
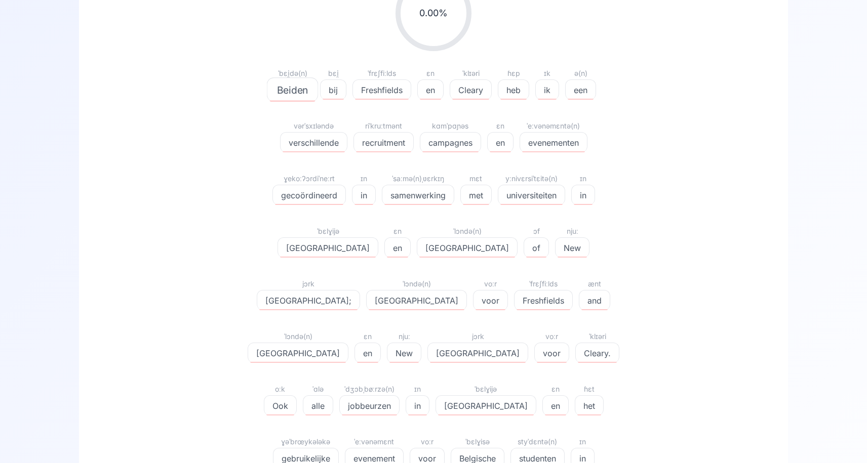
scroll to position [202, 0]
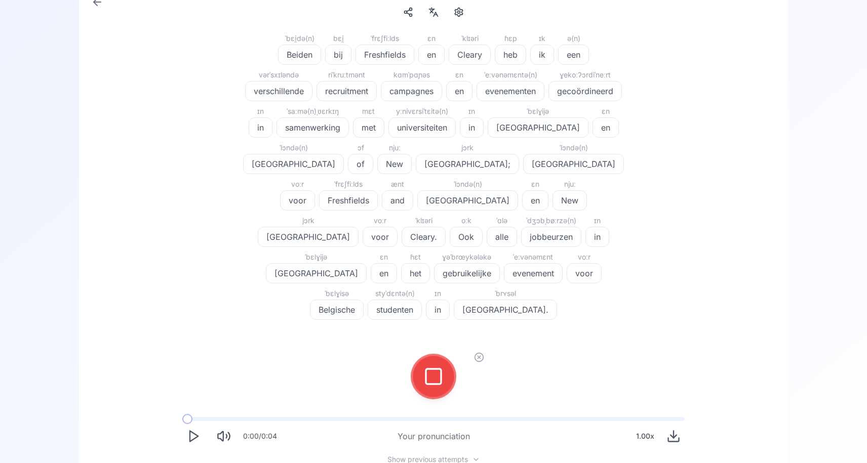
scroll to position [110, 0]
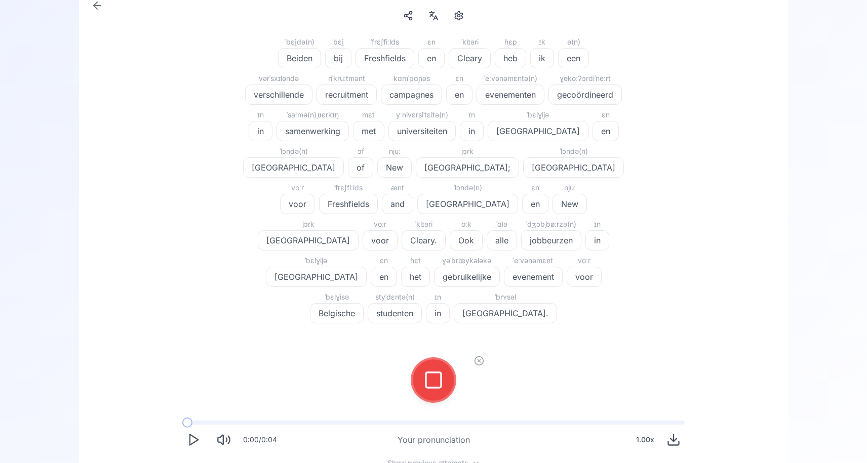
click at [428, 370] on icon at bounding box center [433, 380] width 20 height 20
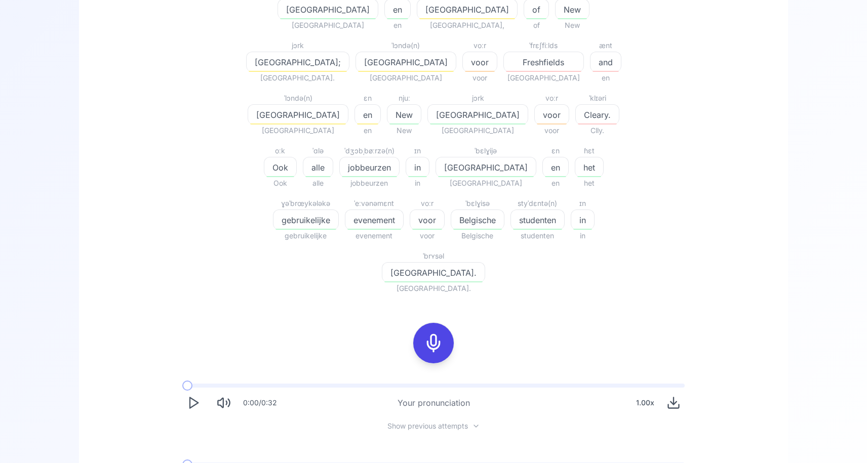
scroll to position [439, 0]
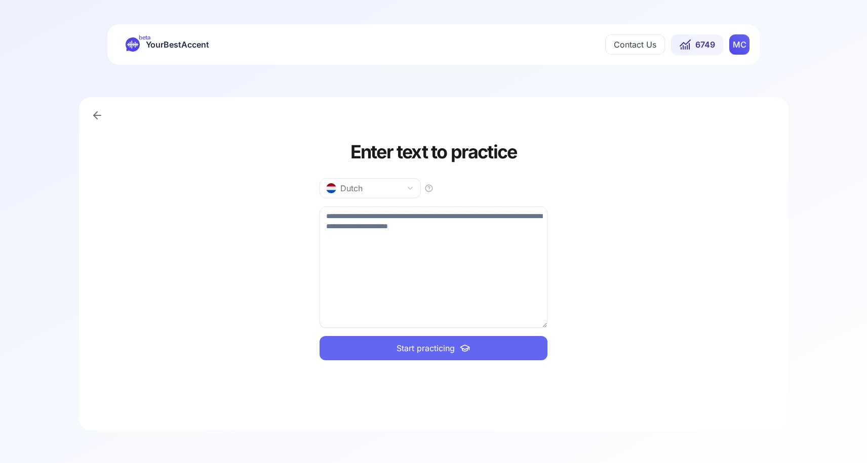
click at [384, 262] on textarea at bounding box center [433, 267] width 228 height 121
paste textarea "**********"
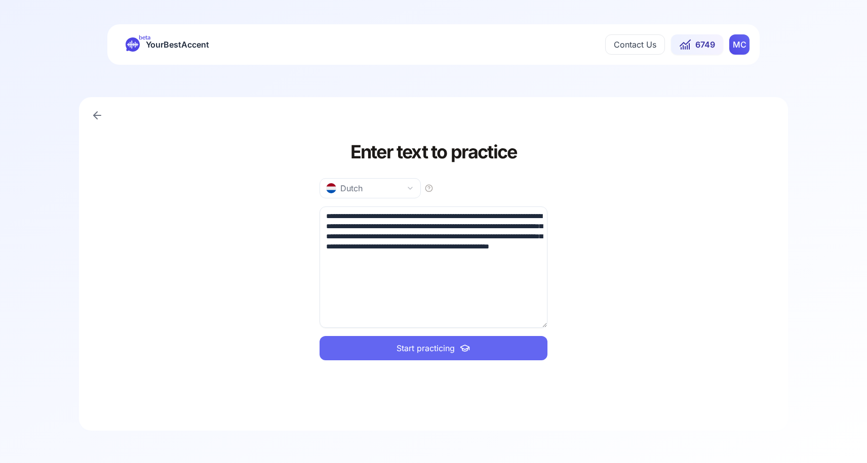
type textarea "**********"
click at [400, 353] on span "Start practicing" at bounding box center [425, 348] width 58 height 12
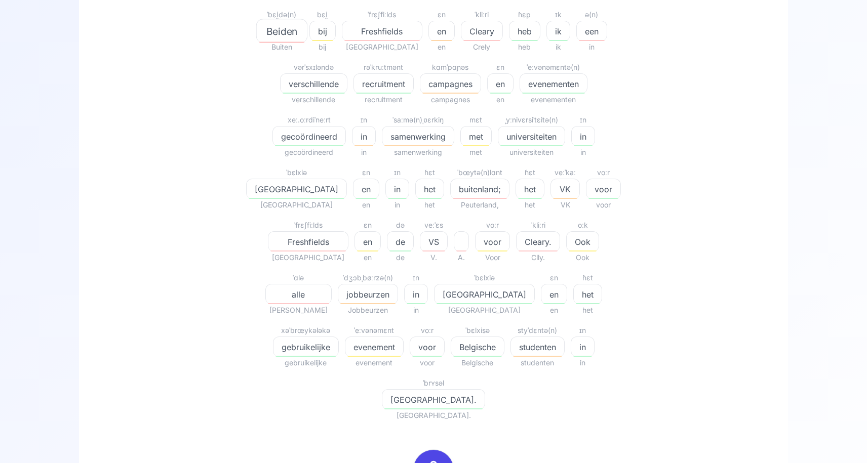
click at [436, 460] on icon at bounding box center [433, 470] width 20 height 20
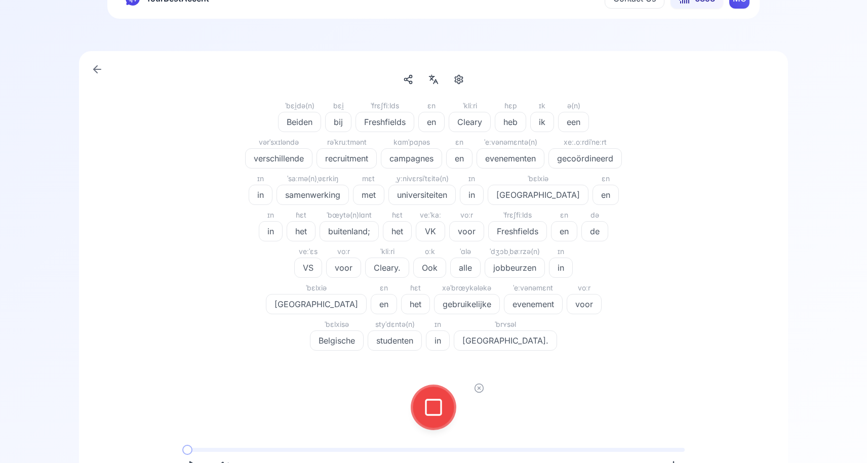
scroll to position [40, 0]
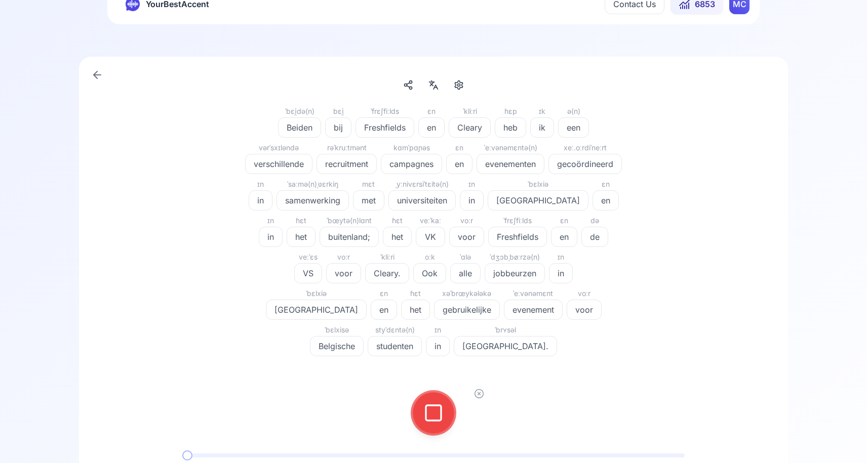
click at [432, 403] on icon at bounding box center [433, 413] width 20 height 20
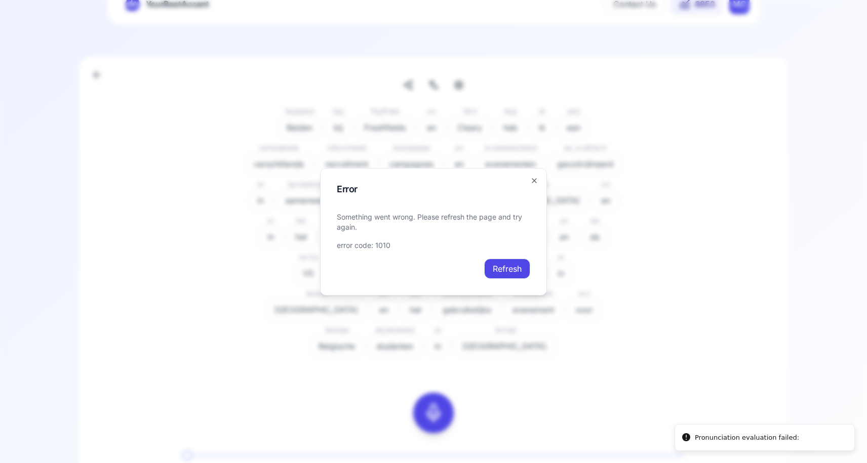
click at [503, 266] on button "Refresh" at bounding box center [507, 269] width 46 height 20
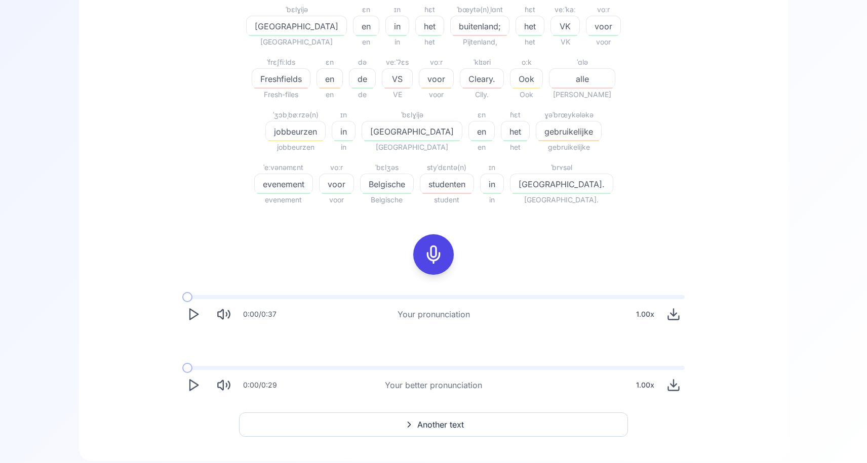
scroll to position [431, 0]
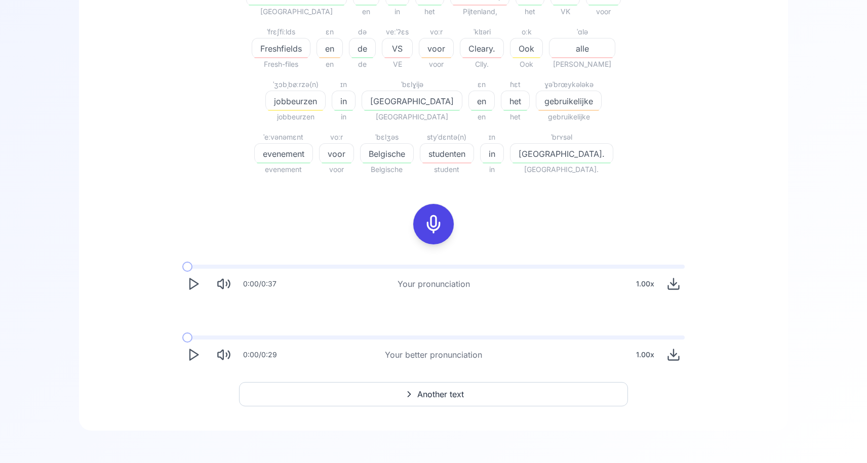
click at [426, 395] on span "Another text" at bounding box center [440, 394] width 47 height 12
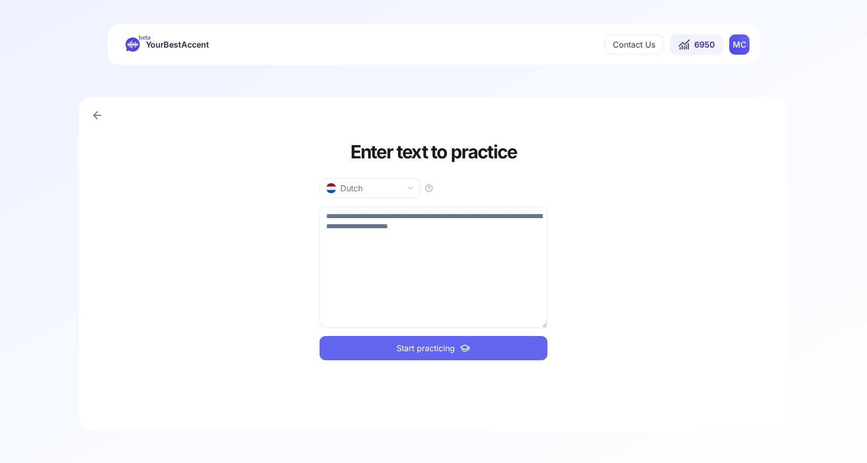
click at [335, 241] on textarea at bounding box center [433, 267] width 228 height 121
paste textarea "**********"
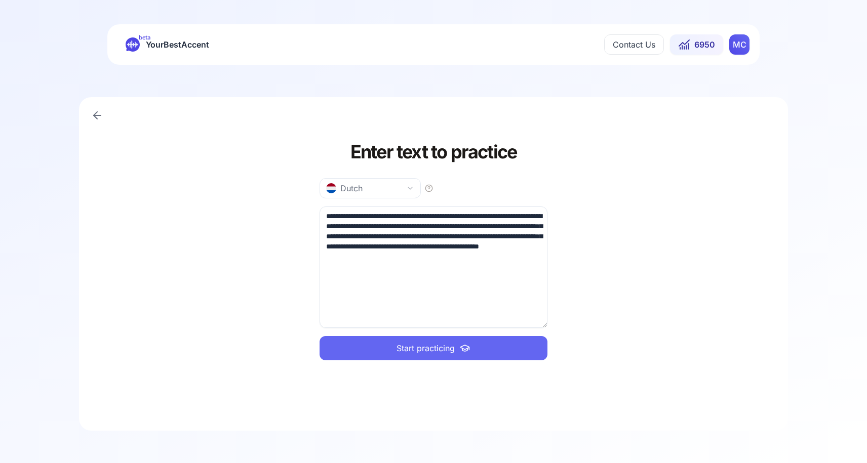
type textarea "**********"
click at [430, 351] on span "Start practicing" at bounding box center [425, 348] width 58 height 12
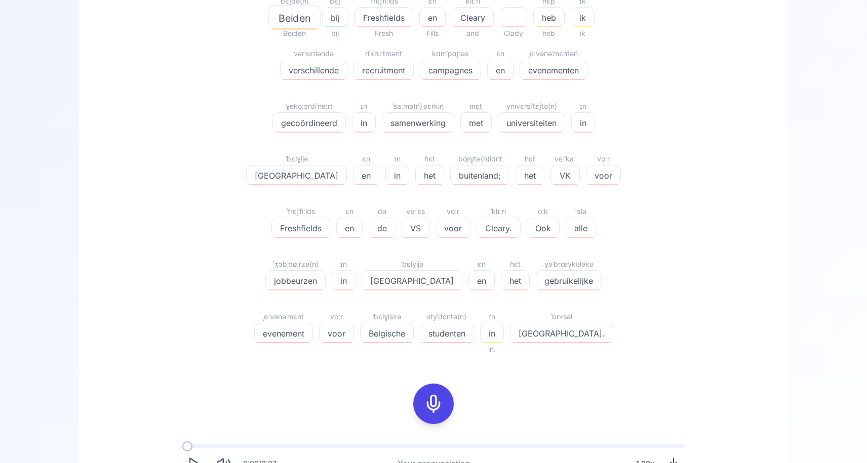
scroll to position [339, 0]
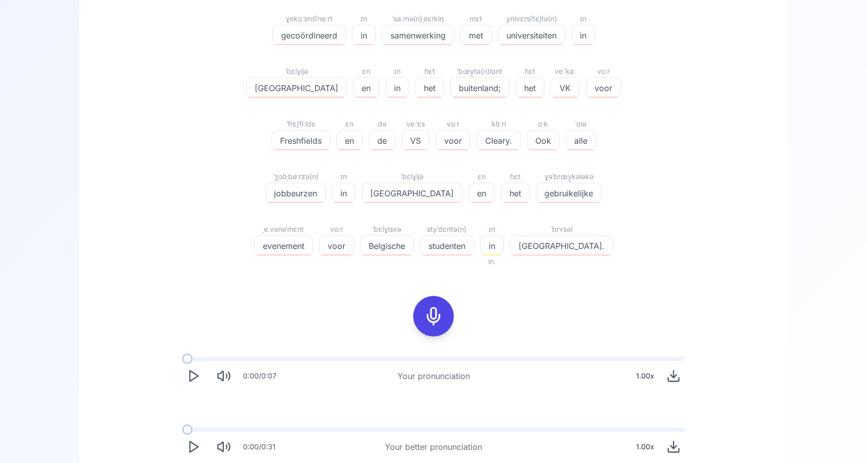
click at [433, 311] on icon at bounding box center [433, 316] width 20 height 20
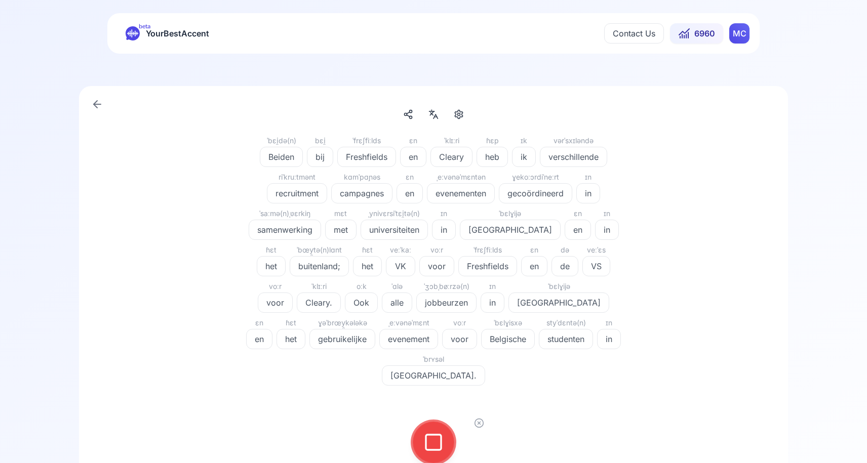
scroll to position [0, 0]
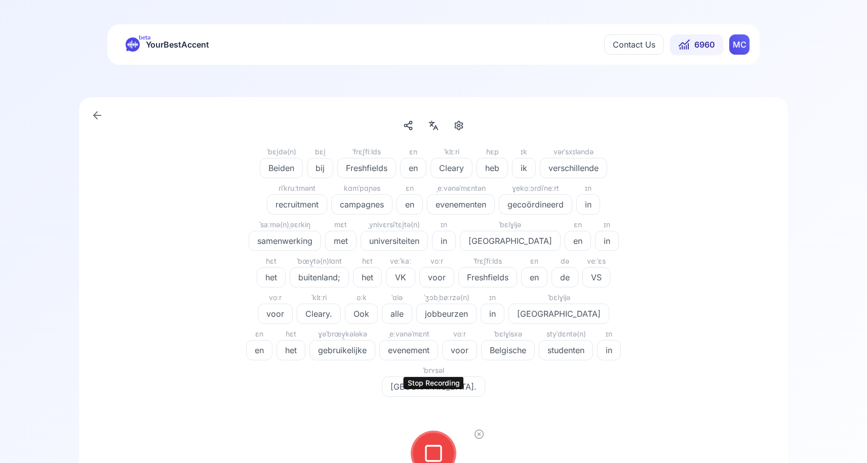
click at [432, 443] on icon at bounding box center [433, 453] width 20 height 20
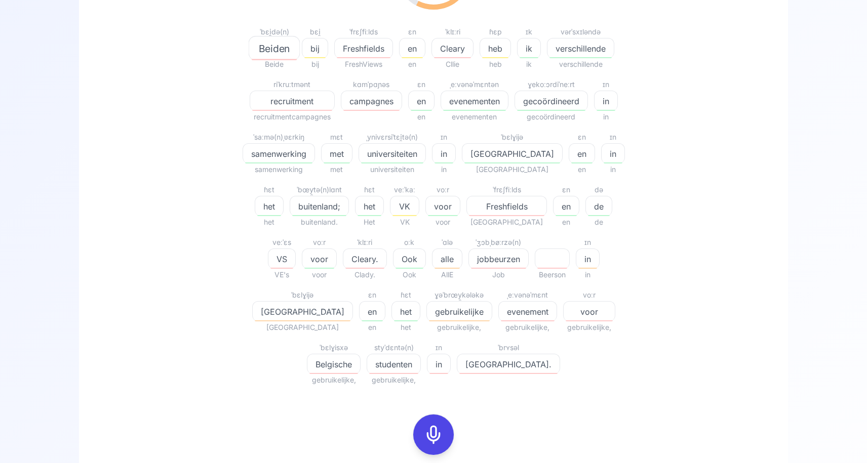
scroll to position [219, 0]
click at [424, 444] on icon at bounding box center [433, 436] width 20 height 20
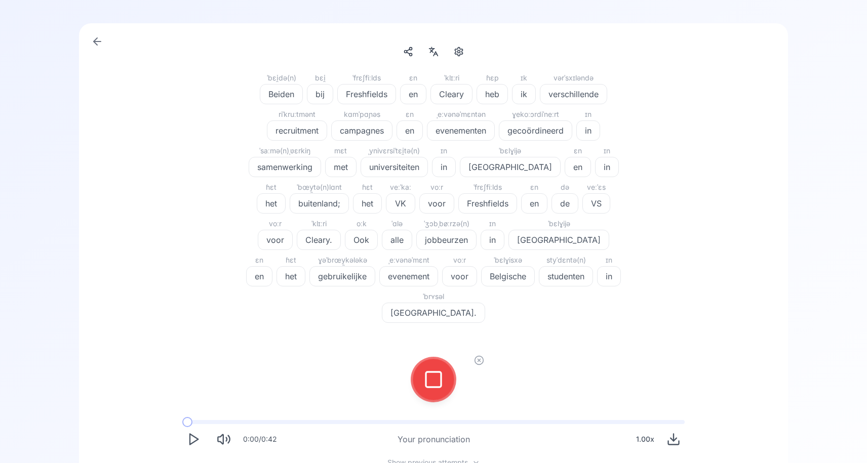
scroll to position [68, 0]
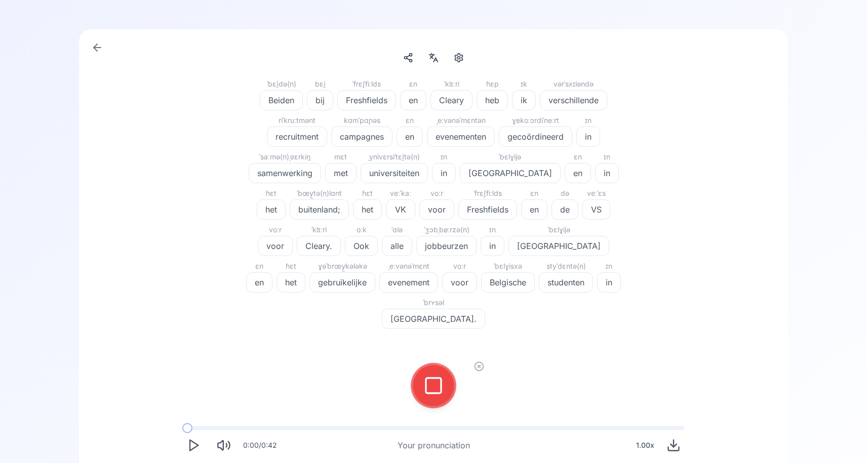
click at [434, 376] on icon at bounding box center [433, 386] width 20 height 20
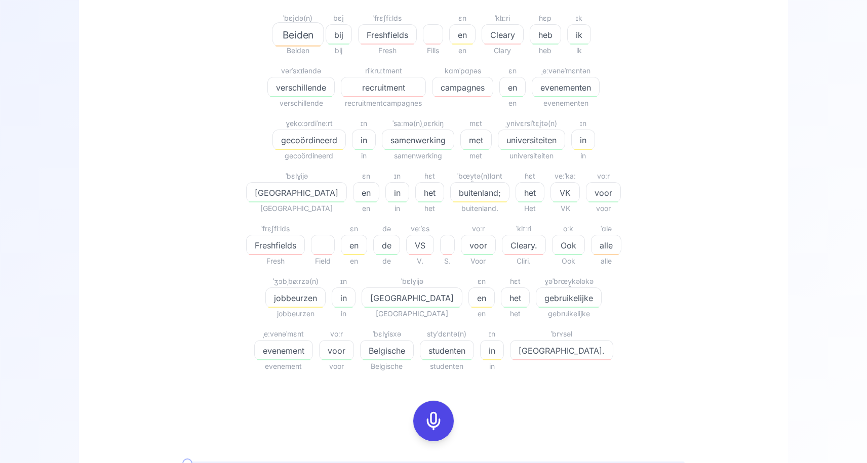
scroll to position [237, 0]
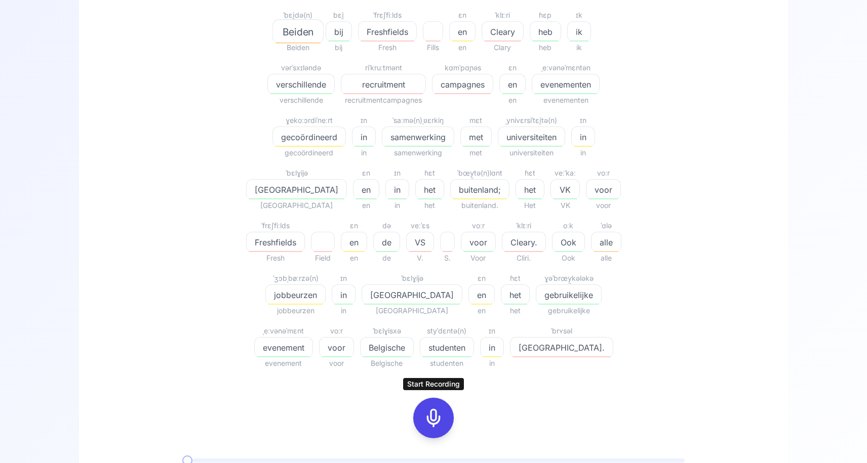
click at [432, 424] on icon at bounding box center [433, 418] width 20 height 20
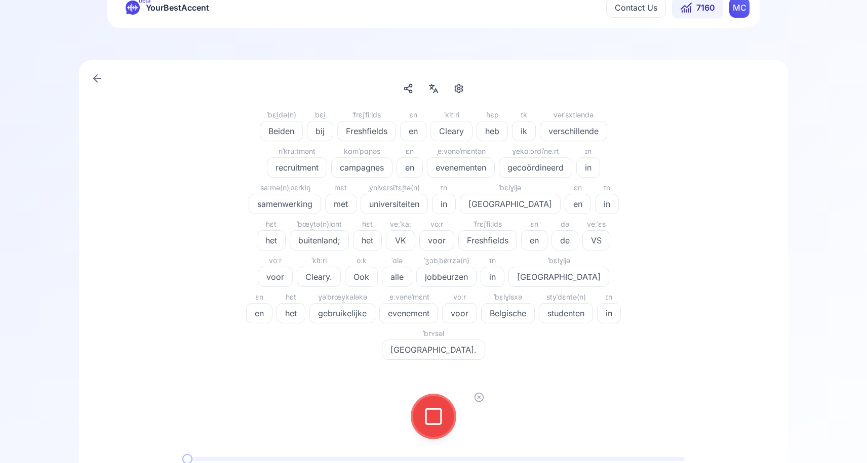
scroll to position [36, 0]
click at [433, 407] on icon at bounding box center [433, 417] width 20 height 20
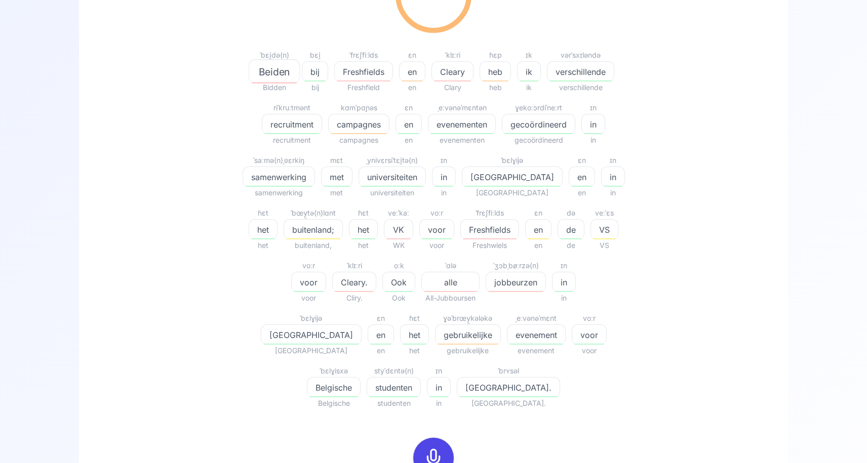
scroll to position [196, 0]
click at [434, 449] on icon at bounding box center [433, 459] width 20 height 20
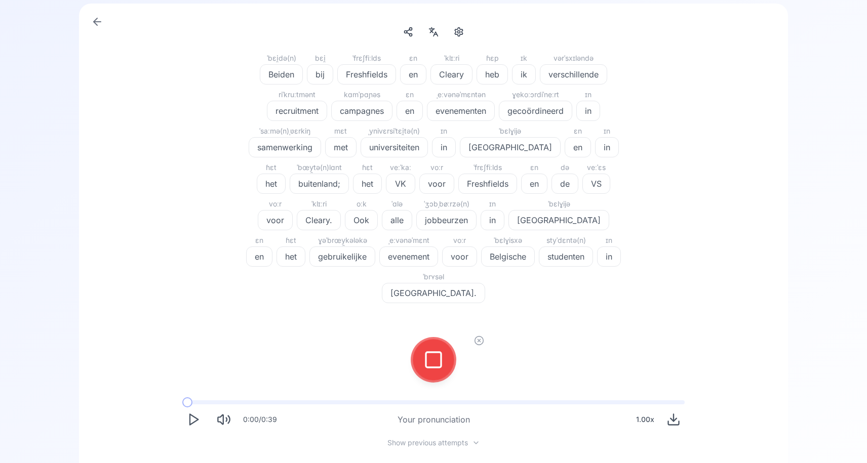
scroll to position [84, 0]
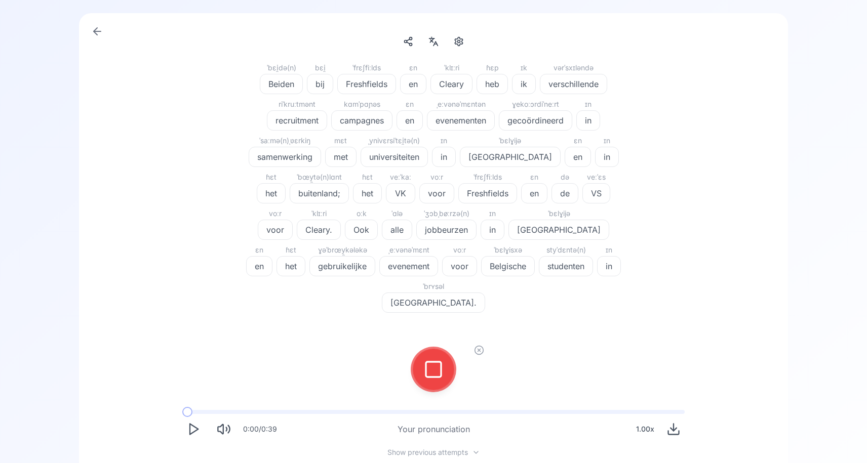
click at [451, 349] on button at bounding box center [433, 369] width 40 height 40
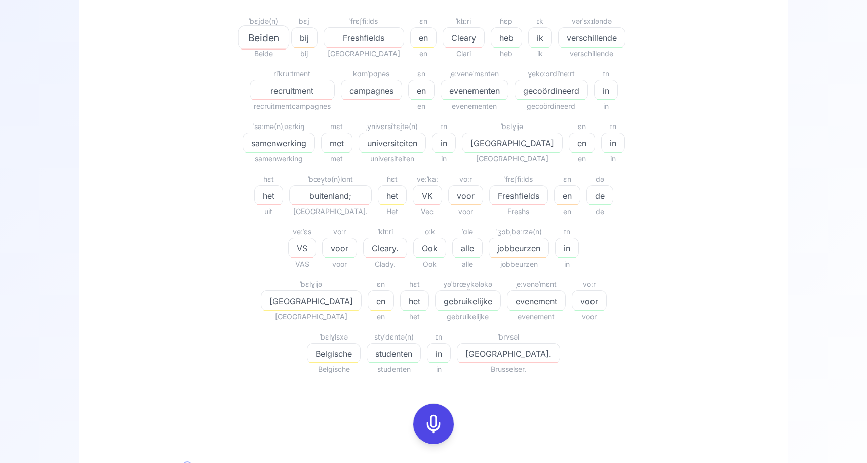
scroll to position [235, 0]
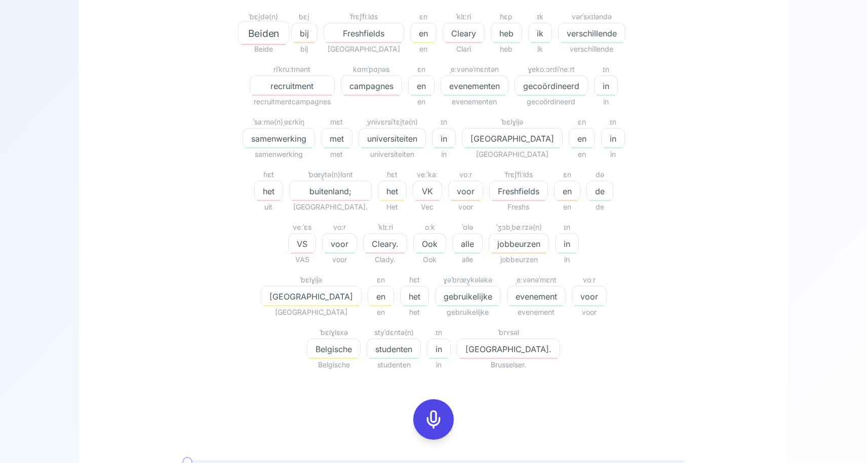
click at [360, 343] on span "Belgische" at bounding box center [333, 349] width 53 height 12
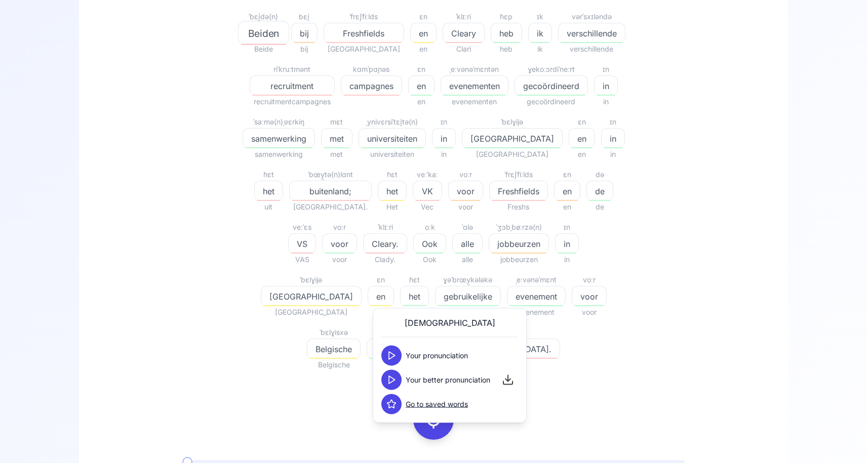
click at [390, 379] on icon at bounding box center [391, 380] width 10 height 10
click at [733, 325] on div "64.49 % 64.49 % ˈbɛi̯də(n) Beiden Beide bɛi̯ bij bij ˈfrɛʃfiːlds Freshfields Fr…" at bounding box center [433, 243] width 660 height 667
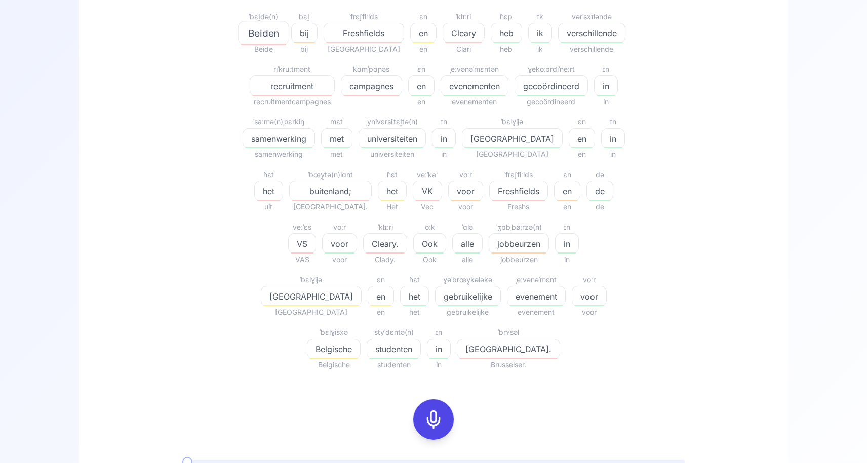
click at [430, 399] on div at bounding box center [433, 419] width 24 height 40
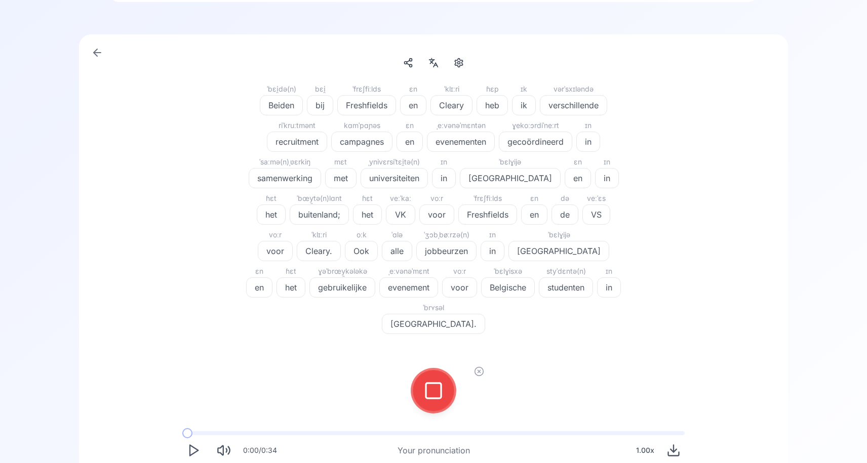
scroll to position [62, 0]
click at [438, 382] on icon at bounding box center [433, 392] width 20 height 20
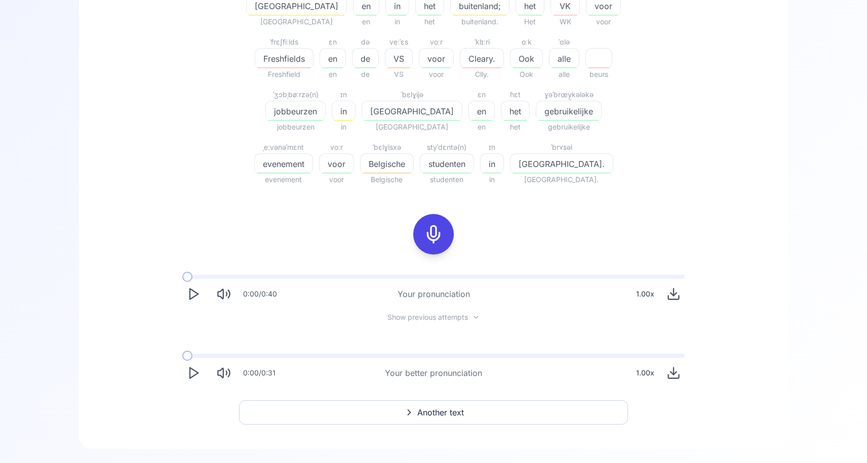
scroll to position [439, 0]
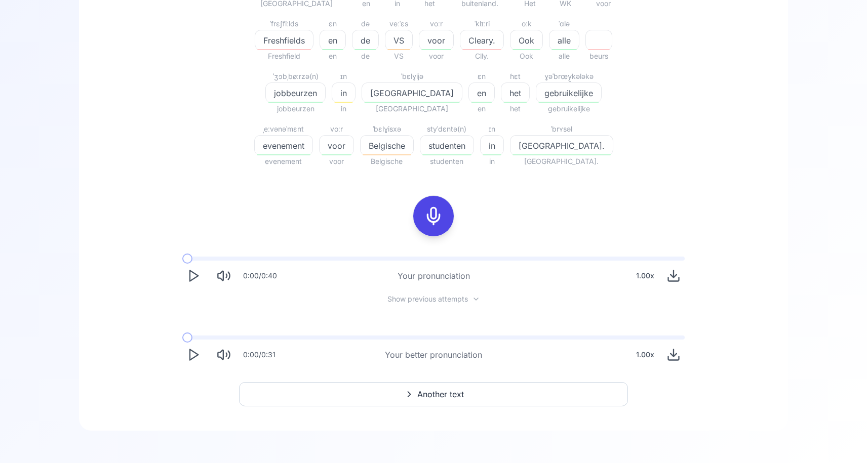
click at [485, 399] on button "Another text" at bounding box center [433, 394] width 389 height 24
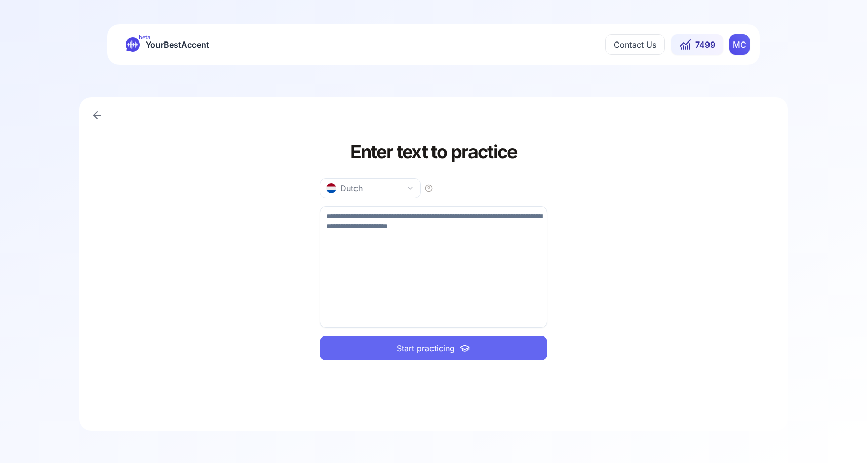
click at [459, 252] on textarea at bounding box center [433, 267] width 228 height 121
paste textarea "**********"
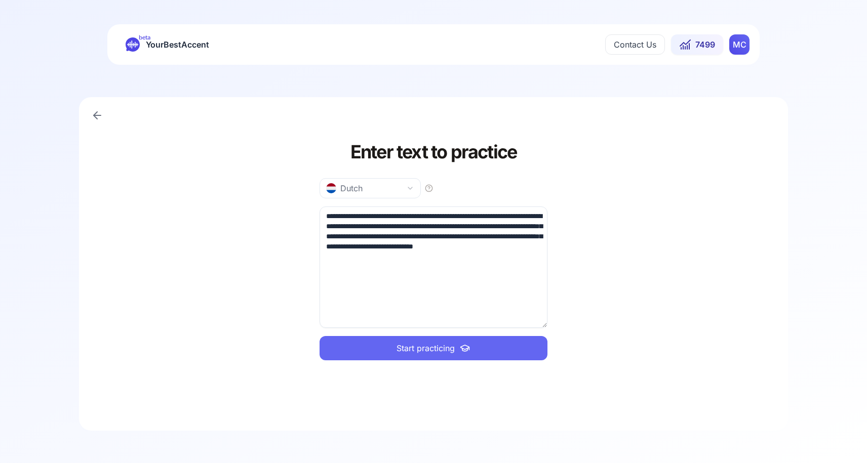
type textarea "**********"
click at [429, 350] on span "Start practicing" at bounding box center [425, 348] width 58 height 12
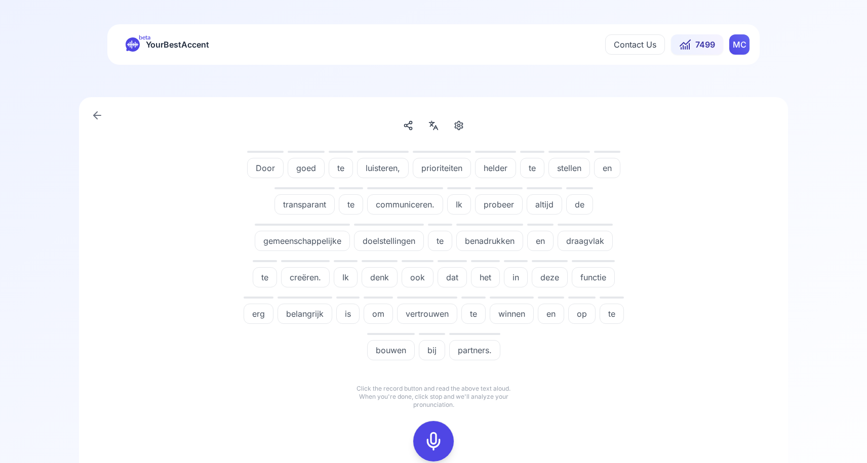
click at [440, 435] on icon at bounding box center [433, 441] width 20 height 20
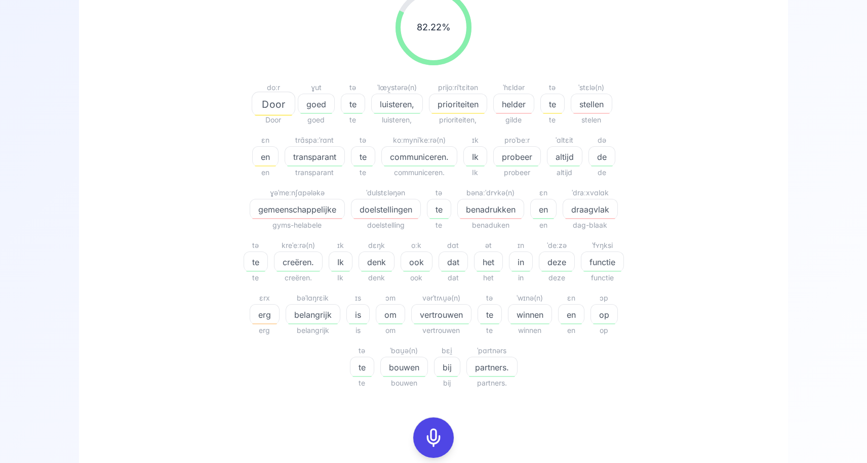
scroll to position [168, 0]
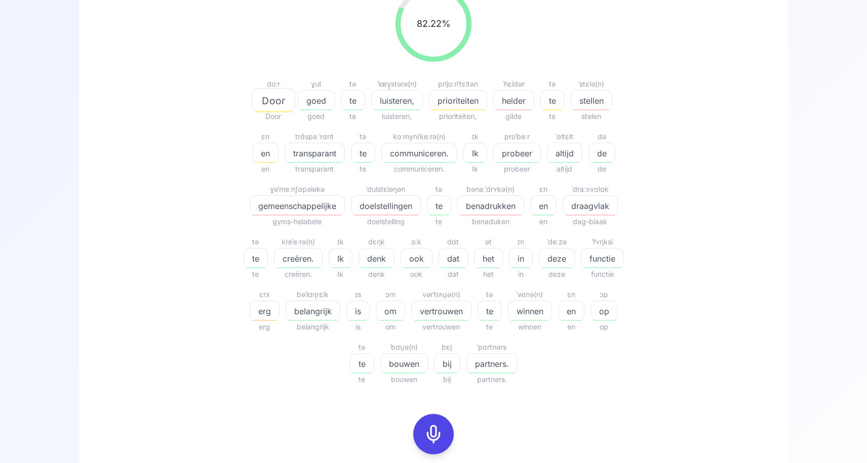
click at [663, 389] on div "82.22 % 82.22 % doːr Door Door ɣut goed goed tə te te ˈlœy̯stərə(n) luisteren, …" at bounding box center [433, 186] width 583 height 416
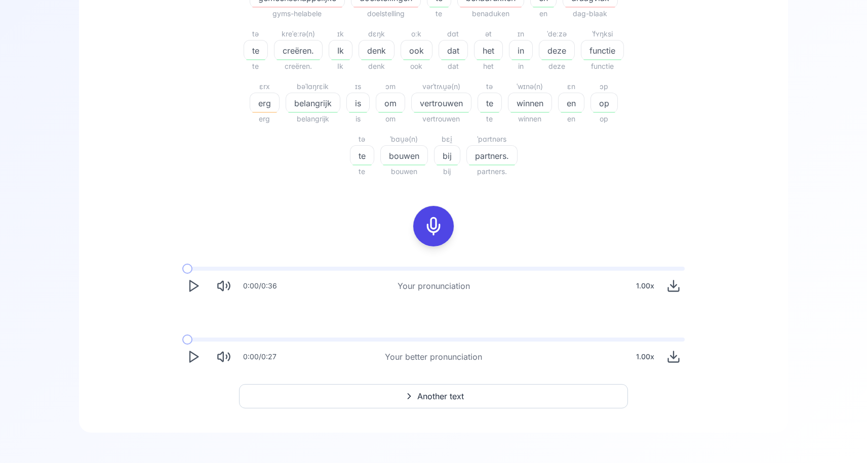
scroll to position [378, 0]
click at [454, 391] on span "Another text" at bounding box center [440, 394] width 47 height 12
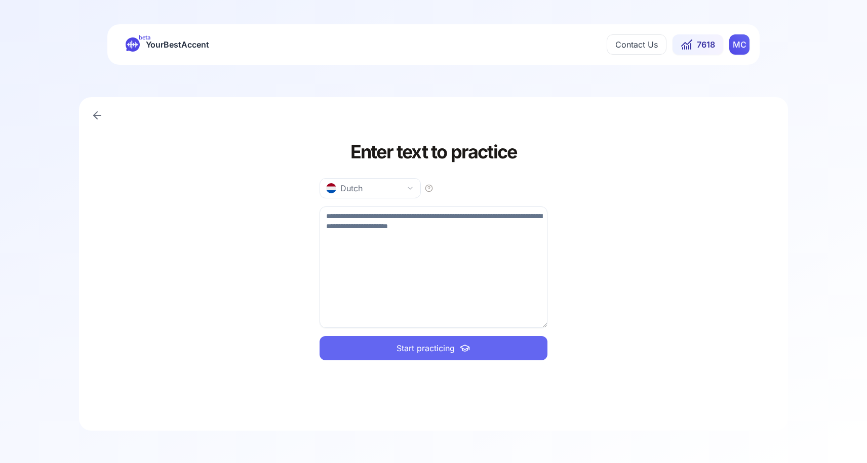
click at [400, 232] on textarea at bounding box center [433, 267] width 228 height 121
paste textarea "**********"
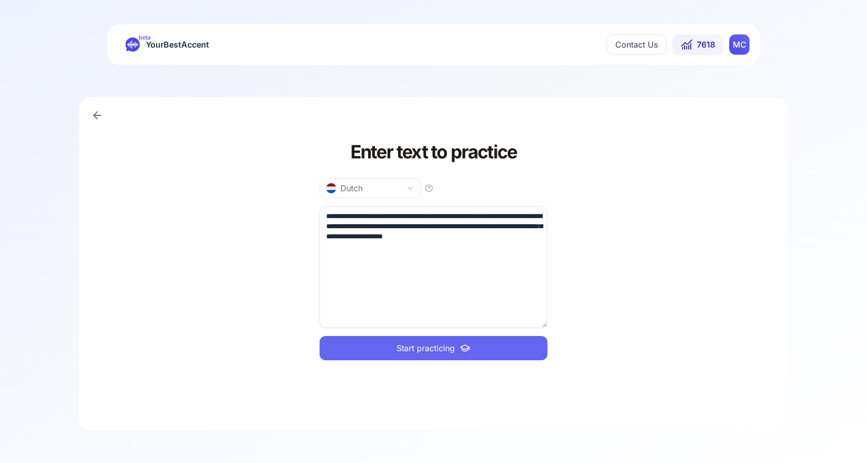
type textarea "**********"
click at [422, 350] on span "Start practicing" at bounding box center [425, 348] width 58 height 12
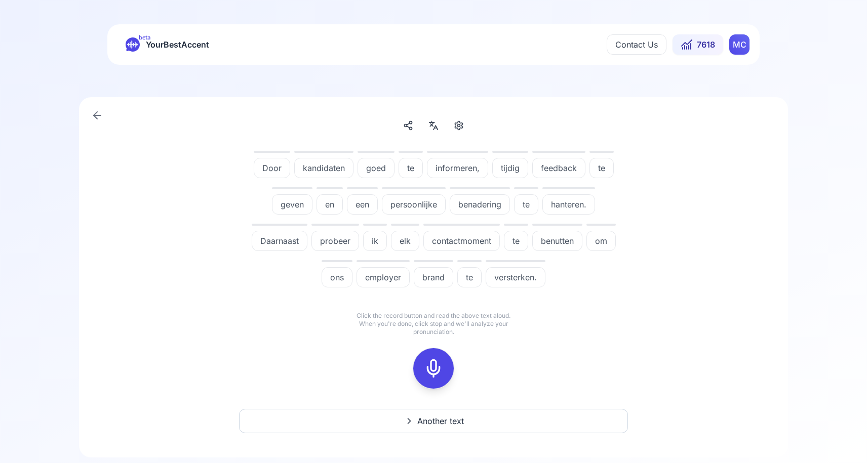
click at [426, 375] on rect at bounding box center [433, 368] width 15 height 15
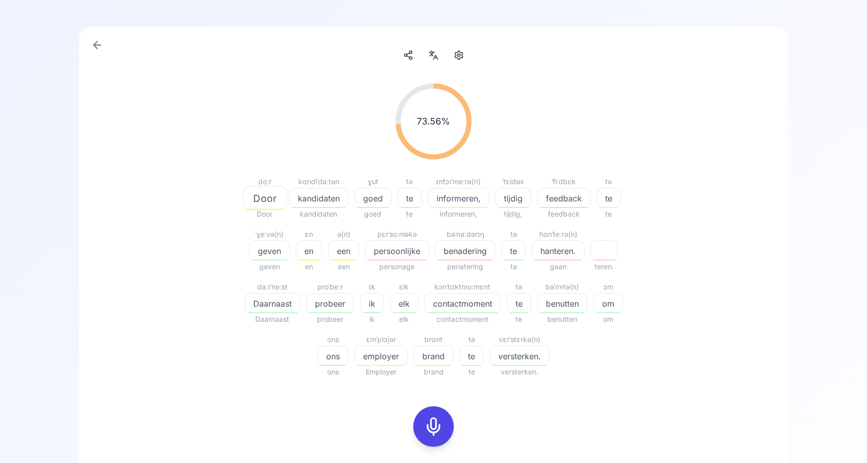
scroll to position [88, 0]
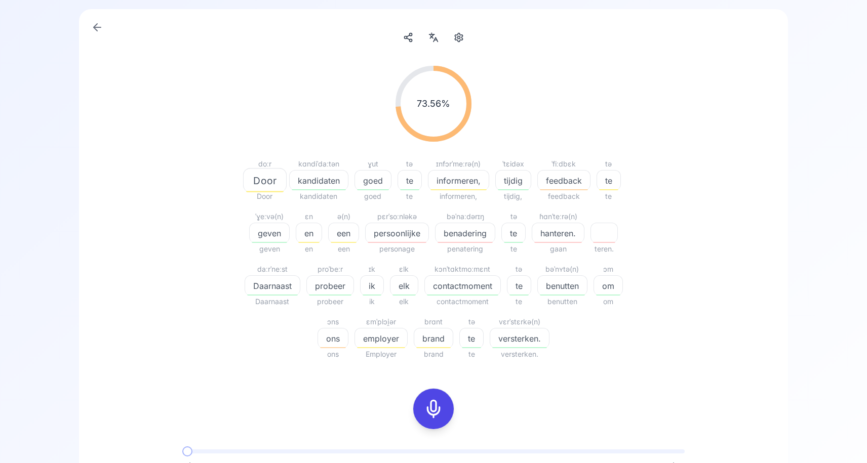
click at [435, 398] on div at bounding box center [433, 409] width 24 height 40
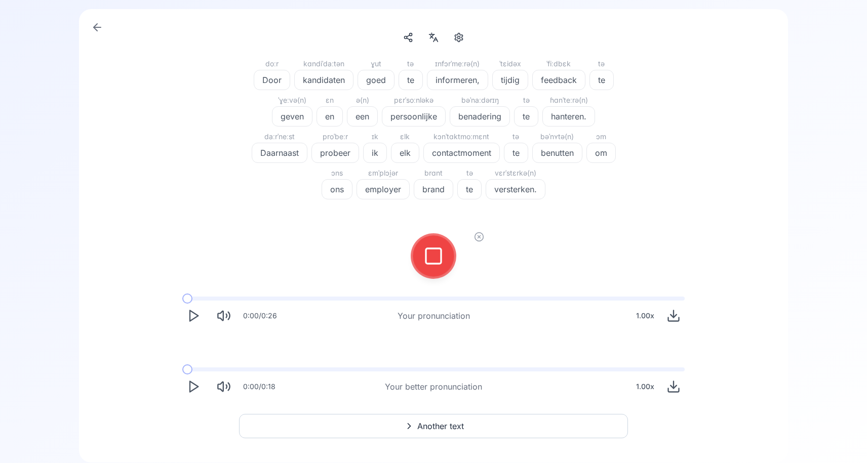
click at [427, 255] on icon at bounding box center [433, 256] width 20 height 20
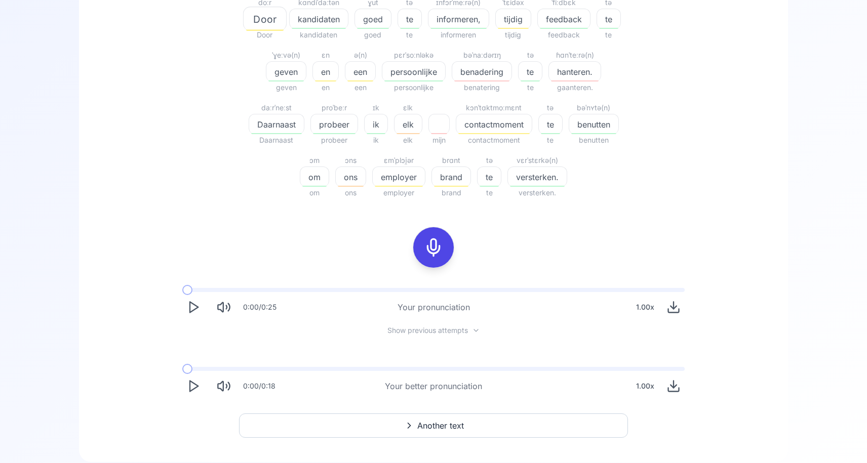
scroll to position [281, 0]
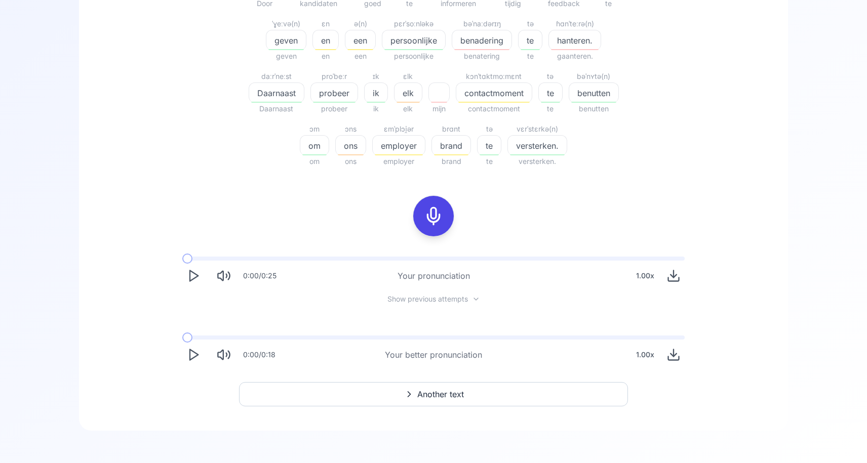
click at [461, 398] on span "Another text" at bounding box center [440, 394] width 47 height 12
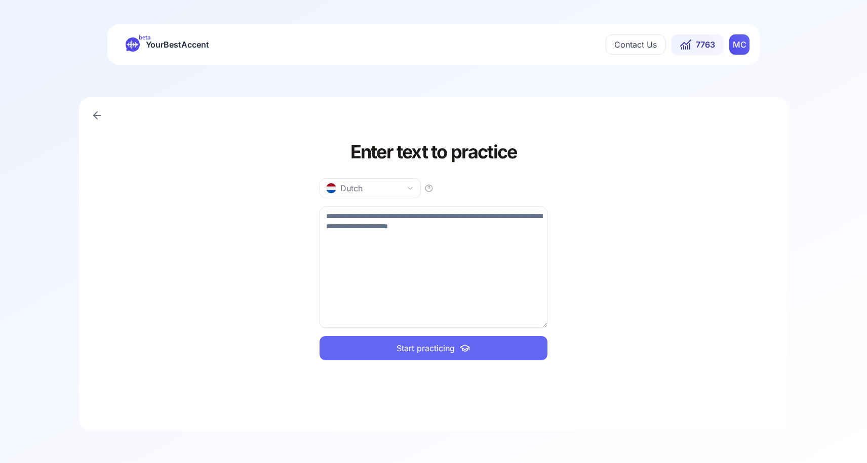
click at [380, 229] on textarea at bounding box center [433, 267] width 228 height 121
paste textarea "**********"
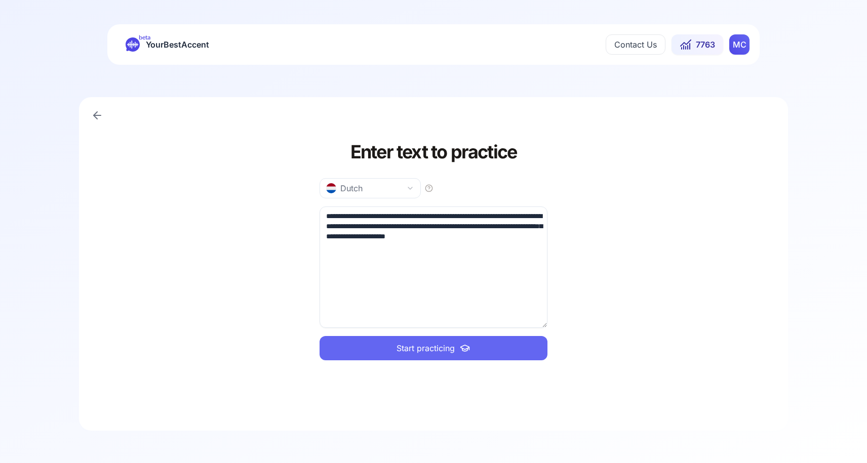
type textarea "**********"
click at [404, 343] on span "Start practicing" at bounding box center [425, 348] width 58 height 12
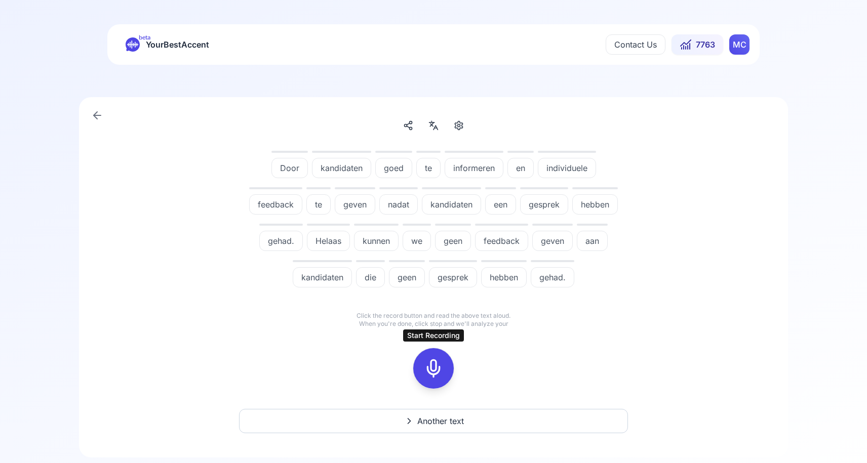
click at [427, 366] on icon at bounding box center [433, 368] width 20 height 20
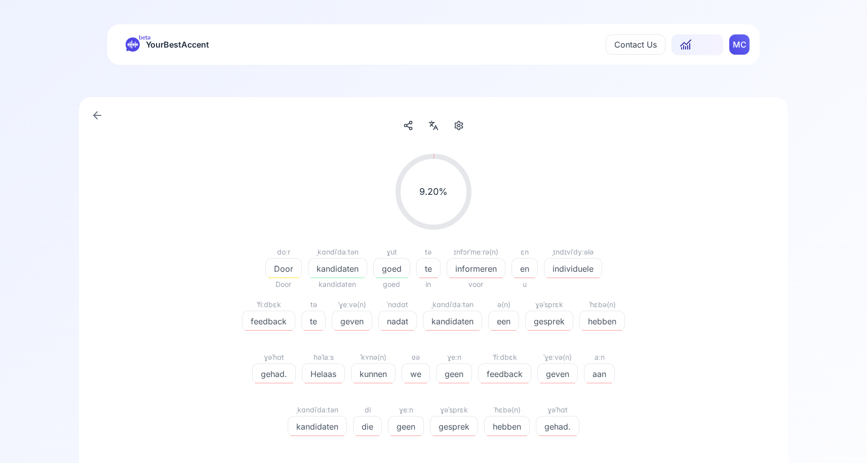
click at [431, 437] on div at bounding box center [454, 442] width 48 height 12
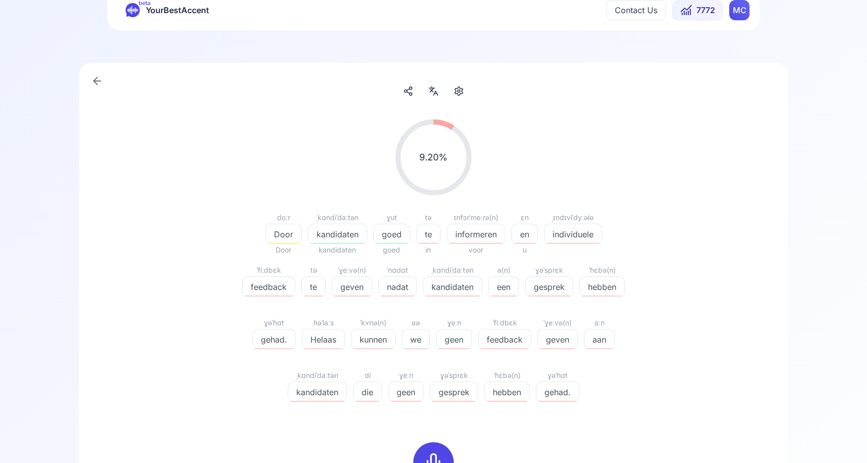
scroll to position [62, 0]
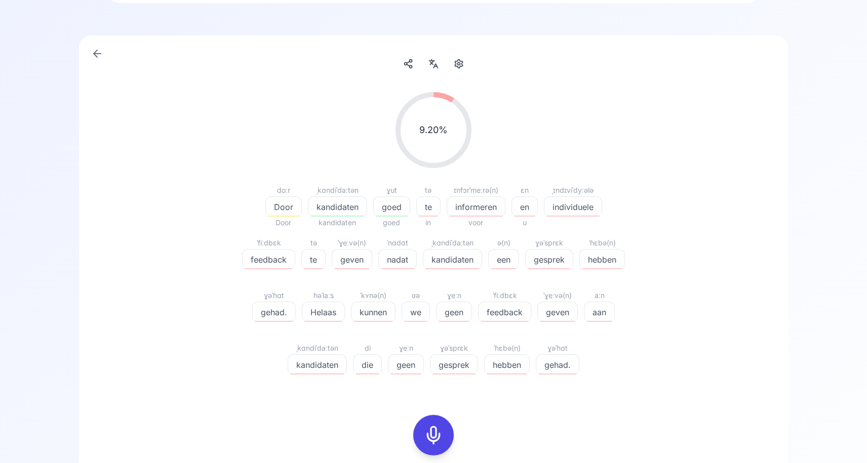
click at [428, 424] on div at bounding box center [433, 435] width 24 height 40
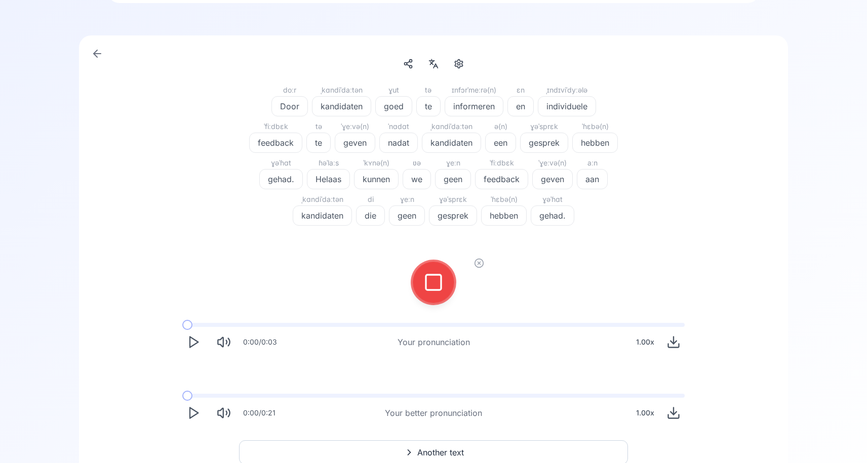
click at [429, 280] on icon at bounding box center [433, 282] width 20 height 20
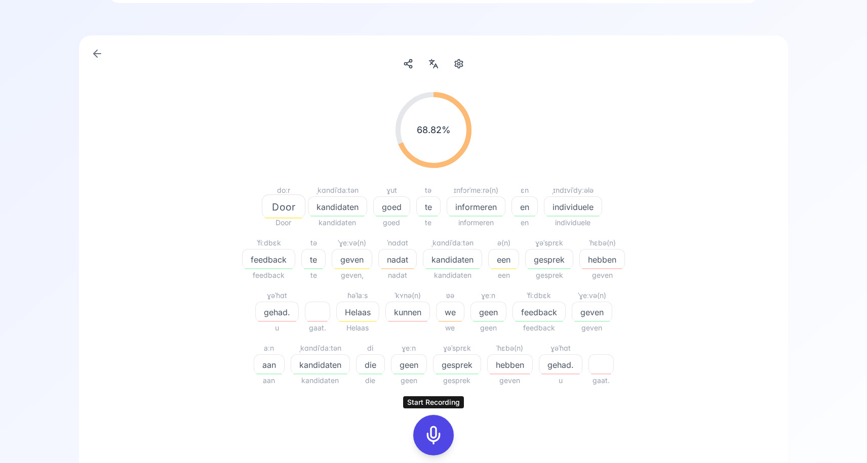
click at [431, 429] on icon at bounding box center [433, 435] width 20 height 20
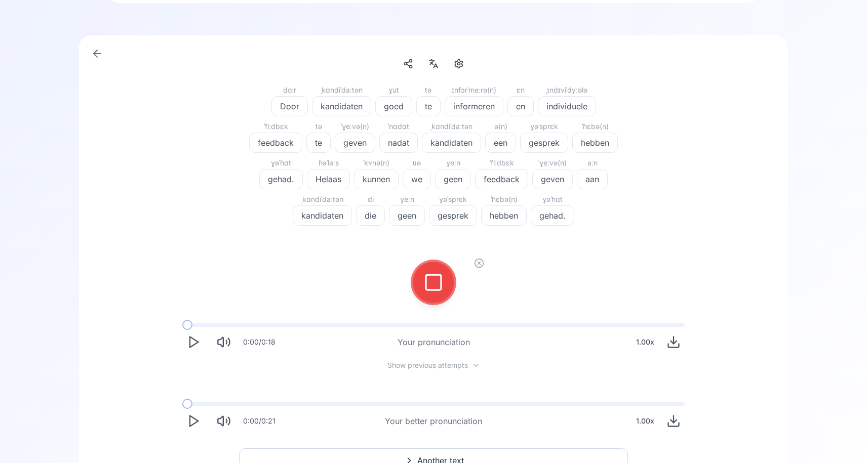
click at [428, 292] on div at bounding box center [433, 282] width 24 height 40
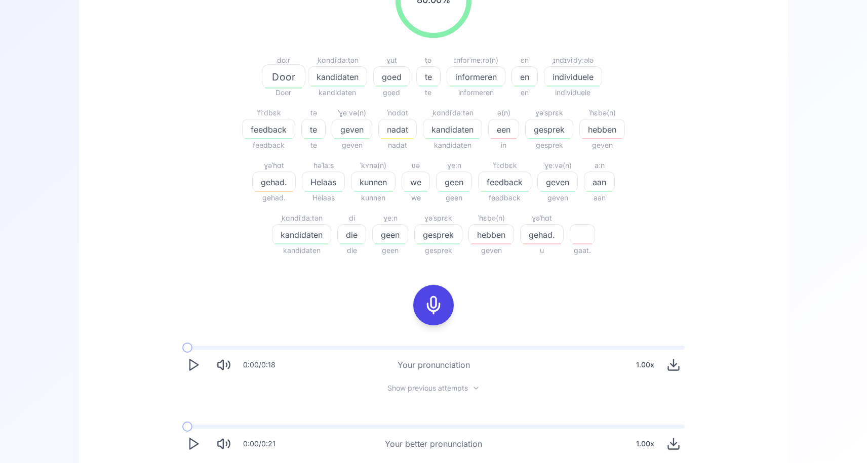
scroll to position [281, 0]
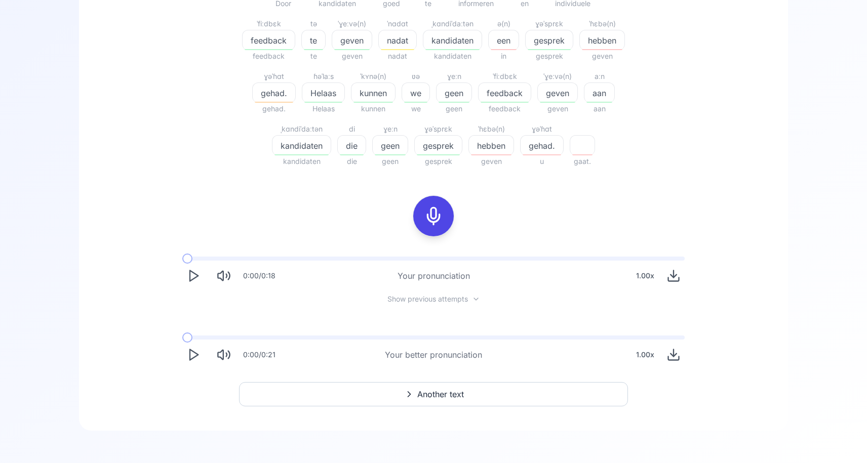
click at [437, 390] on span "Another text" at bounding box center [440, 394] width 47 height 12
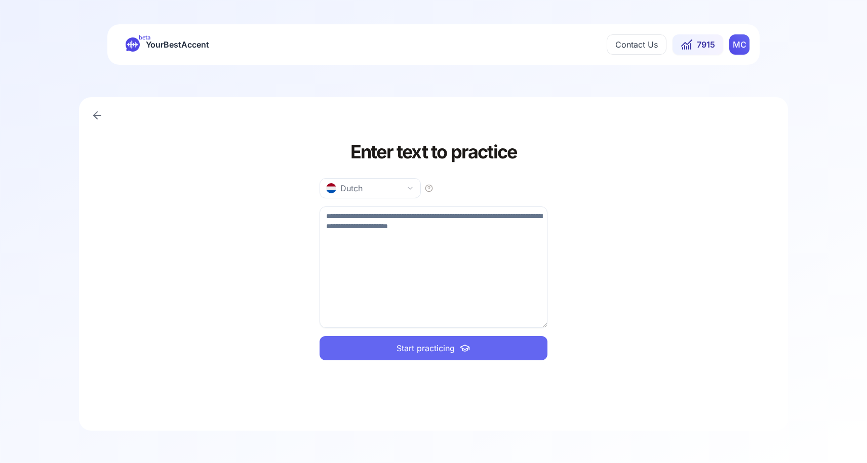
click at [354, 239] on textarea at bounding box center [433, 267] width 228 height 121
paste textarea "**********"
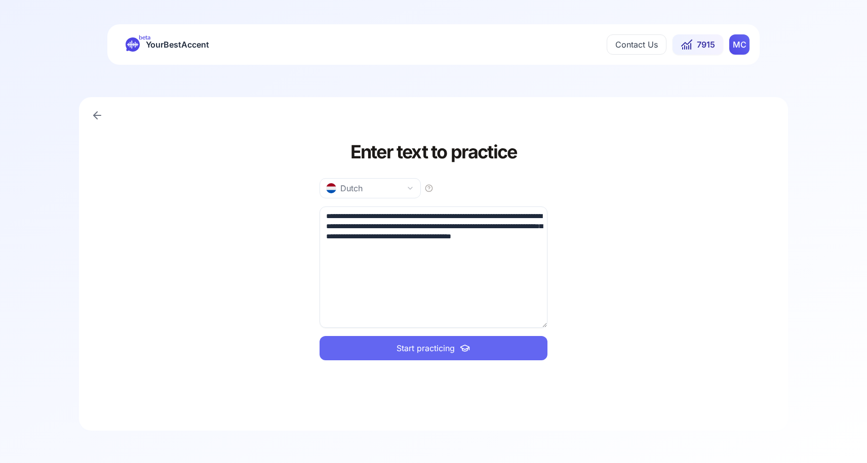
type textarea "**********"
click at [423, 353] on span "Start practicing" at bounding box center [425, 348] width 58 height 12
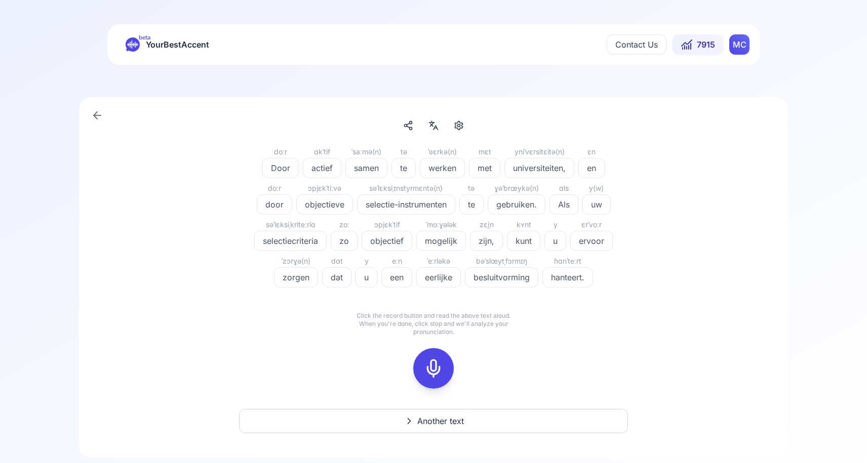
click at [457, 423] on span "Another text" at bounding box center [440, 421] width 47 height 12
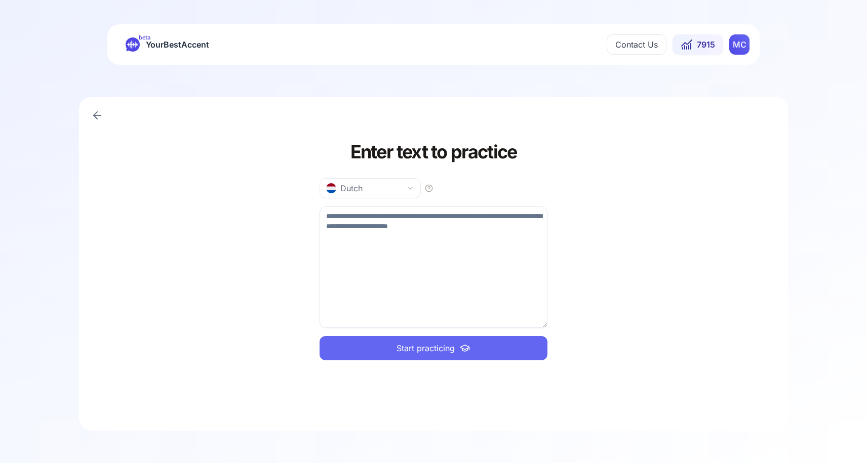
click at [341, 224] on textarea at bounding box center [433, 267] width 228 height 121
paste textarea "**********"
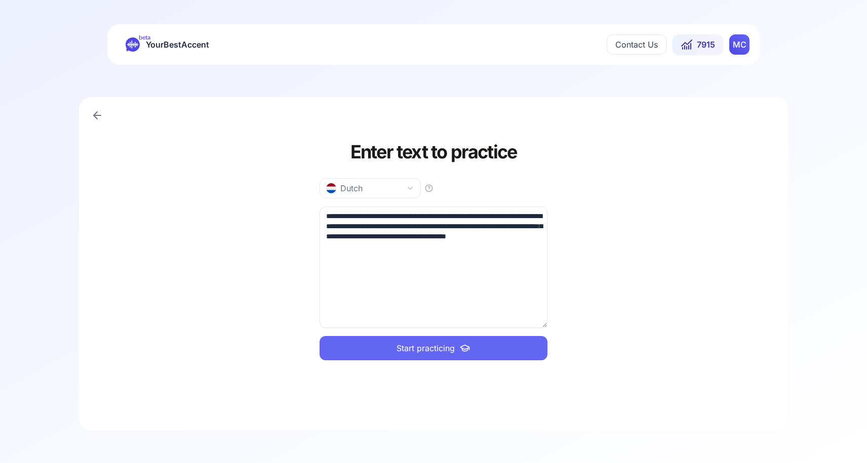
type textarea "**********"
click at [417, 356] on button "Start practicing" at bounding box center [433, 348] width 228 height 24
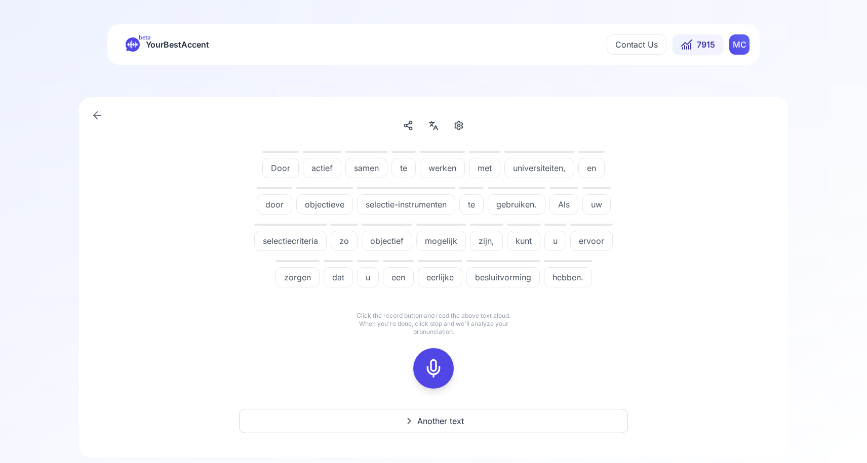
click at [426, 375] on rect at bounding box center [433, 368] width 15 height 15
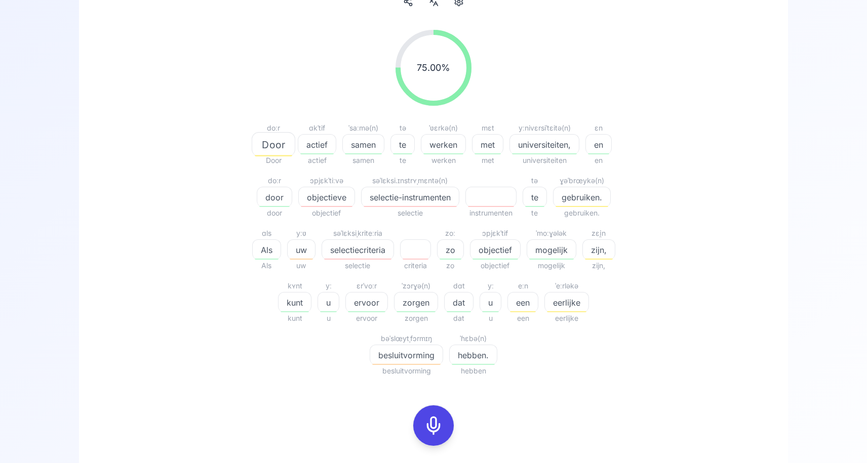
scroll to position [123, 0]
click at [427, 431] on icon at bounding box center [433, 427] width 20 height 20
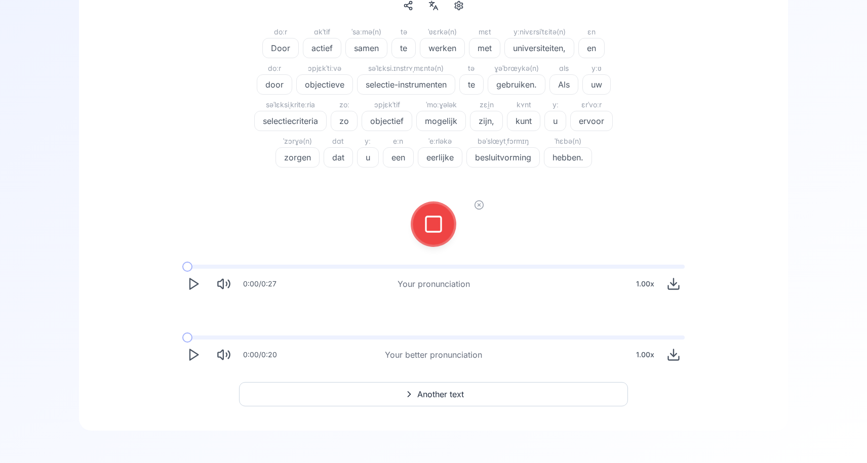
click at [433, 234] on div at bounding box center [433, 224] width 24 height 40
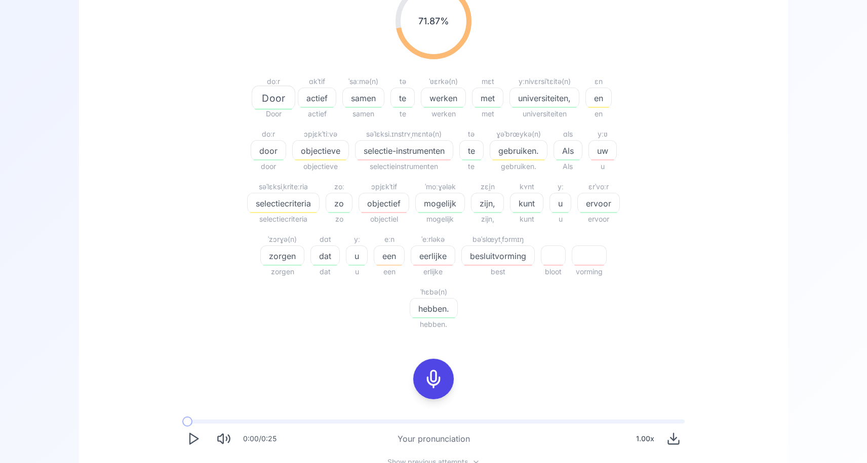
click at [431, 374] on icon at bounding box center [433, 379] width 20 height 20
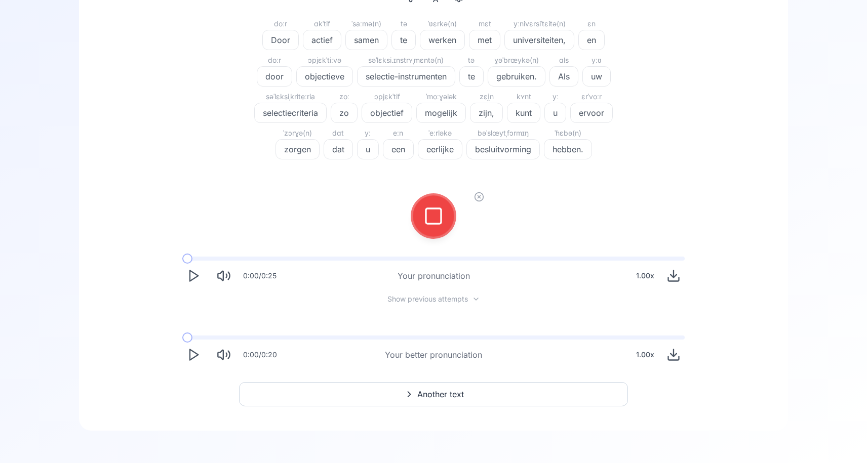
scroll to position [128, 0]
click at [419, 215] on button at bounding box center [433, 216] width 40 height 40
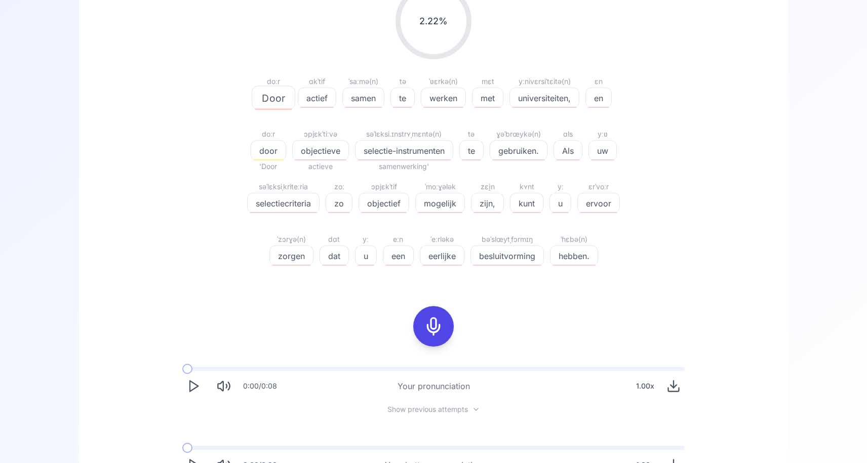
click at [433, 321] on icon at bounding box center [433, 326] width 20 height 20
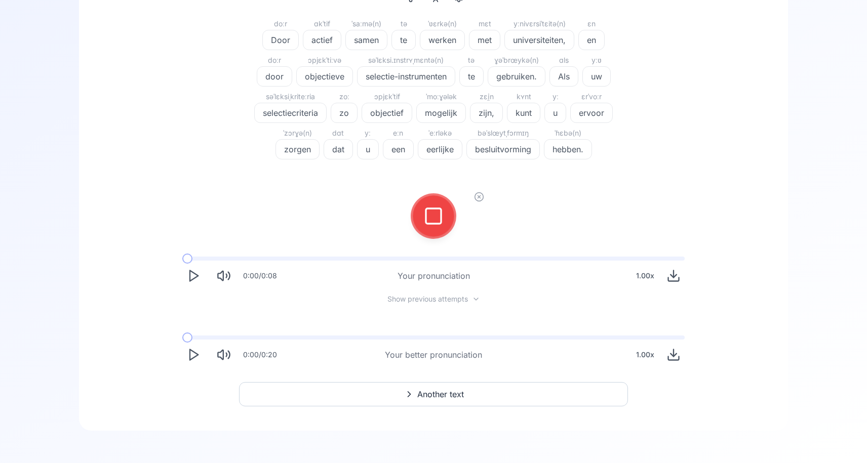
click at [426, 221] on rect at bounding box center [433, 216] width 15 height 15
click at [431, 223] on div "doːr Door ɑkˈtif actief ˈsaːmə(n) samen tə te ˈʋɛrkə(n) werken mɛt met yːnivɛrs…" at bounding box center [433, 150] width 660 height 449
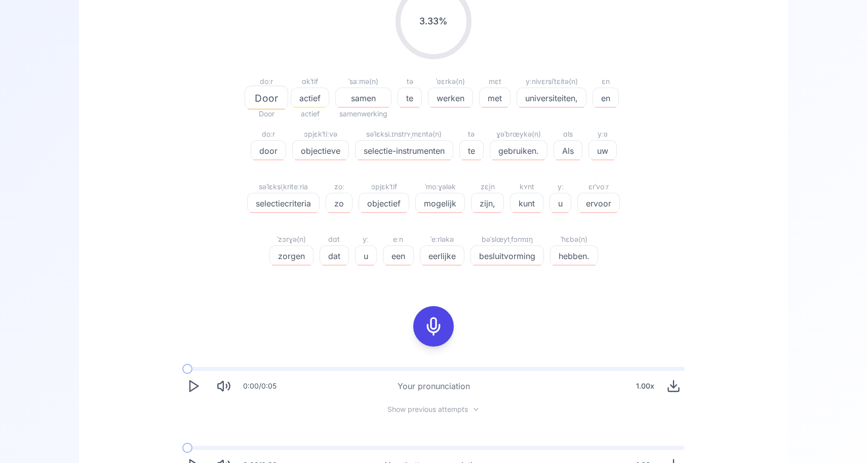
click at [419, 333] on button at bounding box center [433, 326] width 40 height 40
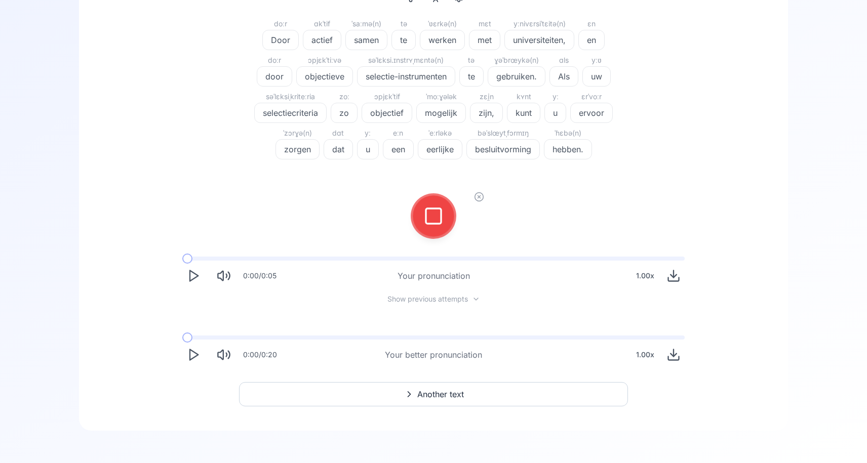
scroll to position [128, 0]
click at [436, 209] on icon at bounding box center [433, 216] width 20 height 20
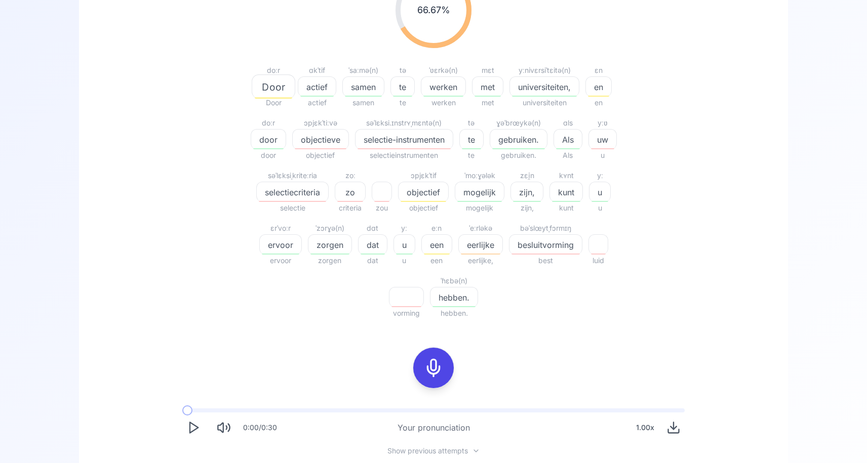
scroll to position [187, 0]
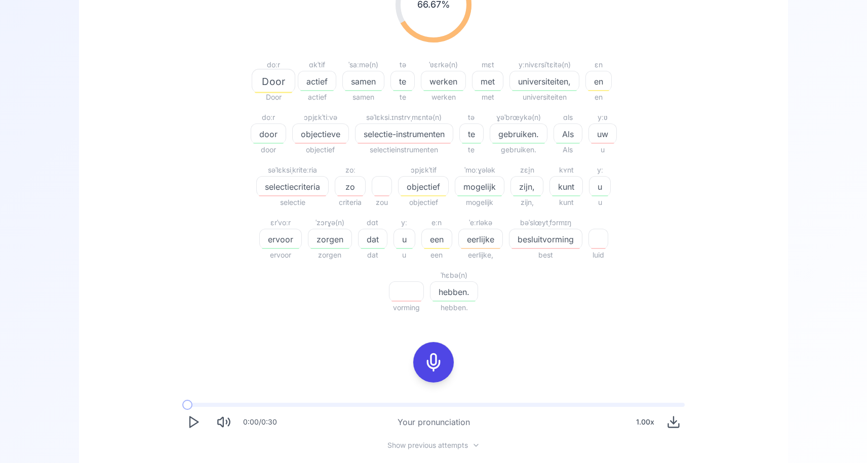
click at [531, 237] on span "besluitvorming" at bounding box center [545, 239] width 72 height 12
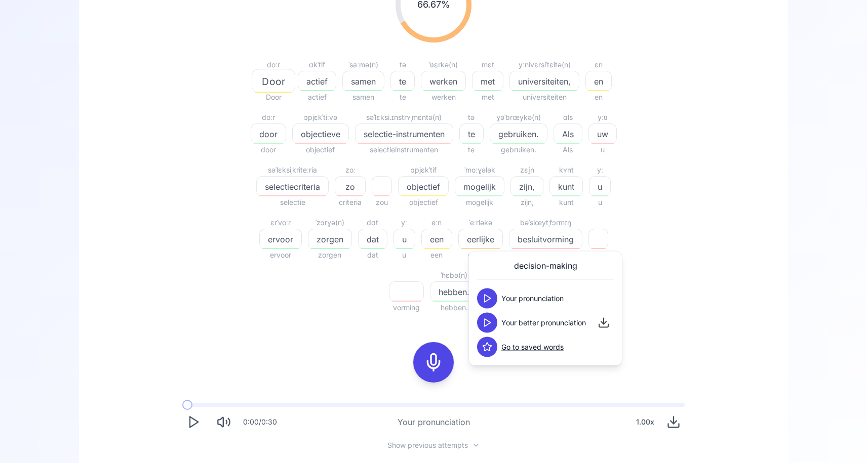
click at [487, 324] on polygon at bounding box center [487, 323] width 6 height 8
click at [708, 215] on div "66.67 % 66.67 % doːr Door Door ɑkˈtif actief actief ˈsaːmə(n) samen samen tə te…" at bounding box center [433, 139] width 583 height 363
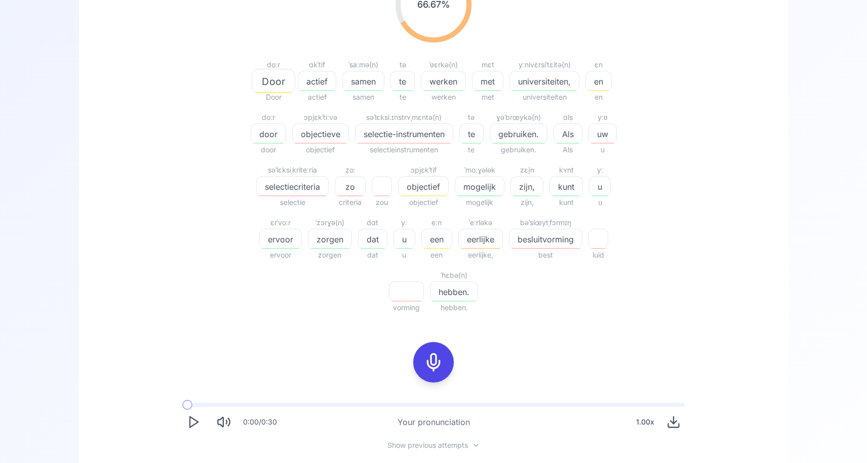
click at [380, 137] on span "selectie-instrumenten" at bounding box center [403, 134] width 97 height 12
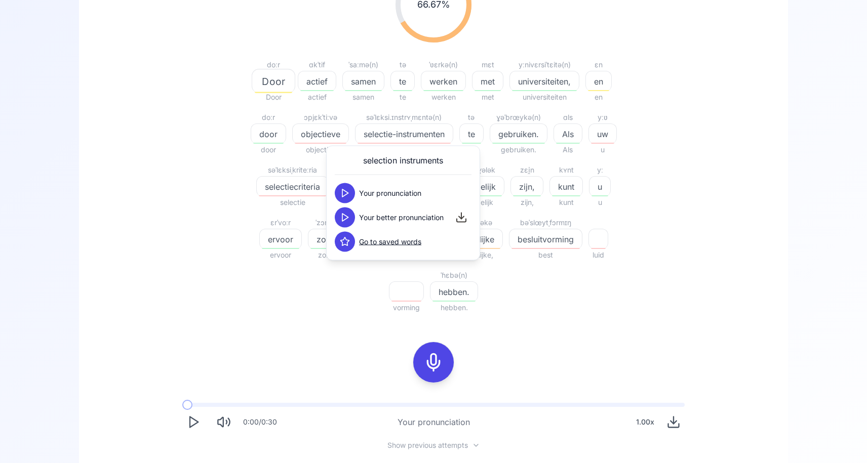
click at [345, 216] on icon at bounding box center [345, 218] width 10 height 10
click at [191, 192] on div "66.67 % 66.67 % doːr Door Door ɑkˈtif actief actief ˈsaːmə(n) samen samen tə te…" at bounding box center [433, 139] width 583 height 363
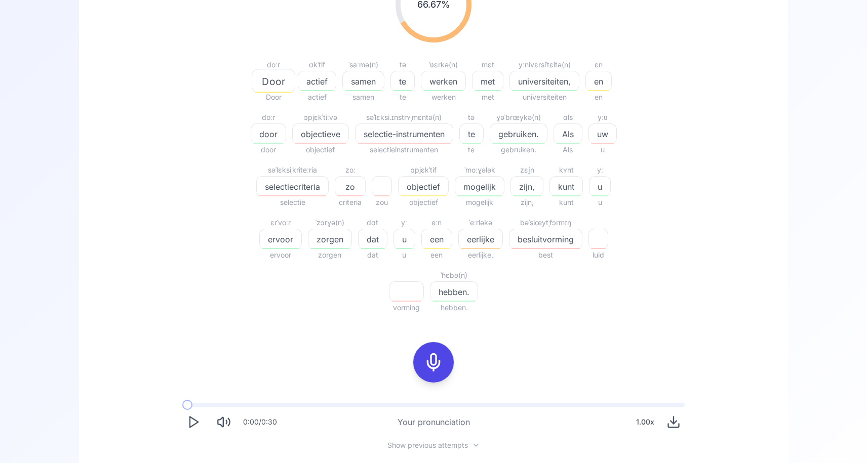
click at [321, 128] on span "objectieve" at bounding box center [321, 134] width 56 height 12
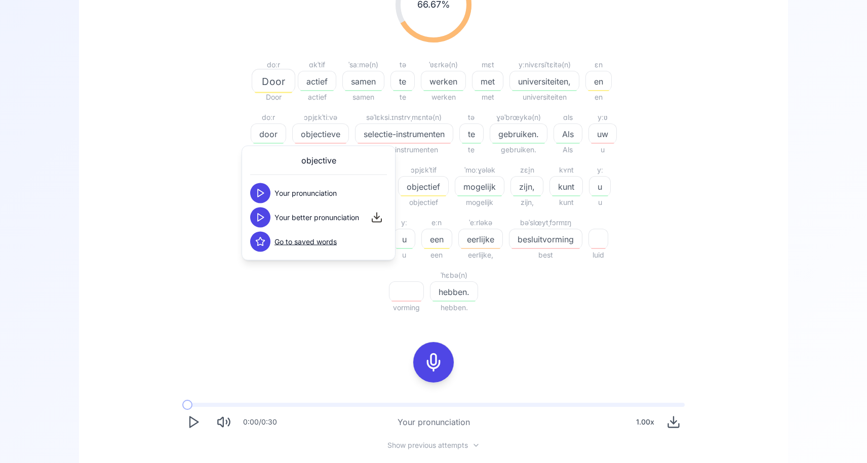
click at [260, 217] on icon at bounding box center [260, 218] width 10 height 10
click at [196, 212] on div "66.67 % 66.67 % doːr Door Door ɑkˈtif actief actief ˈsaːmə(n) samen samen tə te…" at bounding box center [433, 139] width 583 height 363
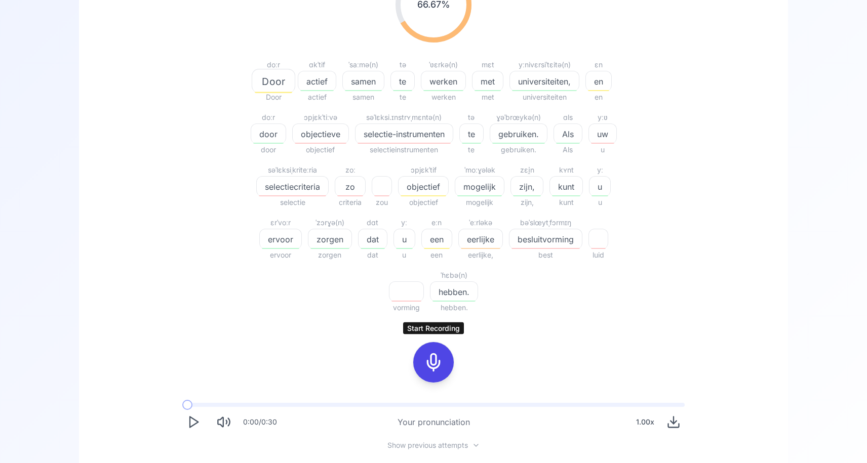
click at [438, 357] on icon at bounding box center [433, 362] width 20 height 20
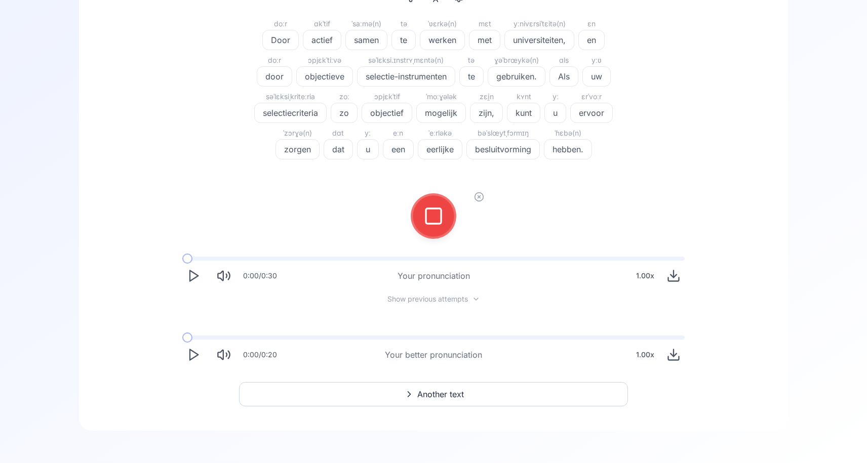
click at [431, 227] on div at bounding box center [433, 216] width 24 height 40
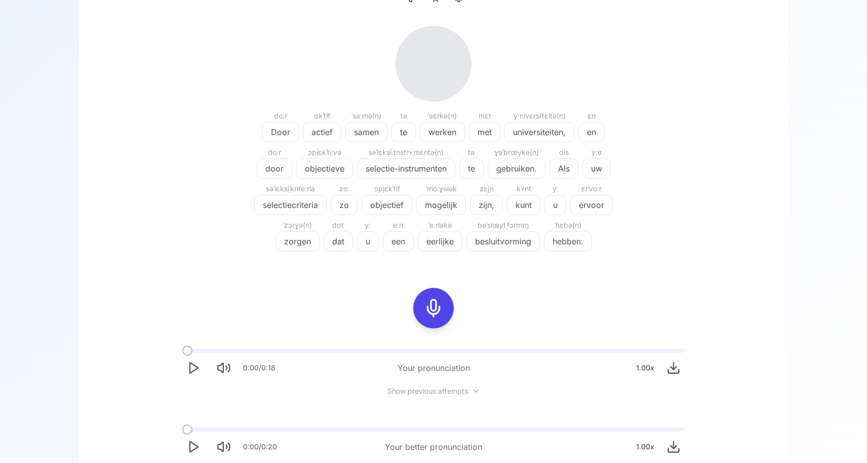
scroll to position [220, 0]
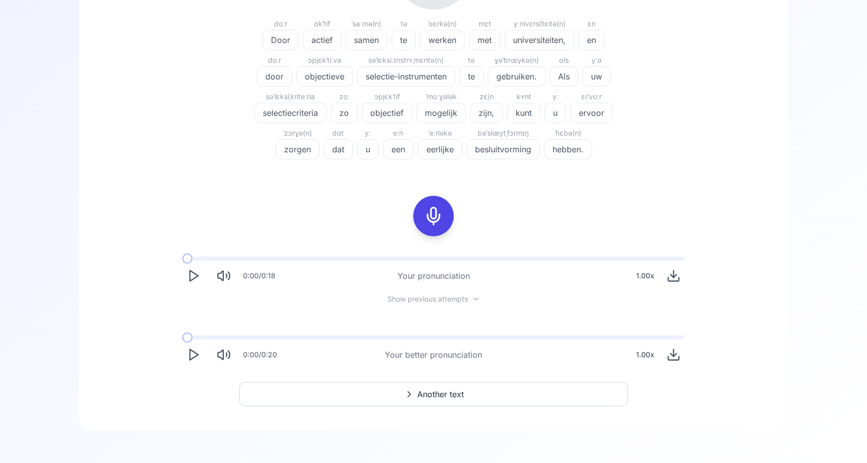
click at [431, 225] on icon at bounding box center [433, 216] width 20 height 20
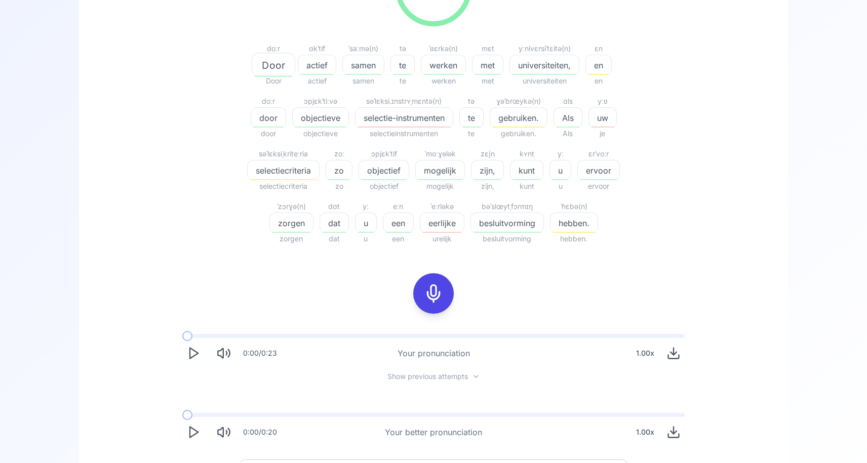
scroll to position [281, 0]
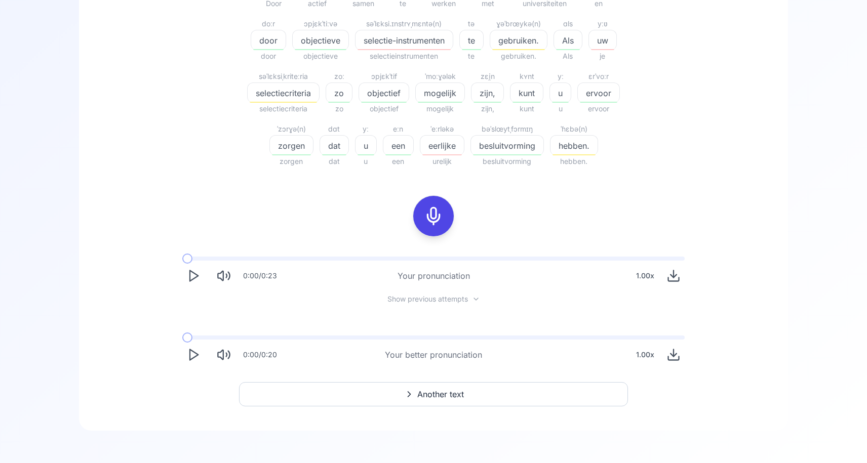
click at [393, 401] on button "Another text" at bounding box center [433, 394] width 389 height 24
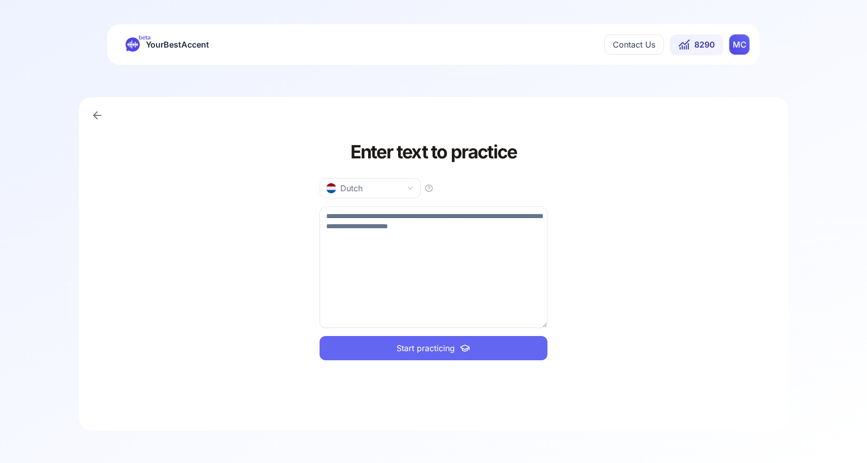
click at [327, 260] on textarea at bounding box center [433, 267] width 228 height 121
paste textarea "**********"
type textarea "**********"
click at [424, 352] on span "Start practicing" at bounding box center [425, 348] width 58 height 12
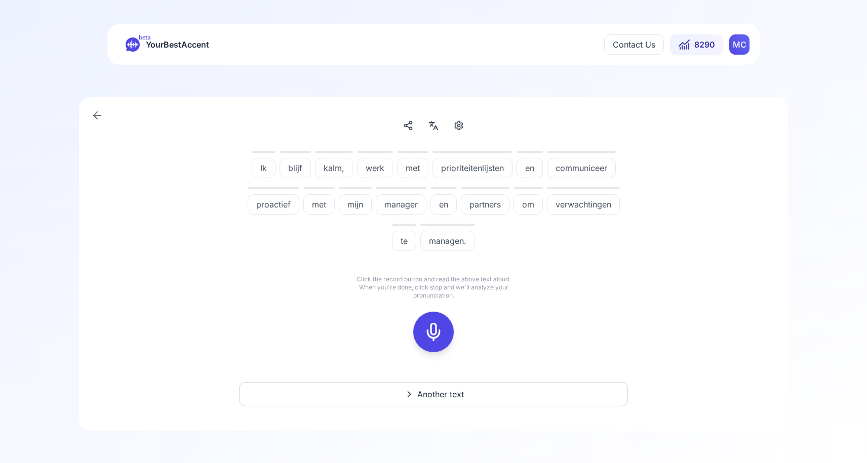
click at [441, 333] on icon at bounding box center [433, 332] width 20 height 20
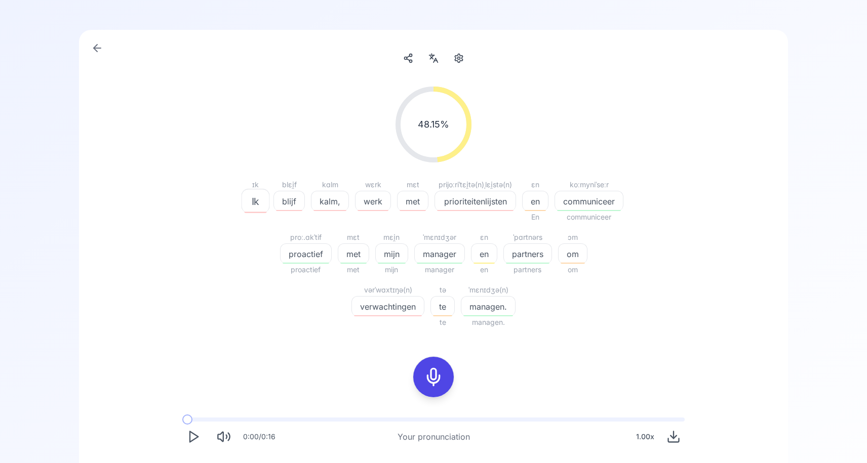
scroll to position [82, 0]
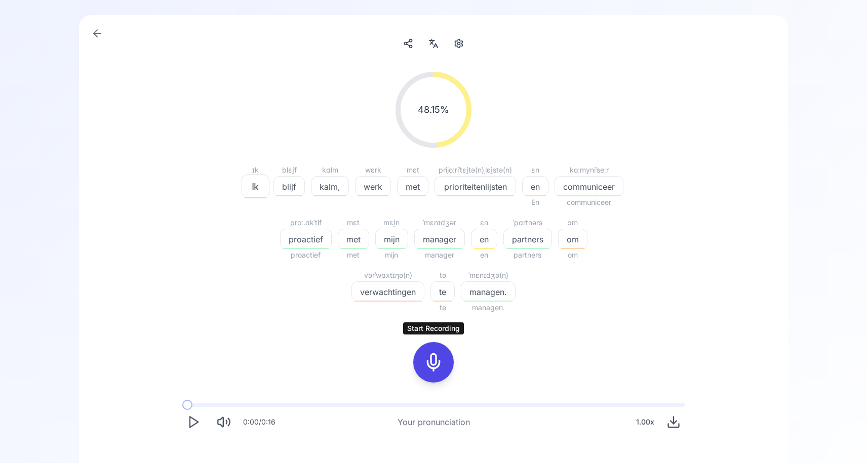
click at [432, 361] on icon at bounding box center [433, 362] width 20 height 20
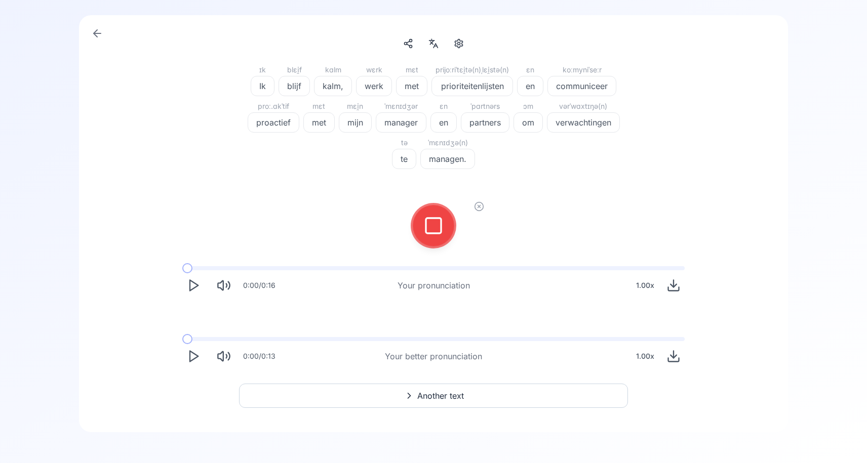
click at [432, 238] on div at bounding box center [433, 226] width 24 height 40
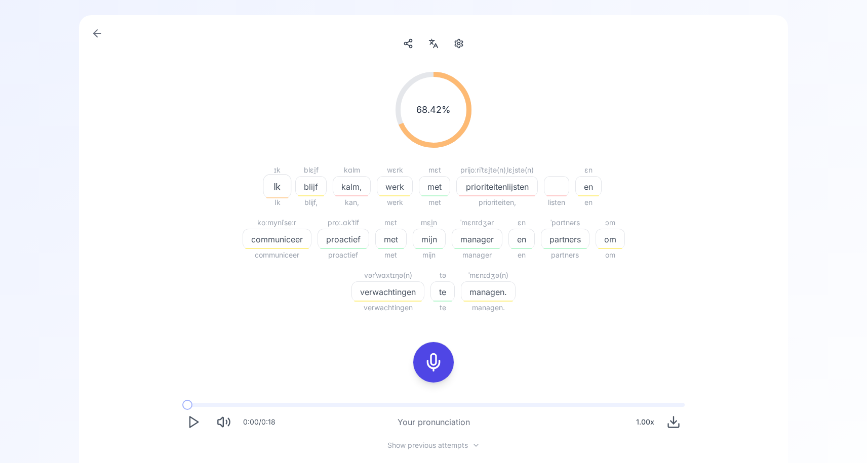
click at [345, 188] on span "kalm," at bounding box center [351, 187] width 37 height 12
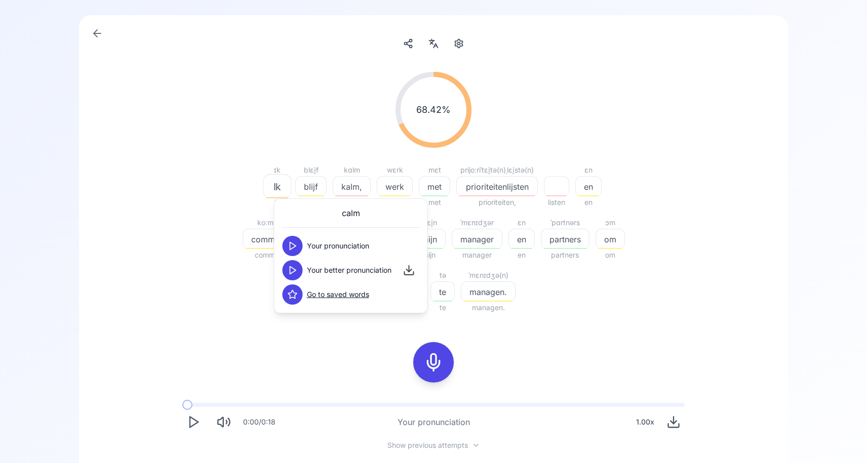
click at [292, 273] on icon at bounding box center [293, 270] width 10 height 10
click at [639, 131] on div "68.42 % 68.42 %" at bounding box center [433, 110] width 583 height 92
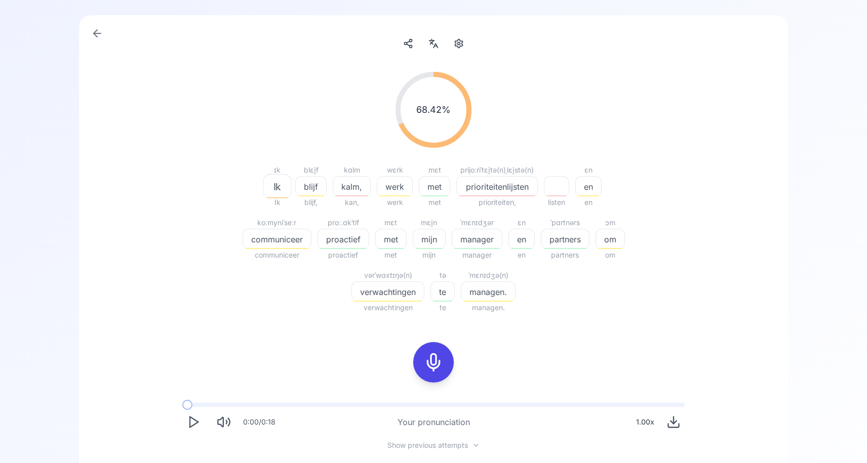
click at [482, 194] on div "prioriteitenlijsten" at bounding box center [497, 186] width 82 height 20
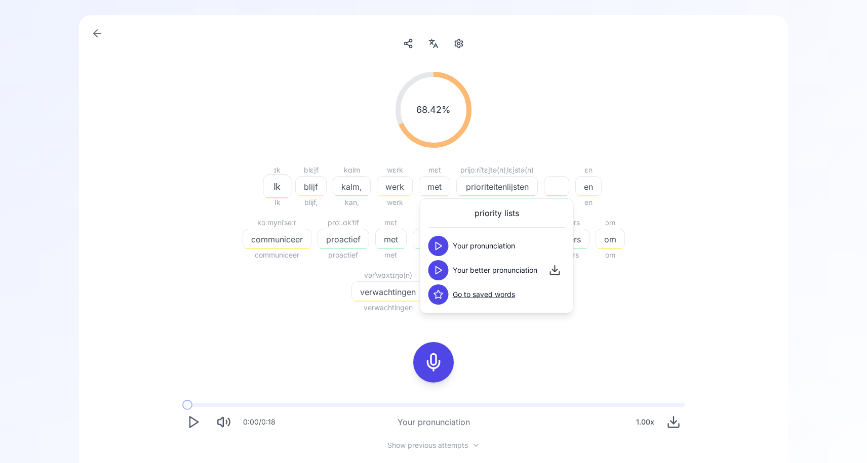
click at [437, 271] on icon at bounding box center [438, 270] width 10 height 10
click at [681, 121] on div "68.42 % 68.42 %" at bounding box center [433, 110] width 583 height 92
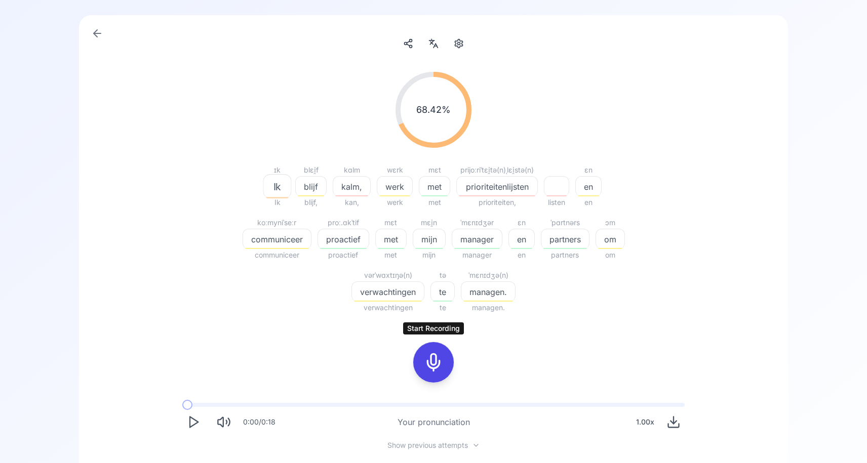
click at [434, 360] on icon at bounding box center [433, 362] width 20 height 20
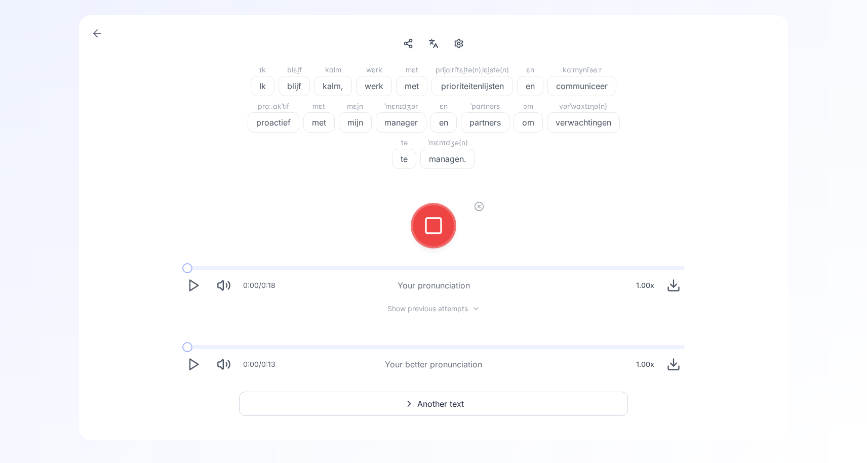
click at [434, 213] on div at bounding box center [433, 226] width 24 height 40
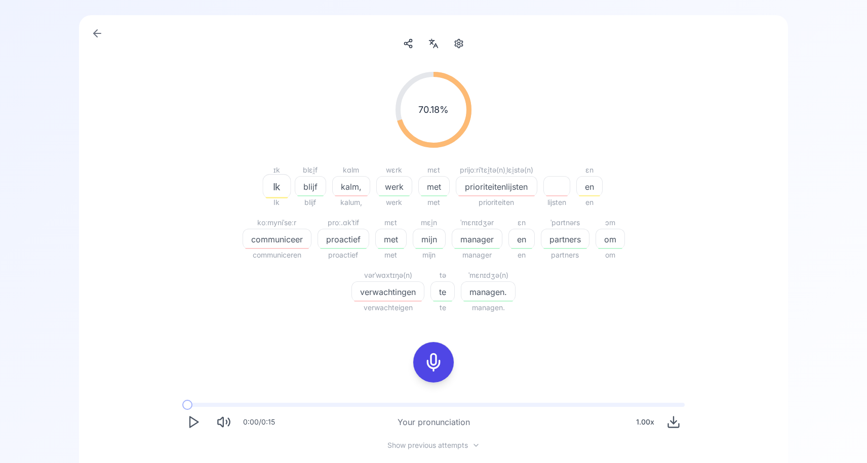
click at [339, 188] on span "kalm," at bounding box center [351, 187] width 37 height 12
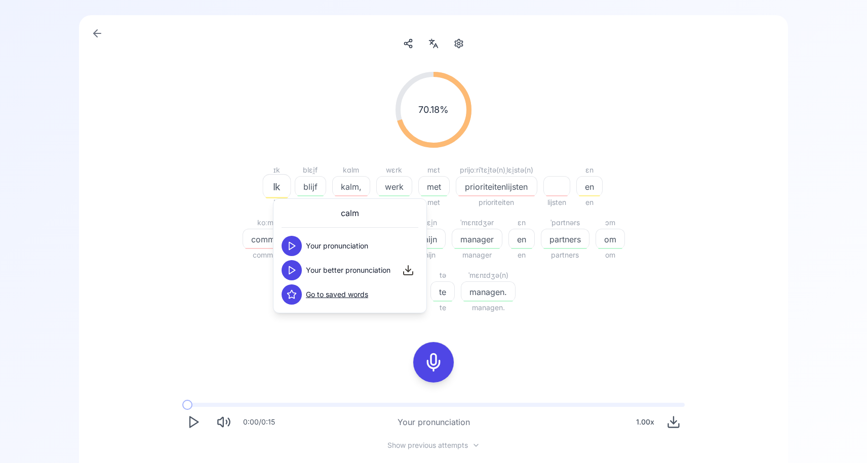
click at [292, 275] on button at bounding box center [291, 270] width 20 height 20
click at [736, 99] on div "70.18 % 70.18 % ɪk Ik Ik blɛi̯f blijf blijf kɑlm kalm, kalum, wɛrk werk werk mɛ…" at bounding box center [433, 292] width 660 height 457
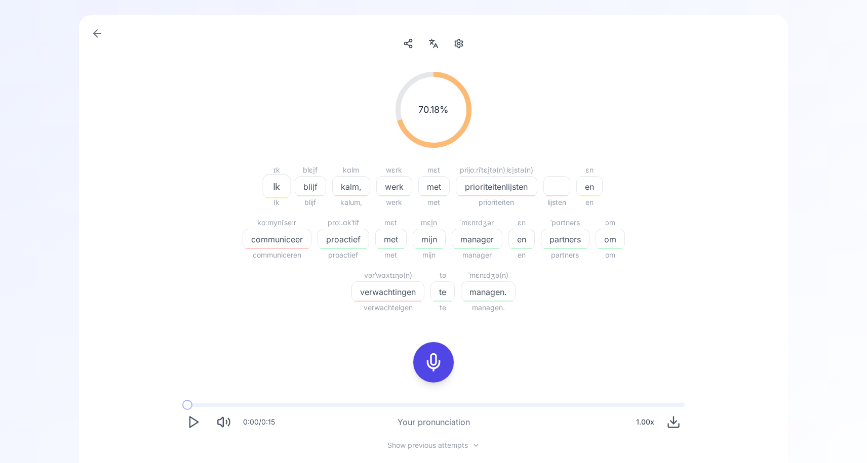
click at [274, 243] on span "communiceer" at bounding box center [277, 239] width 68 height 12
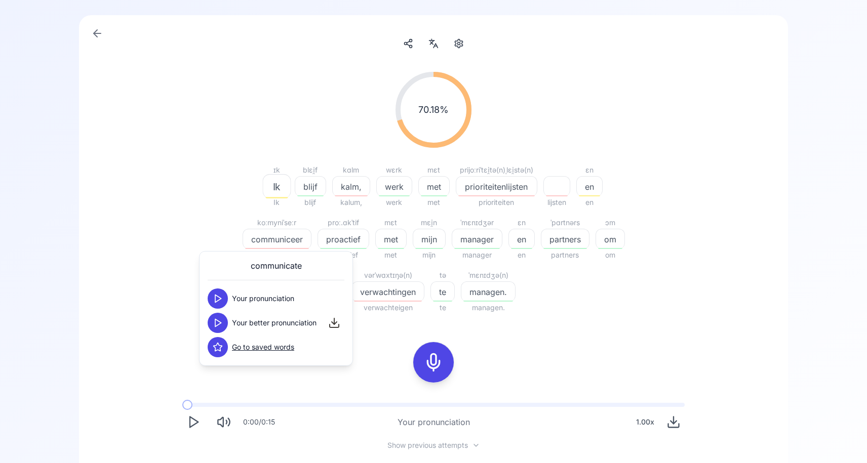
click at [219, 320] on icon at bounding box center [218, 323] width 10 height 10
click at [174, 218] on div "70.18 % 70.18 % ɪk Ik Ik blɛi̯f blijf blijf kɑlm kalm, kalum, wɛrk werk werk mɛ…" at bounding box center [433, 193] width 583 height 258
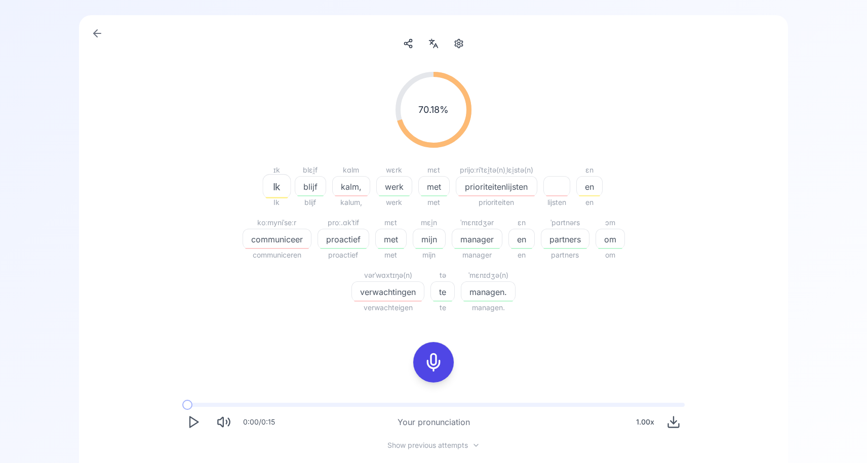
click at [505, 190] on span "prioriteitenlijsten" at bounding box center [496, 187] width 80 height 12
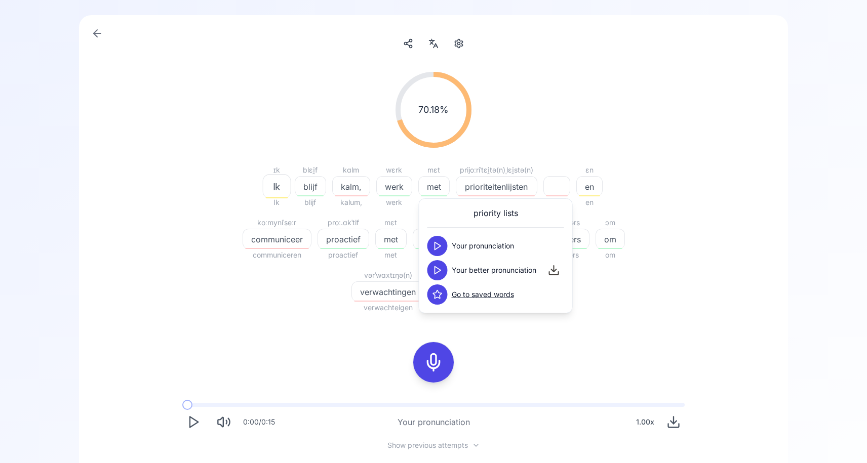
click at [435, 270] on polygon at bounding box center [438, 271] width 6 height 8
click at [774, 116] on div "70.18 % 70.18 % ɪk Ik Ik blɛi̯f blijf blijf kɑlm kalm, kalum, wɛrk werk werk mɛ…" at bounding box center [433, 296] width 709 height 562
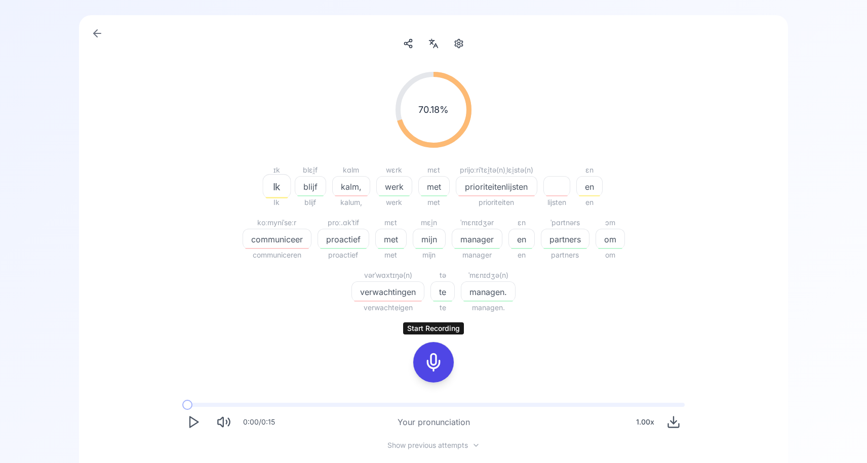
click at [440, 369] on rect at bounding box center [433, 362] width 15 height 15
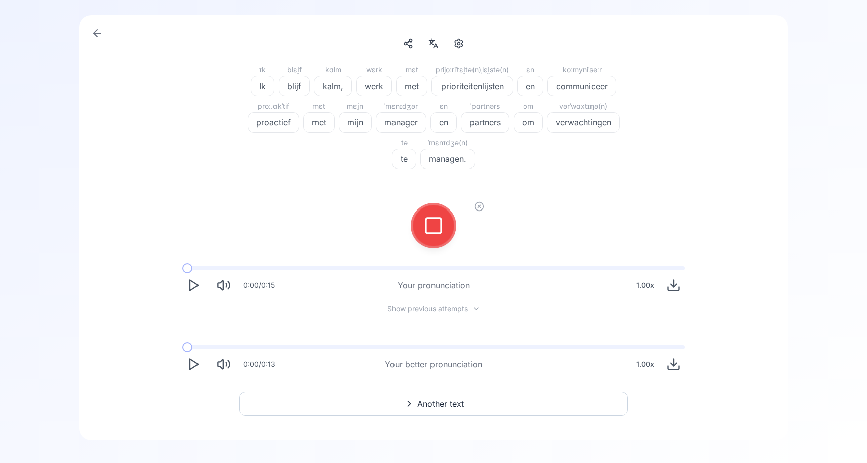
click at [436, 232] on icon at bounding box center [433, 226] width 20 height 20
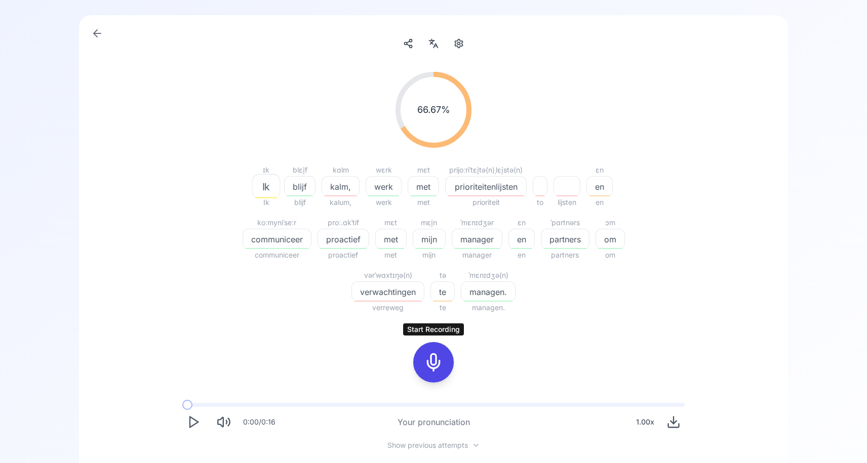
click at [434, 357] on icon at bounding box center [433, 362] width 20 height 20
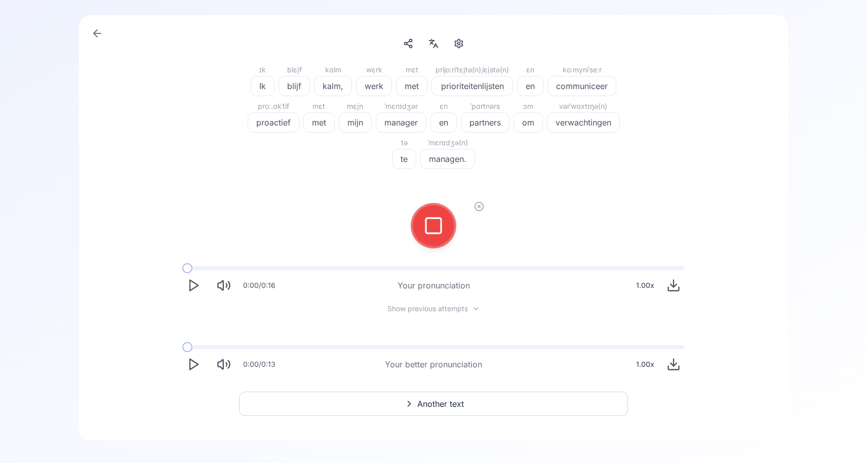
click at [436, 237] on div at bounding box center [433, 226] width 24 height 40
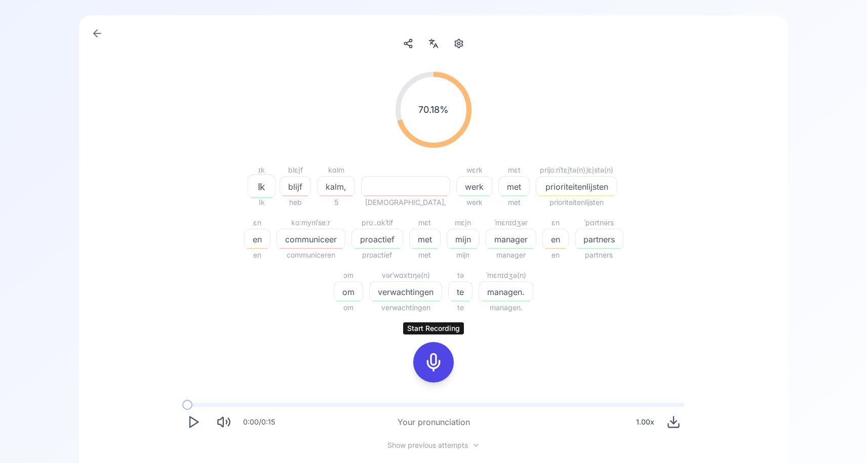
click at [440, 361] on rect at bounding box center [433, 362] width 15 height 15
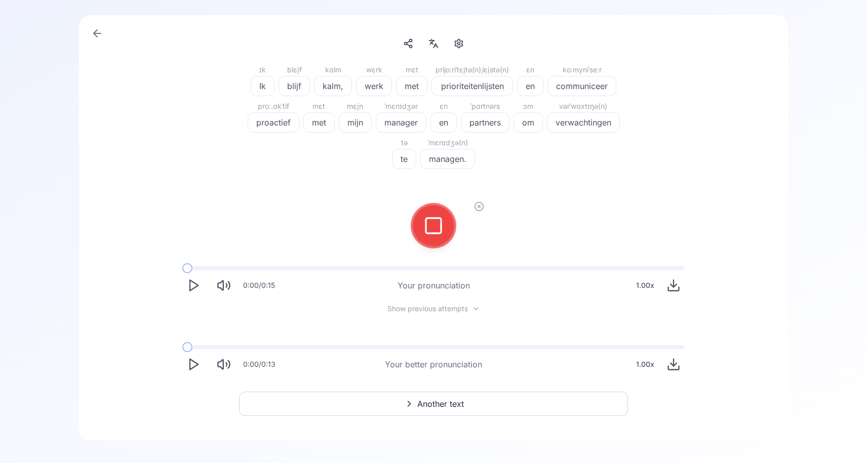
click at [434, 217] on icon at bounding box center [433, 226] width 20 height 20
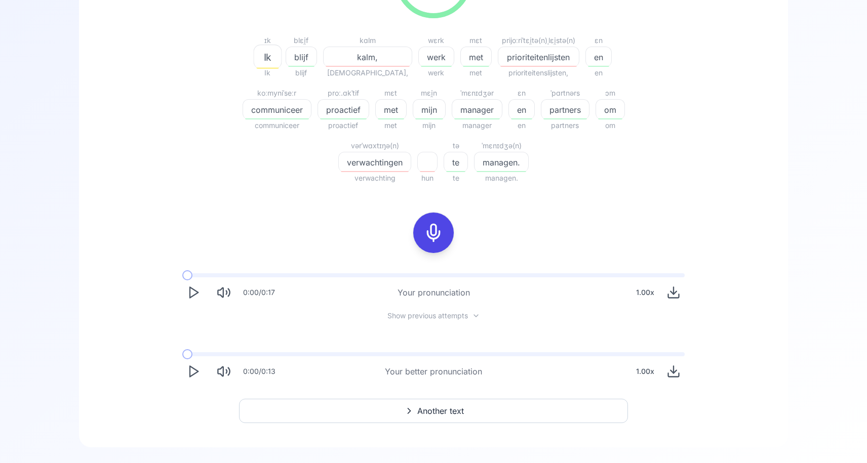
scroll to position [228, 0]
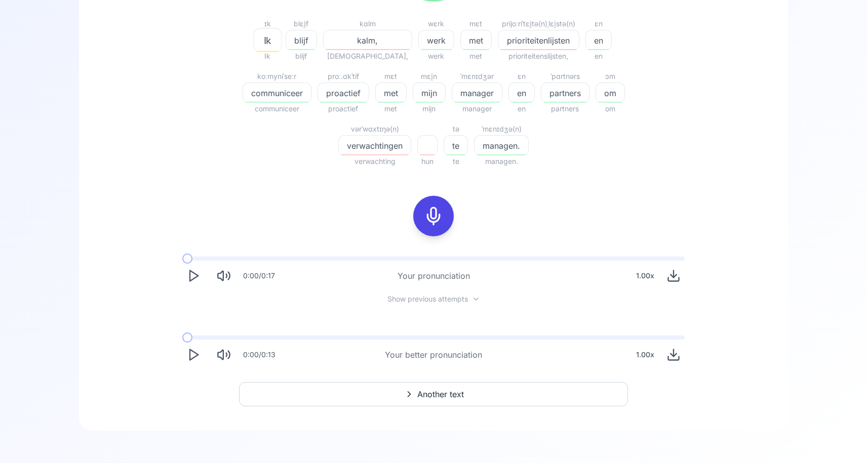
click at [347, 399] on button "Another text" at bounding box center [433, 394] width 389 height 24
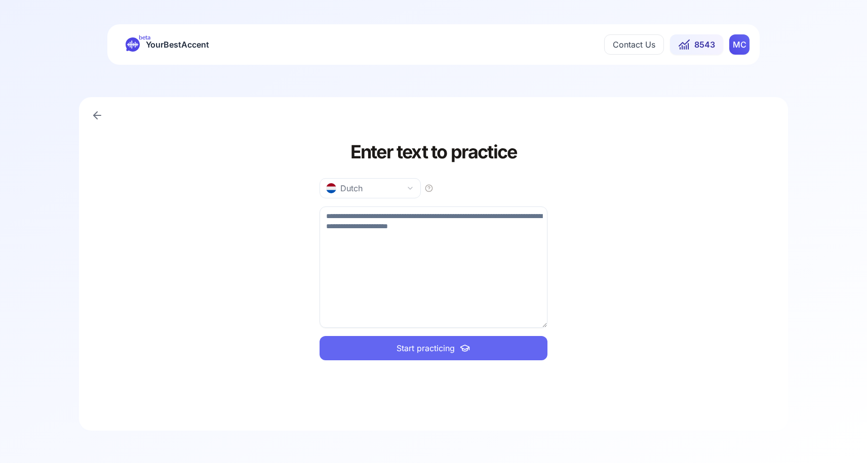
click at [353, 245] on textarea at bounding box center [433, 267] width 228 height 121
paste textarea "**********"
type textarea "**********"
click at [400, 350] on span "Start practicing" at bounding box center [425, 348] width 58 height 12
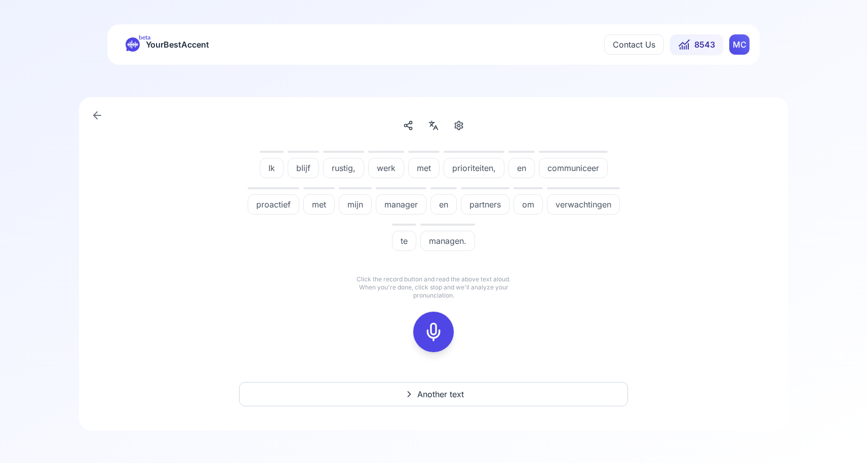
click at [439, 336] on icon at bounding box center [433, 332] width 20 height 20
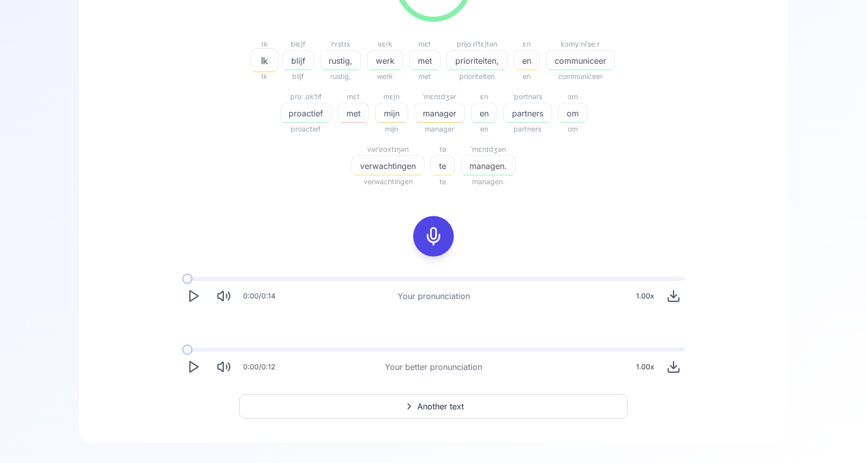
scroll to position [220, 0]
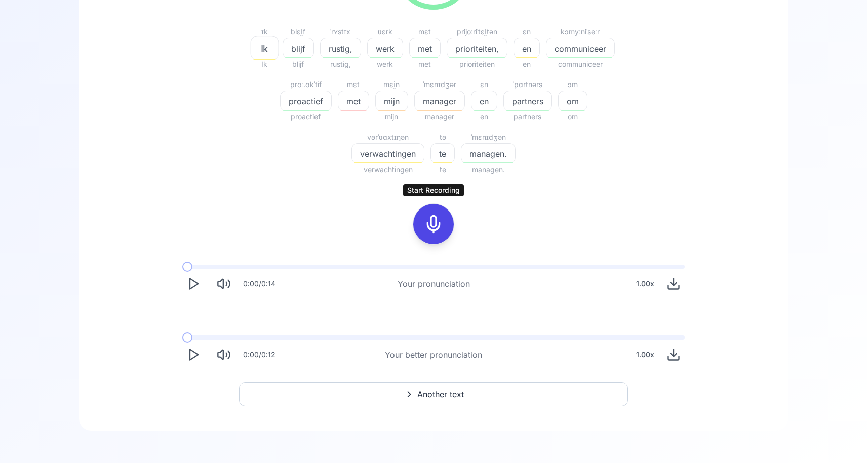
click at [472, 400] on button "Another text" at bounding box center [433, 394] width 389 height 24
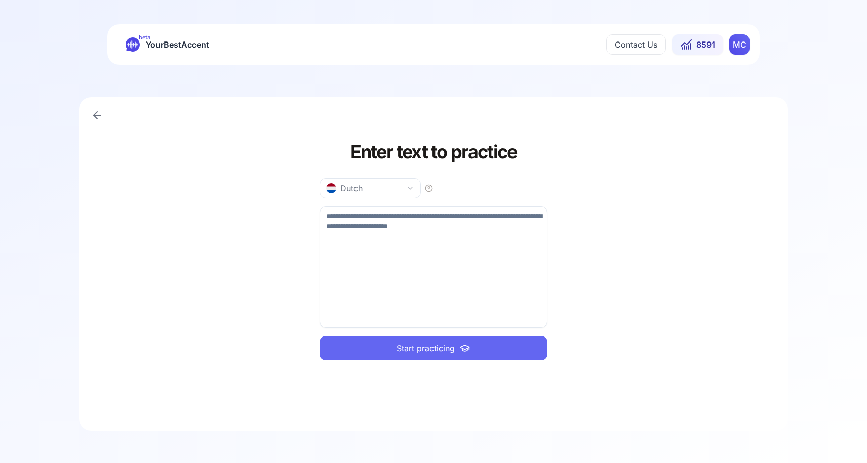
click at [392, 249] on textarea at bounding box center [433, 267] width 228 height 121
paste textarea "**********"
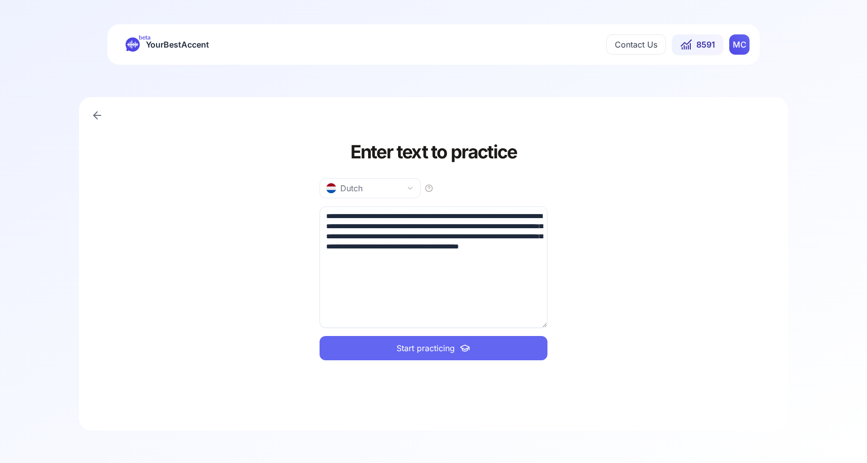
type textarea "**********"
click at [442, 347] on span "Start practicing" at bounding box center [425, 348] width 58 height 12
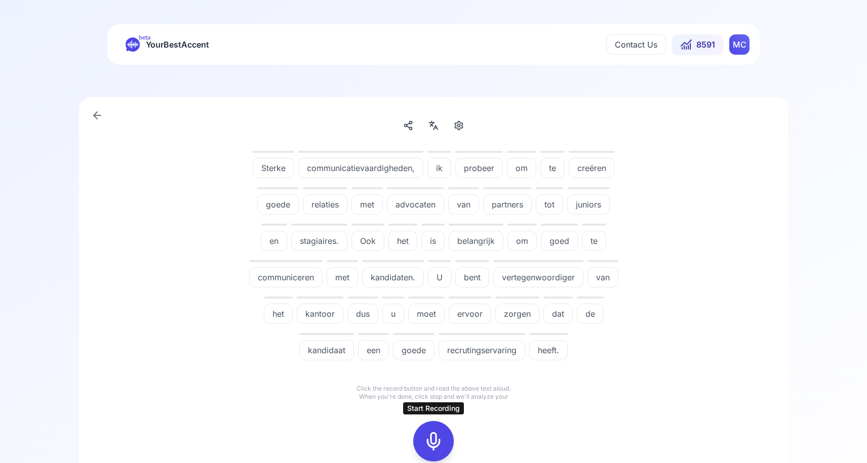
click at [430, 441] on icon at bounding box center [433, 441] width 20 height 20
click at [438, 442] on icon at bounding box center [433, 441] width 20 height 20
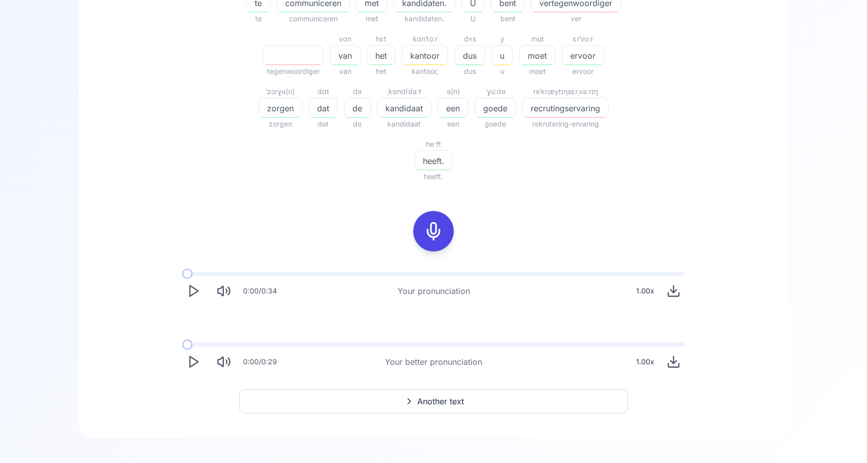
scroll to position [431, 0]
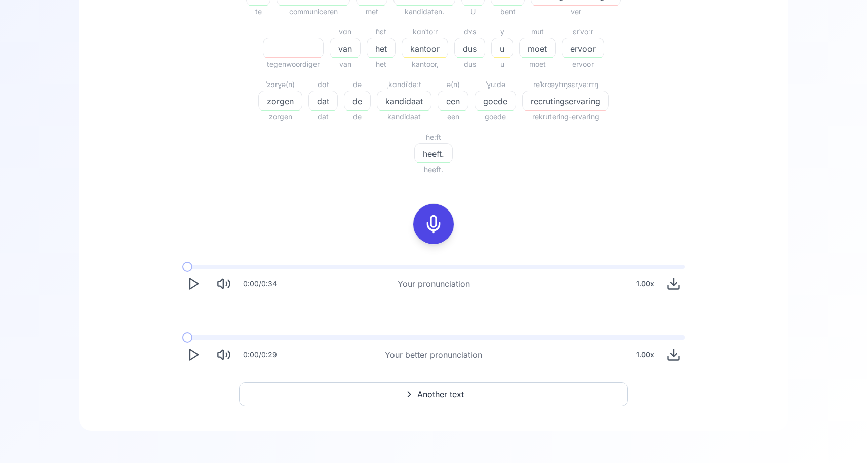
click at [414, 398] on icon at bounding box center [409, 394] width 12 height 10
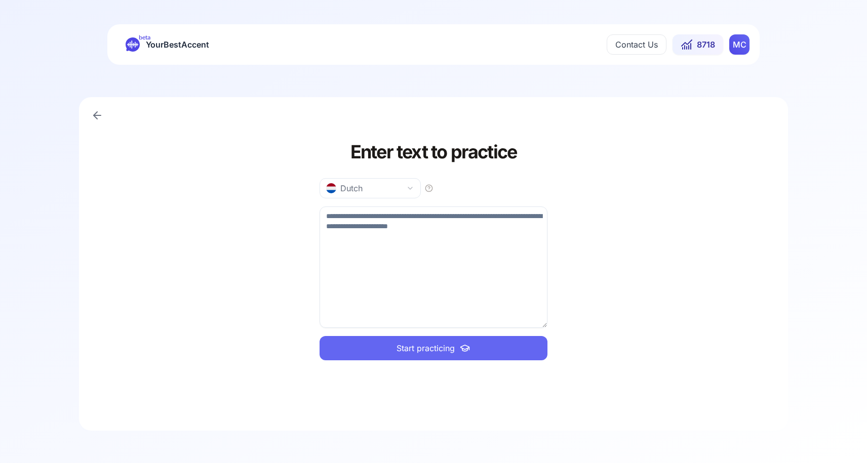
click at [368, 222] on textarea at bounding box center [433, 267] width 228 height 121
paste textarea "**********"
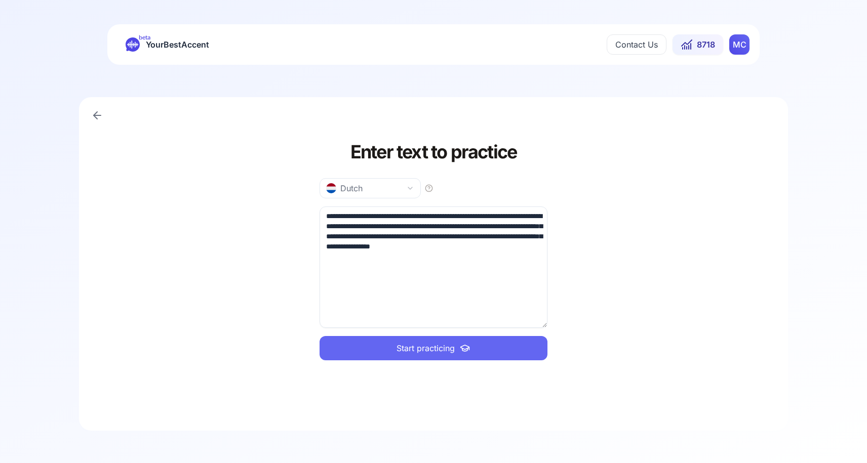
type textarea "**********"
click at [421, 346] on span "Start practicing" at bounding box center [425, 348] width 58 height 12
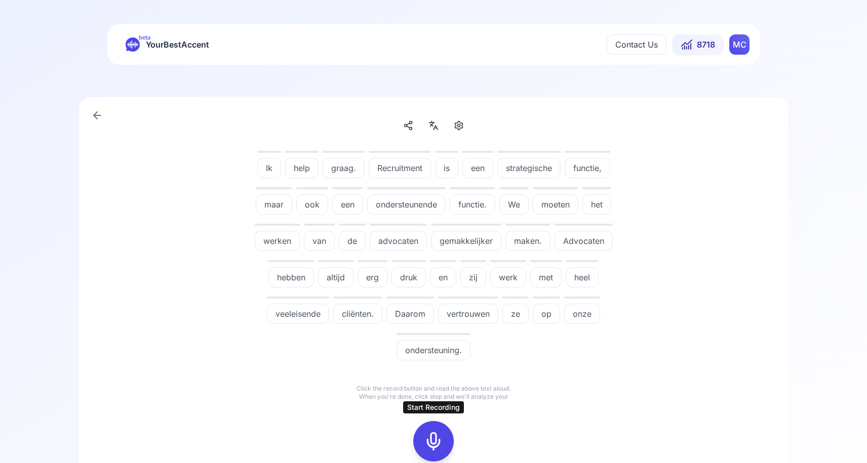
click at [431, 434] on rect at bounding box center [433, 441] width 15 height 15
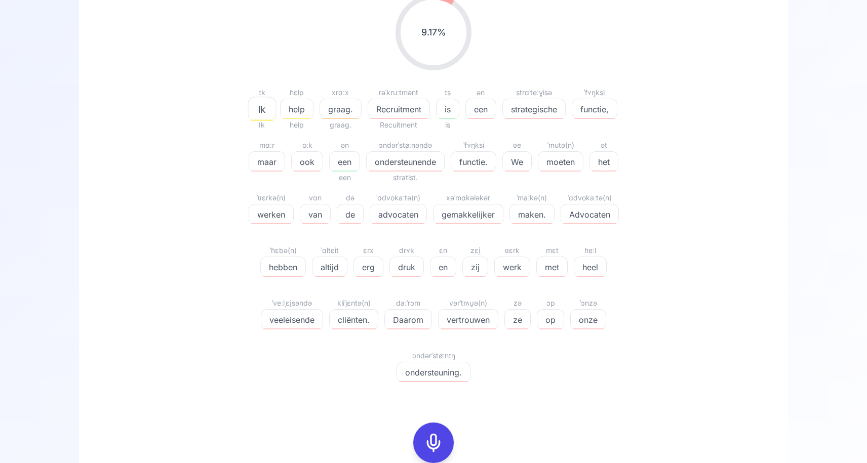
scroll to position [159, 0]
click at [431, 434] on icon at bounding box center [433, 443] width 20 height 20
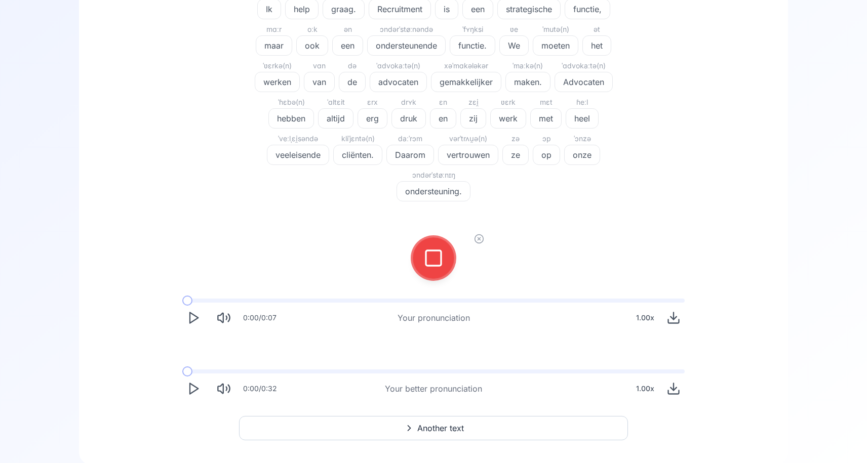
scroll to position [132, 0]
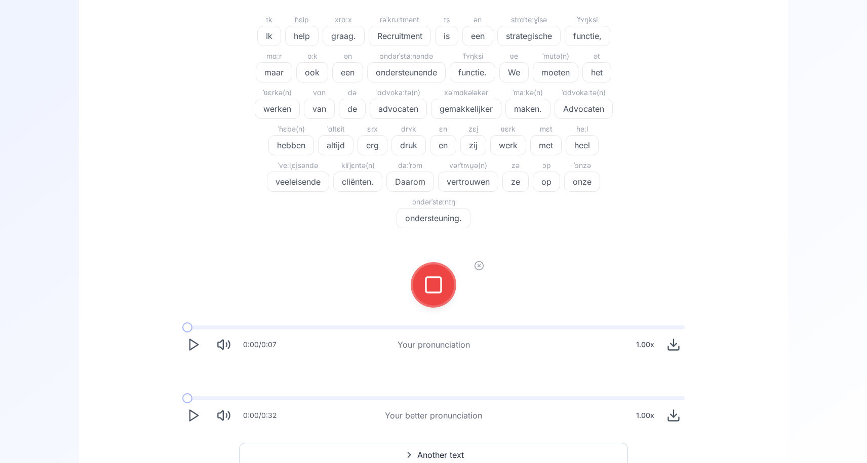
click at [439, 273] on div at bounding box center [433, 285] width 24 height 40
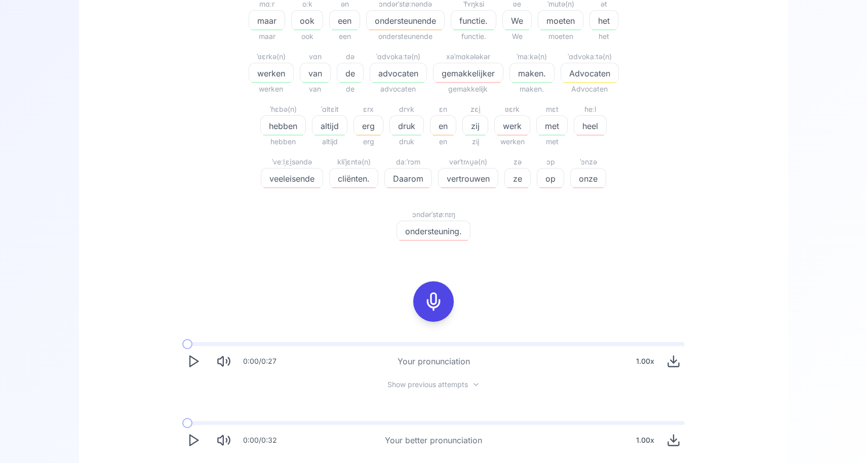
scroll to position [386, 0]
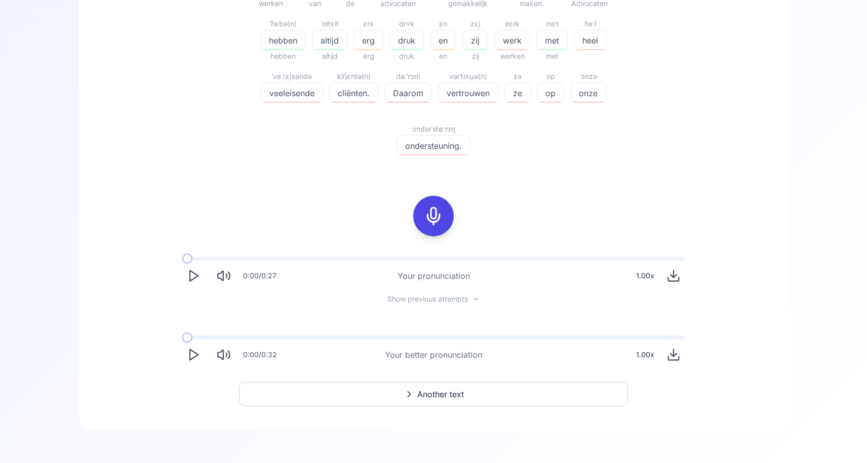
click at [466, 394] on button "Another text" at bounding box center [433, 394] width 389 height 24
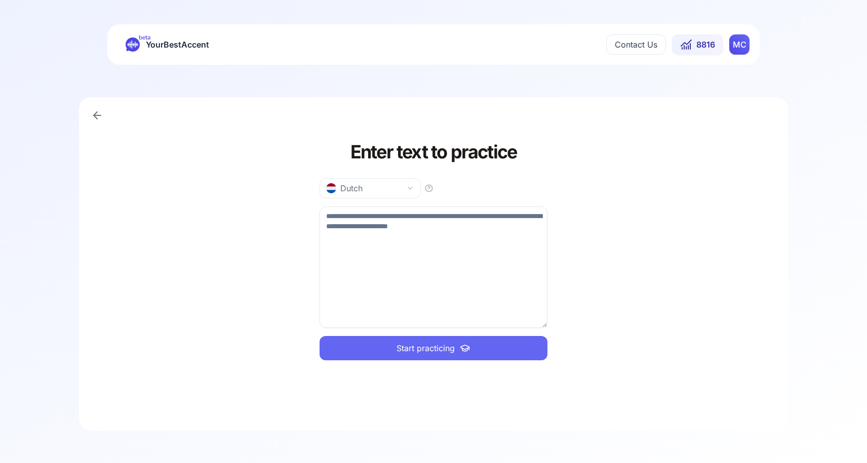
click at [386, 245] on textarea at bounding box center [433, 267] width 228 height 121
paste textarea "**********"
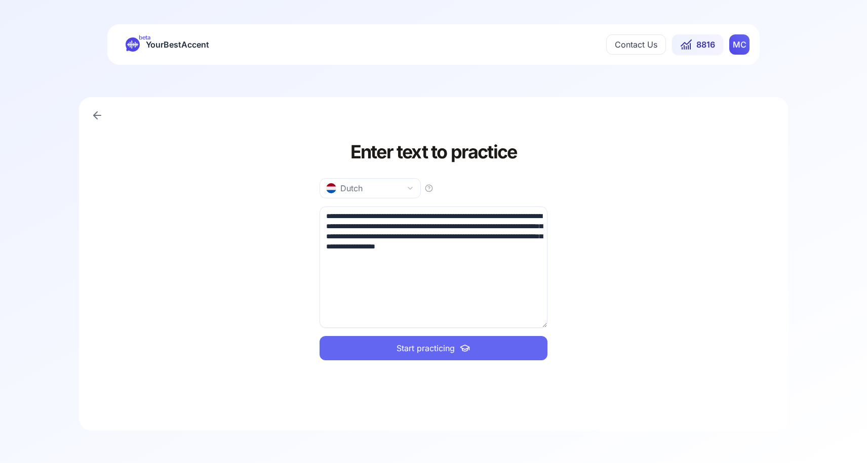
type textarea "**********"
click at [402, 352] on span "Start practicing" at bounding box center [425, 348] width 58 height 12
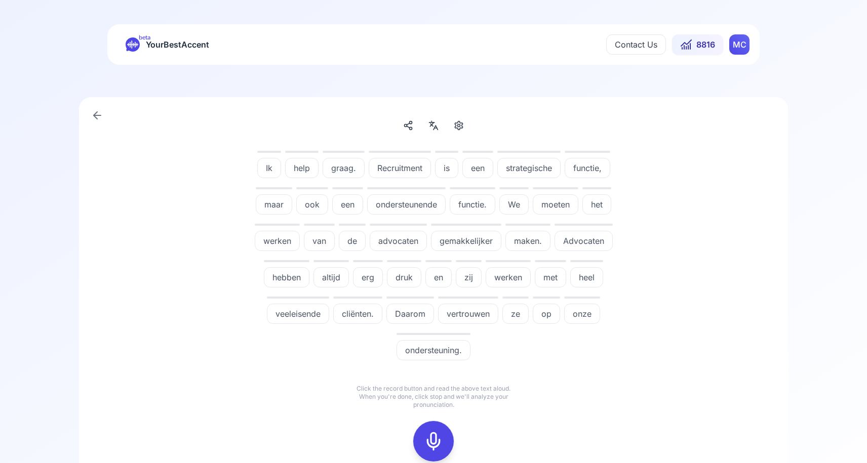
click at [430, 443] on icon at bounding box center [433, 441] width 20 height 20
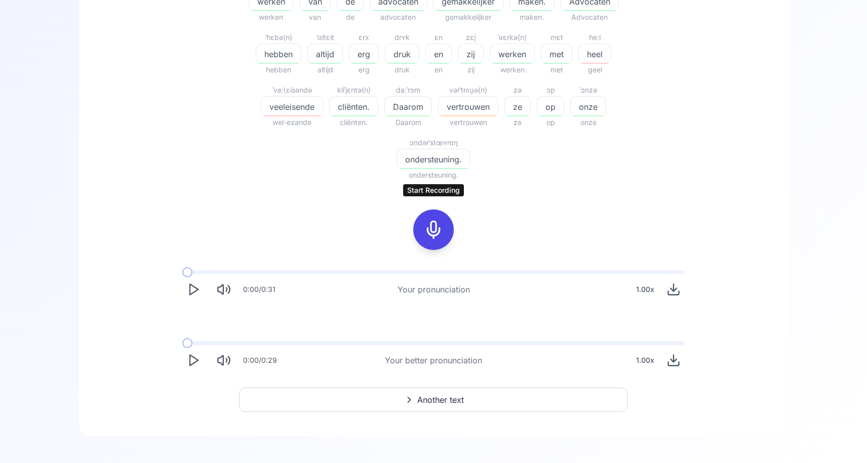
scroll to position [378, 0]
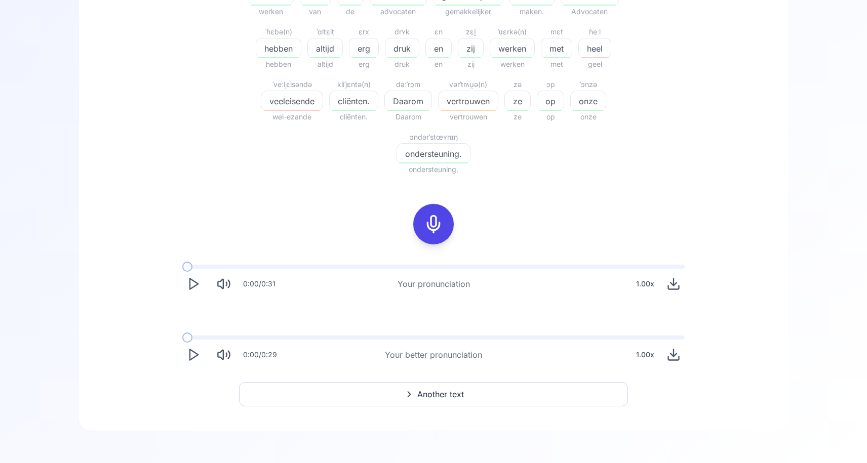
click at [419, 385] on button "Another text" at bounding box center [433, 394] width 389 height 24
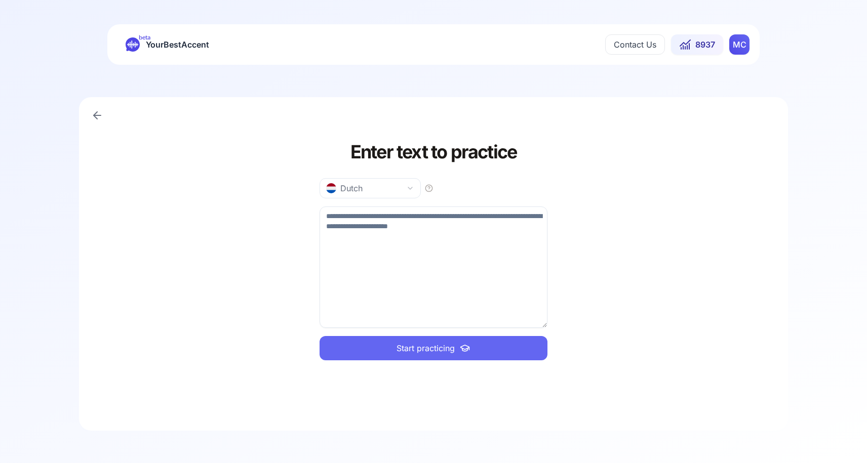
click at [377, 267] on textarea at bounding box center [433, 267] width 228 height 121
paste textarea "**********"
type textarea "**********"
click at [375, 357] on button "Start practicing" at bounding box center [433, 348] width 228 height 24
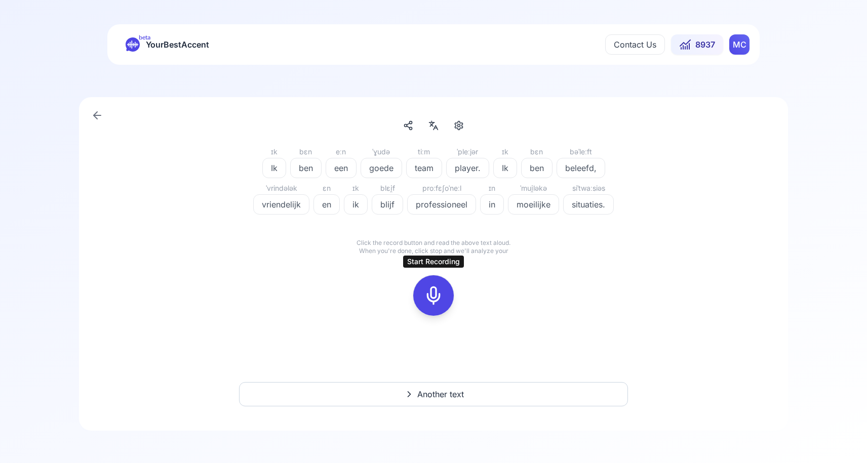
click at [439, 294] on icon at bounding box center [433, 296] width 20 height 20
click at [433, 294] on icon at bounding box center [433, 296] width 20 height 20
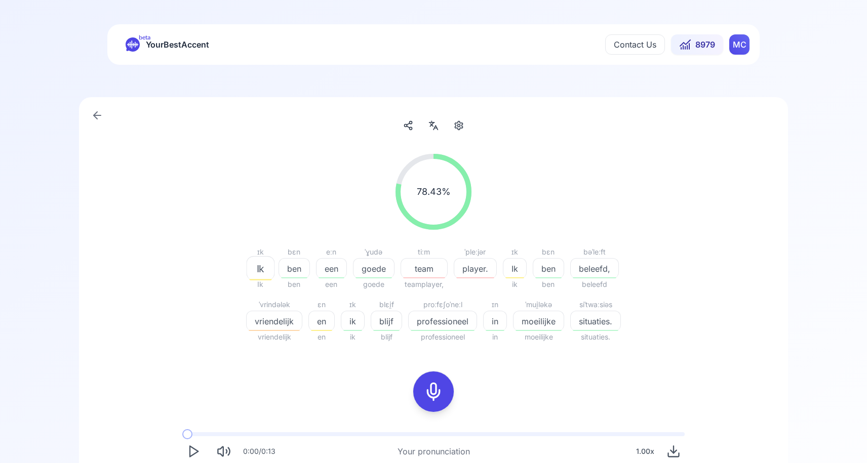
click at [435, 396] on icon at bounding box center [433, 392] width 20 height 20
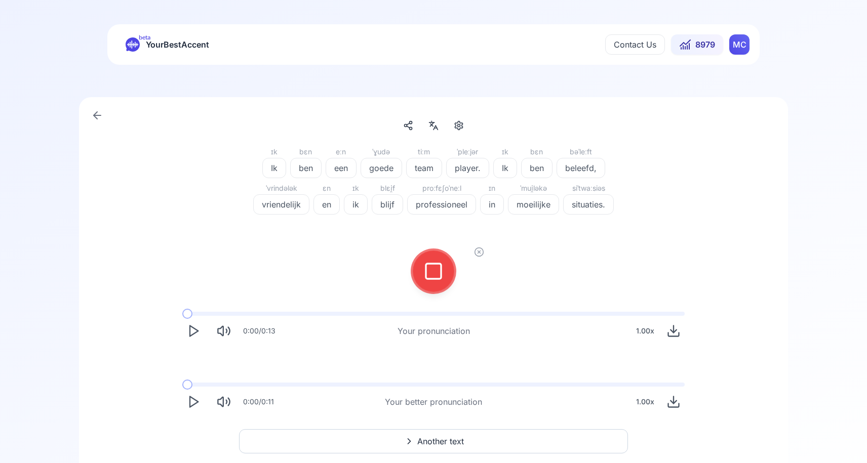
click at [431, 270] on icon at bounding box center [433, 271] width 20 height 20
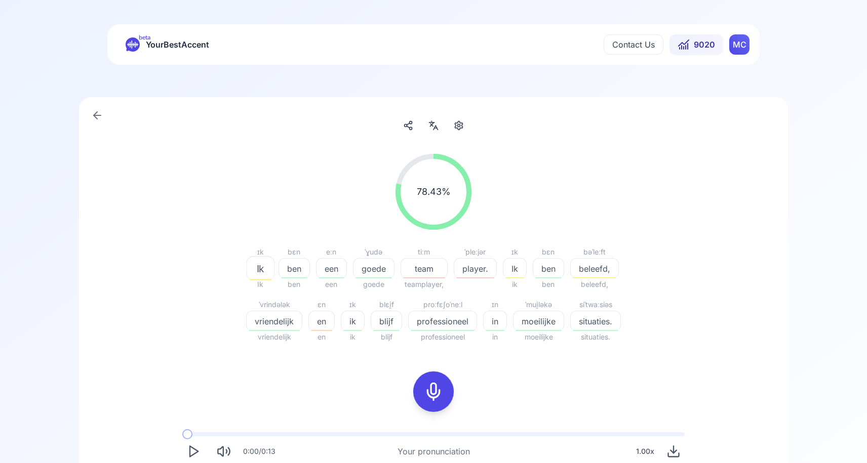
click at [431, 389] on icon at bounding box center [433, 392] width 20 height 20
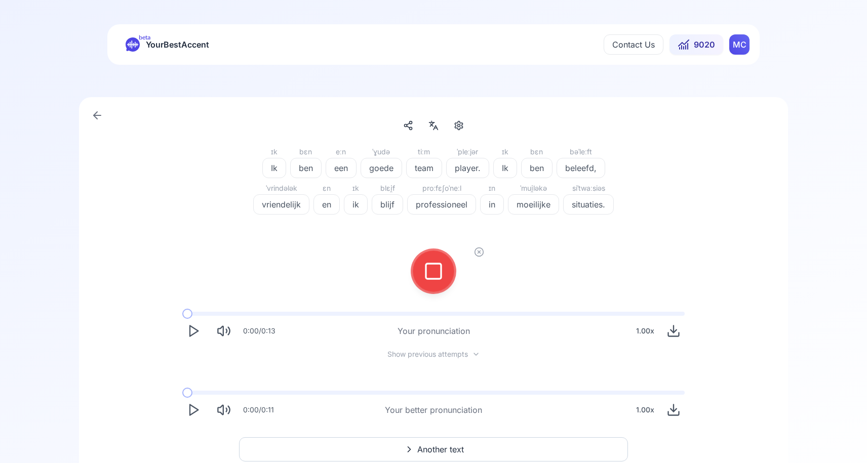
click at [431, 389] on div "0:00 / 0:11 Your better pronunciation 1.00 x" at bounding box center [433, 406] width 518 height 47
click at [430, 275] on icon at bounding box center [433, 271] width 20 height 20
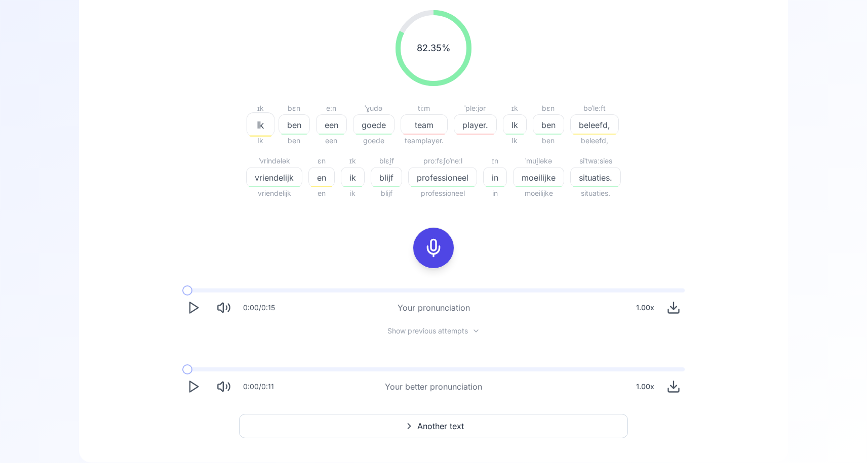
scroll to position [176, 0]
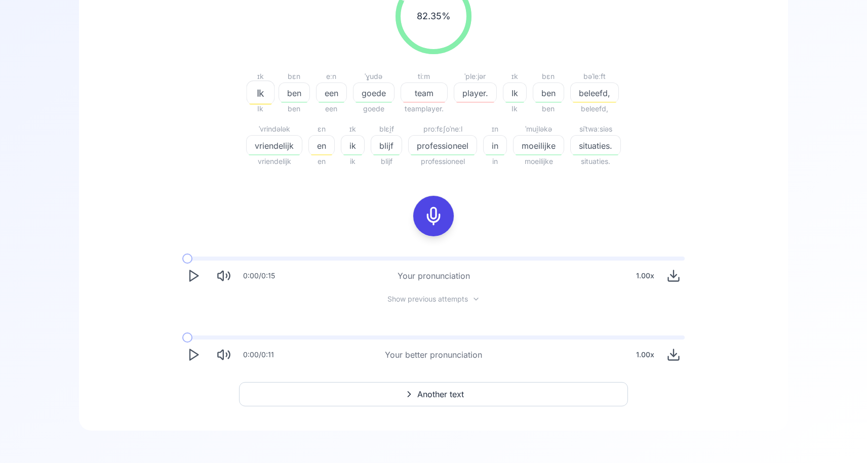
click at [418, 391] on span "Another text" at bounding box center [440, 394] width 47 height 12
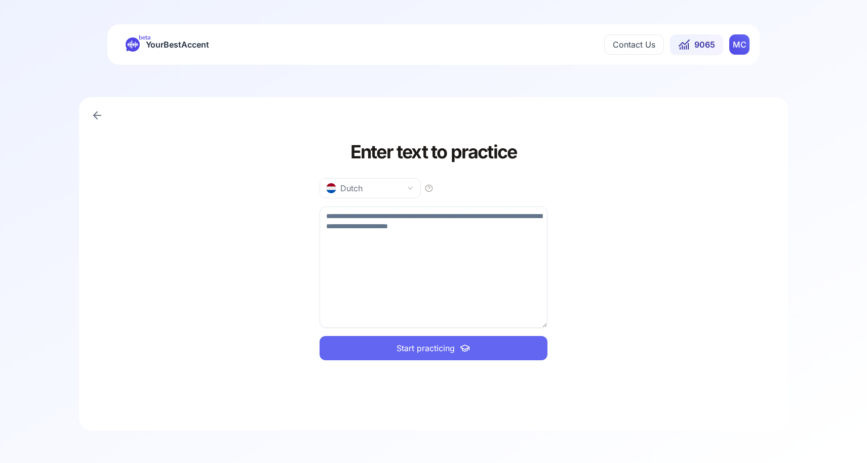
click at [399, 249] on textarea at bounding box center [433, 267] width 228 height 121
paste textarea "**********"
type textarea "**********"
click at [439, 351] on span "Start practicing" at bounding box center [425, 348] width 58 height 12
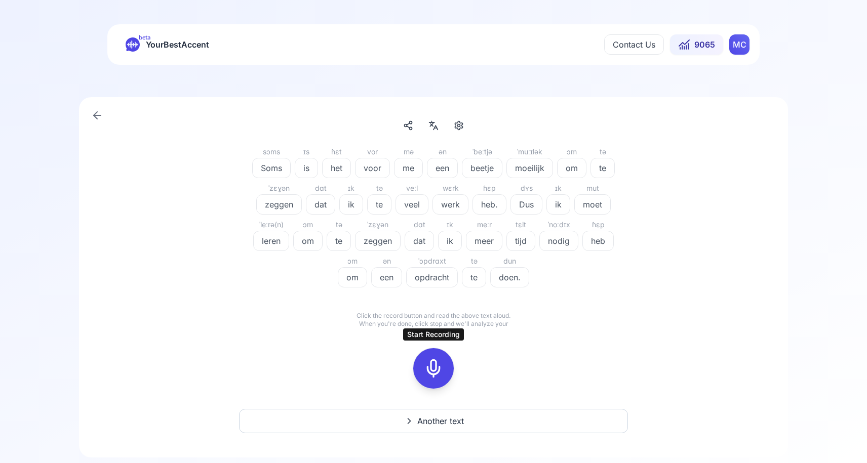
click at [431, 374] on icon at bounding box center [433, 368] width 20 height 20
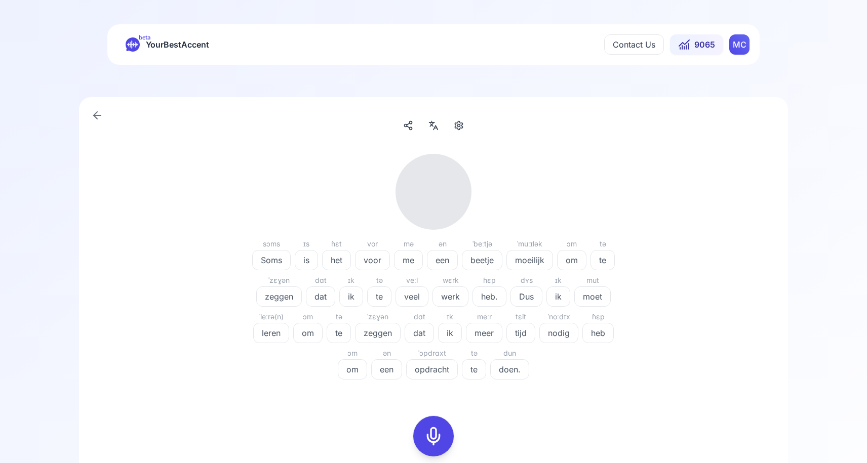
click at [434, 449] on div at bounding box center [433, 436] width 24 height 40
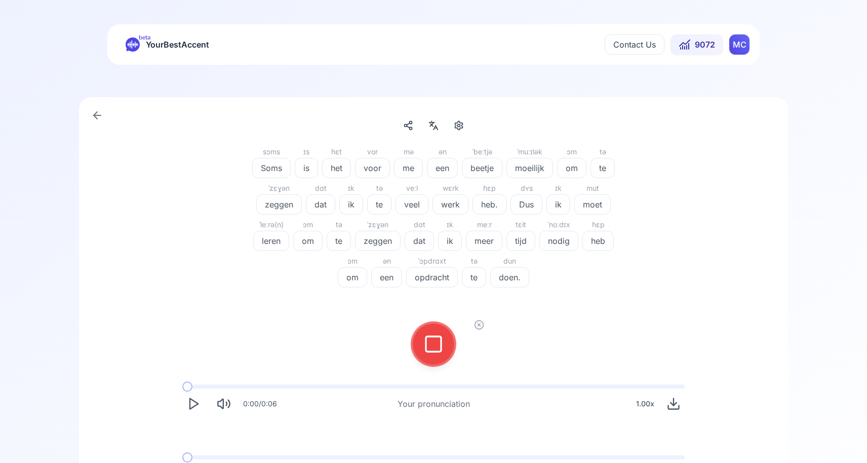
click at [427, 346] on icon at bounding box center [433, 344] width 20 height 20
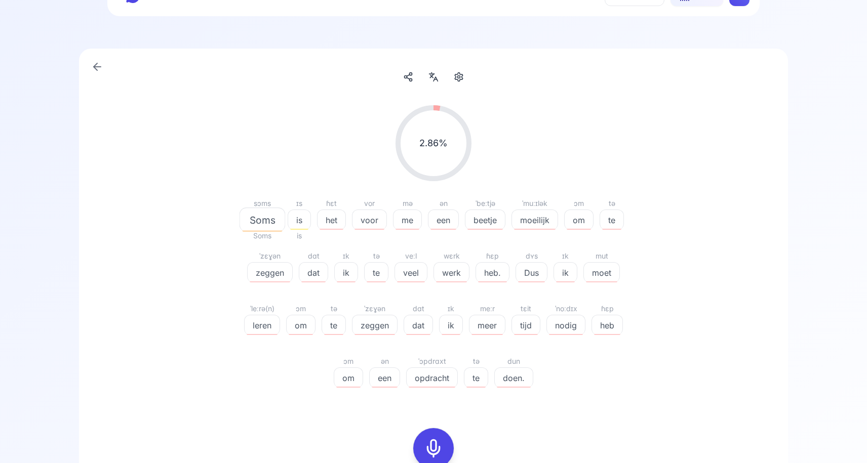
scroll to position [51, 0]
click at [426, 445] on rect at bounding box center [433, 446] width 15 height 15
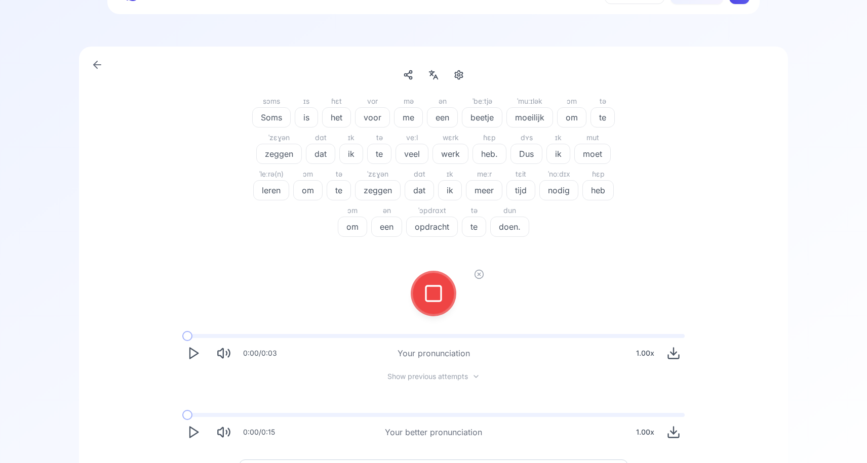
click at [430, 299] on icon at bounding box center [433, 293] width 20 height 20
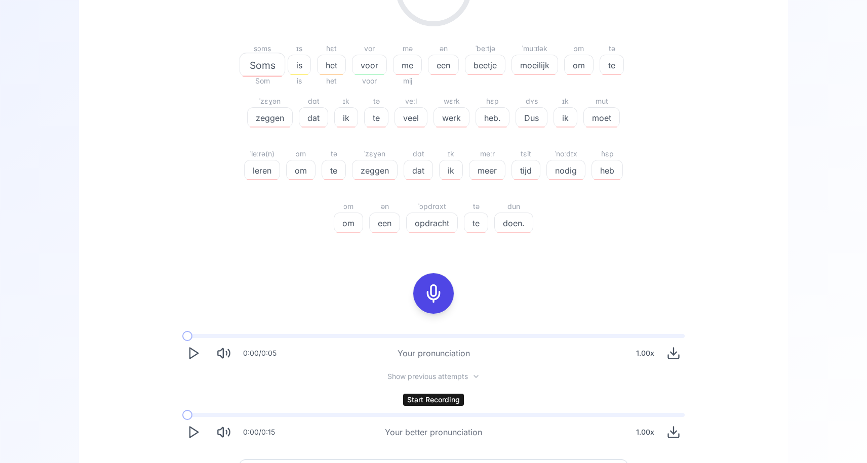
scroll to position [281, 0]
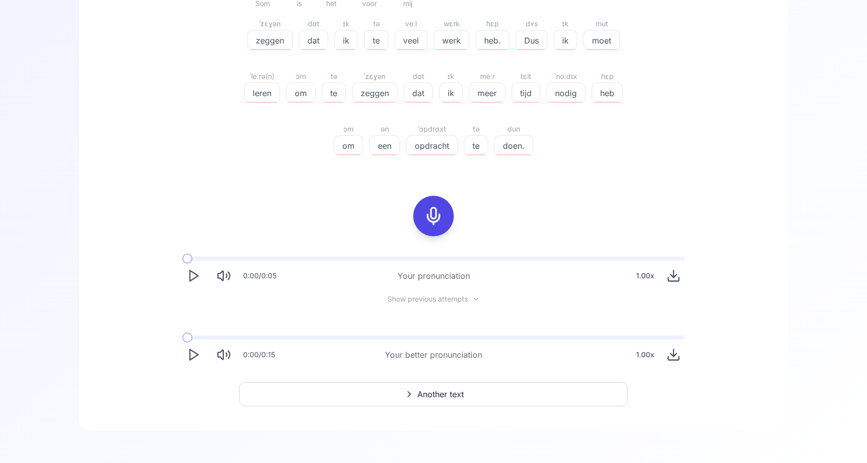
click at [422, 390] on span "Another text" at bounding box center [440, 394] width 47 height 12
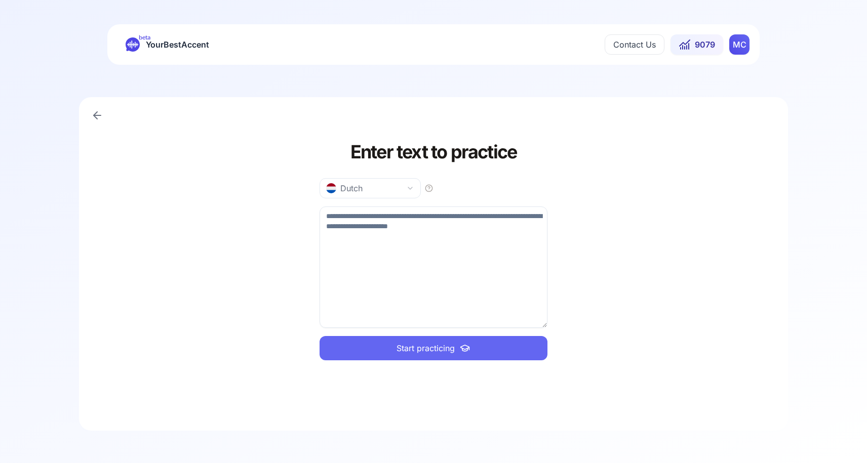
click at [396, 248] on textarea at bounding box center [433, 267] width 228 height 121
paste textarea "**********"
click at [394, 218] on textarea "**********" at bounding box center [433, 267] width 228 height 121
type textarea "**********"
click at [441, 349] on span "Start practicing" at bounding box center [425, 348] width 58 height 12
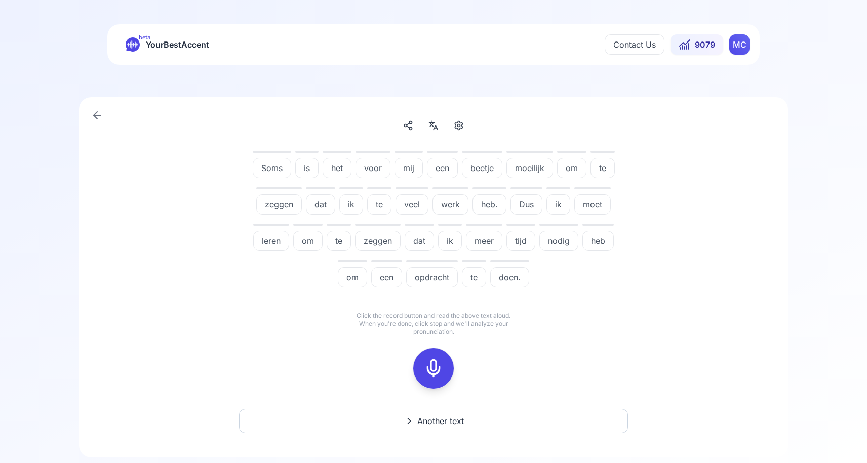
click at [429, 369] on icon at bounding box center [433, 368] width 20 height 20
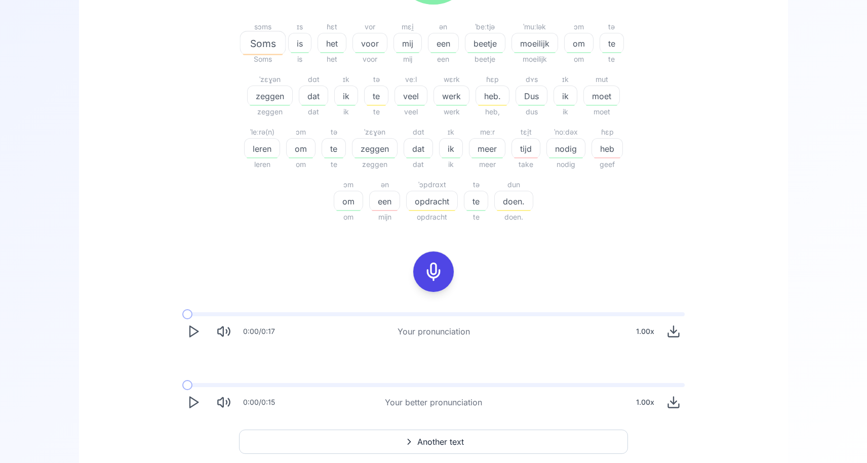
scroll to position [234, 0]
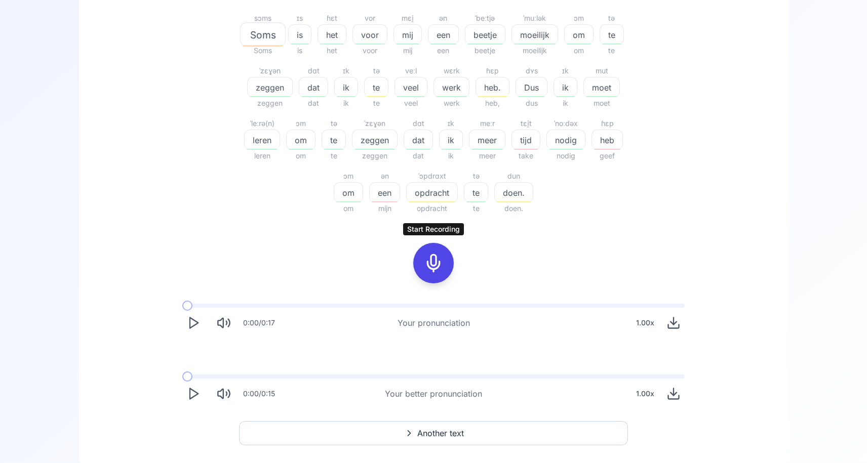
click at [470, 441] on button "Another text" at bounding box center [433, 433] width 389 height 24
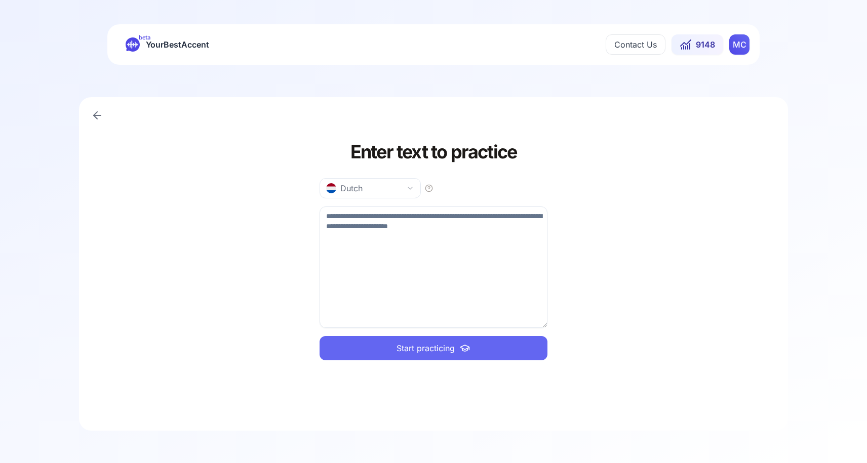
click at [405, 256] on textarea at bounding box center [433, 267] width 228 height 121
paste textarea "**********"
type textarea "**********"
click at [424, 346] on span "Start practicing" at bounding box center [425, 348] width 58 height 12
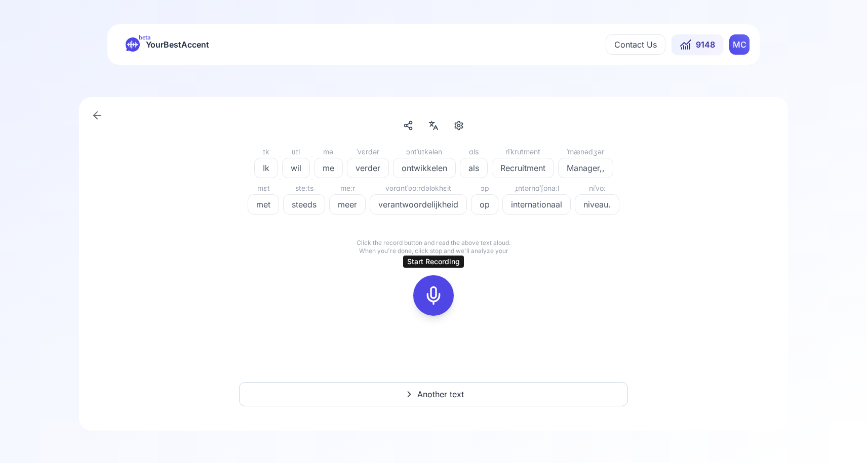
click at [435, 303] on rect at bounding box center [433, 295] width 15 height 15
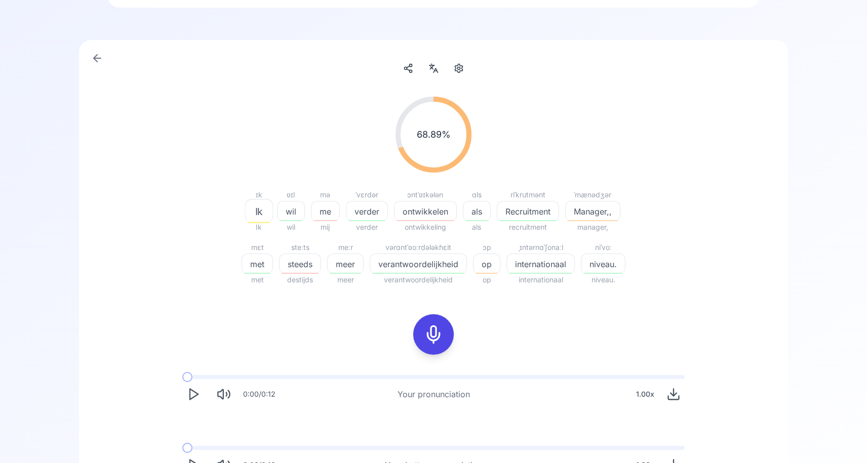
scroll to position [64, 0]
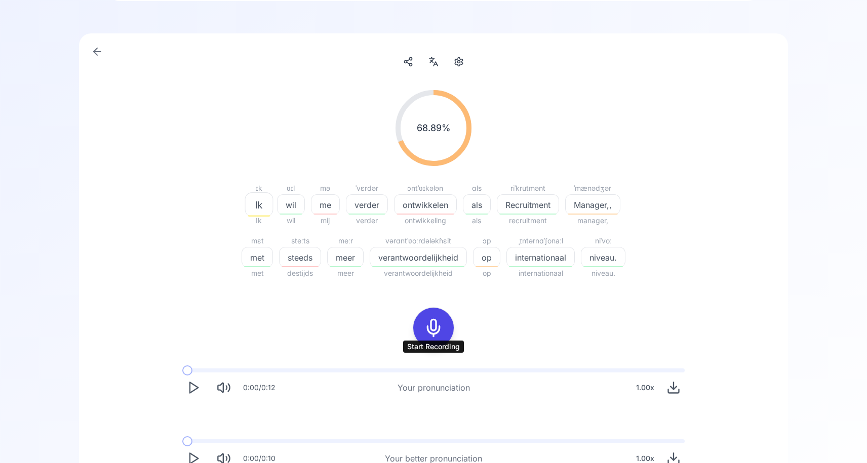
click at [435, 338] on icon at bounding box center [433, 328] width 20 height 20
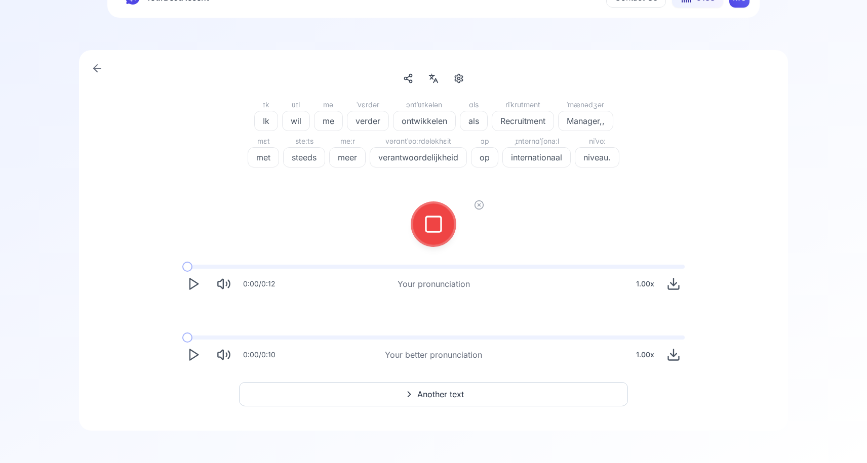
click at [426, 224] on rect at bounding box center [433, 224] width 15 height 15
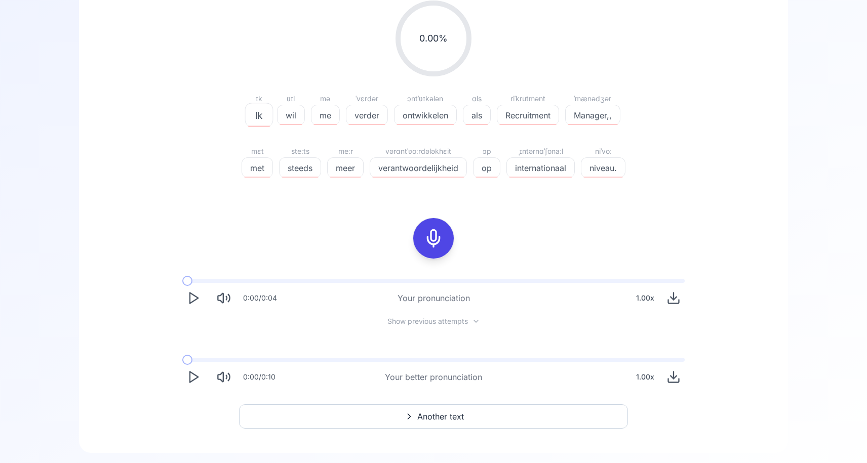
scroll to position [228, 0]
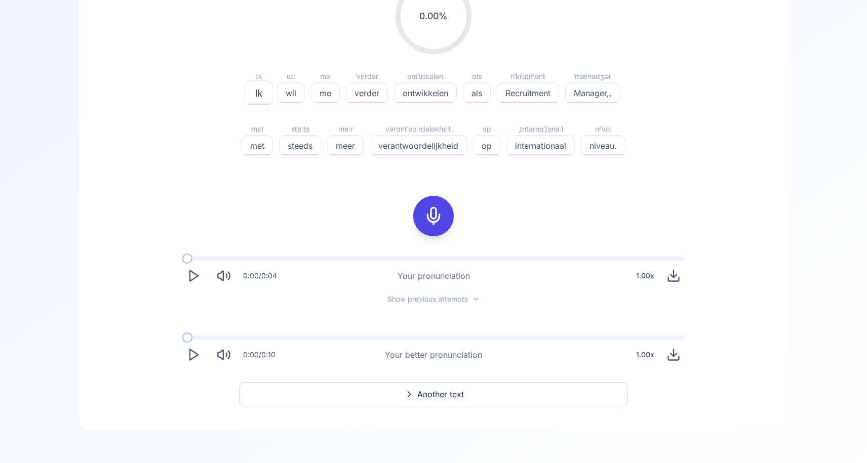
click at [438, 390] on span "Another text" at bounding box center [440, 394] width 47 height 12
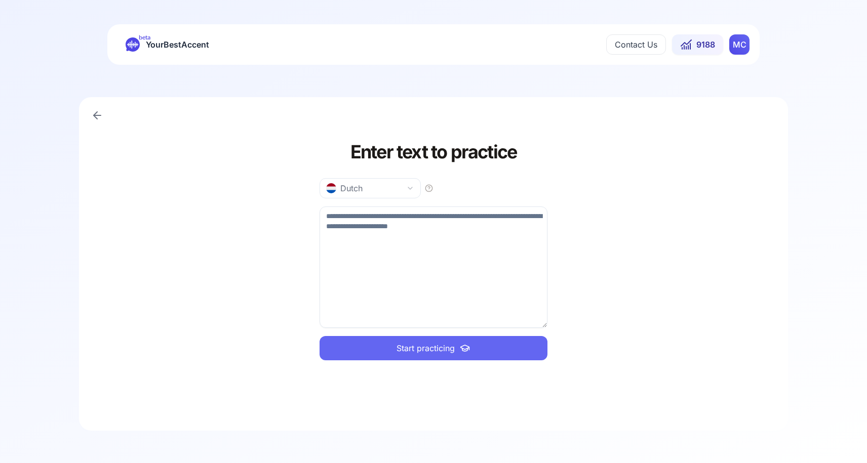
click at [467, 263] on textarea at bounding box center [433, 267] width 228 height 121
paste textarea "**********"
type textarea "**********"
click at [454, 348] on span "Start practicing" at bounding box center [425, 348] width 58 height 12
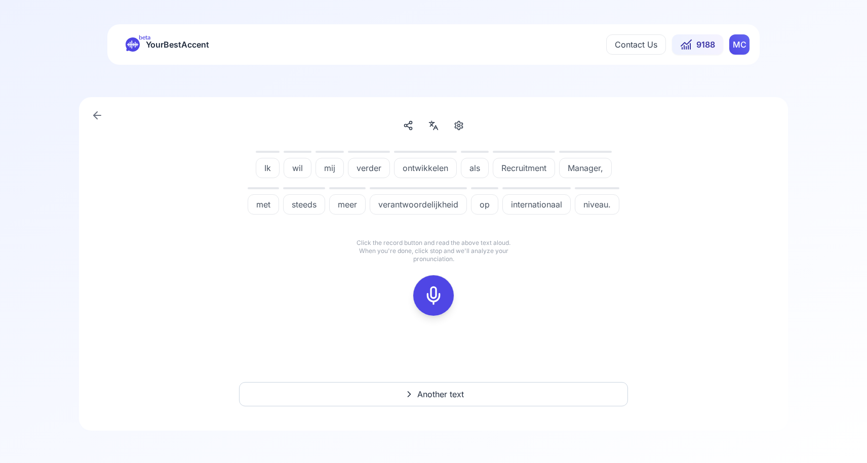
click at [433, 303] on rect at bounding box center [433, 295] width 15 height 15
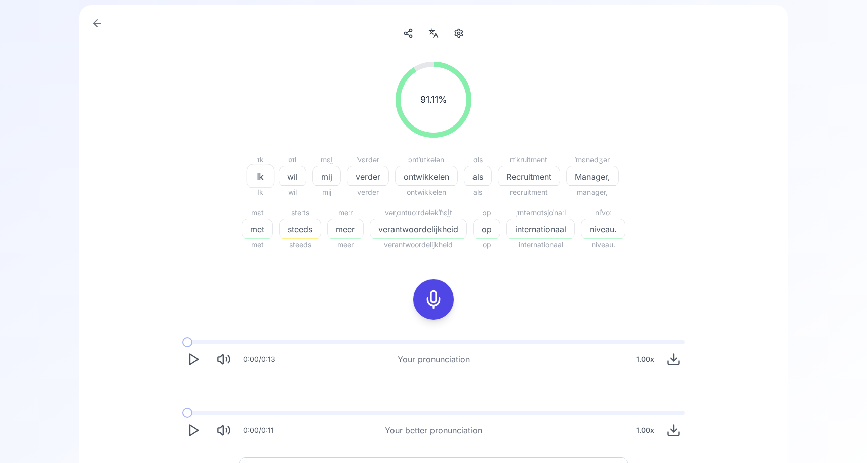
scroll to position [95, 0]
click at [428, 317] on div at bounding box center [433, 297] width 24 height 40
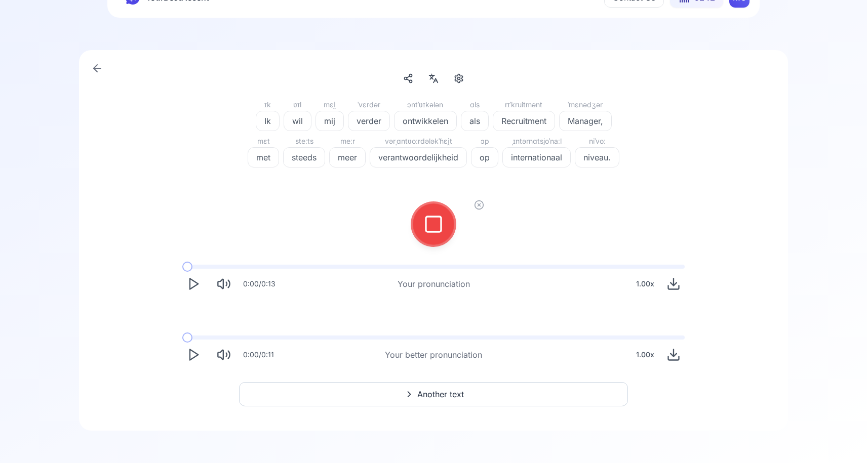
scroll to position [47, 0]
click at [441, 218] on icon at bounding box center [433, 224] width 20 height 20
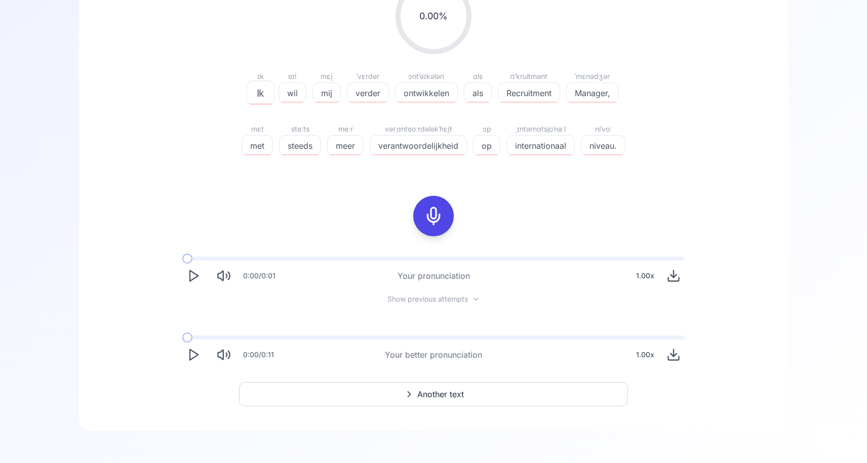
scroll to position [228, 0]
click at [418, 388] on span "Another text" at bounding box center [440, 394] width 47 height 12
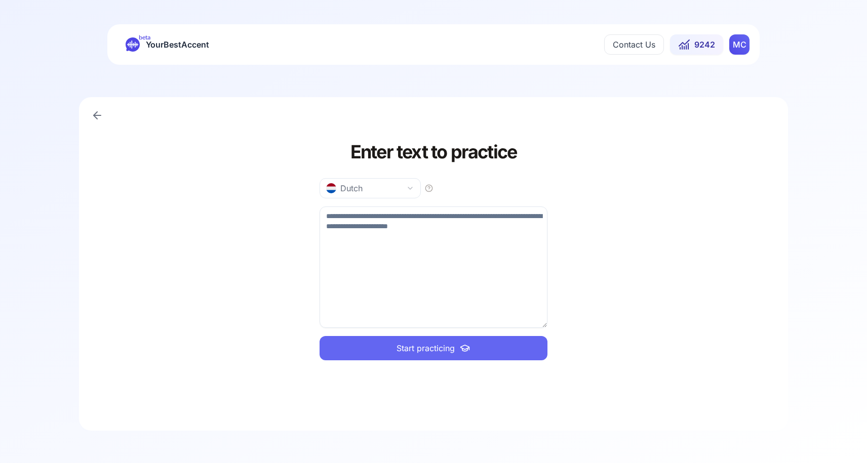
click at [340, 266] on textarea at bounding box center [433, 267] width 228 height 121
paste textarea "**********"
type textarea "**********"
click at [378, 349] on button "Start practicing" at bounding box center [433, 348] width 228 height 24
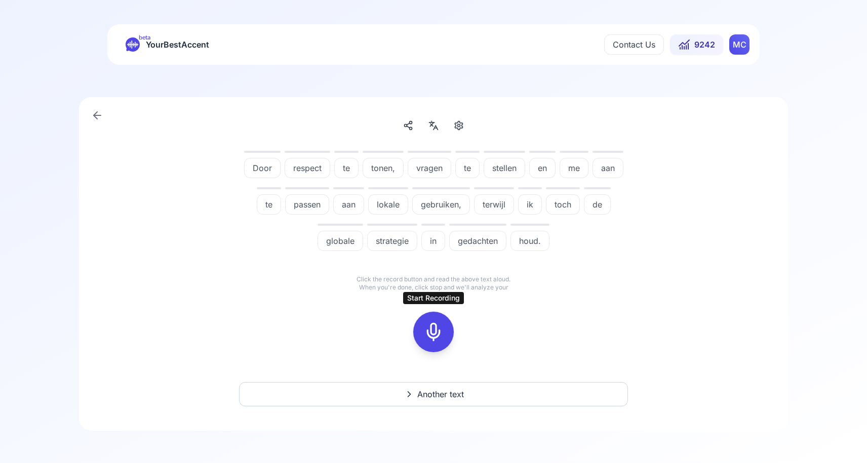
click at [430, 333] on icon at bounding box center [433, 332] width 20 height 20
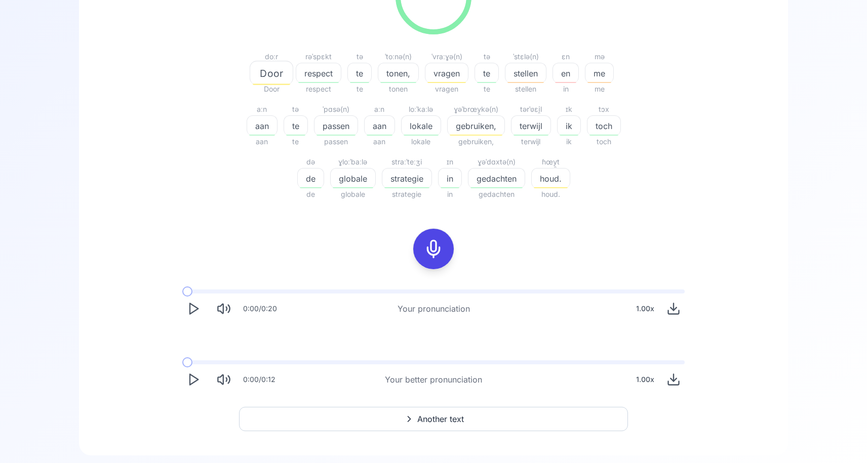
scroll to position [215, 0]
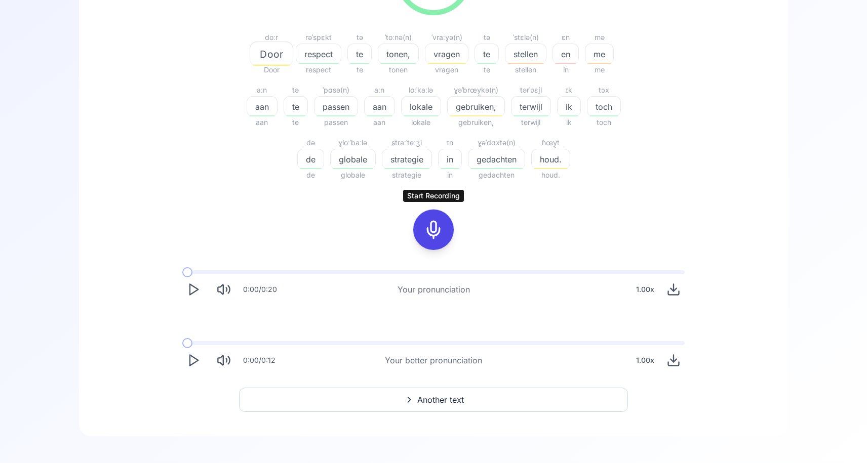
click at [700, 143] on div "84.72 % 84.72 % doːr Door Door rəˈspɛkt respect respect tə te te ˈtoːnə(n) tone…" at bounding box center [433, 60] width 583 height 258
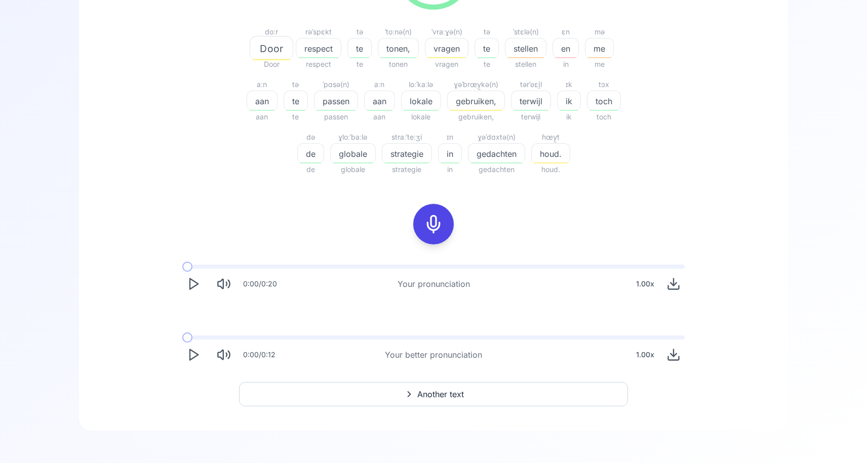
click at [355, 395] on button "Another text" at bounding box center [433, 394] width 389 height 24
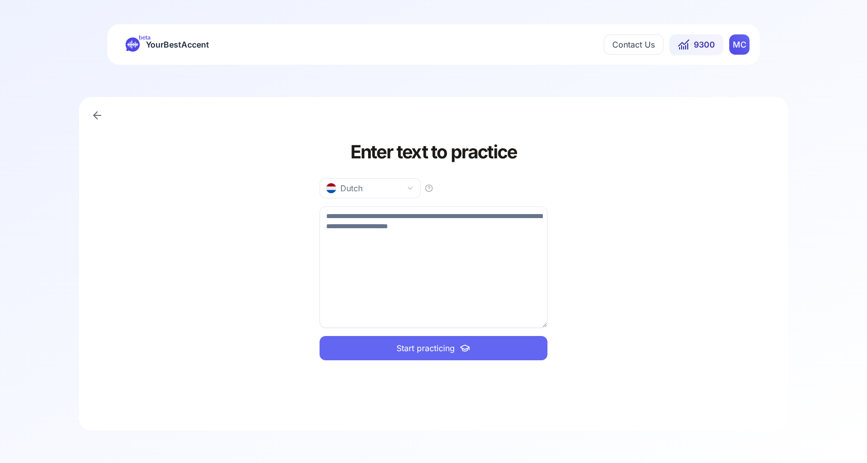
click at [351, 247] on textarea at bounding box center [433, 267] width 228 height 121
paste textarea "**********"
type textarea "**********"
click at [438, 356] on button "Start practicing" at bounding box center [433, 348] width 228 height 24
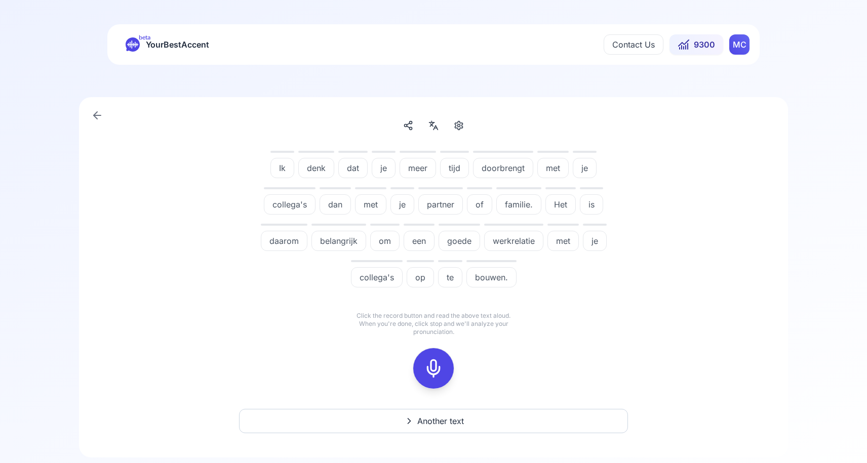
click at [435, 374] on icon at bounding box center [433, 368] width 20 height 20
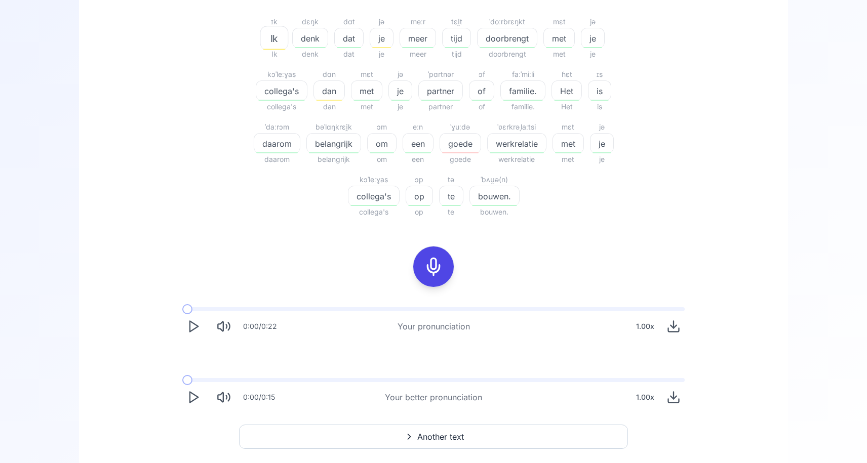
scroll to position [273, 0]
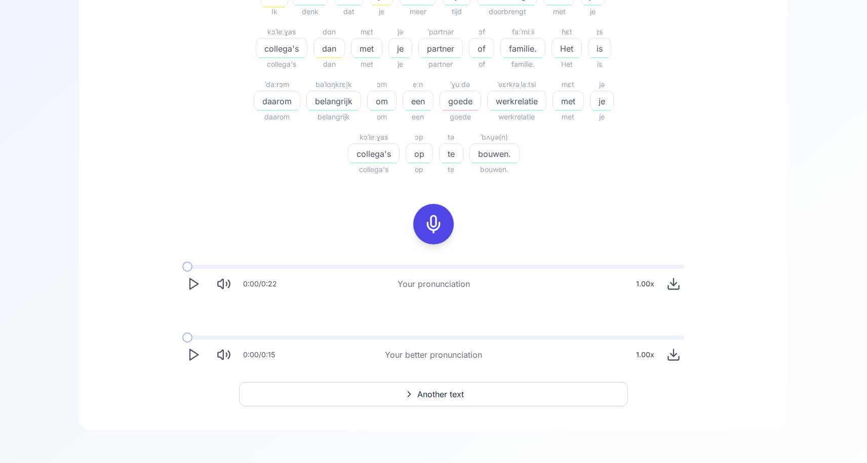
click at [415, 388] on button "Another text" at bounding box center [433, 394] width 389 height 24
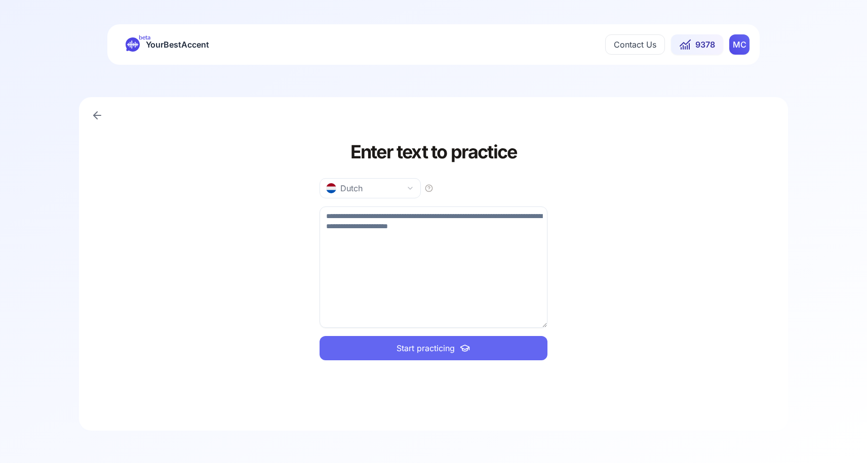
click at [353, 208] on textarea at bounding box center [433, 267] width 228 height 121
paste textarea "**********"
type textarea "**********"
click at [402, 345] on span "Start practicing" at bounding box center [425, 348] width 58 height 12
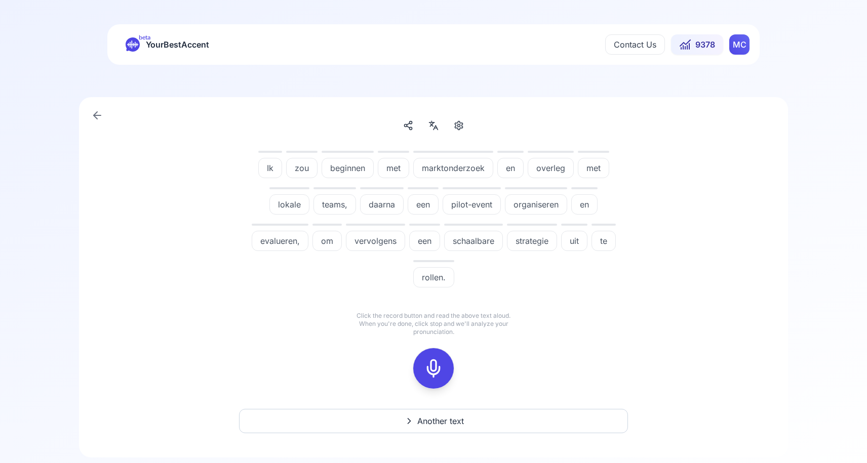
click at [428, 376] on rect at bounding box center [433, 368] width 15 height 15
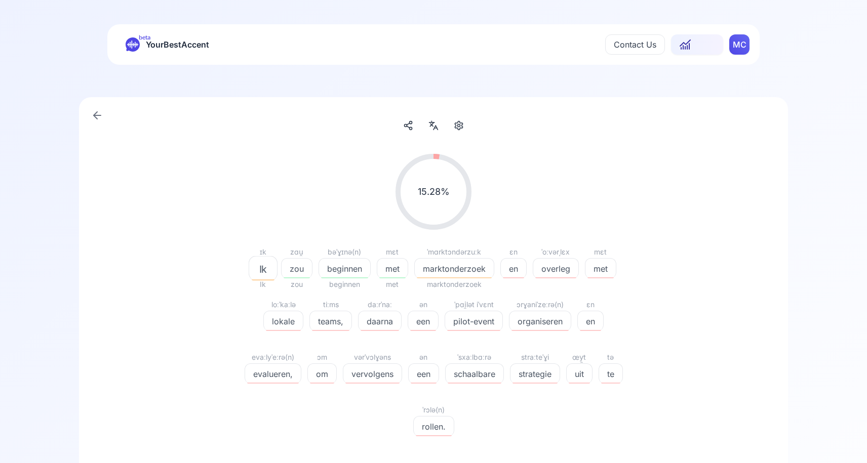
click at [430, 432] on span "rollen." at bounding box center [434, 427] width 40 height 12
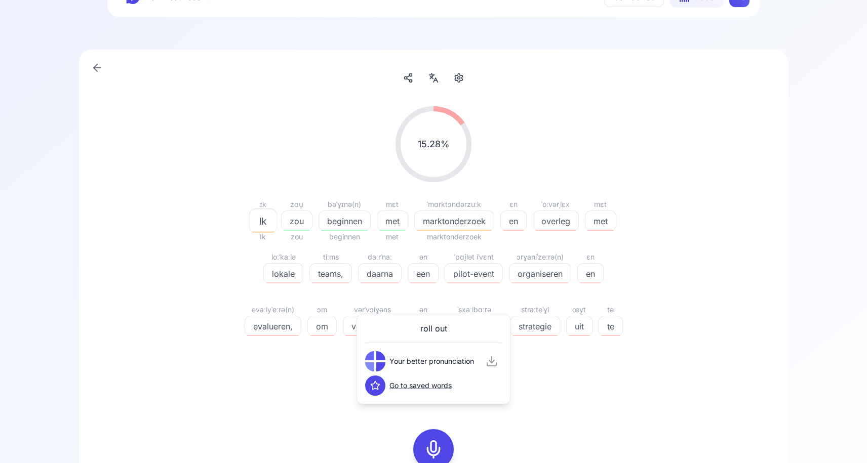
scroll to position [86, 0]
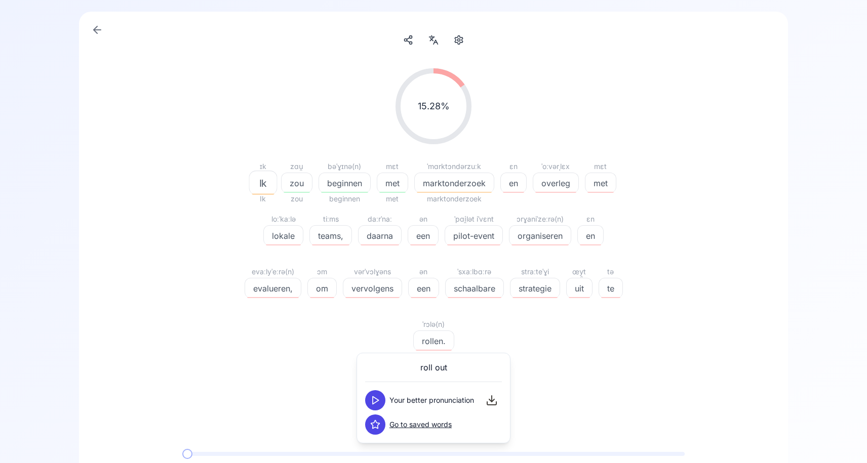
click at [512, 337] on div "ɪk Ik Ik zɑu̯ zou zou bəˈɣɪnə(n) beginnen beginnen mɛt met met ˈmɑrktɔndərzuːk …" at bounding box center [433, 261] width 389 height 202
click at [436, 417] on icon at bounding box center [433, 411] width 20 height 20
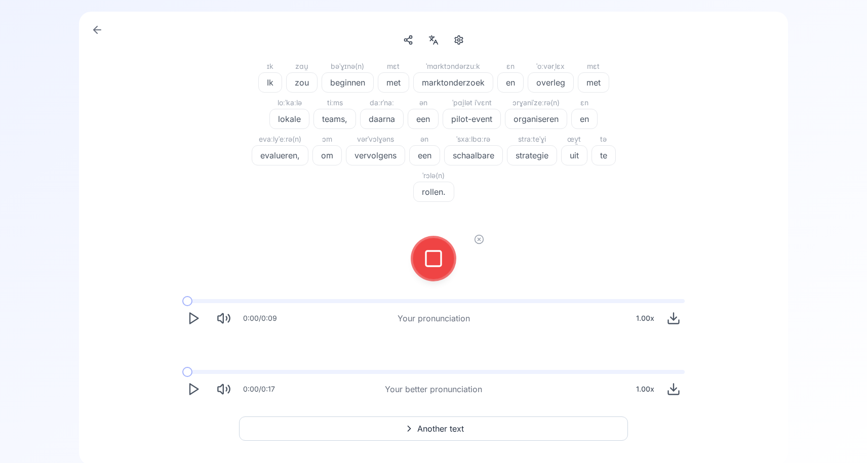
click at [435, 256] on icon at bounding box center [433, 259] width 20 height 20
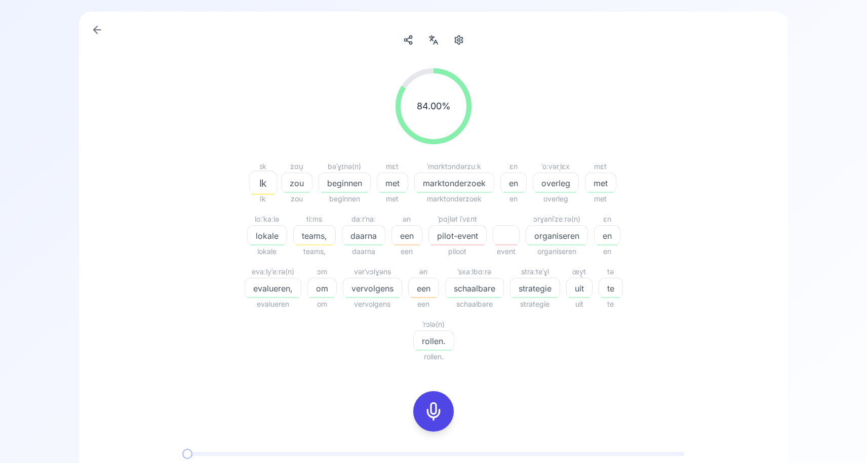
scroll to position [281, 0]
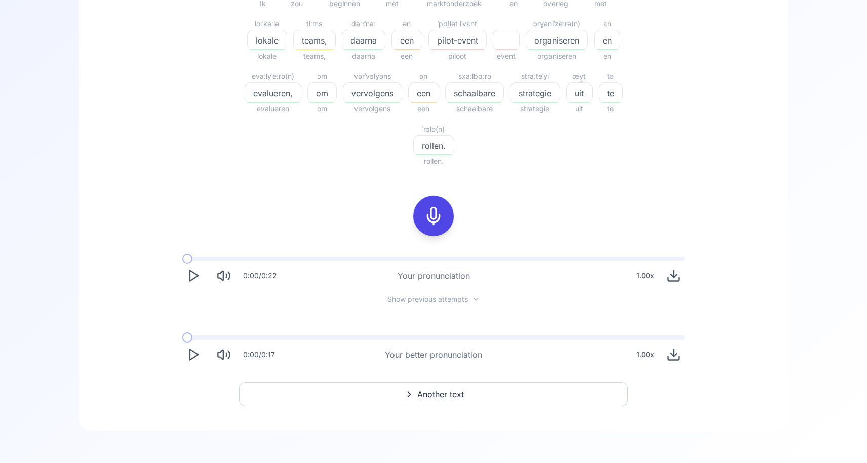
click at [412, 410] on div "84.00 % 84.00 % ɪk Ik Ik zɑu̯ zou zou bəˈɣɪnə(n) beginnen beginnen mɛt met met …" at bounding box center [433, 136] width 668 height 550
click at [411, 401] on button "Another text" at bounding box center [433, 394] width 389 height 24
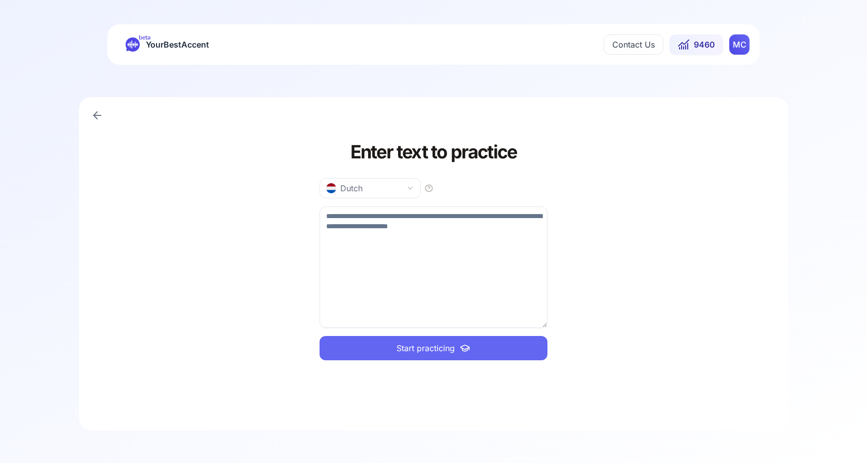
click at [362, 236] on textarea at bounding box center [433, 267] width 228 height 121
paste textarea "**********"
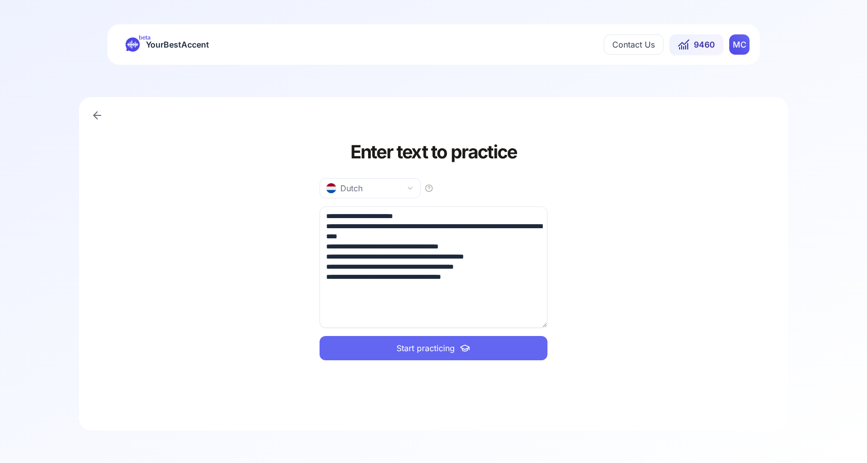
type textarea "**********"
click at [453, 347] on span "Start practicing" at bounding box center [425, 348] width 58 height 12
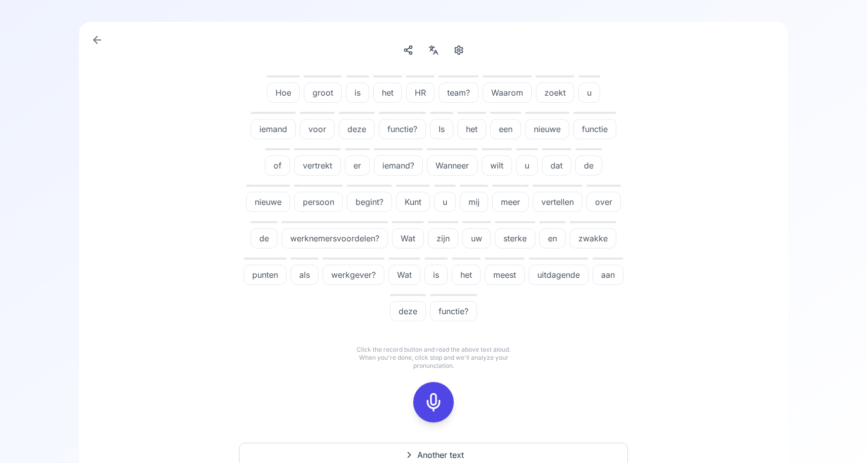
scroll to position [76, 0]
click at [432, 402] on icon at bounding box center [433, 402] width 20 height 20
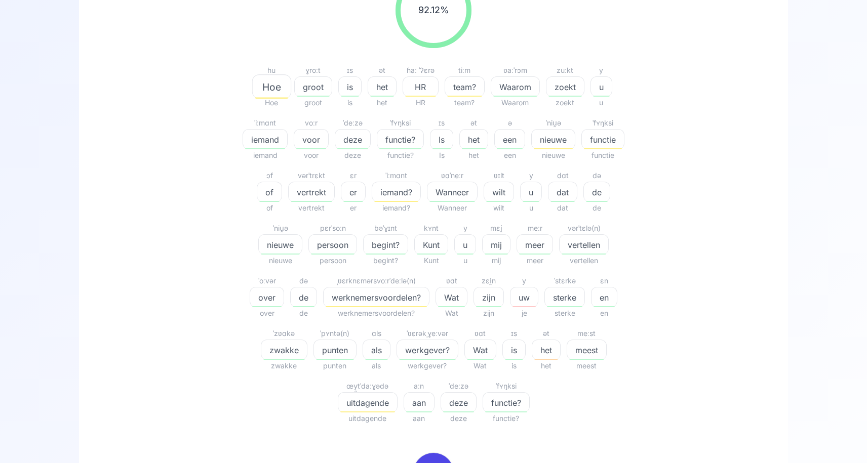
scroll to position [188, 0]
